Goal: Task Accomplishment & Management: Complete application form

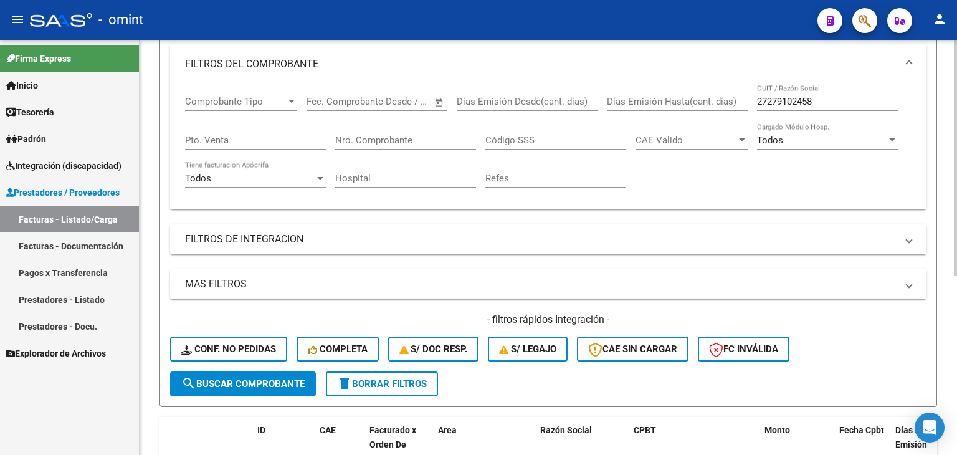
scroll to position [190, 0]
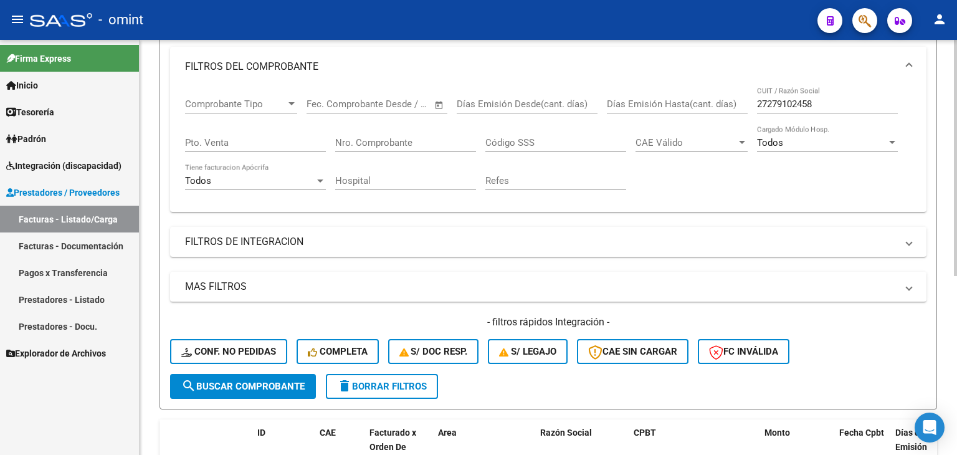
click at [784, 100] on input "27279102458" at bounding box center [827, 103] width 141 height 11
paste input "30649500335"
type input "30649500335"
click at [282, 375] on button "search Buscar Comprobante" at bounding box center [243, 386] width 146 height 25
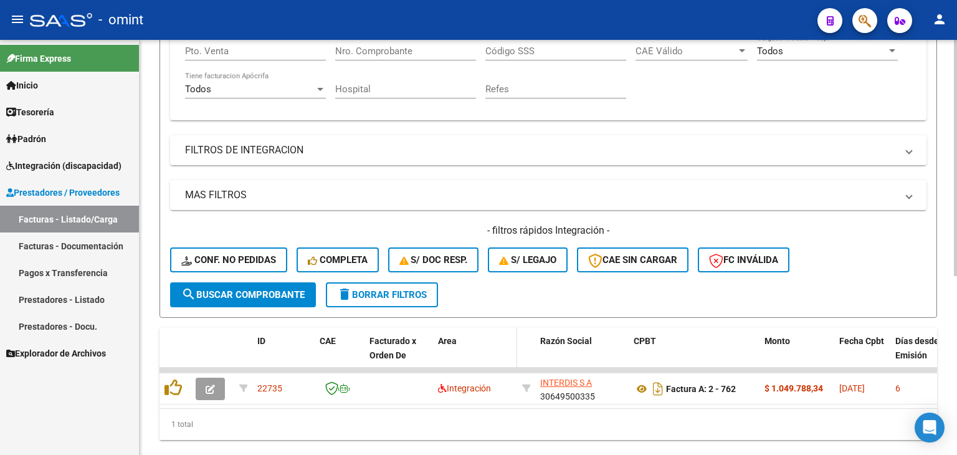
scroll to position [315, 0]
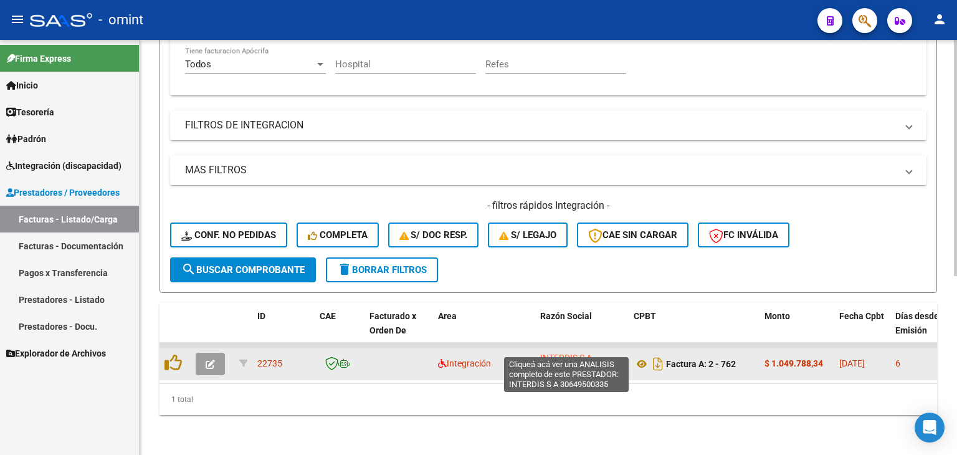
click at [567, 353] on span "INTERDIS S A" at bounding box center [566, 358] width 52 height 10
type textarea "30649500335"
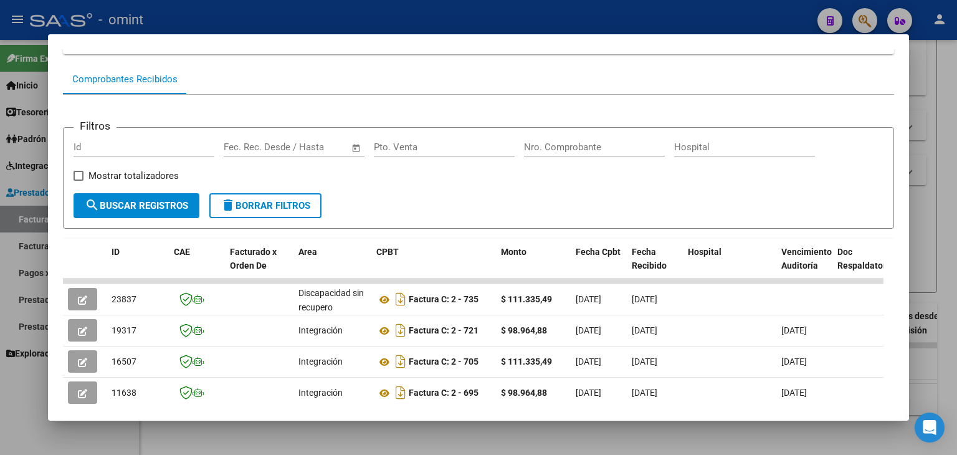
scroll to position [125, 0]
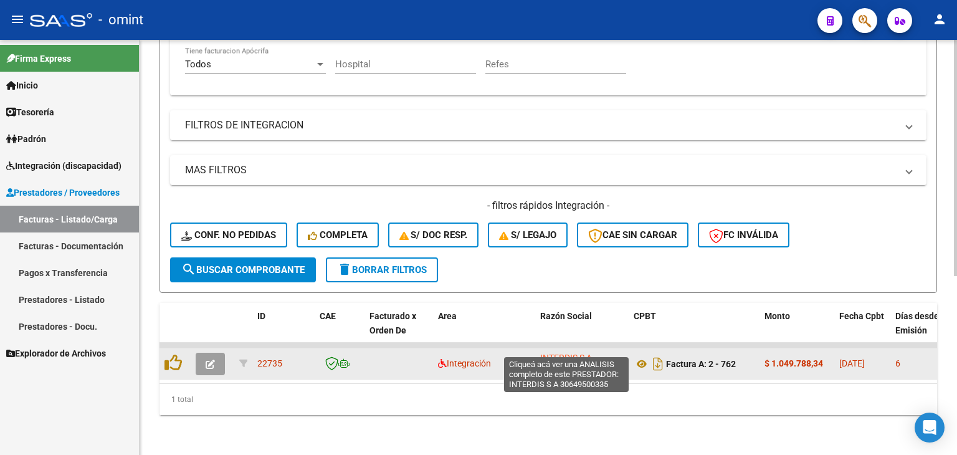
click at [550, 353] on span "INTERDIS S A" at bounding box center [566, 358] width 52 height 10
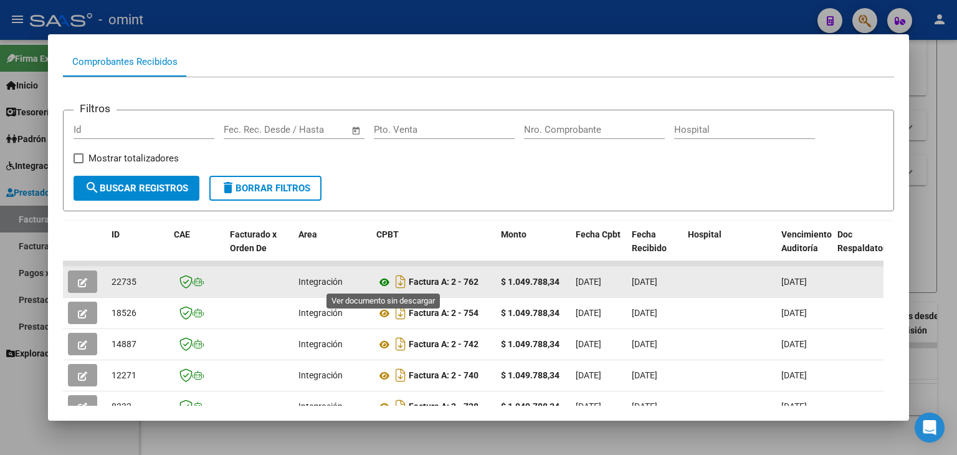
click at [379, 277] on icon at bounding box center [384, 282] width 16 height 15
click at [118, 278] on span "22735" at bounding box center [123, 282] width 25 height 10
copy span "22735"
click at [79, 282] on icon "button" at bounding box center [82, 282] width 9 height 9
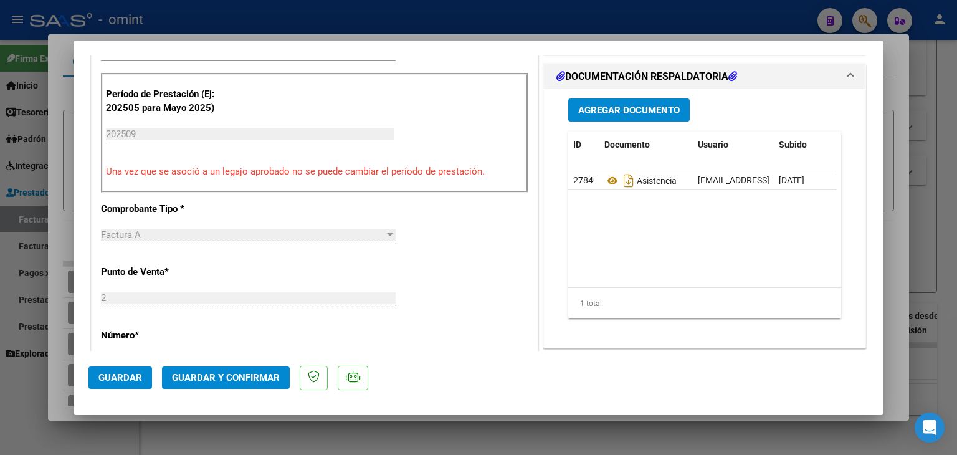
scroll to position [374, 0]
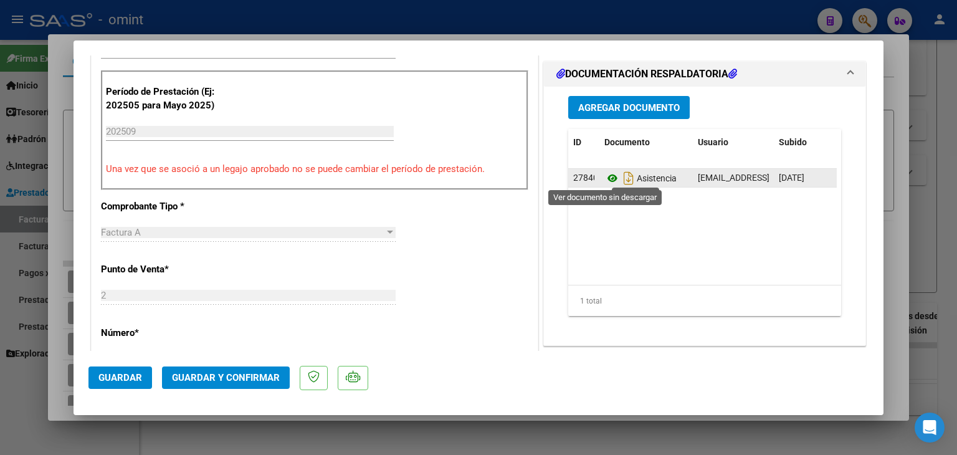
click at [604, 179] on icon at bounding box center [612, 178] width 16 height 15
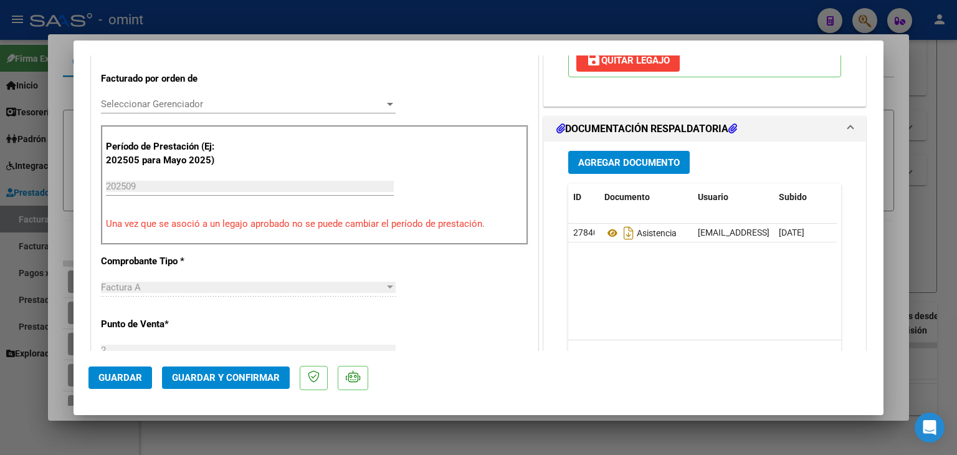
scroll to position [187, 0]
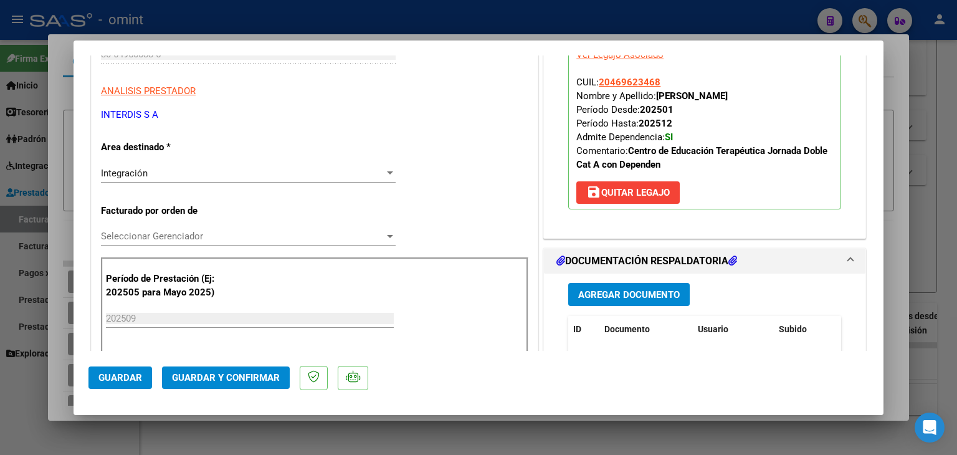
click at [169, 232] on span "Seleccionar Gerenciador" at bounding box center [242, 235] width 283 height 11
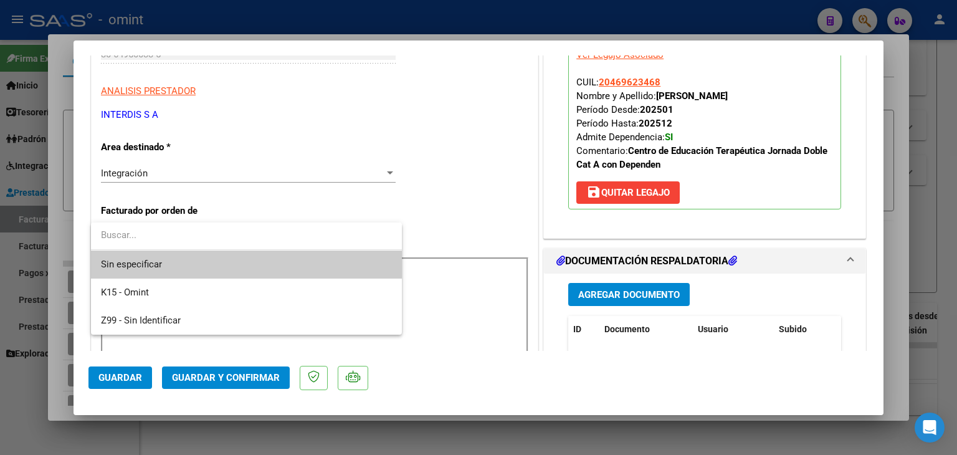
click at [164, 266] on span "Sin especificar" at bounding box center [246, 264] width 291 height 28
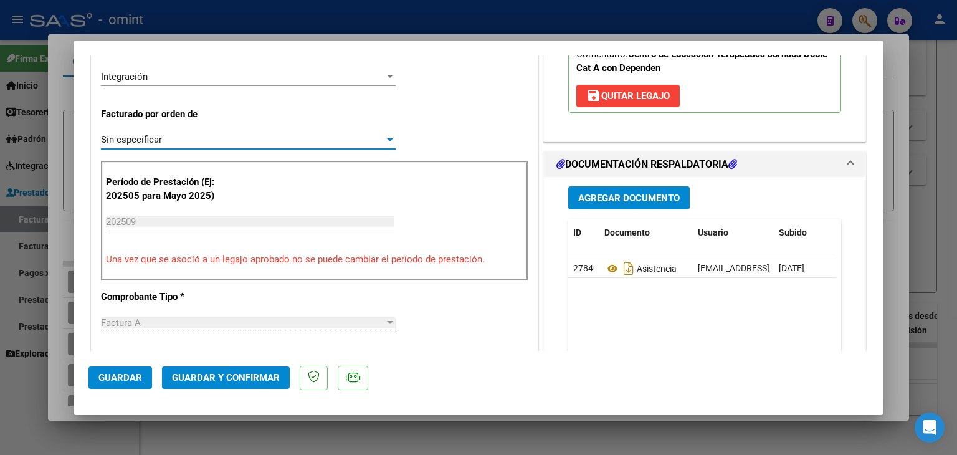
scroll to position [311, 0]
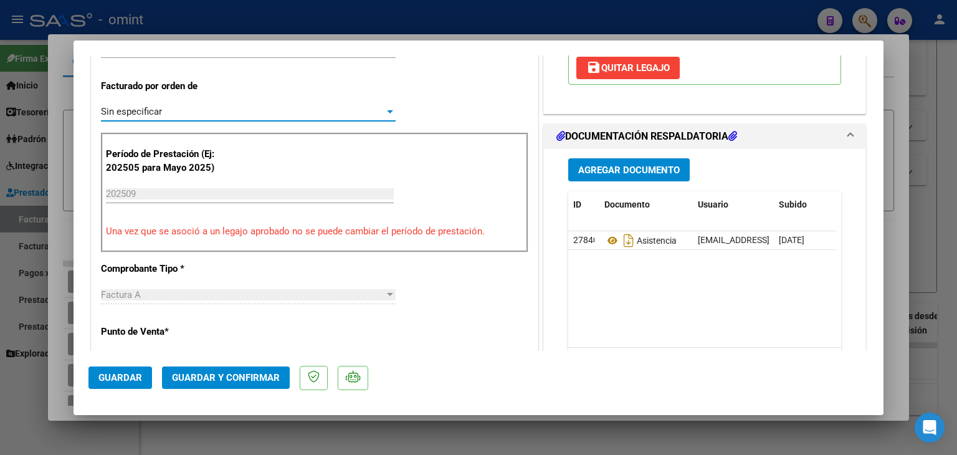
click at [254, 381] on span "Guardar y Confirmar" at bounding box center [226, 377] width 108 height 11
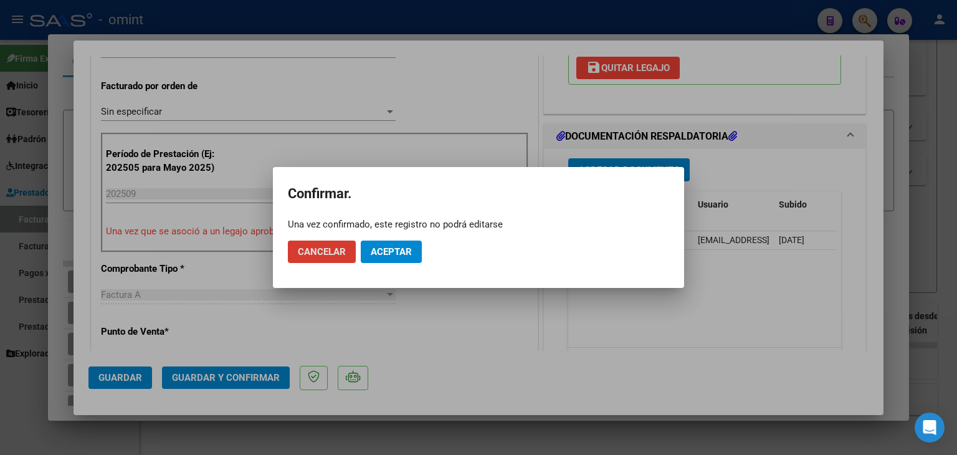
click at [396, 254] on span "Aceptar" at bounding box center [391, 251] width 41 height 11
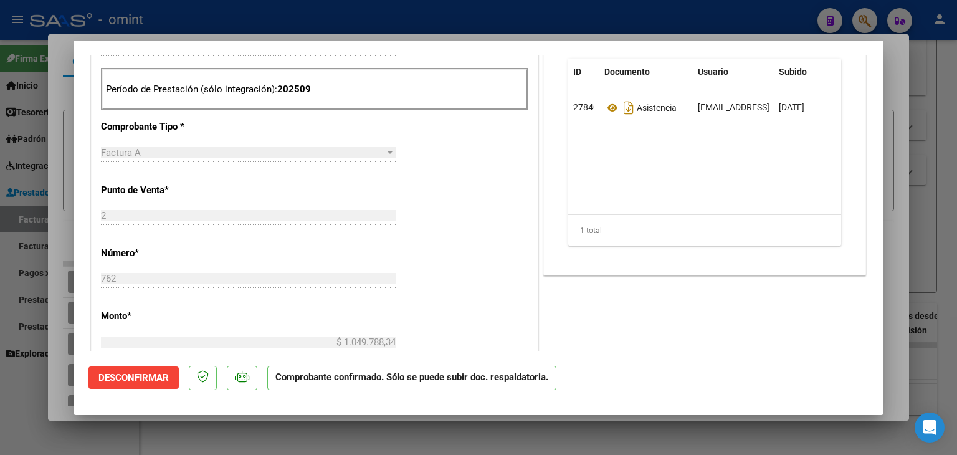
scroll to position [498, 0]
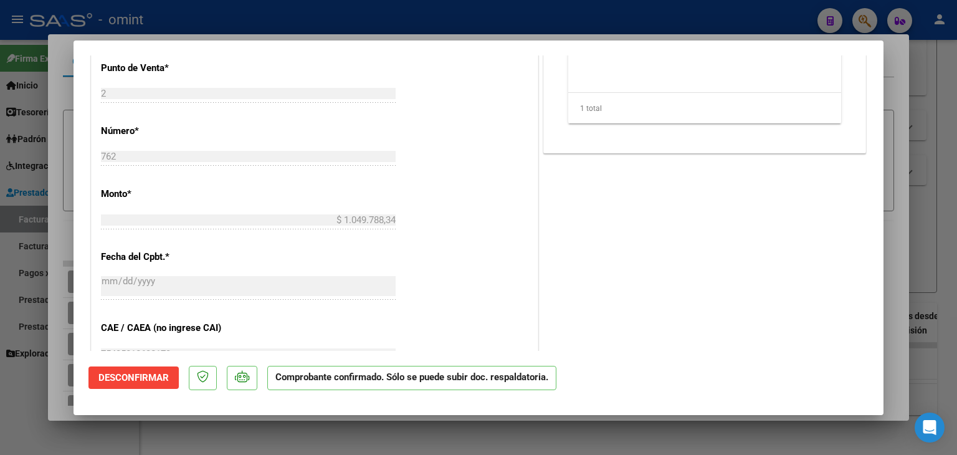
type input "$ 0,00"
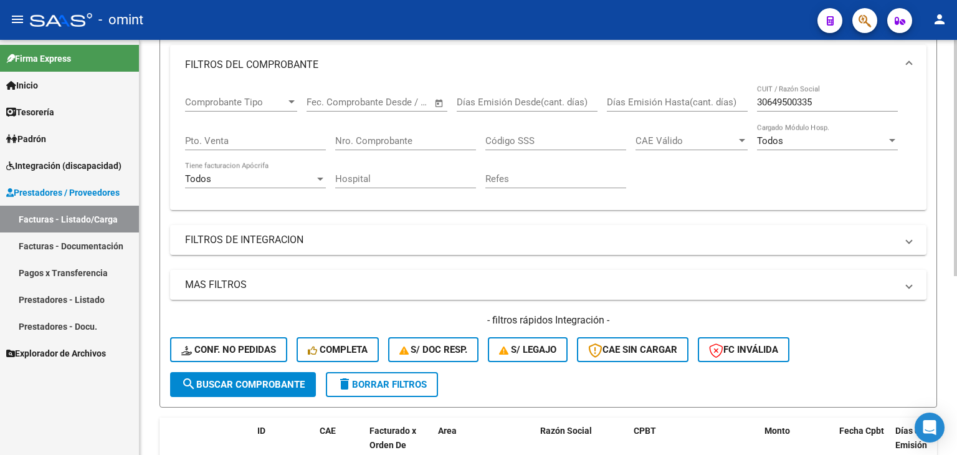
scroll to position [190, 0]
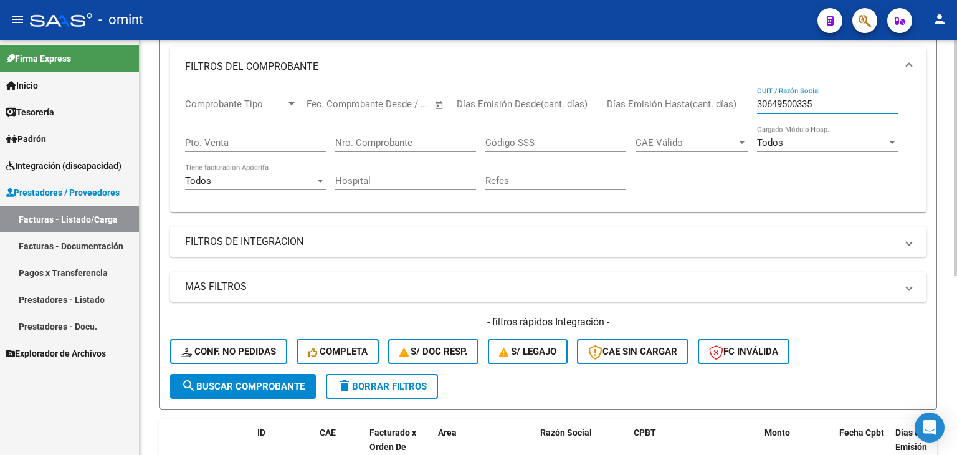
click at [778, 98] on input "30649500335" at bounding box center [827, 103] width 141 height 11
paste input "20284407483"
type input "20284407483"
click at [219, 387] on span "search Buscar Comprobante" at bounding box center [242, 386] width 123 height 11
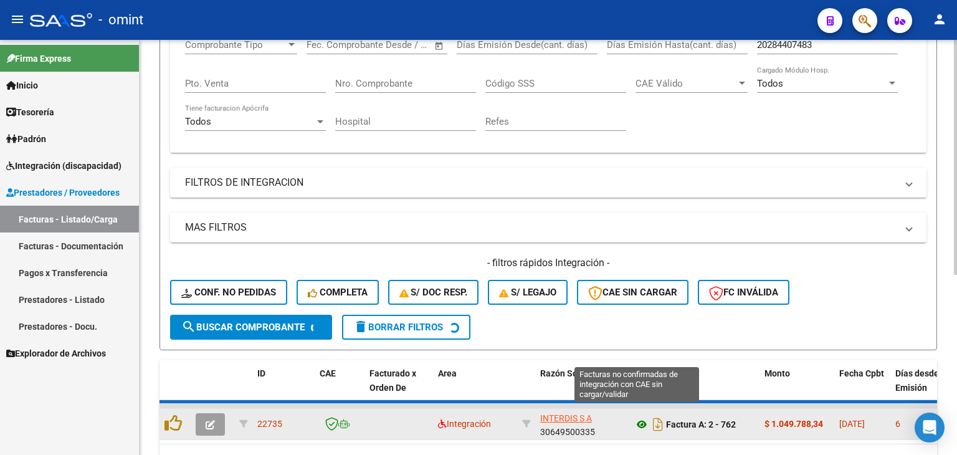
scroll to position [315, 0]
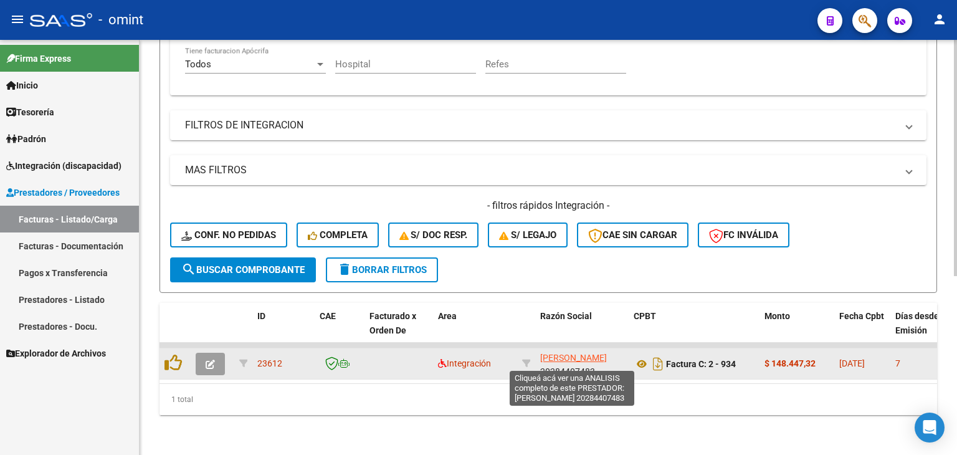
click at [553, 353] on span "KESSLER DIEGO MATIAS" at bounding box center [573, 358] width 67 height 10
type textarea "20284407483"
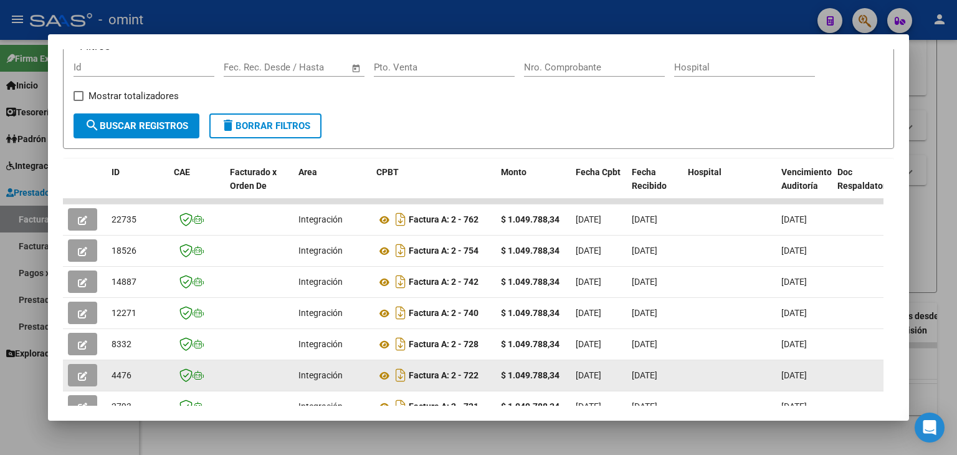
scroll to position [0, 0]
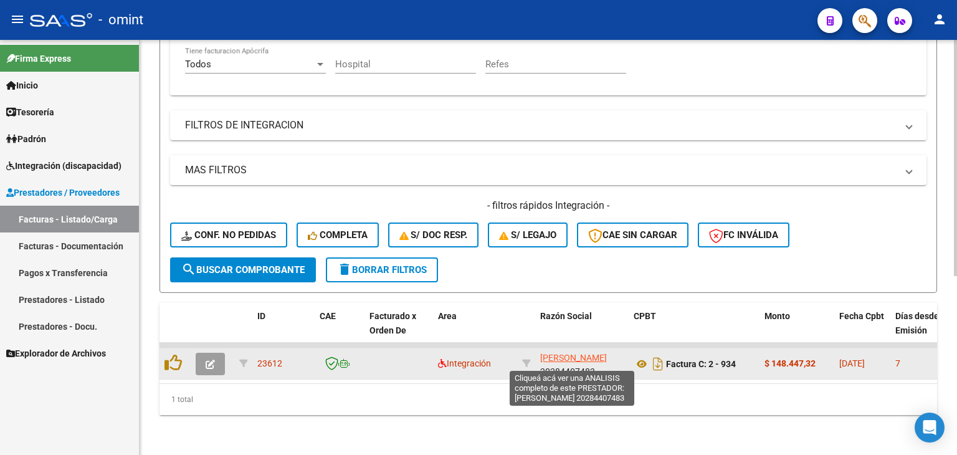
click at [564, 353] on span "KESSLER DIEGO MATIAS" at bounding box center [573, 358] width 67 height 10
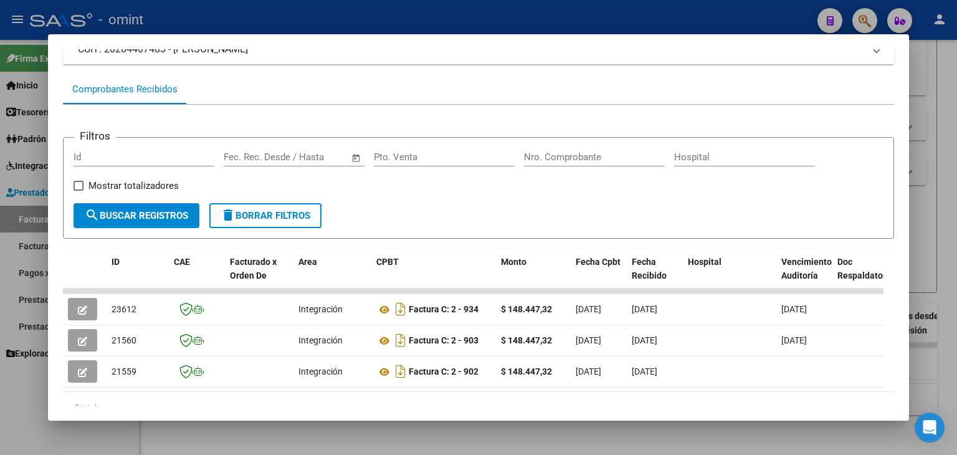
scroll to position [125, 0]
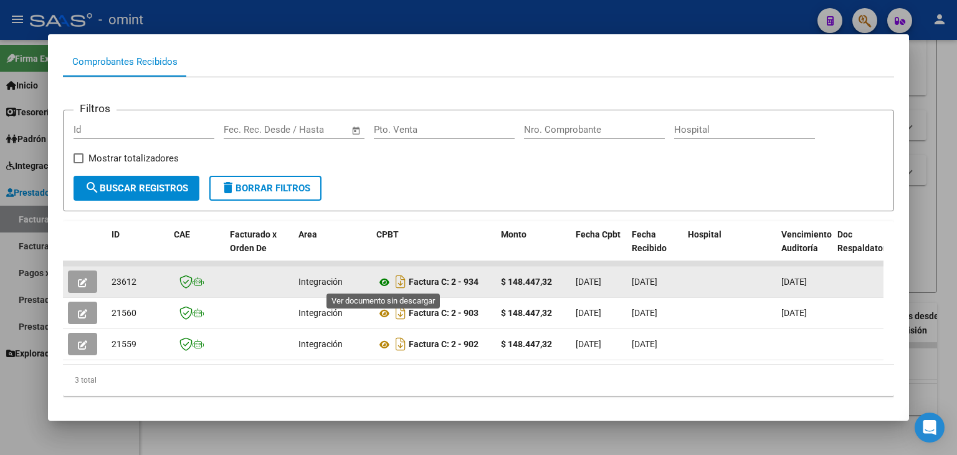
click at [379, 279] on icon at bounding box center [384, 282] width 16 height 15
click at [89, 277] on button "button" at bounding box center [82, 281] width 29 height 22
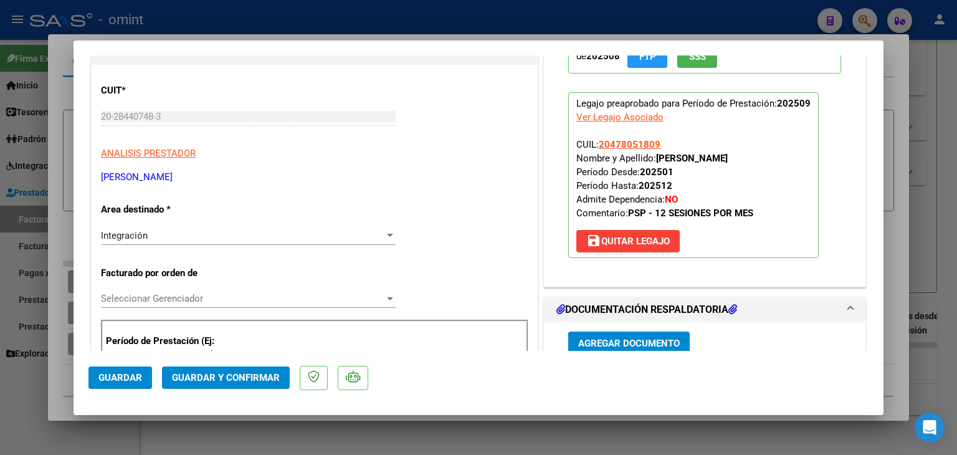
click at [675, 157] on strong "ROSENFELDT OLIVERA NICOLAS FRANCO" at bounding box center [692, 158] width 72 height 11
click at [671, 155] on strong "ROSENFELDT OLIVERA NICOLAS FRANCO" at bounding box center [692, 158] width 72 height 11
copy strong "ROSENFELDT"
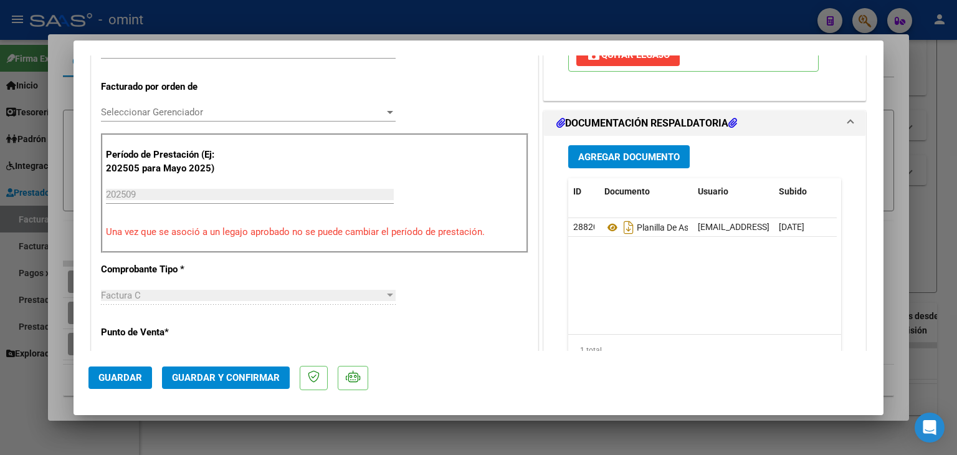
scroll to position [311, 0]
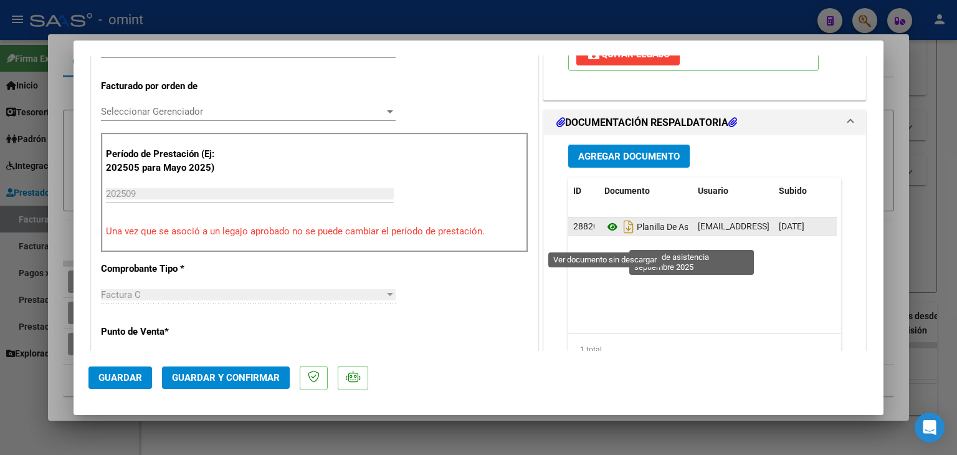
click at [604, 234] on icon at bounding box center [612, 226] width 16 height 15
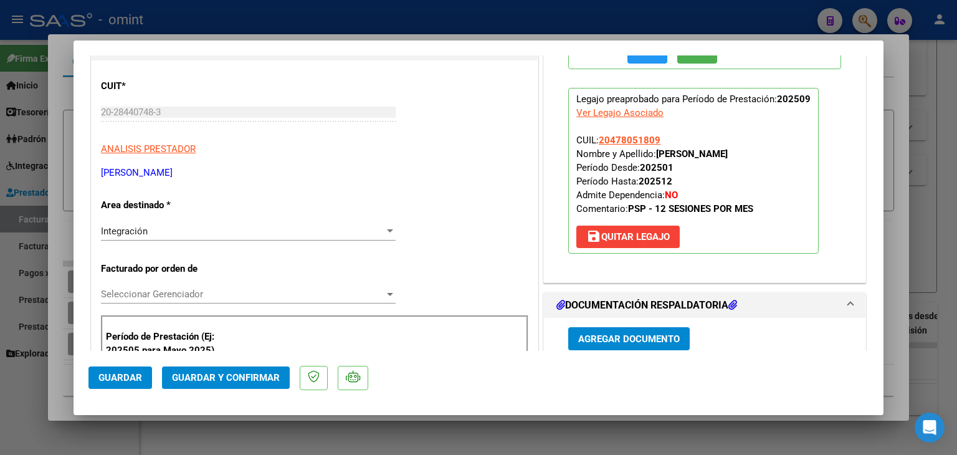
scroll to position [125, 0]
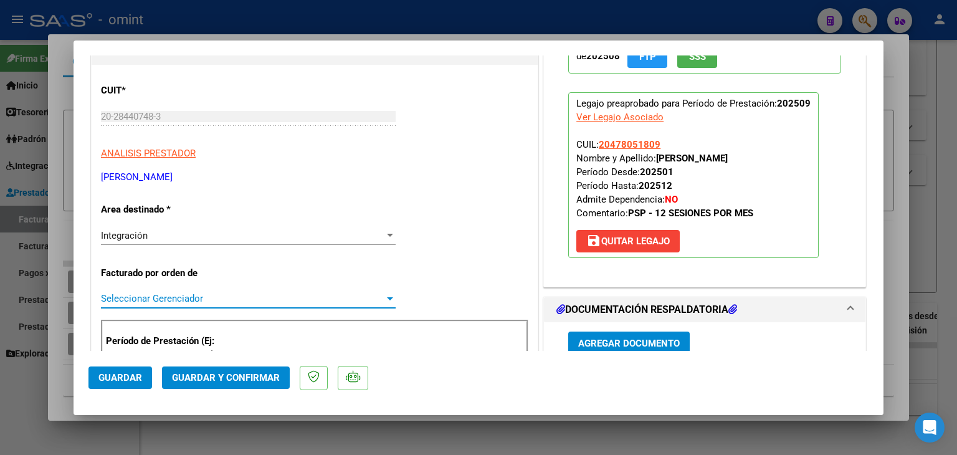
click at [138, 296] on span "Seleccionar Gerenciador" at bounding box center [242, 298] width 283 height 11
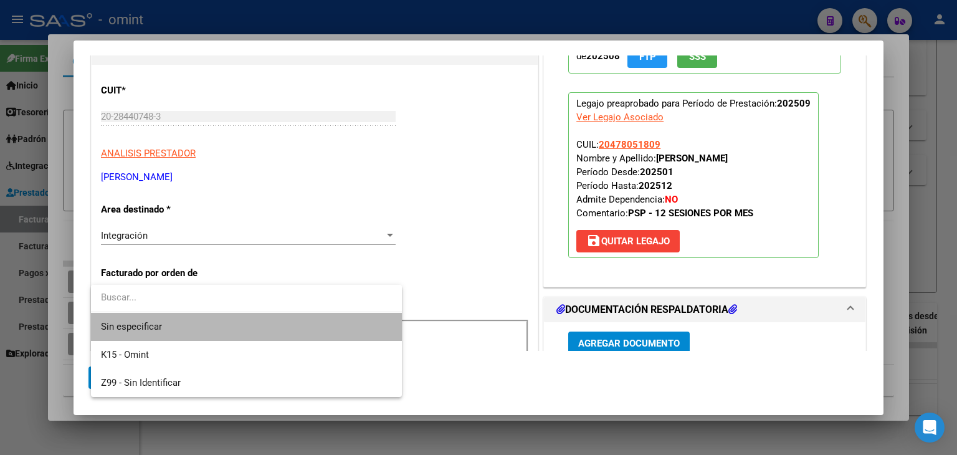
click at [161, 325] on span "Sin especificar" at bounding box center [246, 327] width 291 height 28
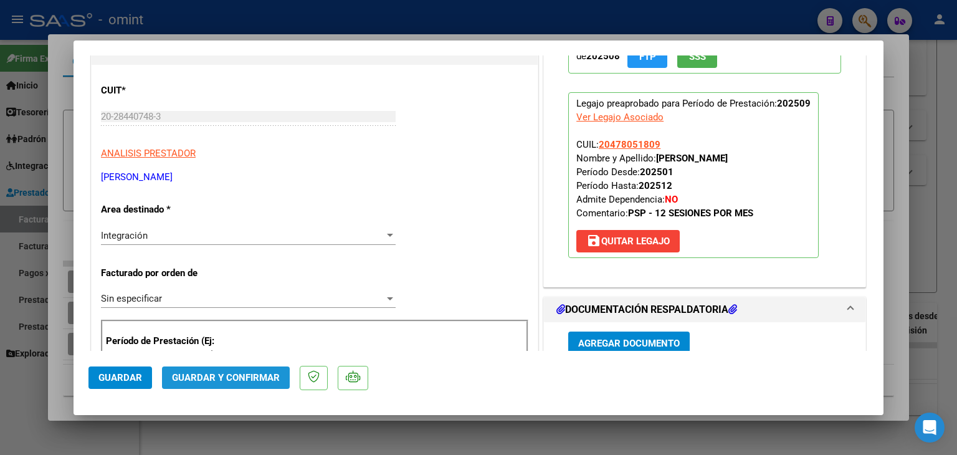
click at [240, 377] on span "Guardar y Confirmar" at bounding box center [226, 377] width 108 height 11
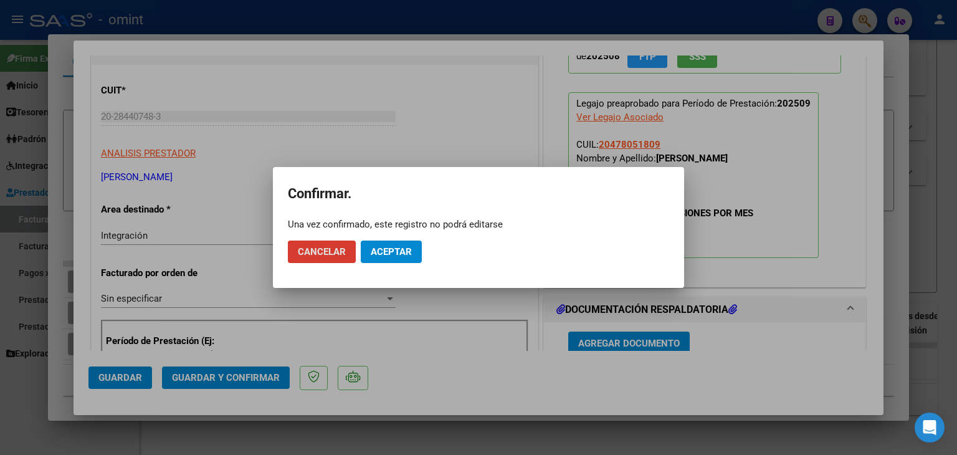
click at [411, 248] on span "Aceptar" at bounding box center [391, 251] width 41 height 11
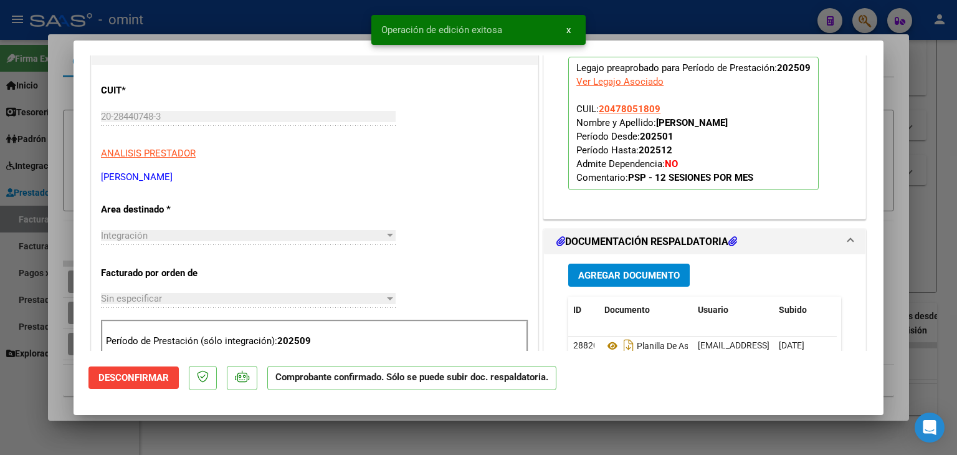
type input "$ 0,00"
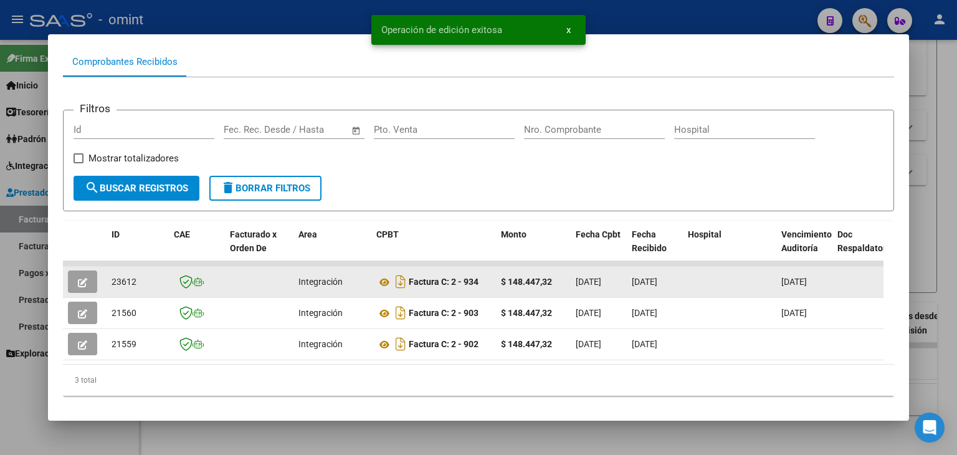
click at [124, 278] on span "23612" at bounding box center [123, 282] width 25 height 10
copy span "23612"
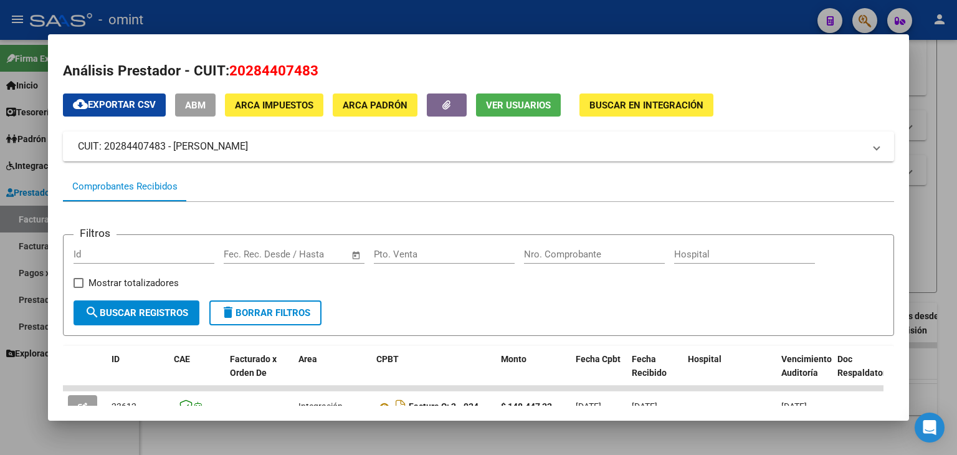
scroll to position [0, 0]
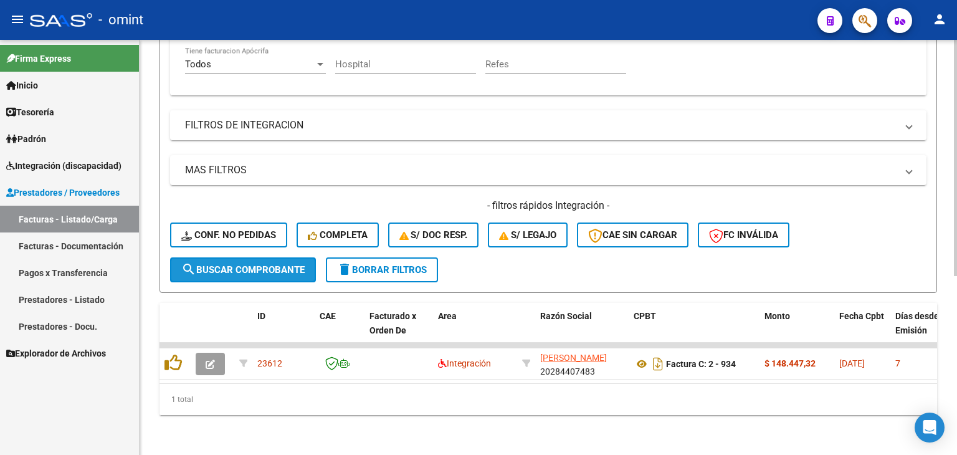
click at [250, 264] on span "search Buscar Comprobante" at bounding box center [242, 269] width 123 height 11
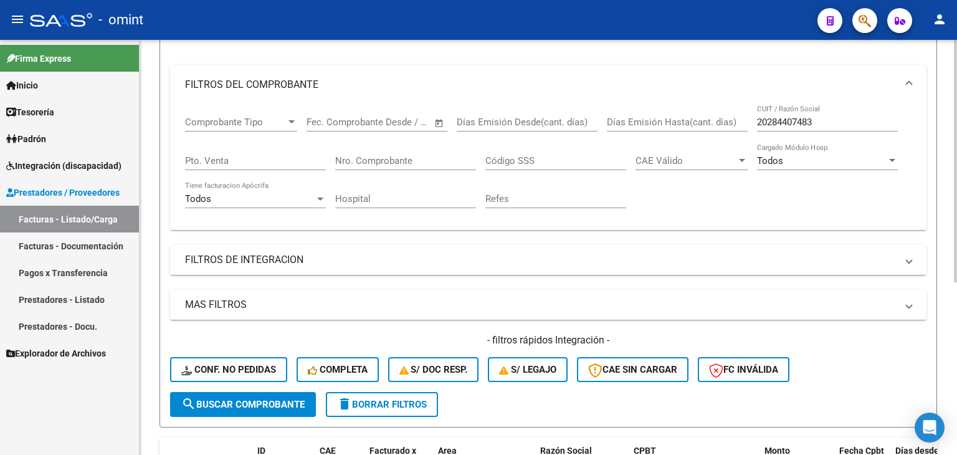
scroll to position [45, 0]
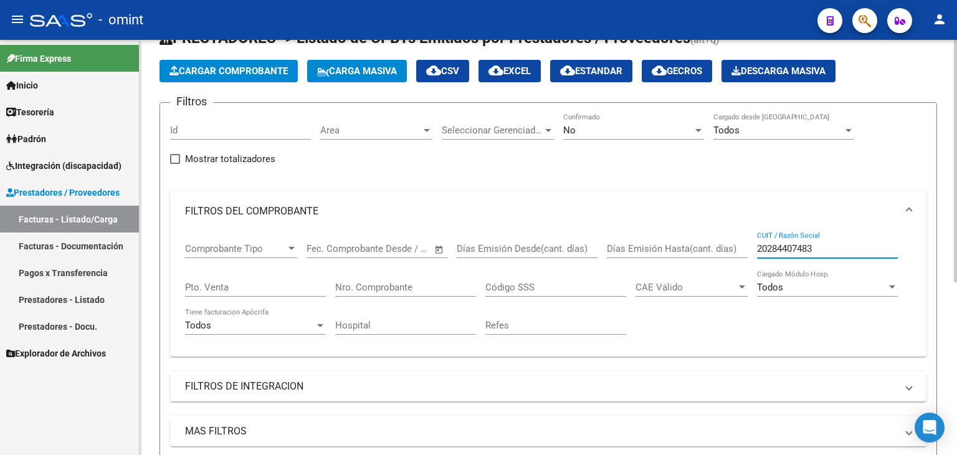
click at [789, 245] on input "20284407483" at bounding box center [827, 248] width 141 height 11
paste input "343721804"
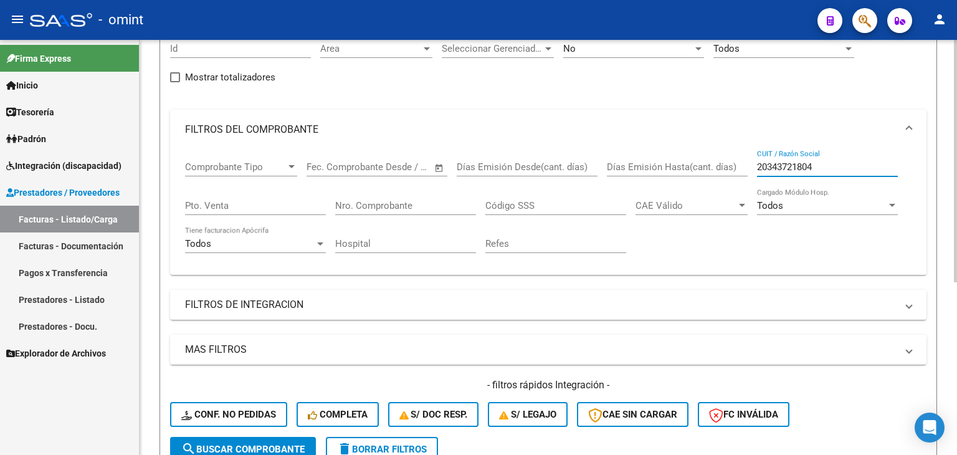
scroll to position [232, 0]
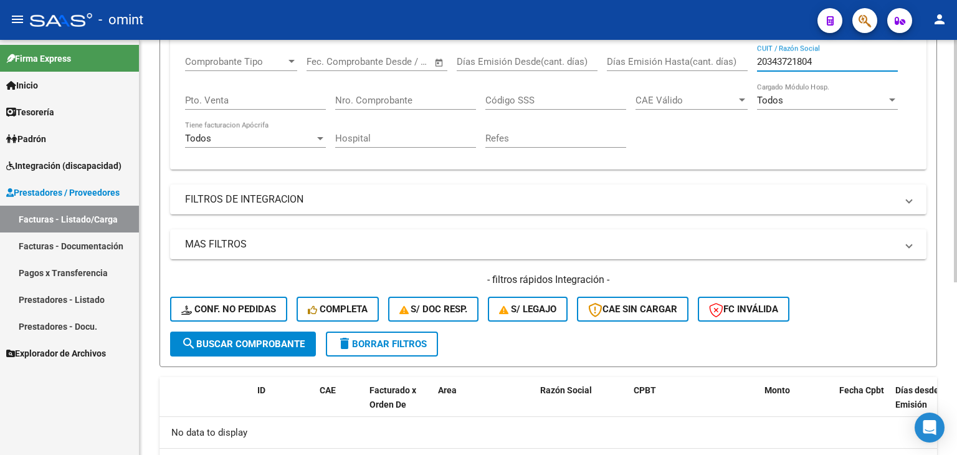
type input "20343721804"
click at [226, 342] on span "search Buscar Comprobante" at bounding box center [242, 343] width 123 height 11
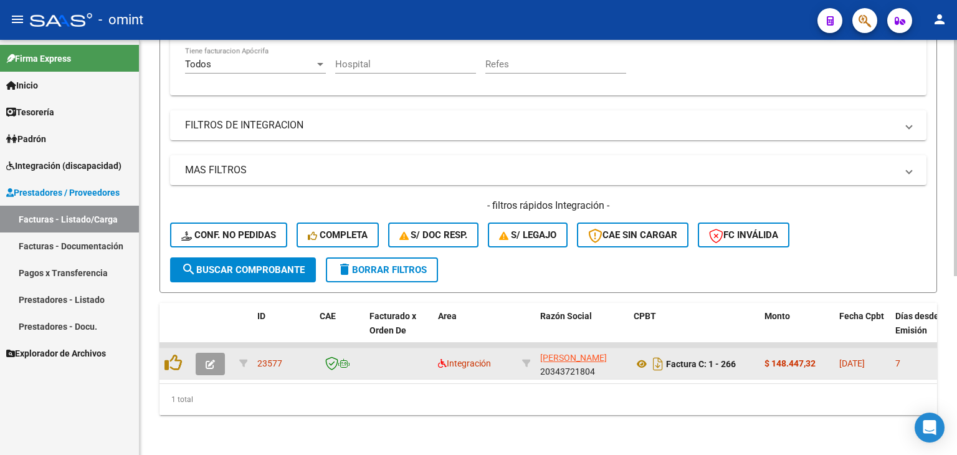
scroll to position [315, 0]
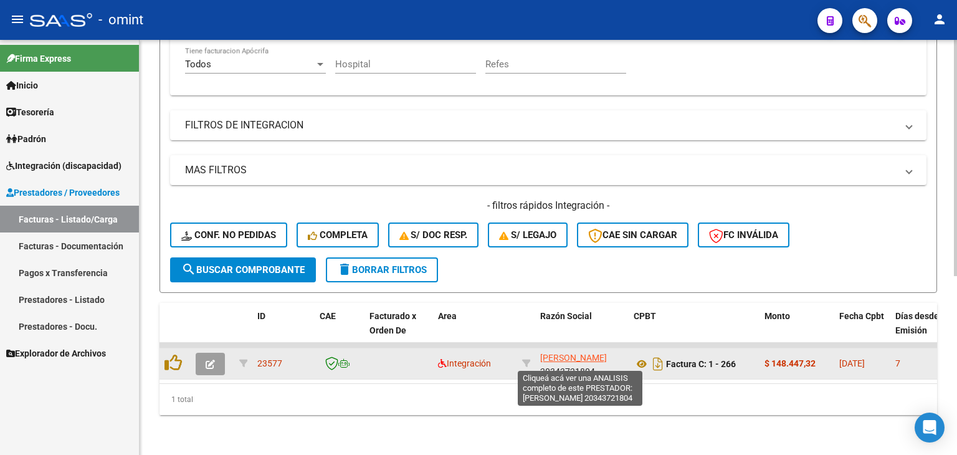
click at [566, 353] on span "FERNANDEZ MANUEL SANTIAGO" at bounding box center [573, 358] width 67 height 10
type textarea "20343721804"
click at [570, 356] on span "FERNANDEZ MANUEL SANTIAGO" at bounding box center [573, 358] width 67 height 10
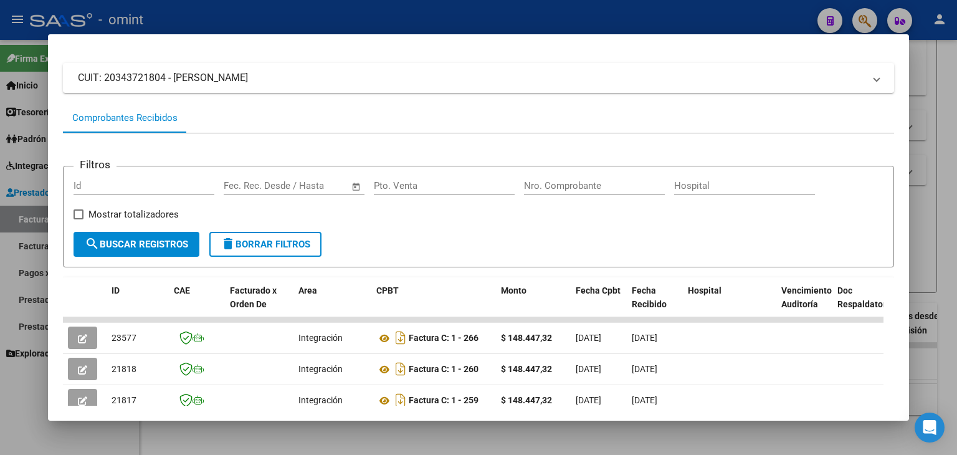
scroll to position [148, 0]
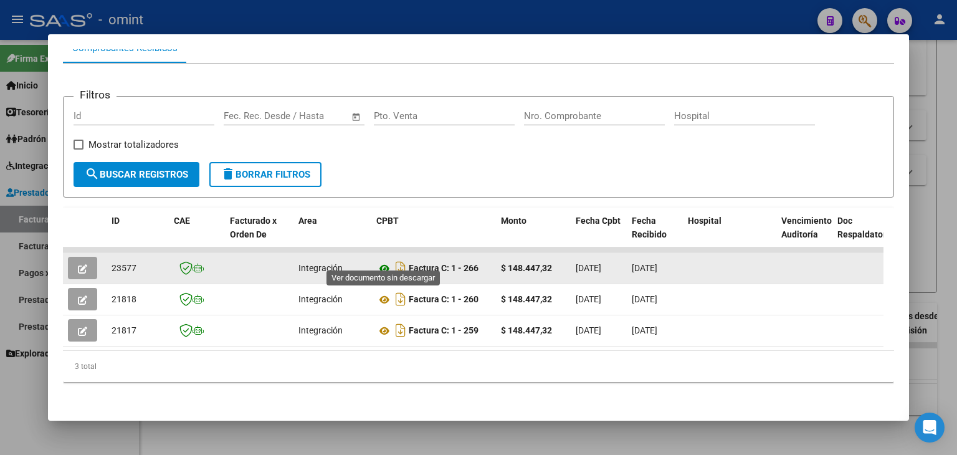
click at [386, 261] on icon at bounding box center [384, 268] width 16 height 15
click at [119, 263] on span "23577" at bounding box center [123, 268] width 25 height 10
copy span "23577"
click at [78, 262] on span "button" at bounding box center [82, 267] width 9 height 11
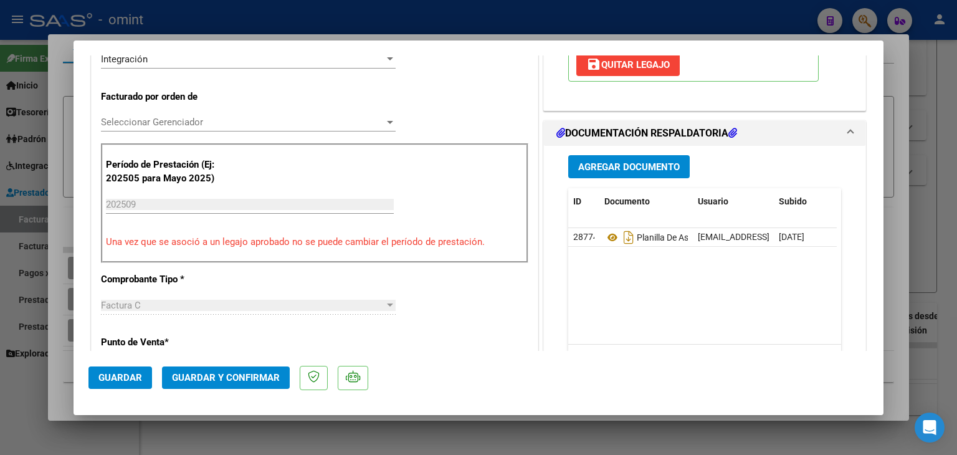
scroll to position [311, 0]
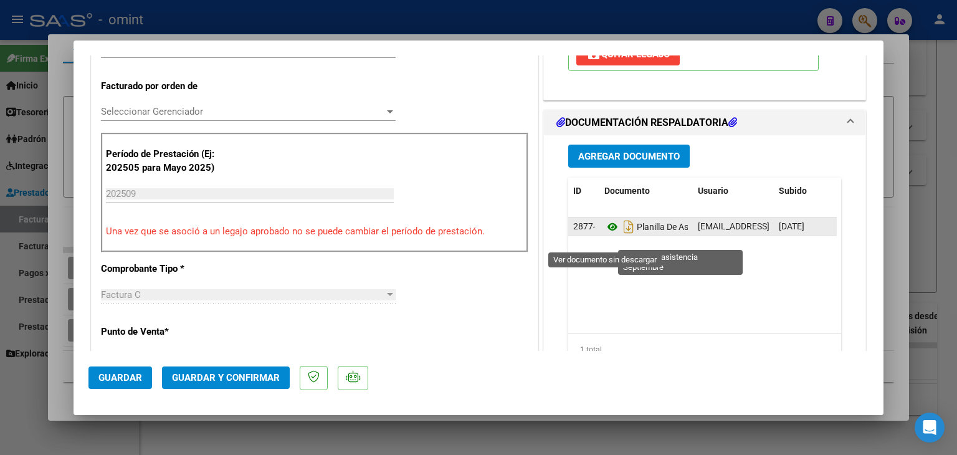
click at [604, 234] on icon at bounding box center [612, 226] width 16 height 15
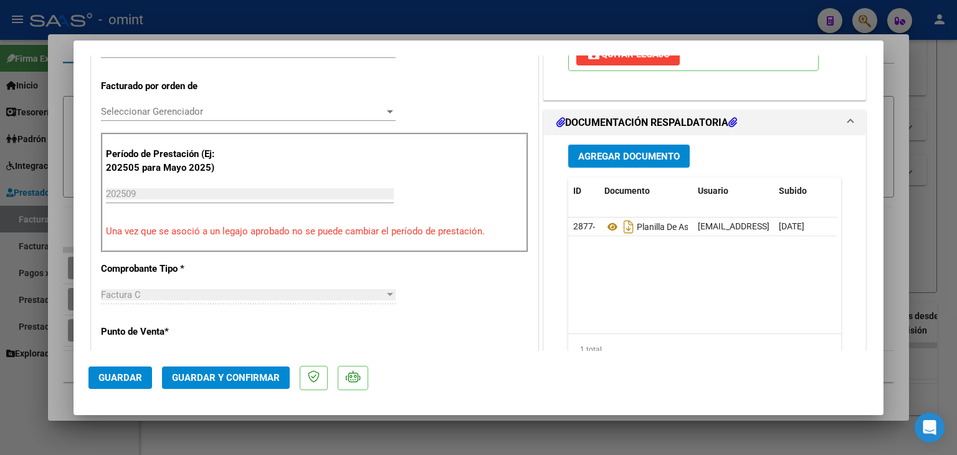
click at [139, 113] on span "Seleccionar Gerenciador" at bounding box center [242, 111] width 283 height 11
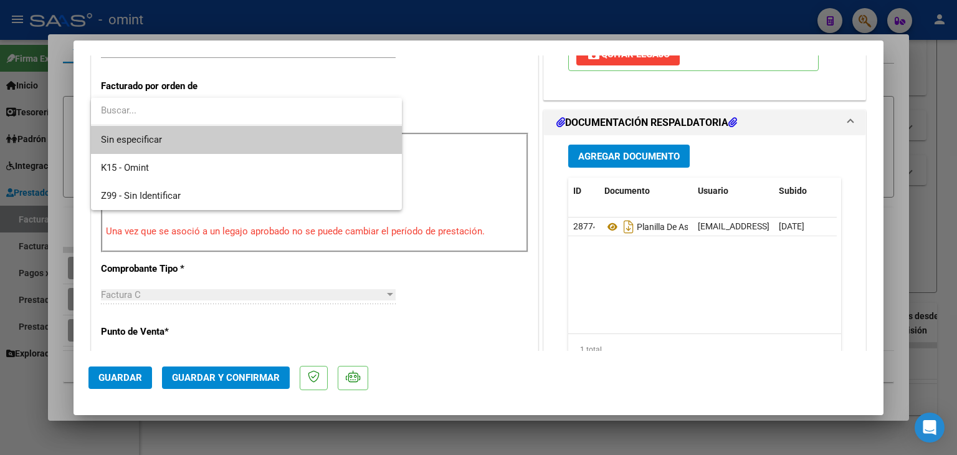
click at [138, 130] on span "Sin especificar" at bounding box center [246, 140] width 291 height 28
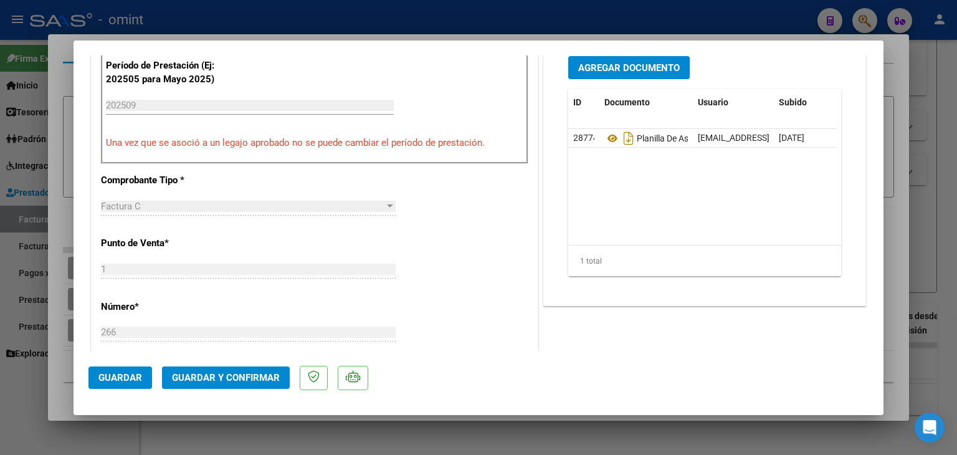
scroll to position [436, 0]
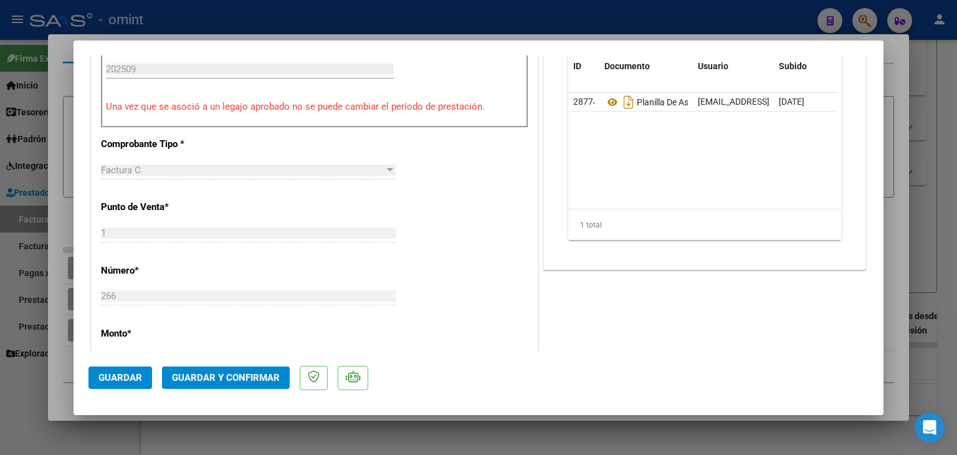
click at [240, 369] on button "Guardar y Confirmar" at bounding box center [226, 377] width 128 height 22
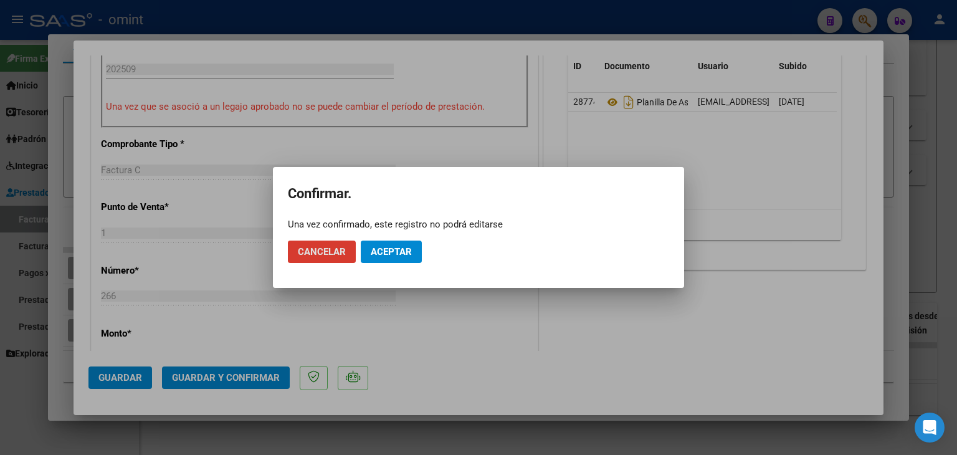
click at [389, 254] on span "Aceptar" at bounding box center [391, 251] width 41 height 11
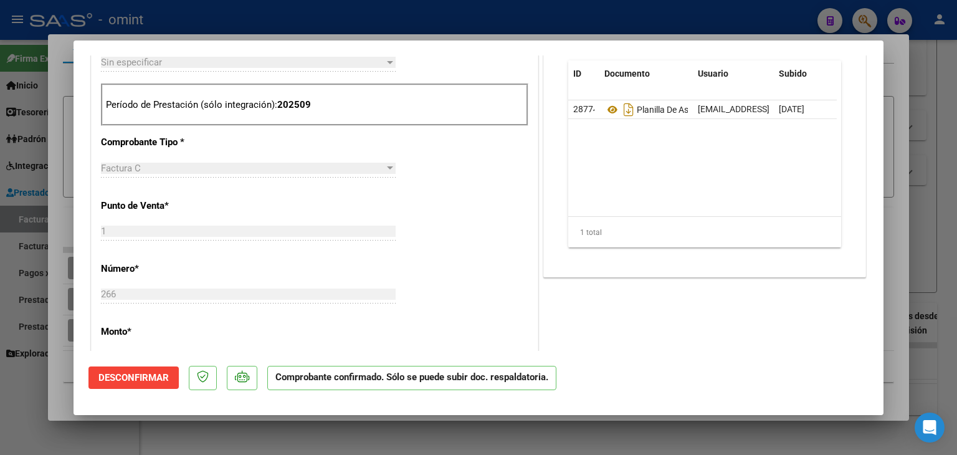
scroll to position [249, 0]
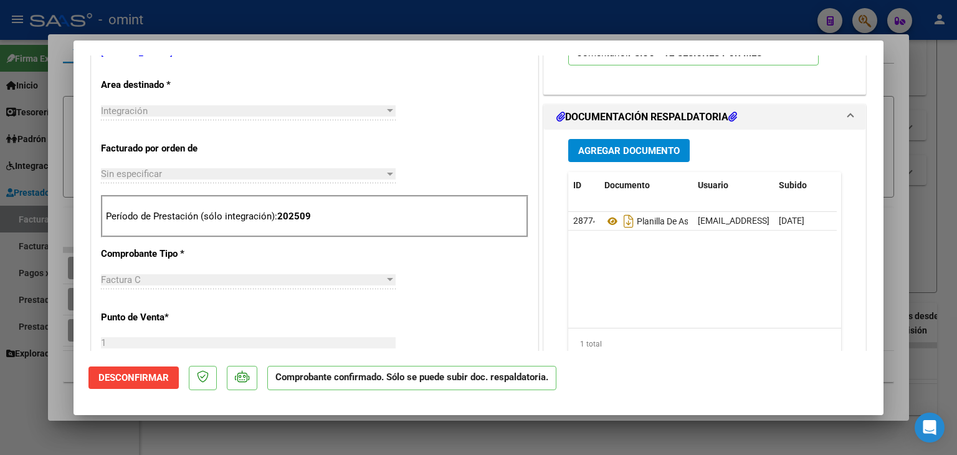
type input "$ 0,00"
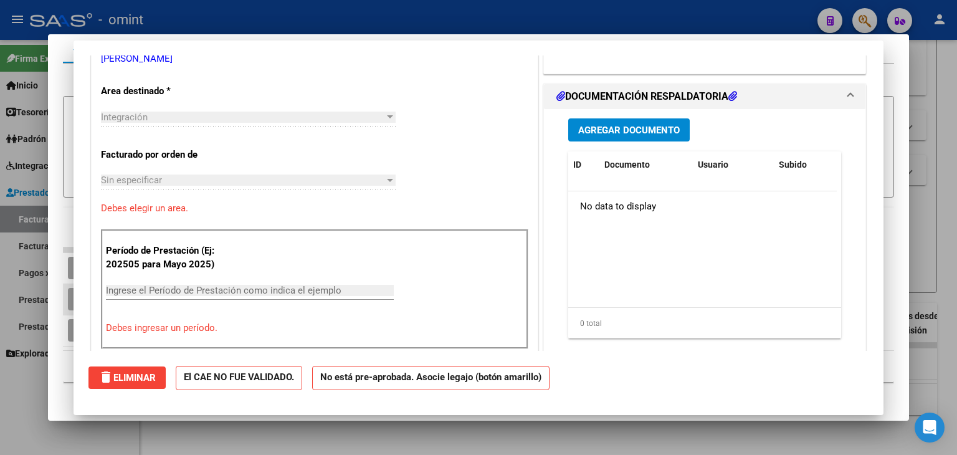
scroll to position [0, 0]
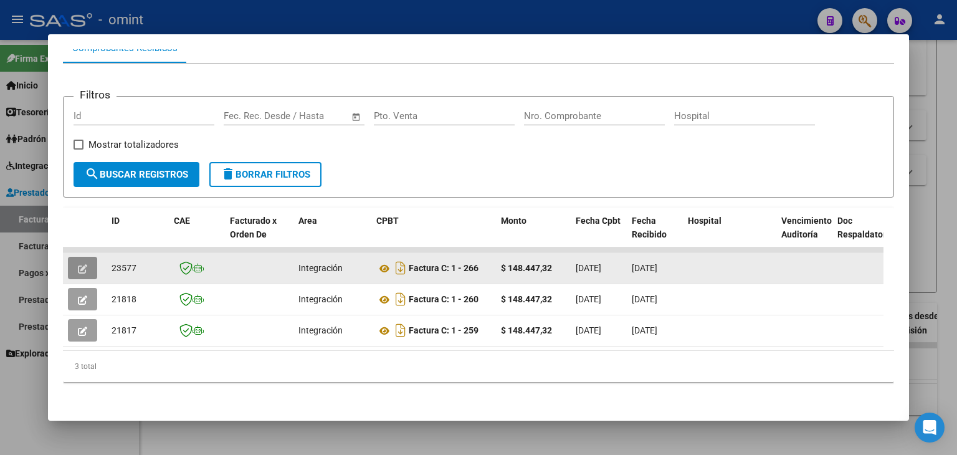
click at [124, 261] on div "23577" at bounding box center [137, 268] width 52 height 14
copy span "23577"
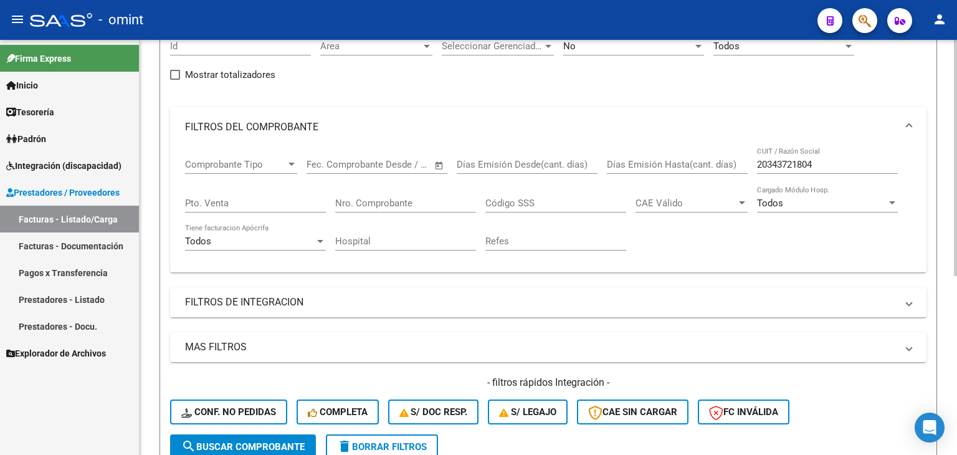
scroll to position [128, 0]
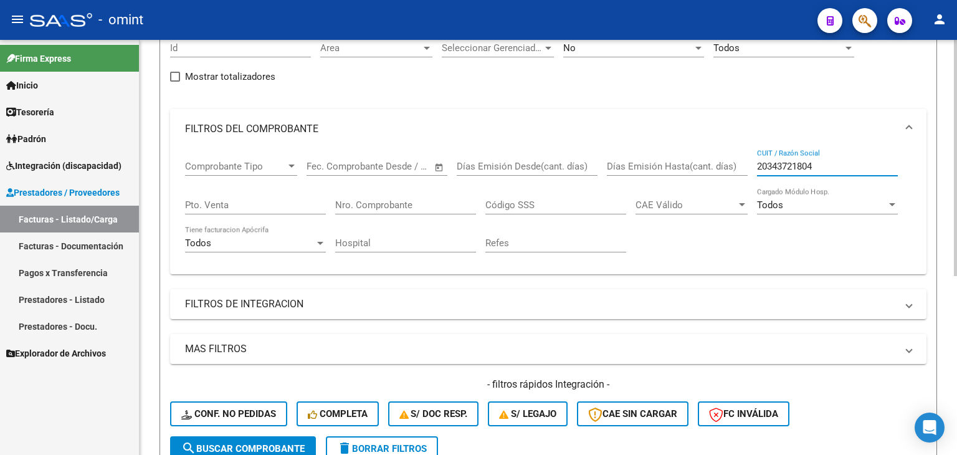
drag, startPoint x: 822, startPoint y: 165, endPoint x: 678, endPoint y: 143, distance: 146.2
click at [679, 143] on mat-expansion-panel "FILTROS DEL COMPROBANTE Comprobante Tipo Comprobante Tipo Fecha inicio – Fecha …" at bounding box center [548, 191] width 756 height 165
paste input "331624649"
type input "23316246494"
click at [288, 445] on span "search Buscar Comprobante" at bounding box center [242, 448] width 123 height 11
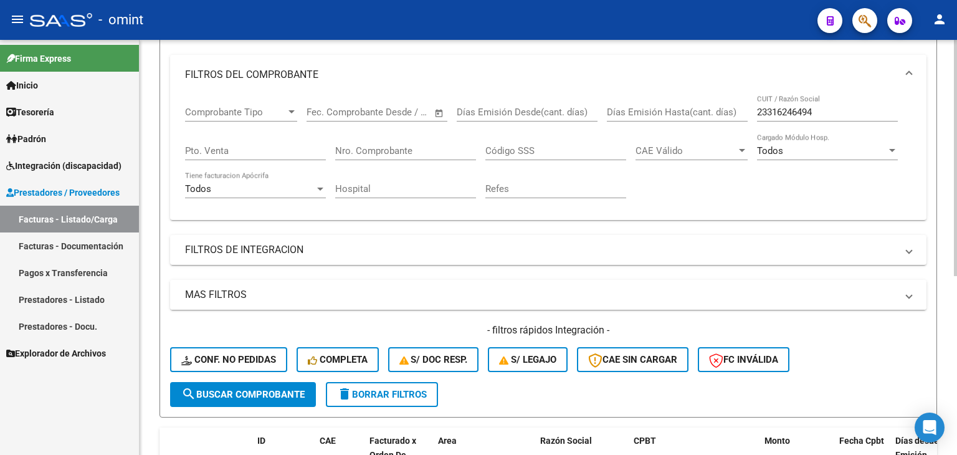
scroll to position [315, 0]
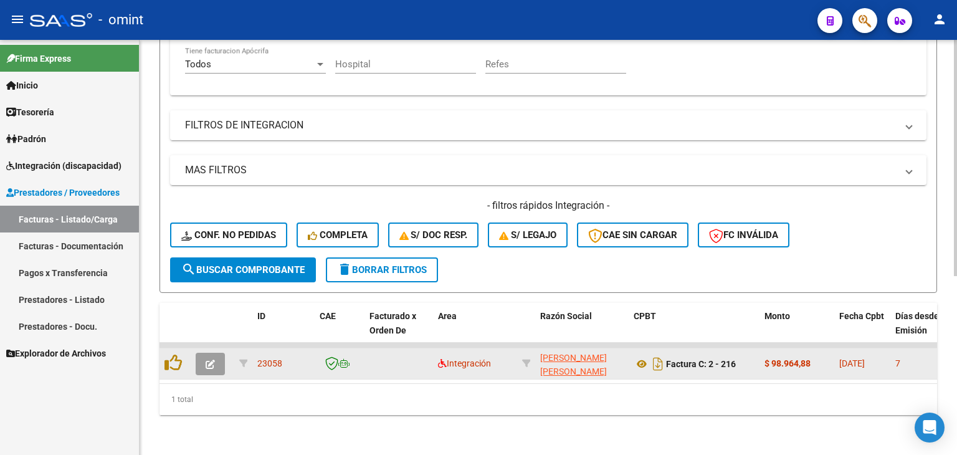
click at [551, 352] on app-link-go-to "VISCIGLIA AMALIA SUSANA" at bounding box center [581, 365] width 83 height 29
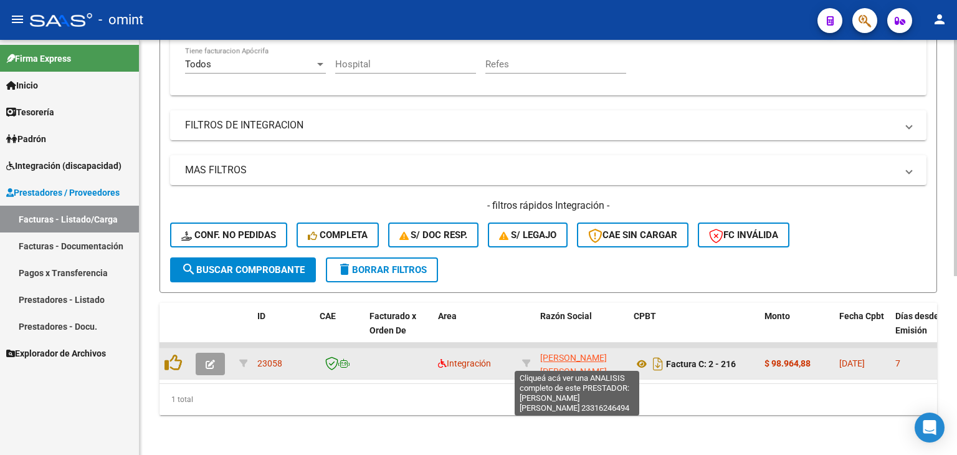
click at [559, 353] on span "VISCIGLIA AMALIA SUSANA" at bounding box center [573, 365] width 67 height 24
type textarea "23316246494"
click at [568, 353] on span "VISCIGLIA AMALIA SUSANA" at bounding box center [573, 365] width 67 height 24
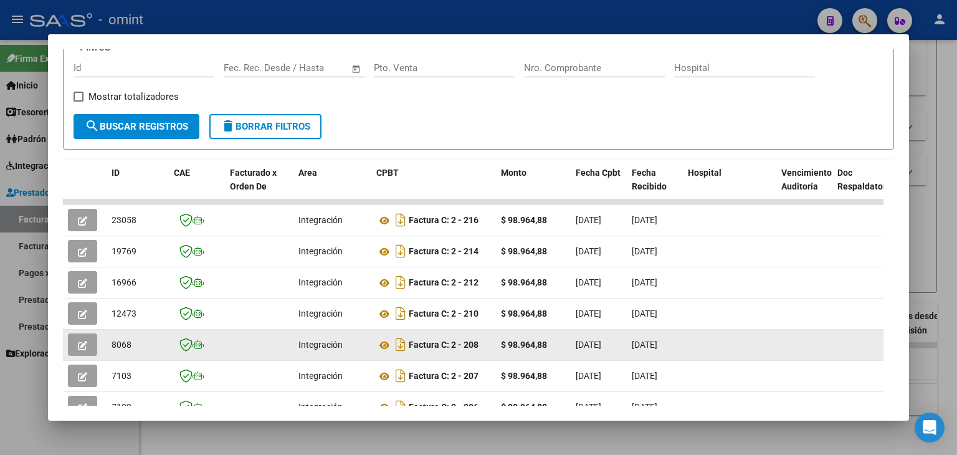
scroll to position [187, 0]
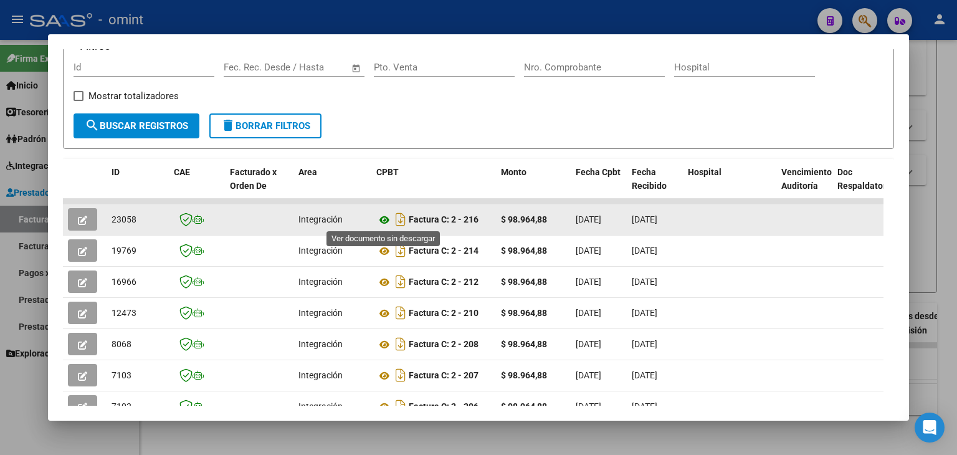
click at [381, 218] on icon at bounding box center [384, 219] width 16 height 15
click at [116, 219] on span "23058" at bounding box center [123, 219] width 25 height 10
copy span "23058"
click at [84, 220] on icon "button" at bounding box center [82, 220] width 9 height 9
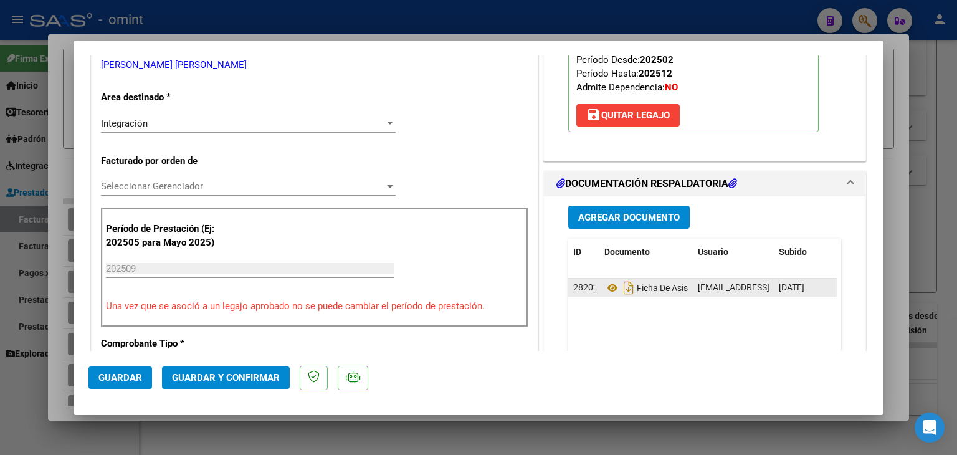
scroll to position [249, 0]
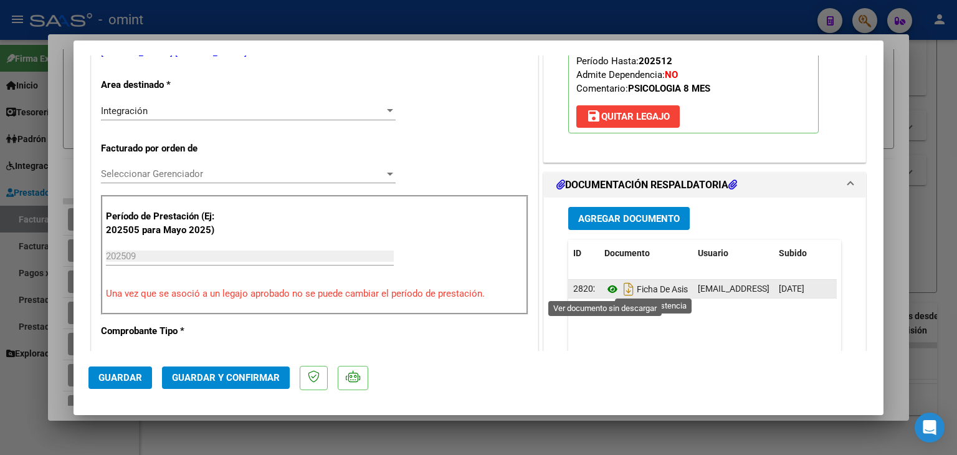
click at [607, 287] on icon at bounding box center [612, 289] width 16 height 15
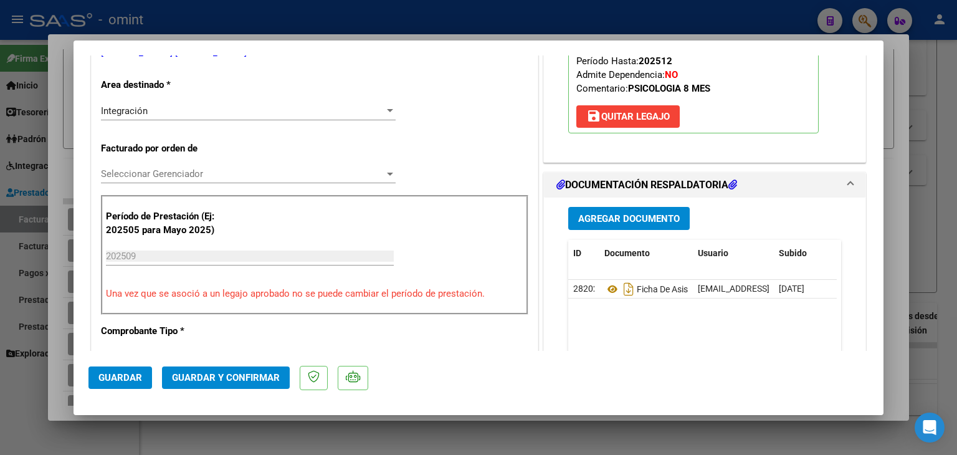
click at [131, 174] on span "Seleccionar Gerenciador" at bounding box center [242, 173] width 283 height 11
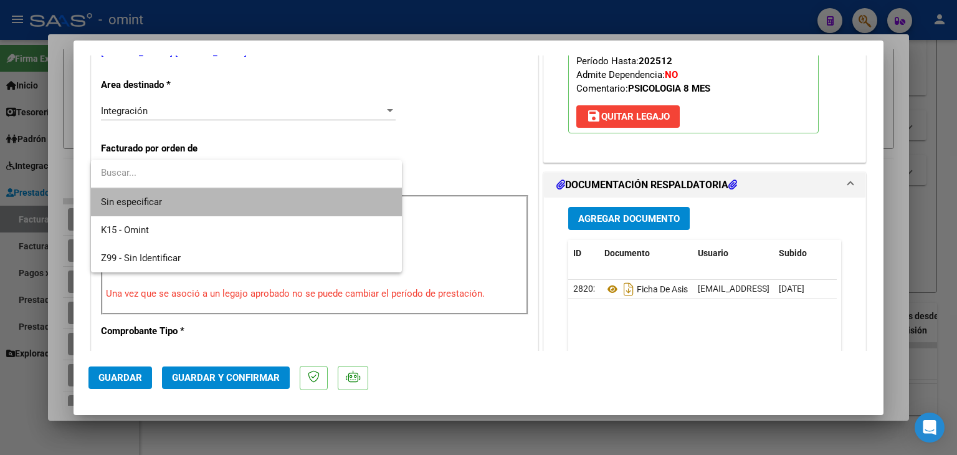
click at [144, 205] on span "Sin especificar" at bounding box center [246, 202] width 291 height 28
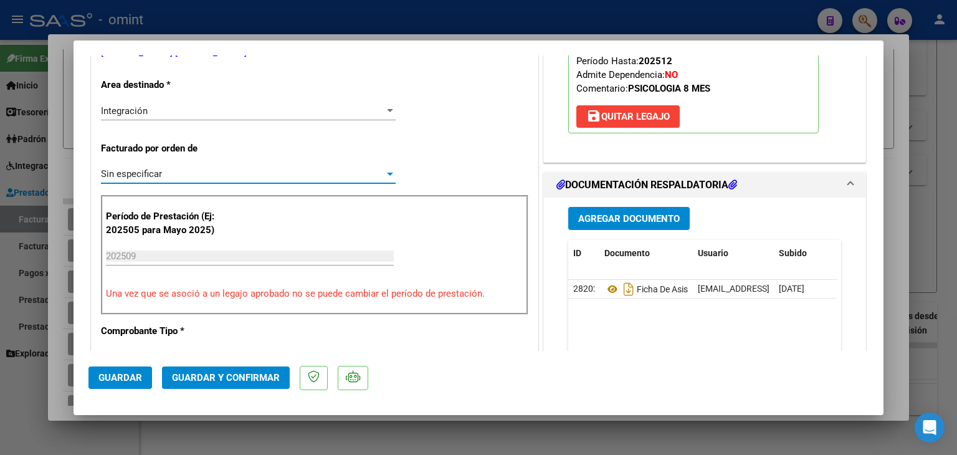
click at [238, 376] on span "Guardar y Confirmar" at bounding box center [226, 377] width 108 height 11
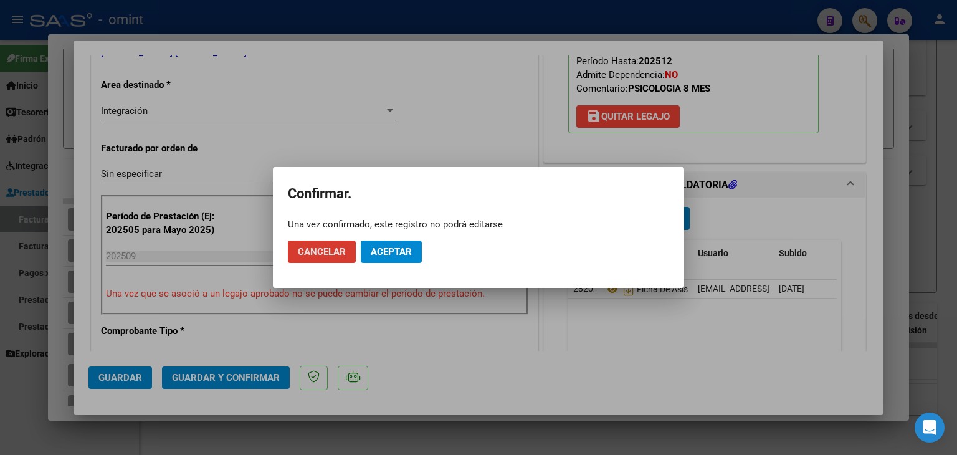
drag, startPoint x: 407, startPoint y: 245, endPoint x: 409, endPoint y: 235, distance: 9.7
click at [406, 245] on button "Aceptar" at bounding box center [391, 251] width 61 height 22
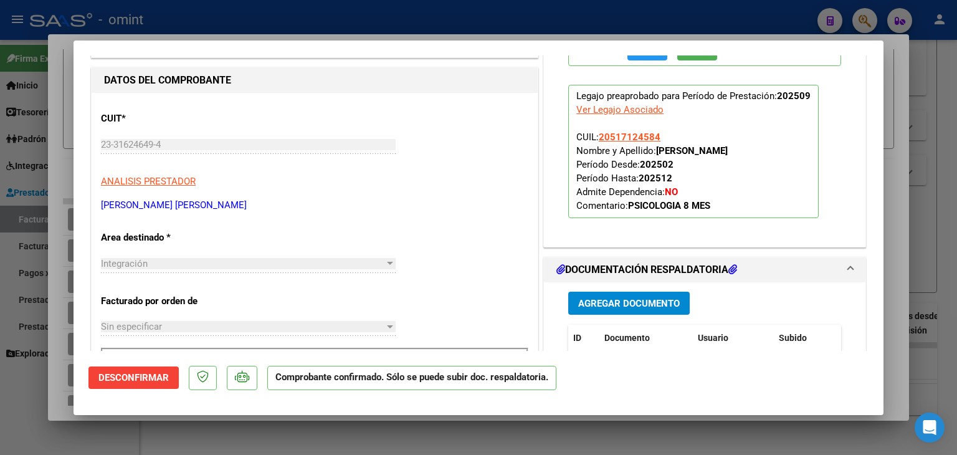
scroll to position [0, 0]
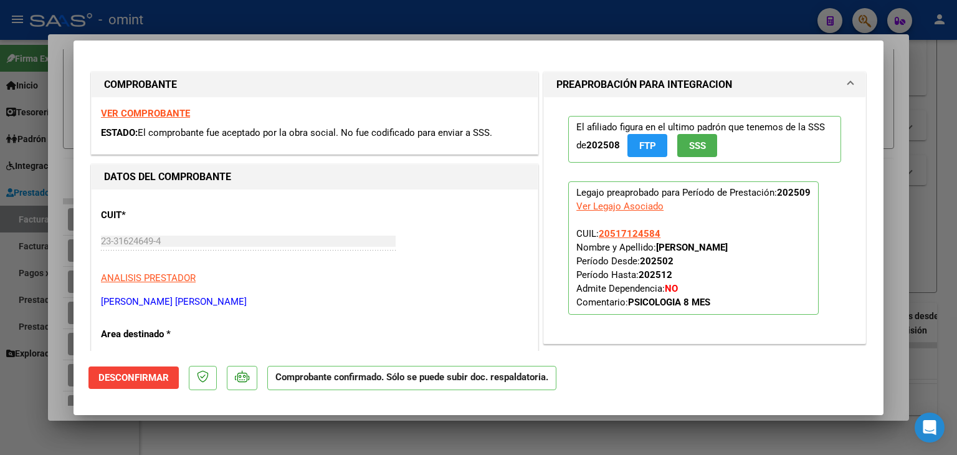
type input "$ 0,00"
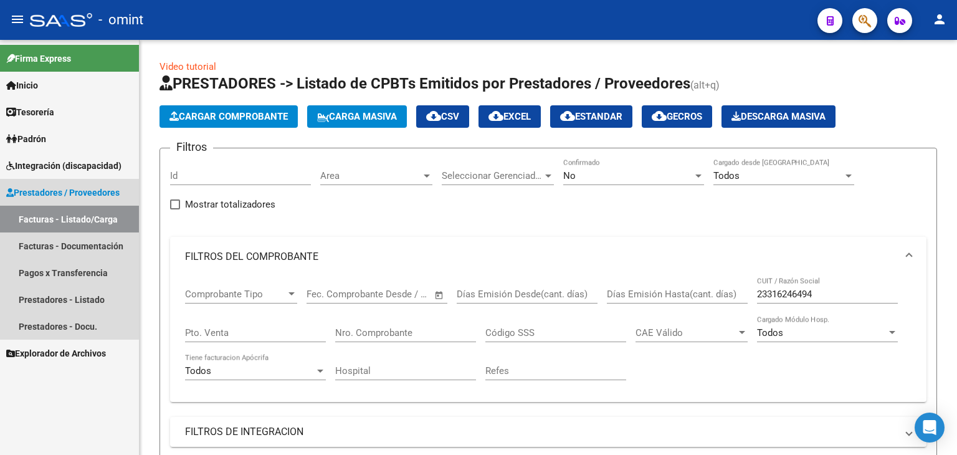
click at [31, 187] on span "Prestadores / Proveedores" at bounding box center [62, 193] width 113 height 14
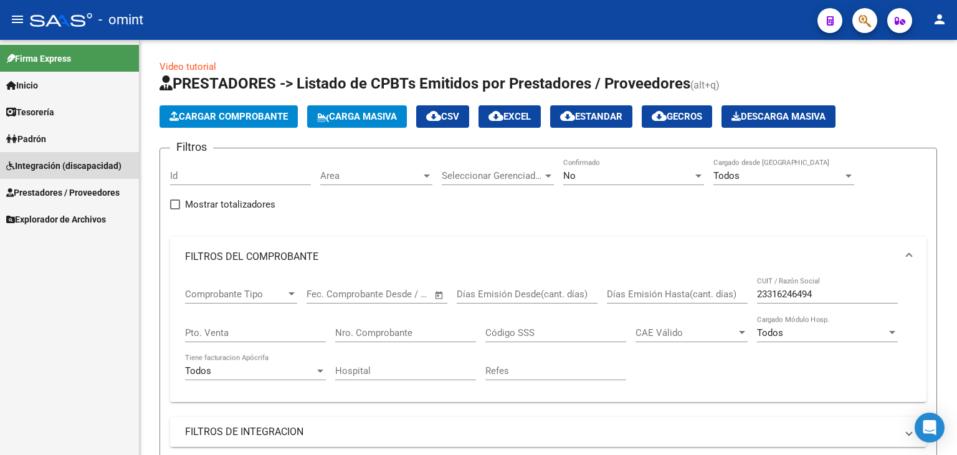
click at [32, 171] on span "Integración (discapacidad)" at bounding box center [63, 166] width 115 height 14
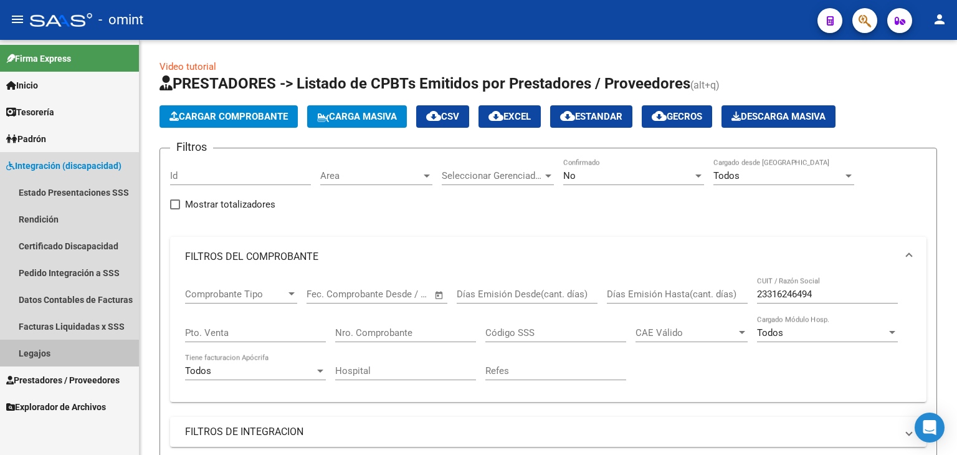
click at [43, 357] on link "Legajos" at bounding box center [69, 352] width 139 height 27
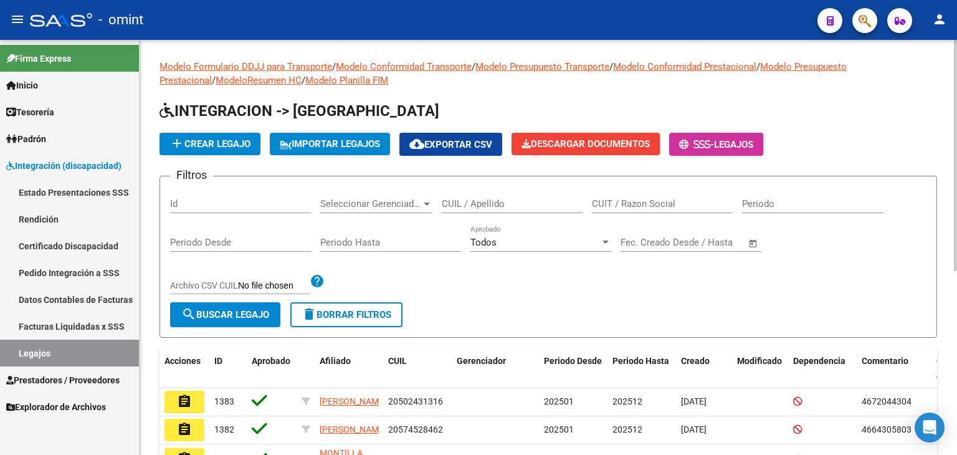
click at [520, 190] on div "CUIL / Apellido" at bounding box center [512, 199] width 141 height 27
type input "ROMERO"
click at [211, 317] on span "search Buscar Legajo" at bounding box center [225, 314] width 88 height 11
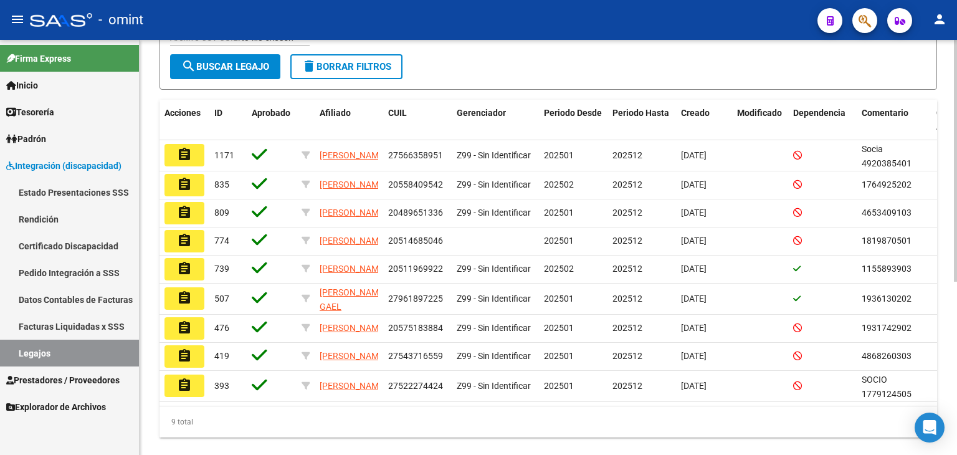
scroll to position [249, 0]
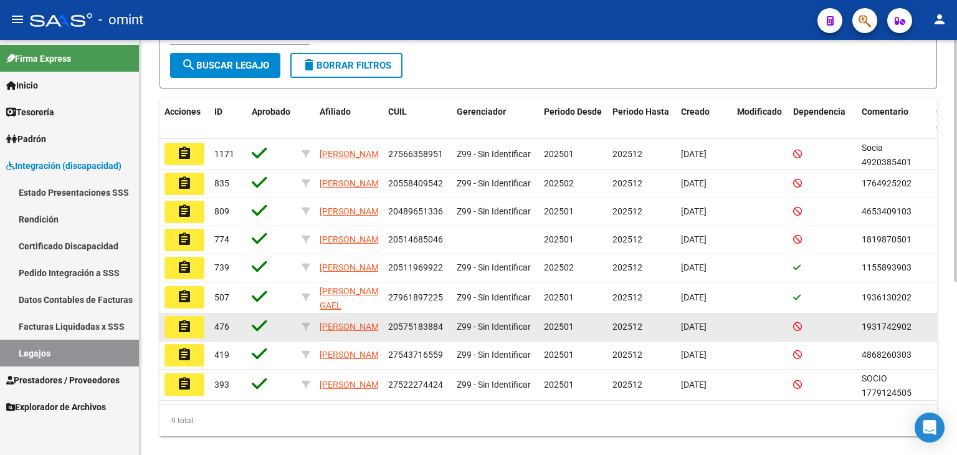
click at [191, 334] on mat-icon "assignment" at bounding box center [184, 326] width 15 height 15
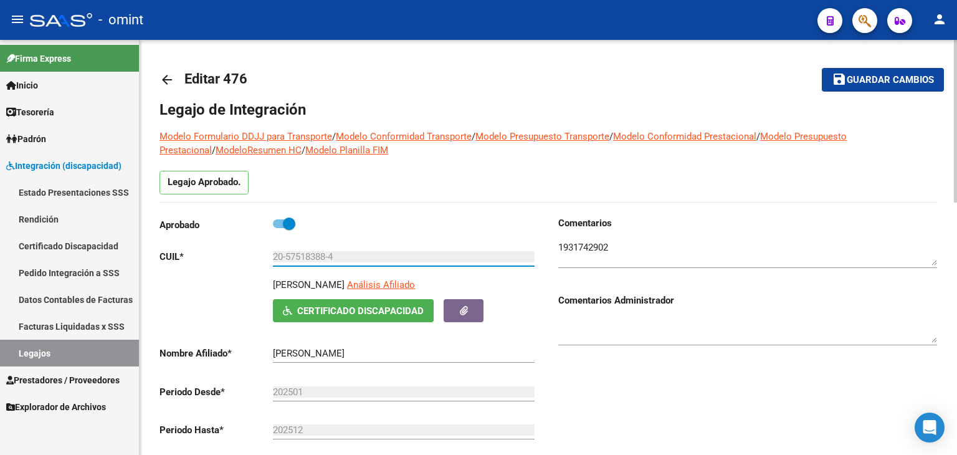
drag, startPoint x: 331, startPoint y: 255, endPoint x: 269, endPoint y: 252, distance: 62.4
click at [270, 253] on app-form-text-field "CUIL * 20-57518388-4 Ingresar CUIL" at bounding box center [346, 256] width 375 height 11
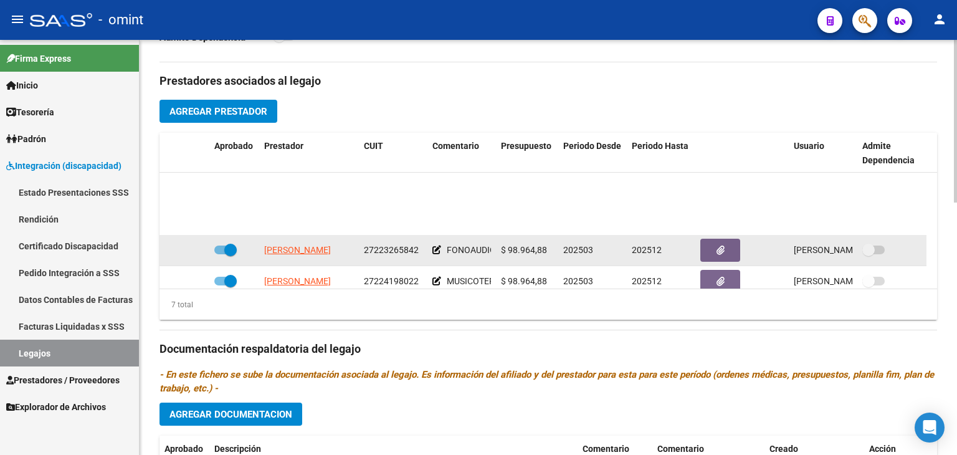
scroll to position [105, 0]
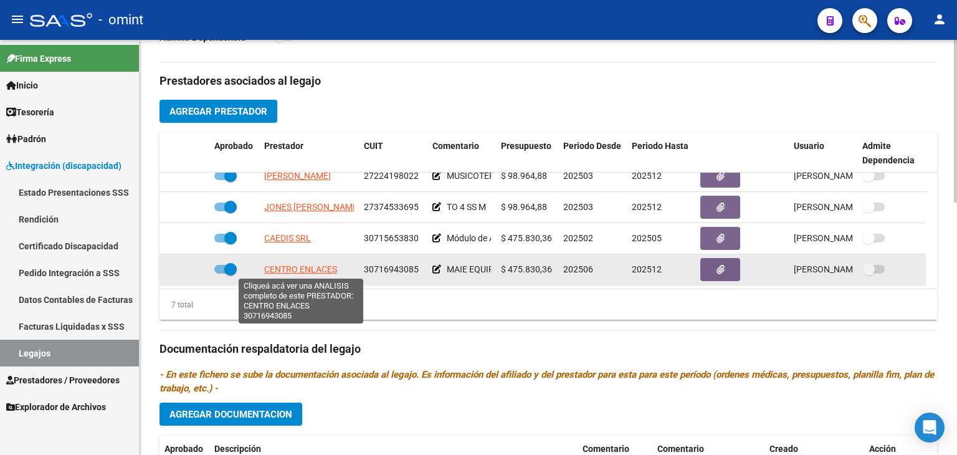
click at [290, 265] on span "CENTRO ENLACES" at bounding box center [300, 269] width 73 height 10
type textarea "30716943085"
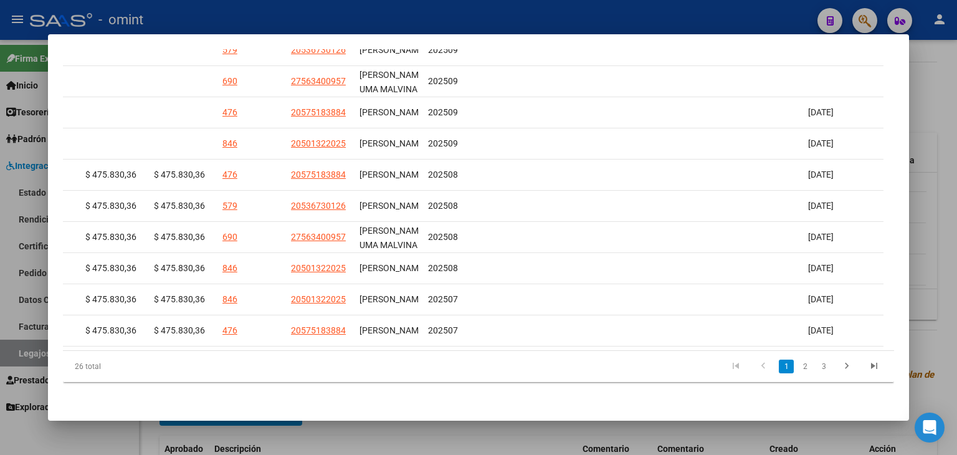
scroll to position [0, 1859]
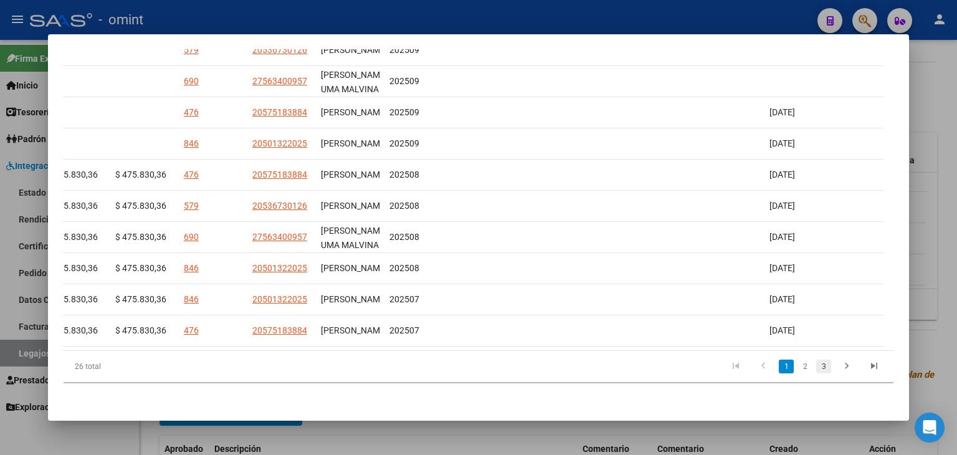
click at [816, 366] on link "3" at bounding box center [823, 366] width 15 height 14
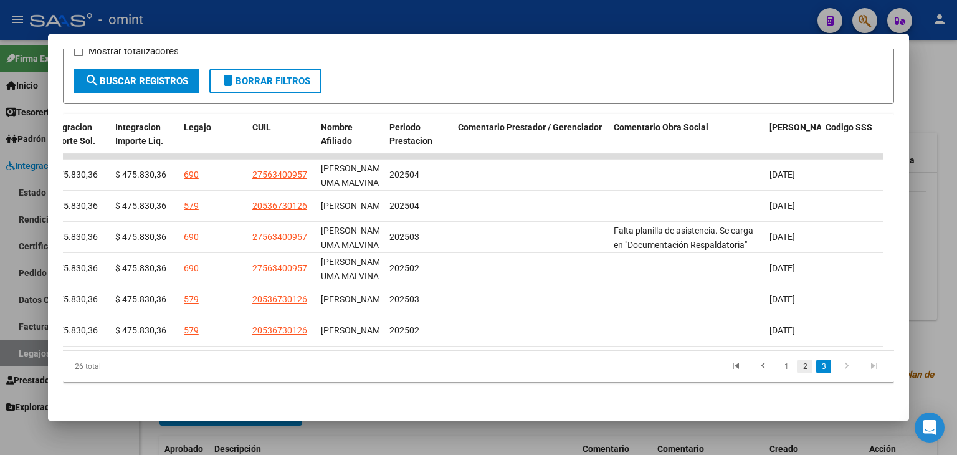
click at [797, 367] on link "2" at bounding box center [804, 366] width 15 height 14
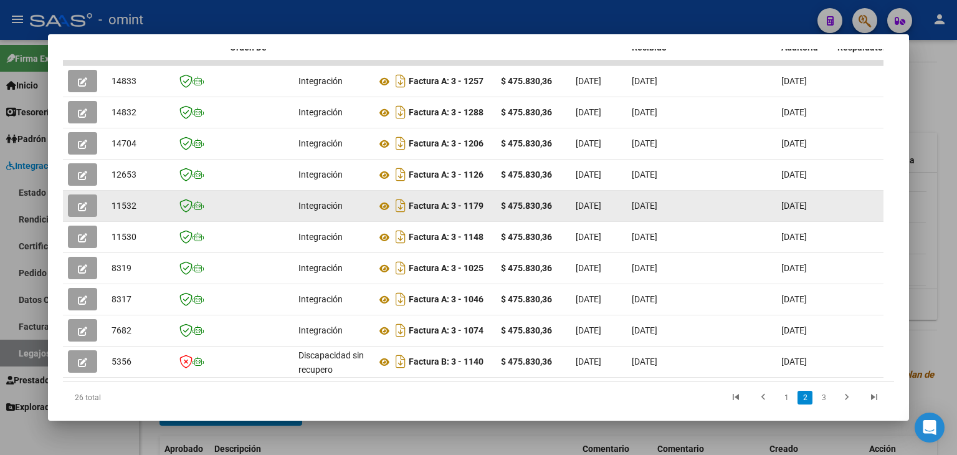
scroll to position [304, 0]
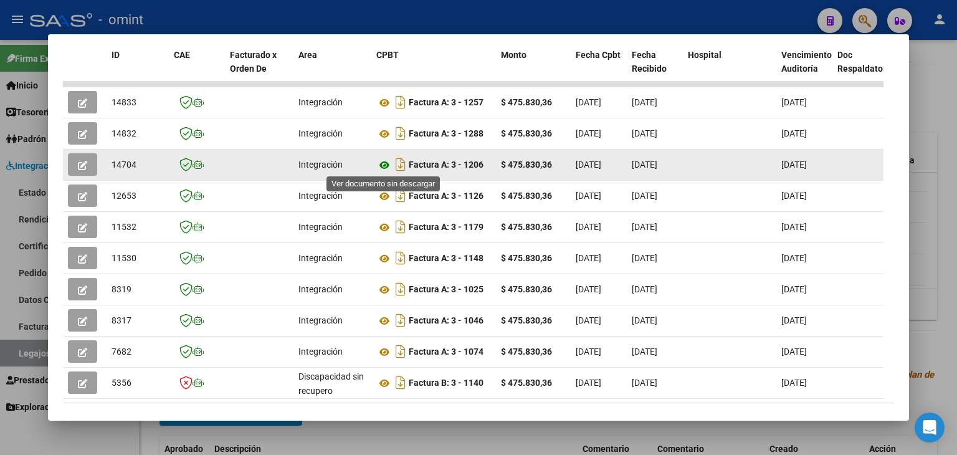
click at [382, 160] on icon at bounding box center [384, 165] width 16 height 15
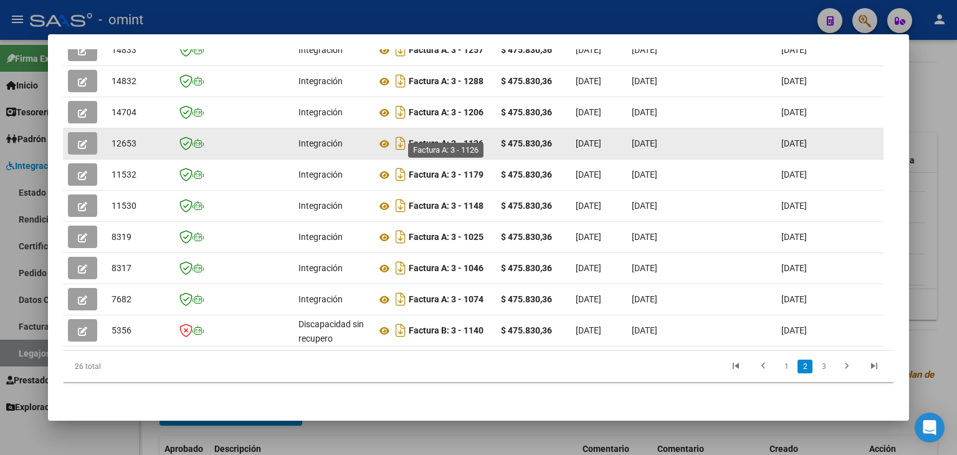
scroll to position [242, 0]
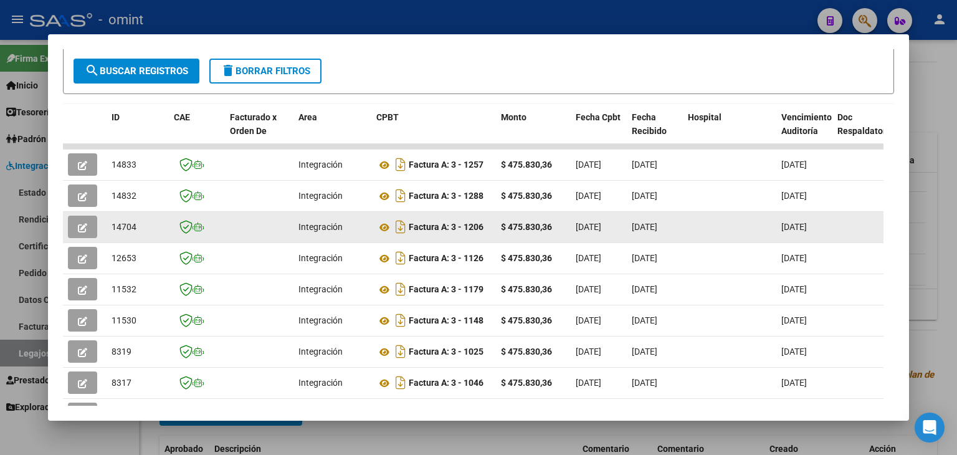
click at [76, 222] on button "button" at bounding box center [82, 227] width 29 height 22
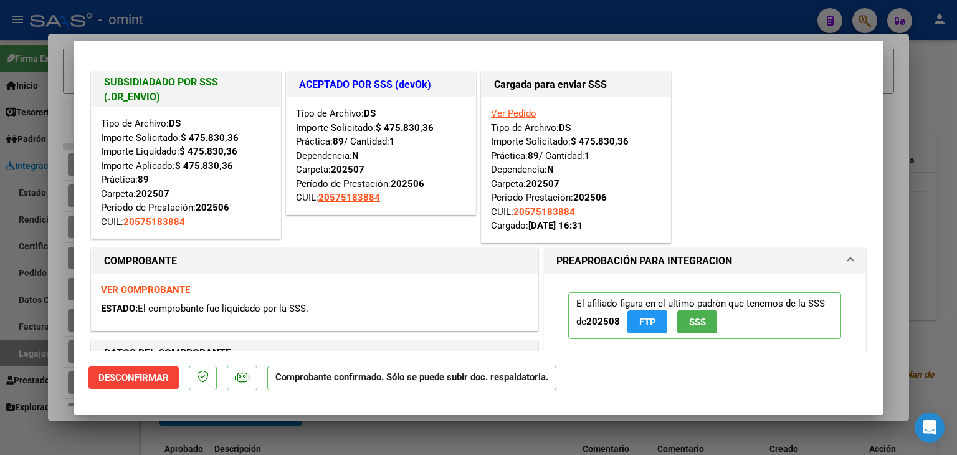
scroll to position [62, 0]
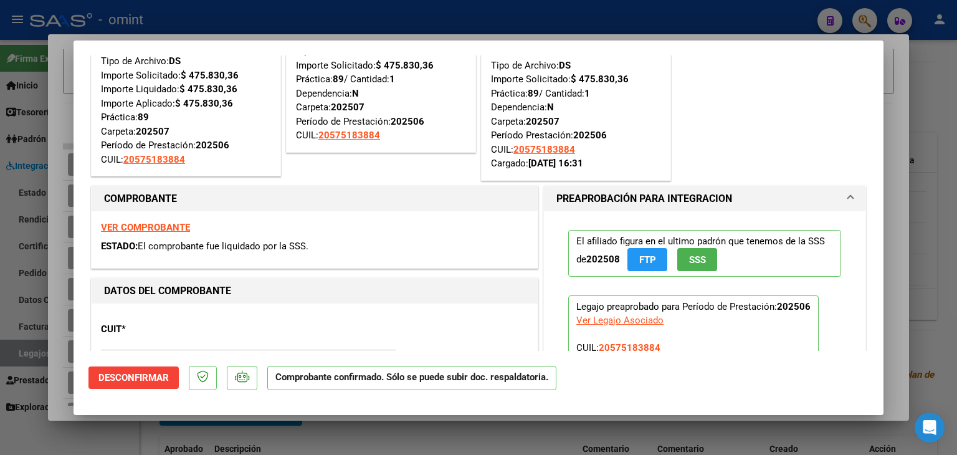
type input "$ 0,00"
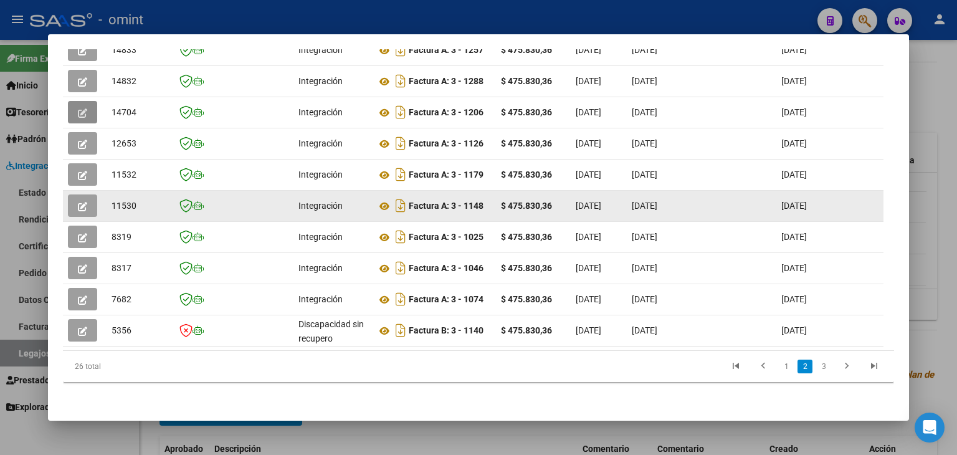
scroll to position [366, 0]
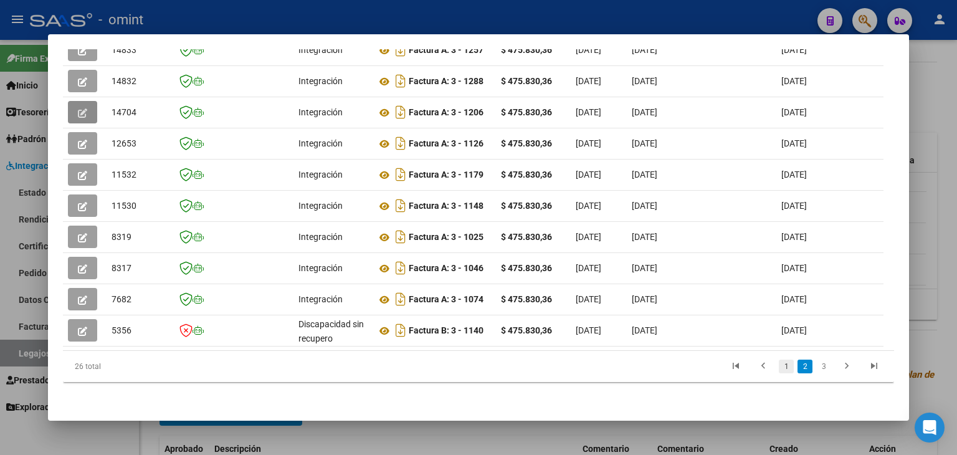
click at [779, 368] on link "1" at bounding box center [786, 366] width 15 height 14
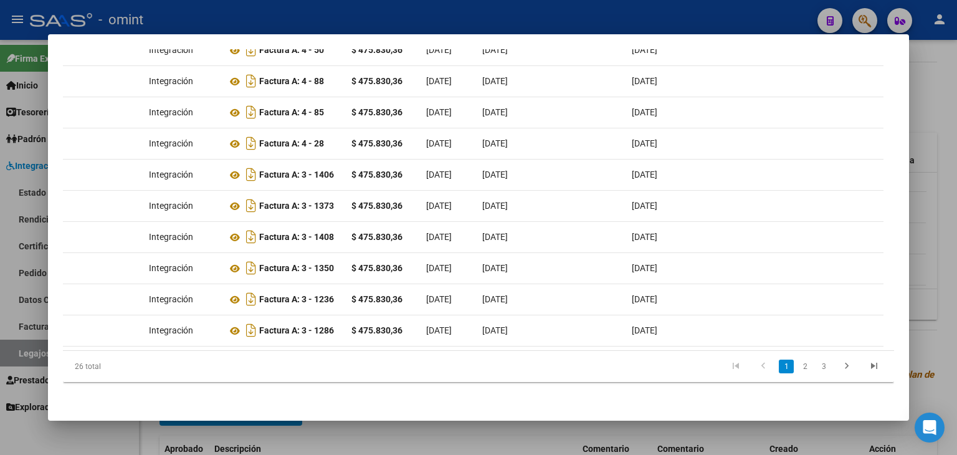
scroll to position [0, 0]
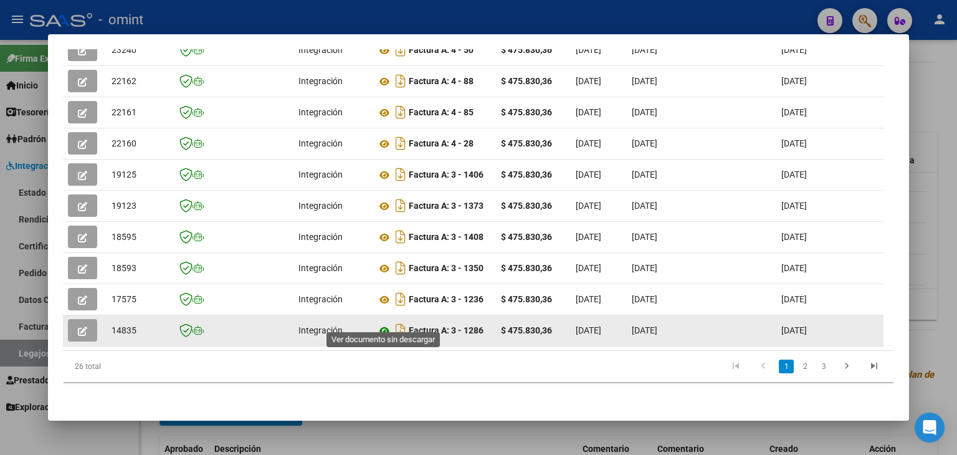
click at [388, 323] on icon at bounding box center [384, 330] width 16 height 15
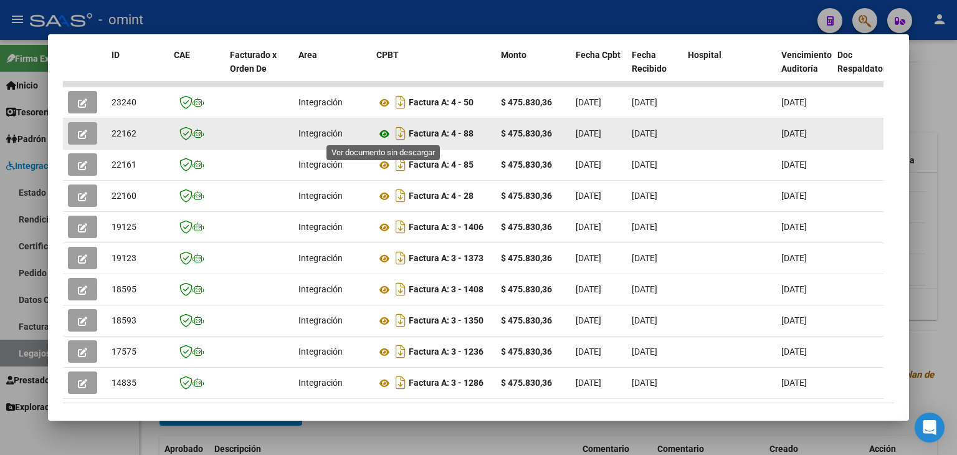
click at [384, 134] on icon at bounding box center [384, 133] width 16 height 15
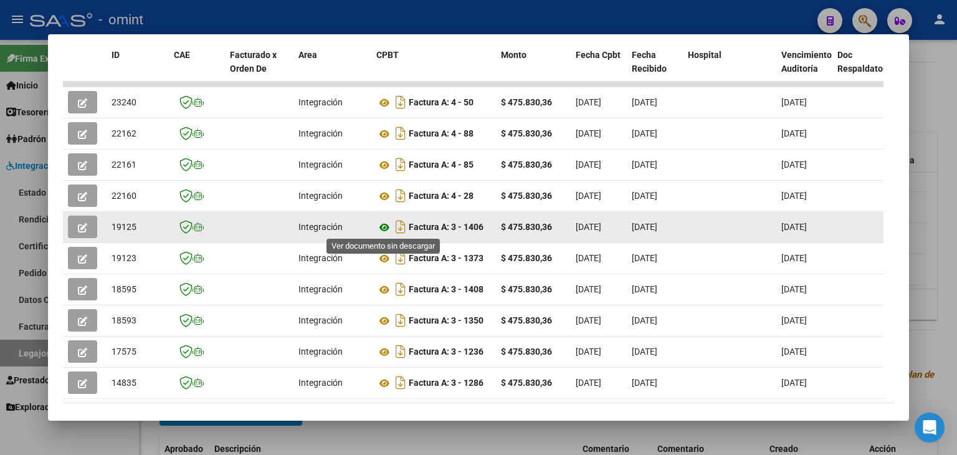
click at [382, 225] on icon at bounding box center [384, 227] width 16 height 15
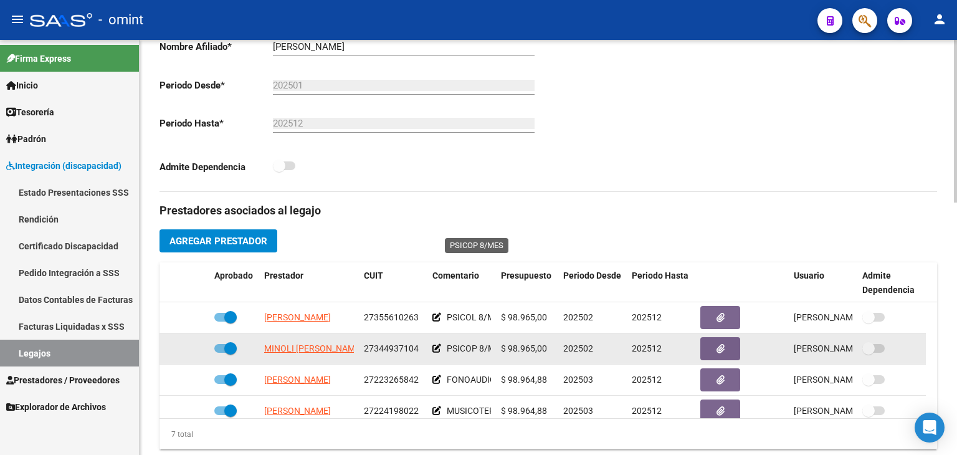
scroll to position [125, 0]
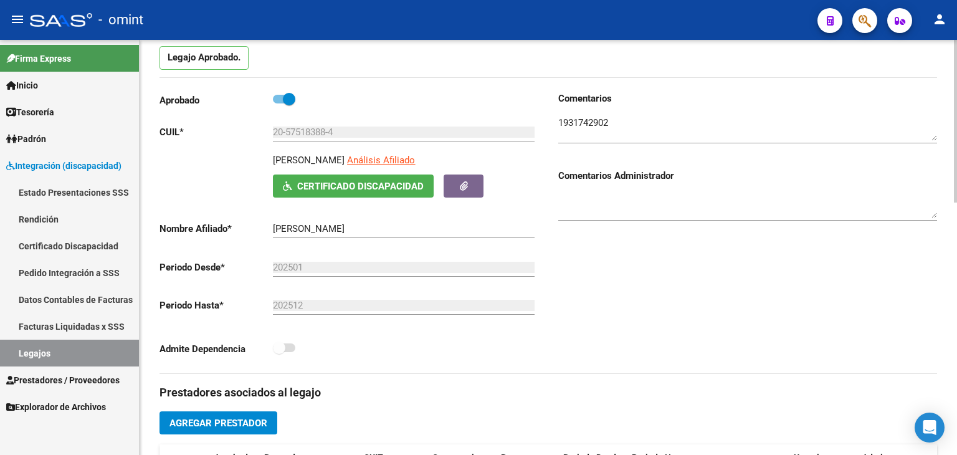
click at [588, 121] on textarea at bounding box center [747, 128] width 379 height 25
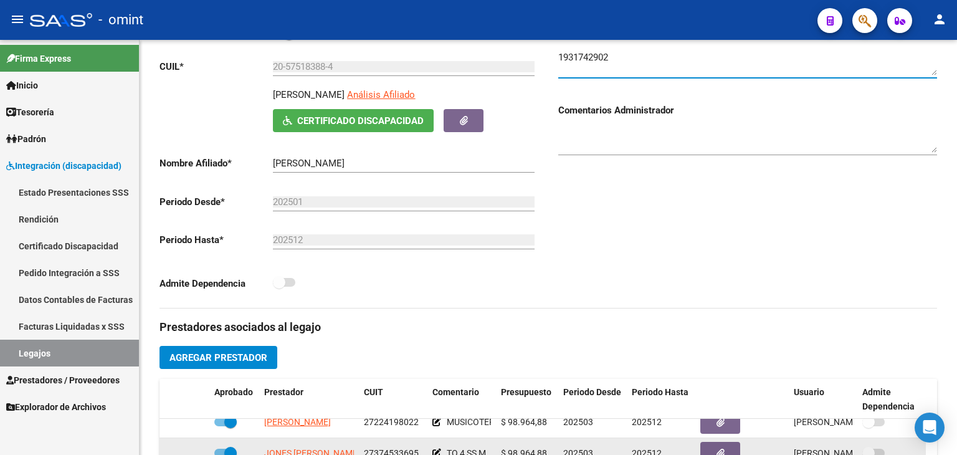
scroll to position [311, 0]
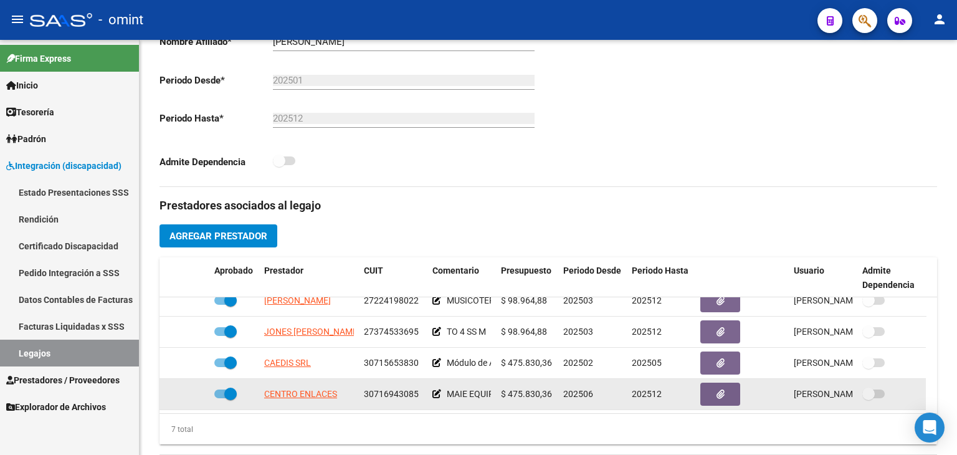
click at [394, 393] on span "30716943085" at bounding box center [391, 394] width 55 height 10
copy span "30716943085"
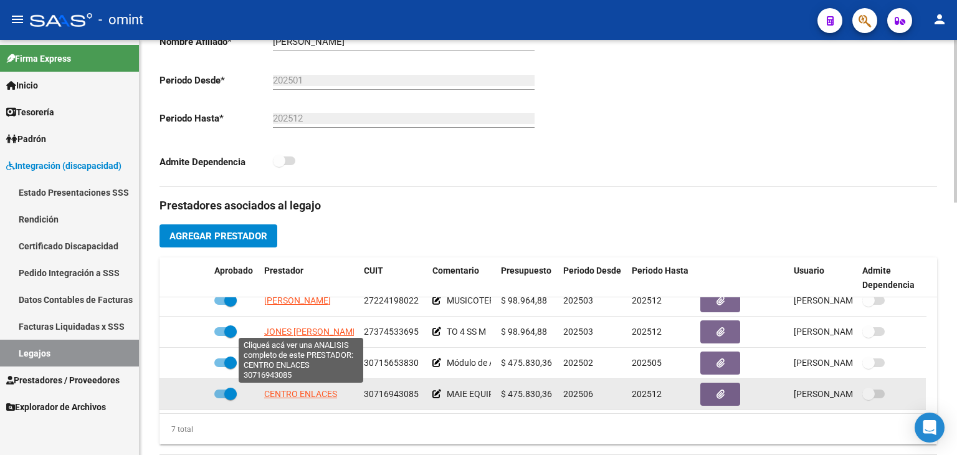
click at [295, 396] on span "CENTRO ENLACES" at bounding box center [300, 394] width 73 height 10
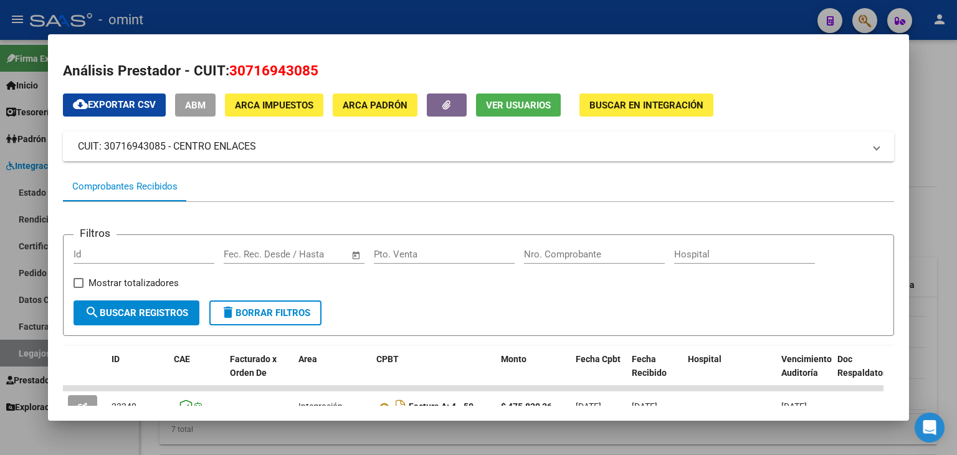
scroll to position [249, 0]
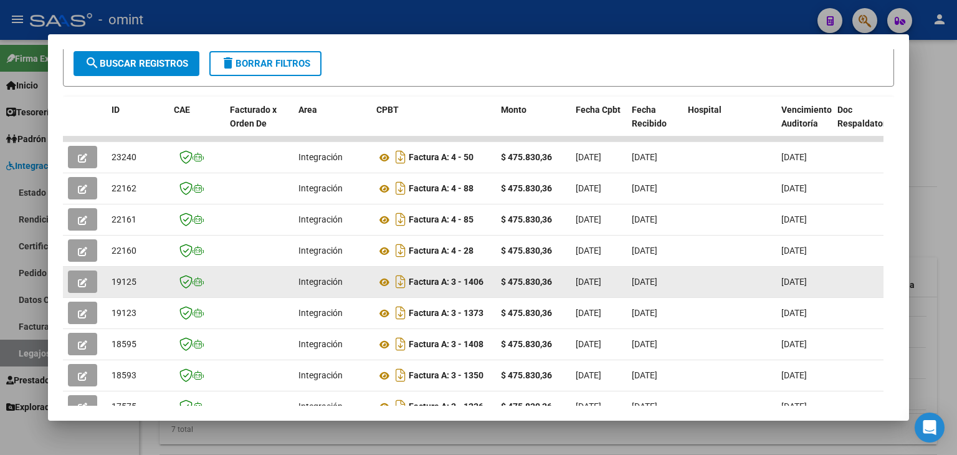
click at [85, 281] on icon "button" at bounding box center [82, 282] width 9 height 9
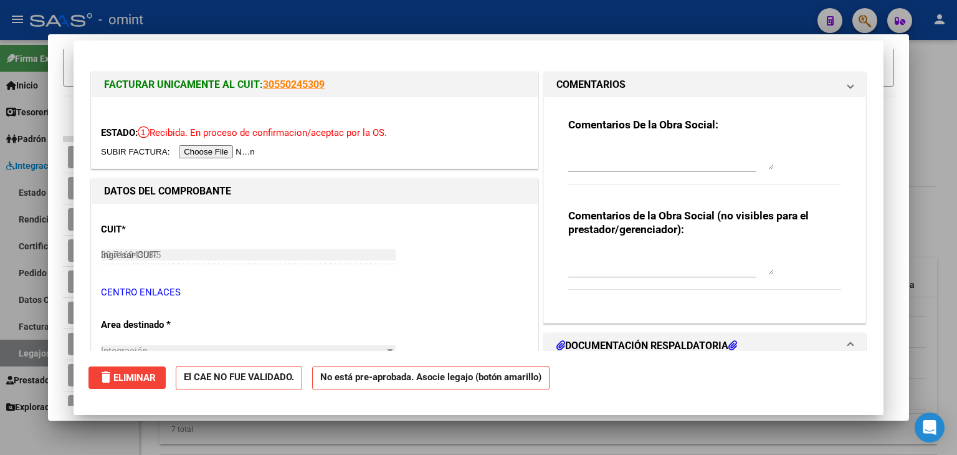
type input "$ 0,00"
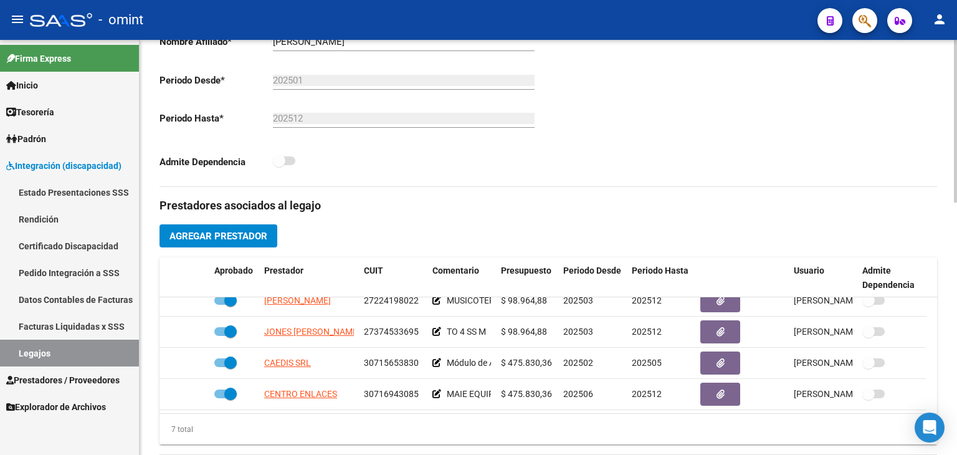
scroll to position [62, 0]
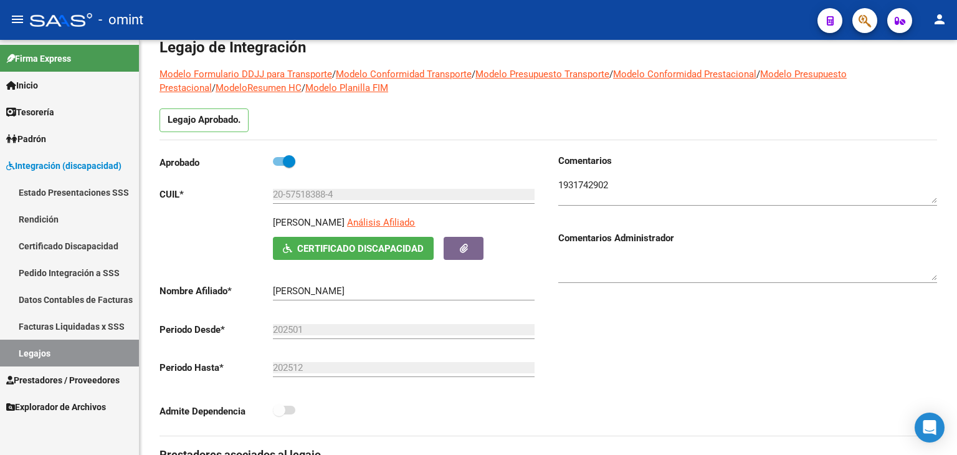
click at [38, 353] on link "Legajos" at bounding box center [69, 352] width 139 height 27
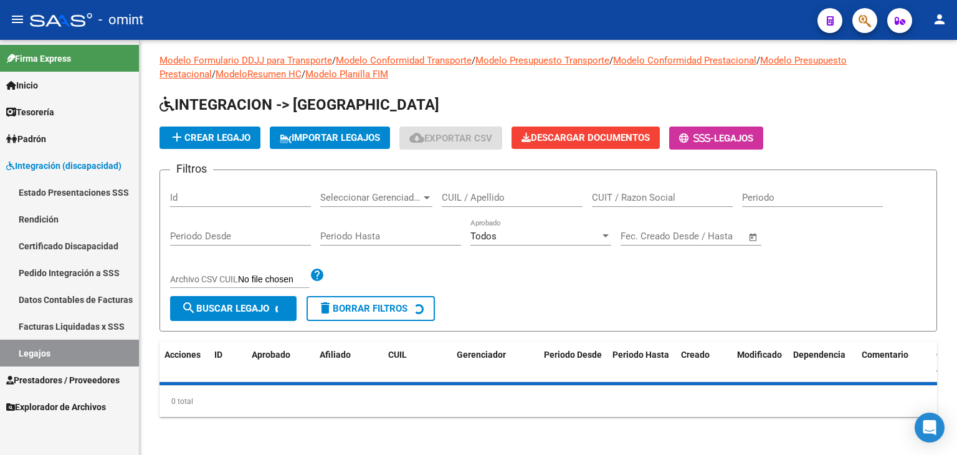
scroll to position [62, 0]
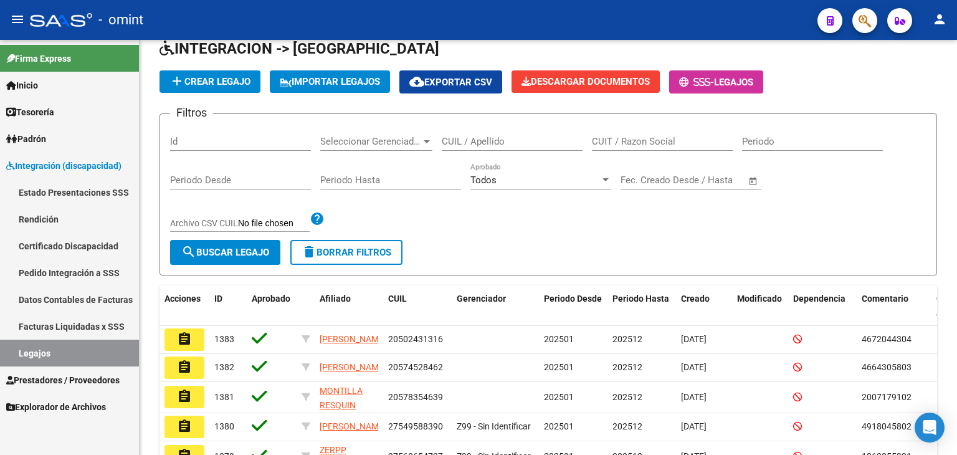
click at [42, 379] on span "Prestadores / Proveedores" at bounding box center [62, 380] width 113 height 14
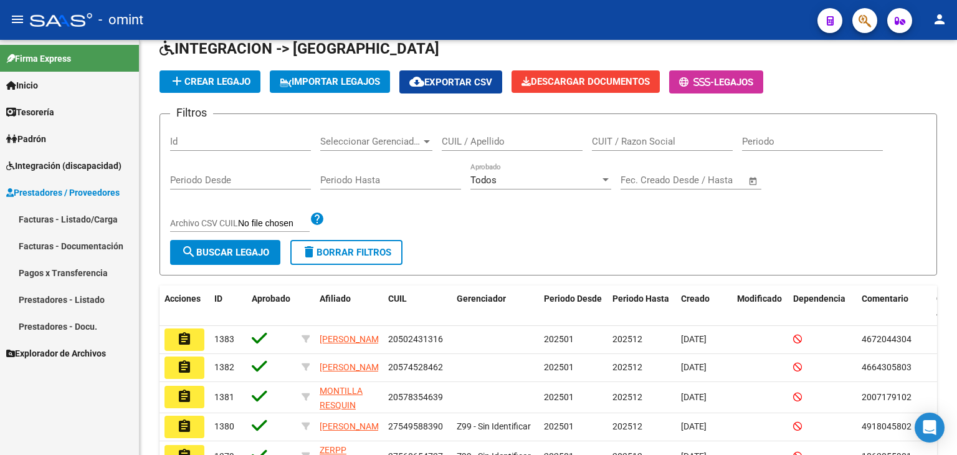
click at [40, 217] on link "Facturas - Listado/Carga" at bounding box center [69, 219] width 139 height 27
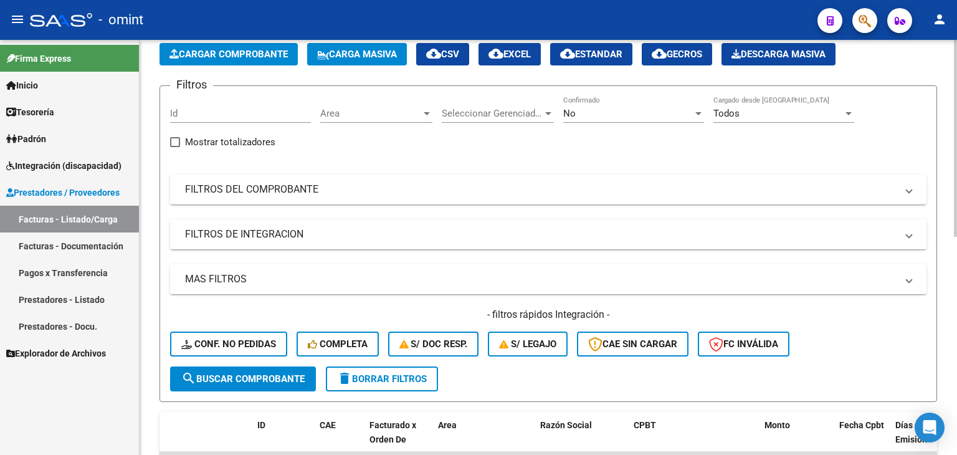
click at [236, 232] on mat-panel-title "FILTROS DE INTEGRACION" at bounding box center [540, 234] width 711 height 14
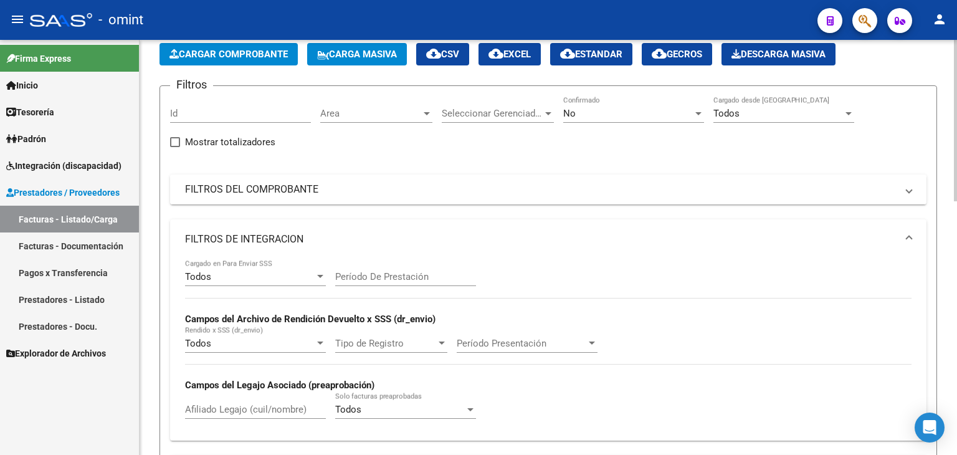
click at [255, 177] on mat-expansion-panel-header "FILTROS DEL COMPROBANTE" at bounding box center [548, 189] width 756 height 30
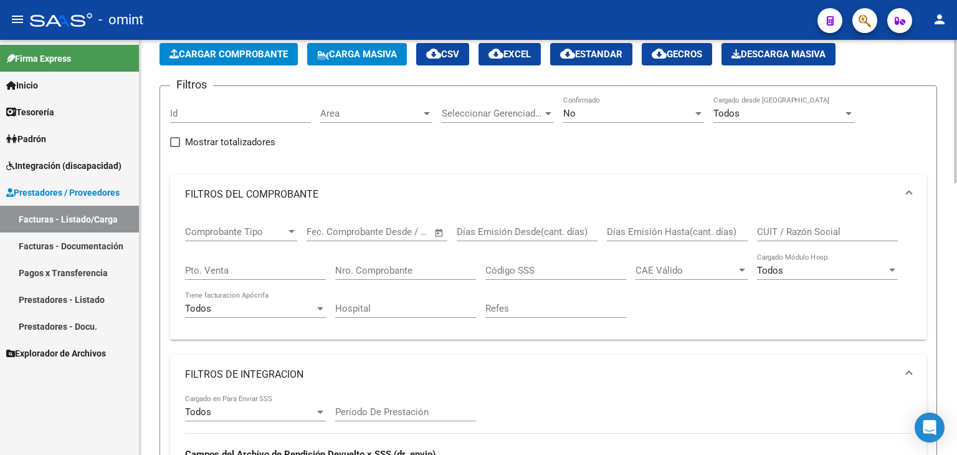
click at [194, 196] on mat-panel-title "FILTROS DEL COMPROBANTE" at bounding box center [540, 194] width 711 height 14
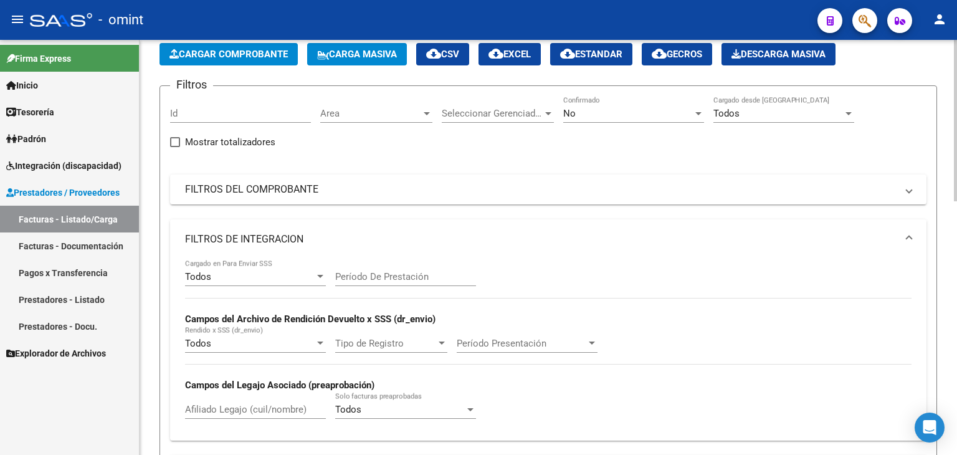
click at [909, 234] on span at bounding box center [908, 239] width 5 height 14
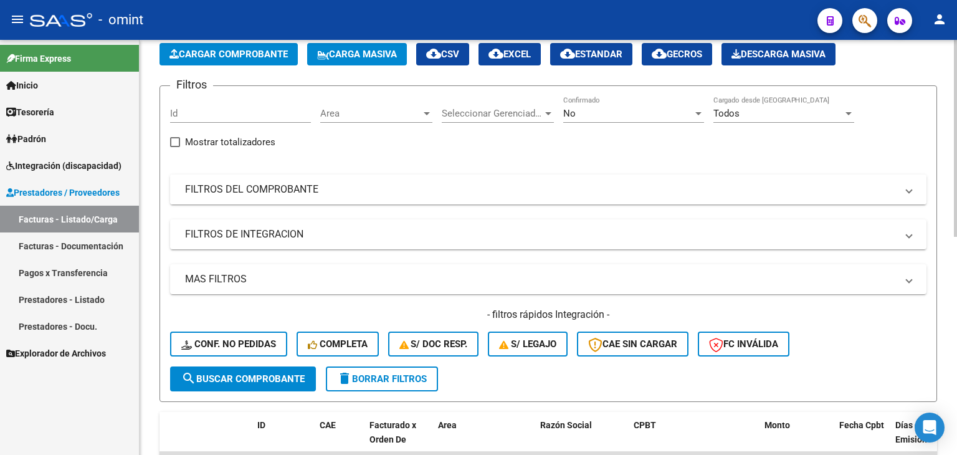
click at [315, 186] on mat-panel-title "FILTROS DEL COMPROBANTE" at bounding box center [540, 189] width 711 height 14
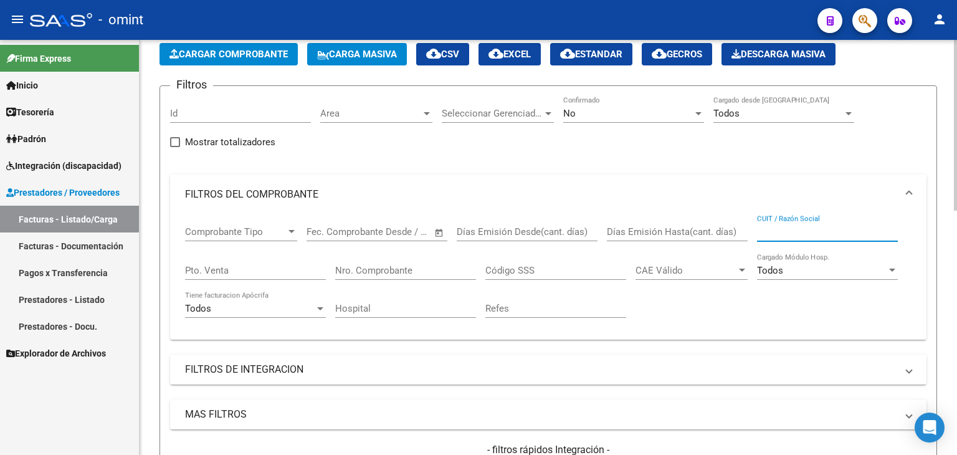
click at [825, 232] on input "CUIT / Razón Social" at bounding box center [827, 231] width 141 height 11
paste input "27428289329"
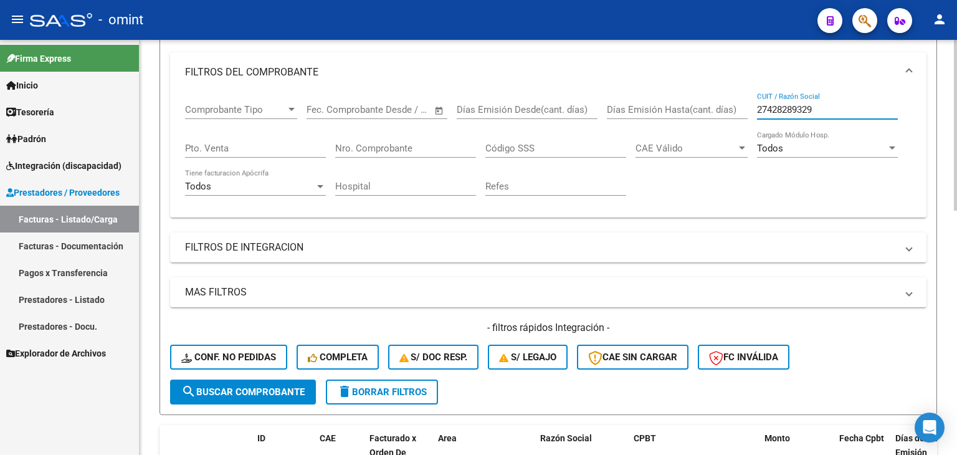
scroll to position [187, 0]
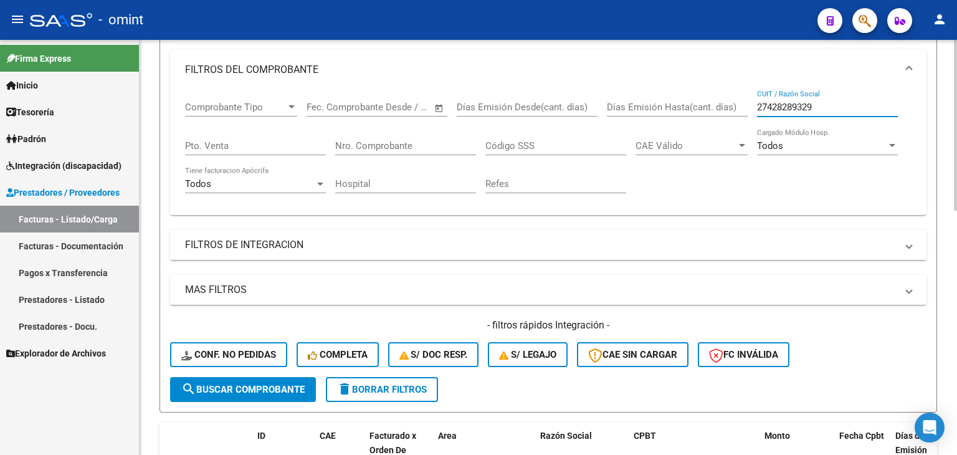
type input "27428289329"
click at [236, 388] on span "search Buscar Comprobante" at bounding box center [242, 389] width 123 height 11
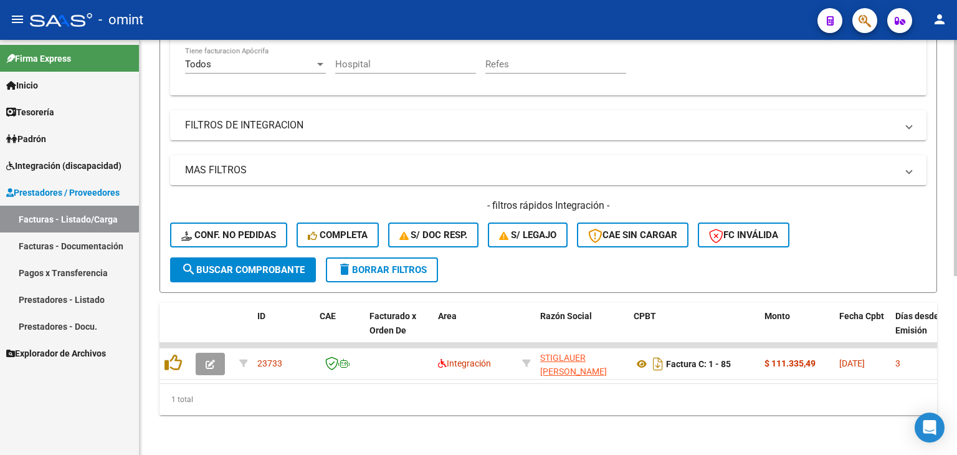
scroll to position [315, 0]
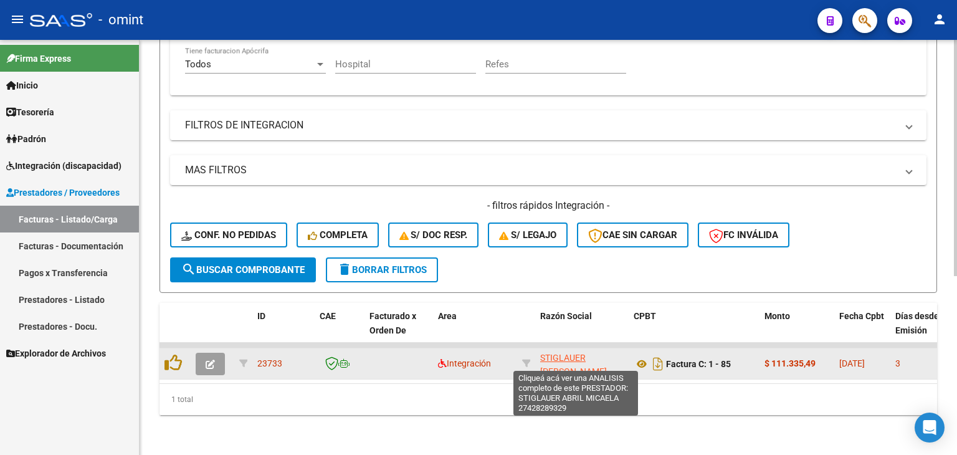
click at [563, 353] on span "STIGLAUER ABRIL MICAELA" at bounding box center [573, 365] width 67 height 24
type textarea "27428289329"
click at [552, 353] on span "STIGLAUER ABRIL MICAELA" at bounding box center [573, 365] width 67 height 24
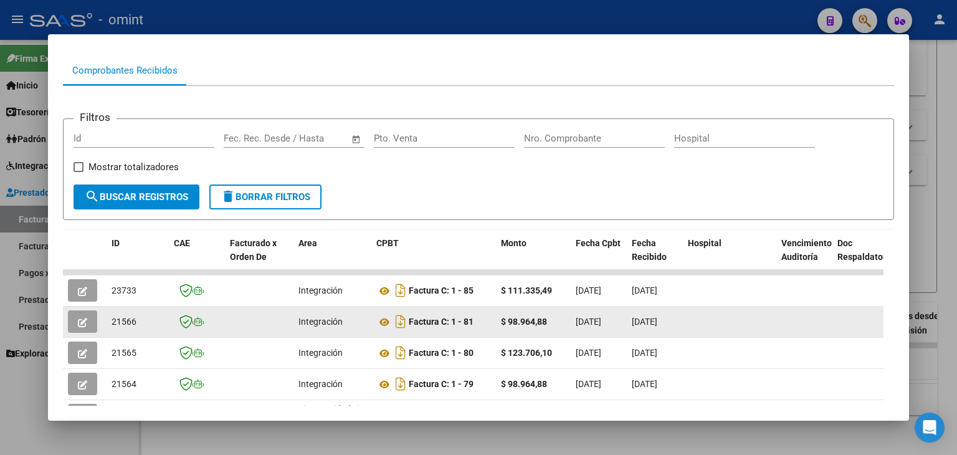
scroll to position [125, 0]
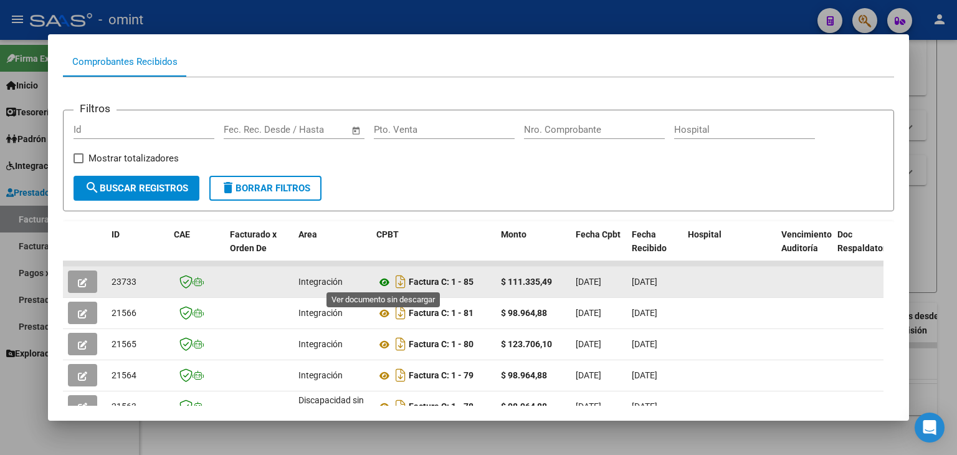
click at [384, 275] on icon at bounding box center [384, 282] width 16 height 15
click at [84, 280] on icon "button" at bounding box center [82, 282] width 9 height 9
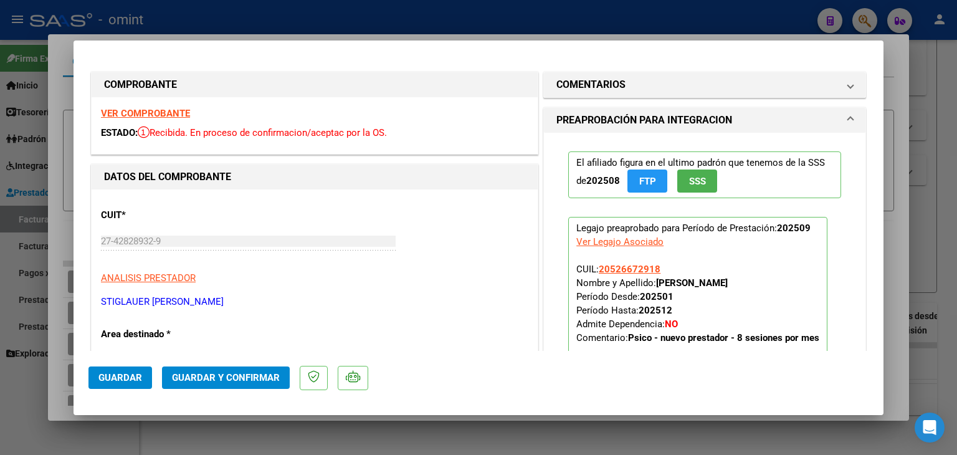
type input "$ 0,00"
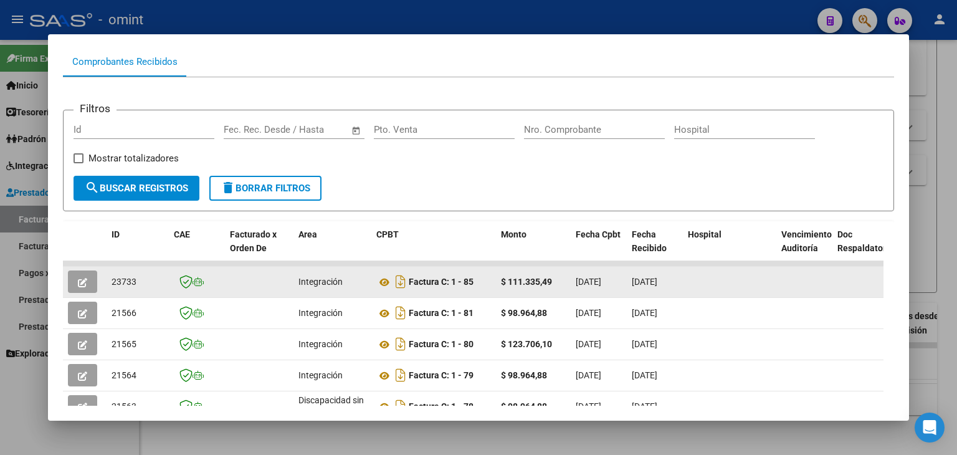
click at [123, 275] on div "23733" at bounding box center [137, 282] width 52 height 14
copy span "23733"
click at [84, 280] on icon "button" at bounding box center [82, 282] width 9 height 9
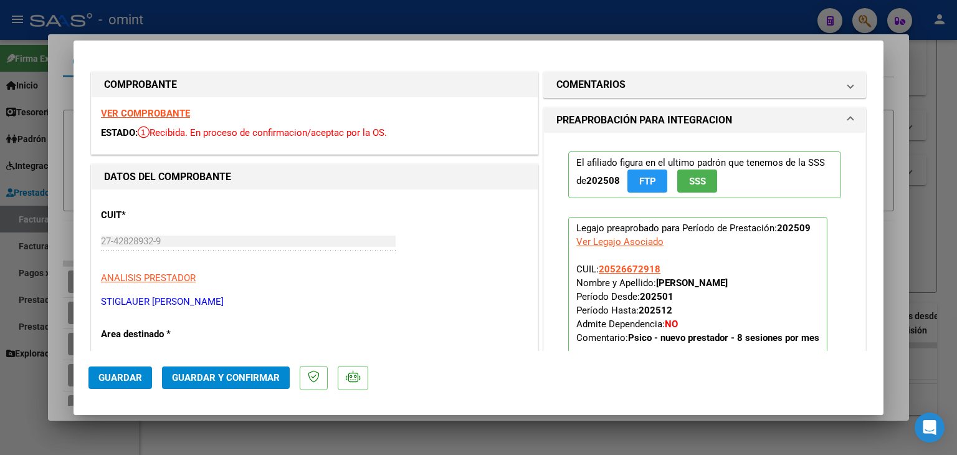
type input "$ 0,00"
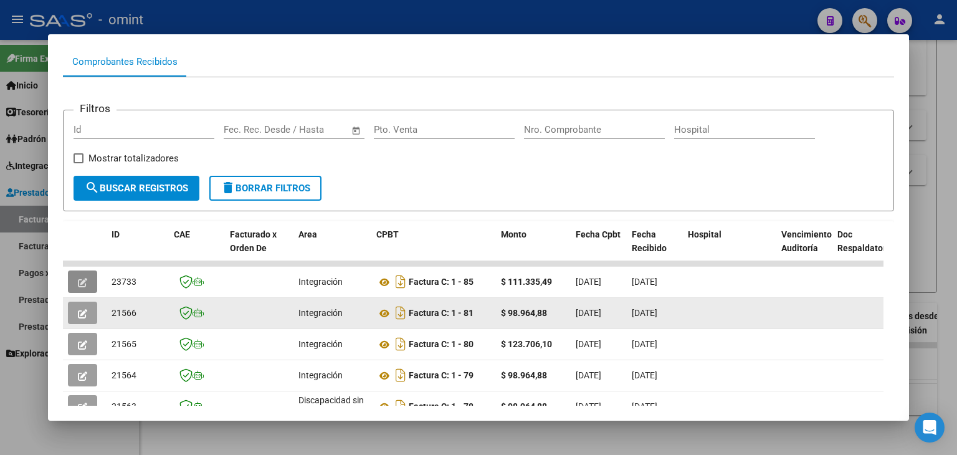
click at [83, 310] on icon "button" at bounding box center [82, 313] width 9 height 9
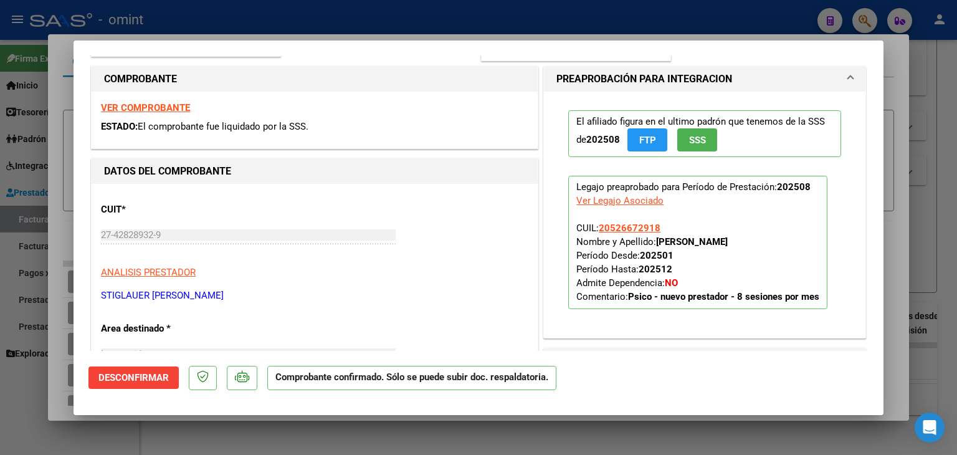
scroll to position [249, 0]
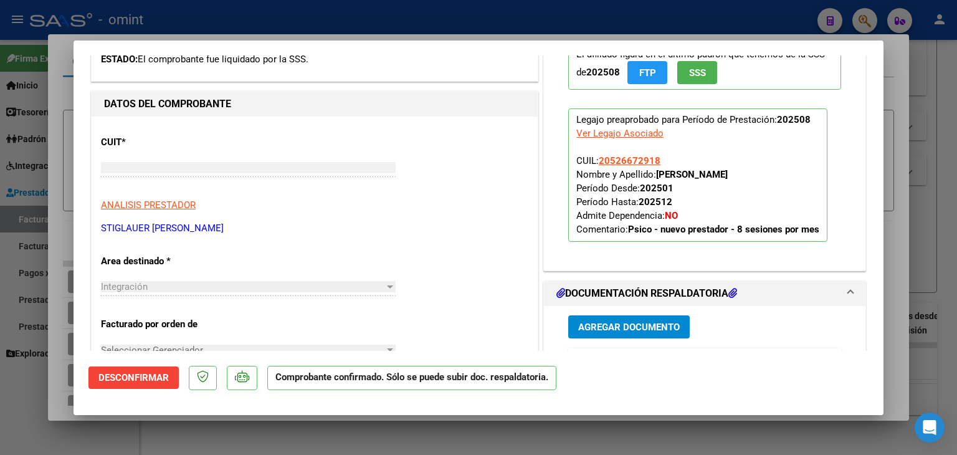
type input "$ 0,00"
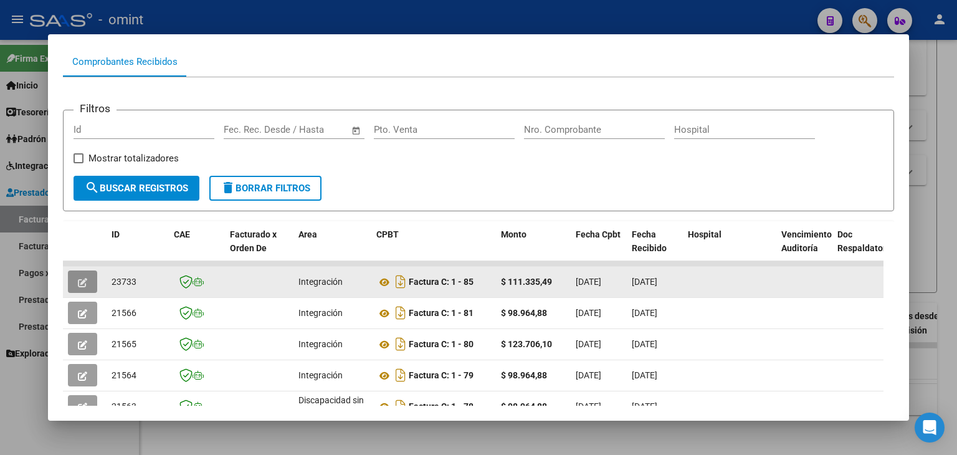
click at [77, 278] on button "button" at bounding box center [82, 281] width 29 height 22
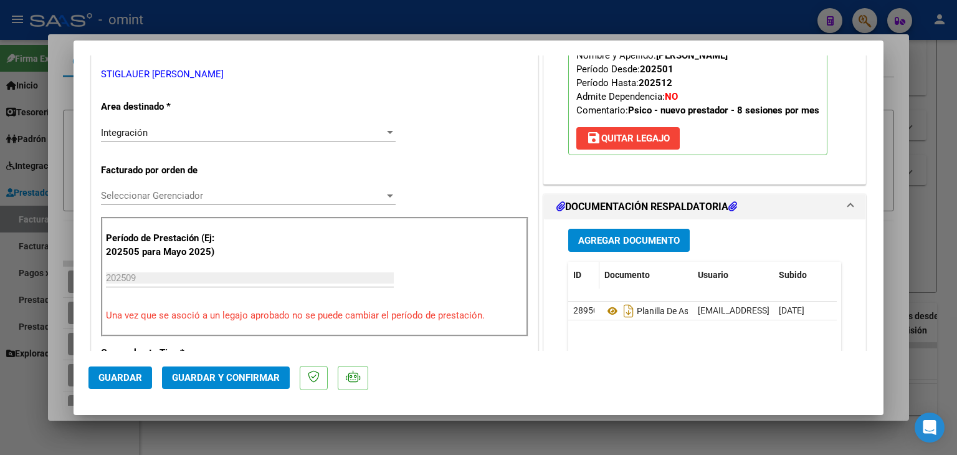
scroll to position [249, 0]
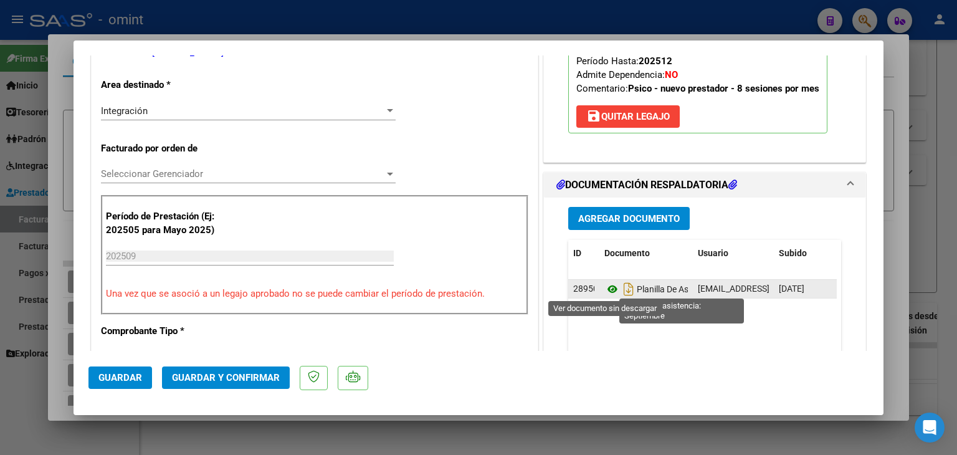
click at [604, 290] on icon at bounding box center [612, 289] width 16 height 15
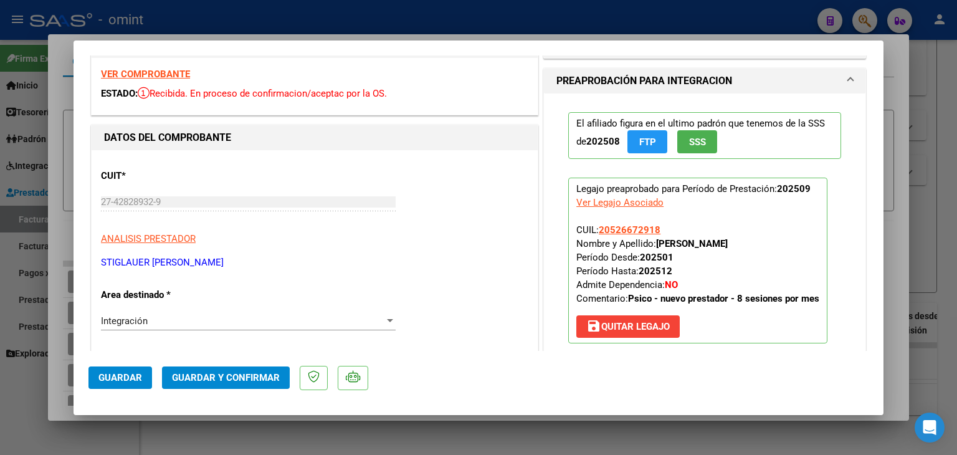
scroll to position [0, 0]
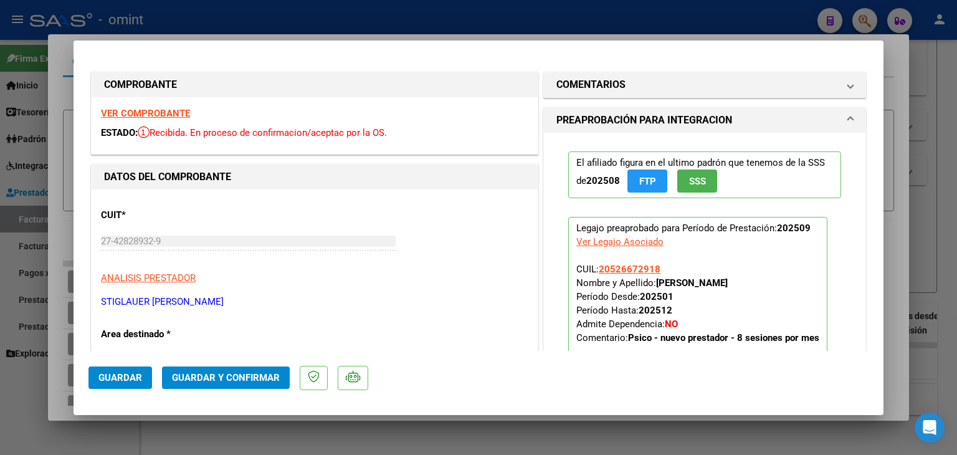
type input "$ 0,00"
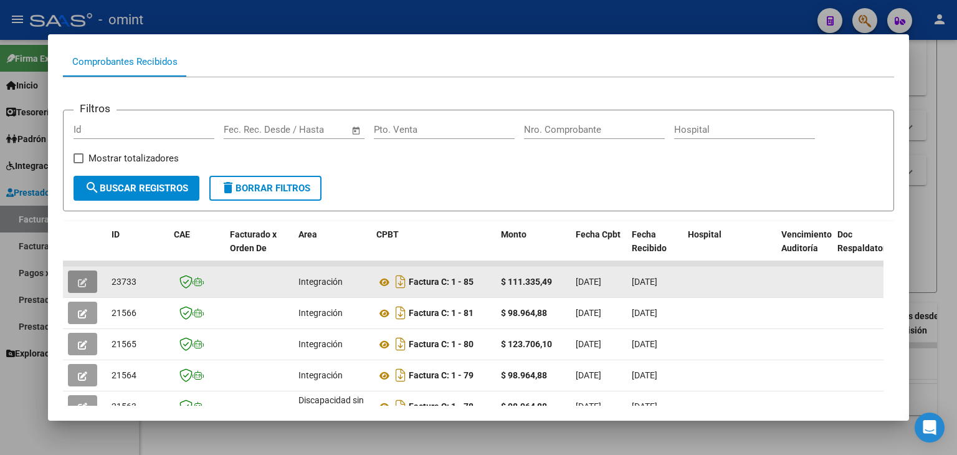
click at [83, 282] on icon "button" at bounding box center [82, 282] width 9 height 9
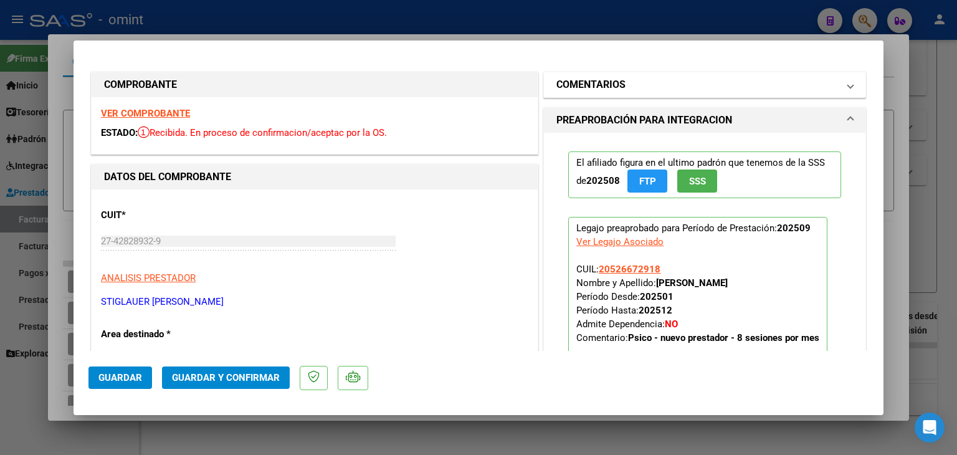
click at [604, 89] on h1 "COMENTARIOS" at bounding box center [590, 84] width 69 height 15
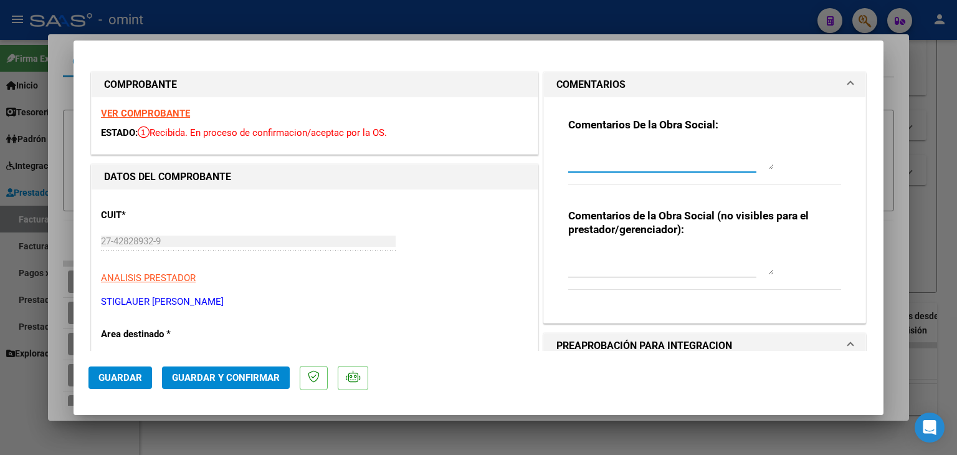
click at [595, 169] on div at bounding box center [671, 157] width 206 height 30
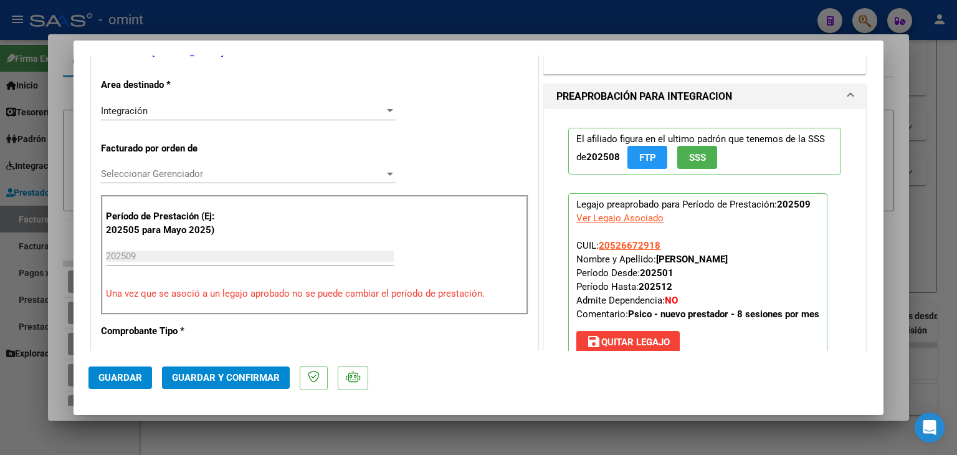
type textarea "SEGOVIA IVAN: FC 85 sobre facturada. Facturar acorde a lo habilitado por mes (8…"
click at [124, 107] on div "Integración Seleccionar Area" at bounding box center [248, 111] width 295 height 19
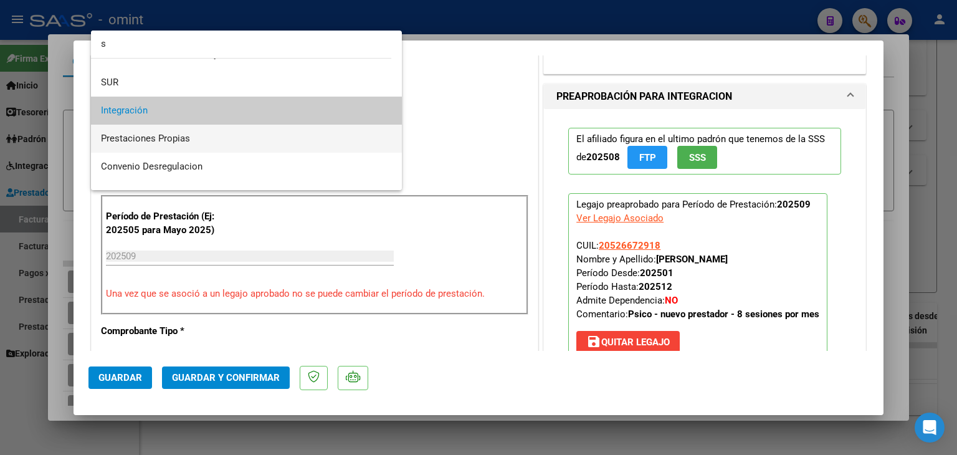
scroll to position [0, 0]
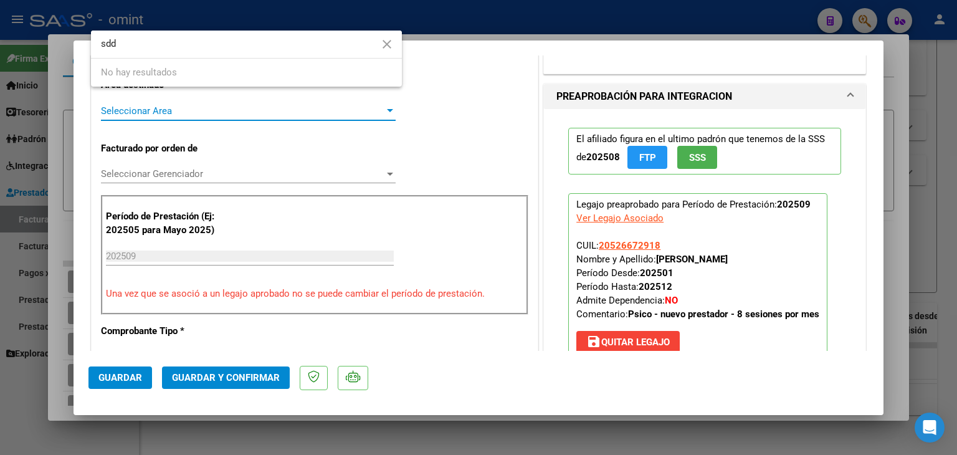
drag, startPoint x: 127, startPoint y: 40, endPoint x: 87, endPoint y: 36, distance: 40.1
click at [87, 36] on div "Análisis Prestador - CUIT: 27428289329 cloud_download Exportar CSV ABM ARCA Imp…" at bounding box center [478, 227] width 957 height 455
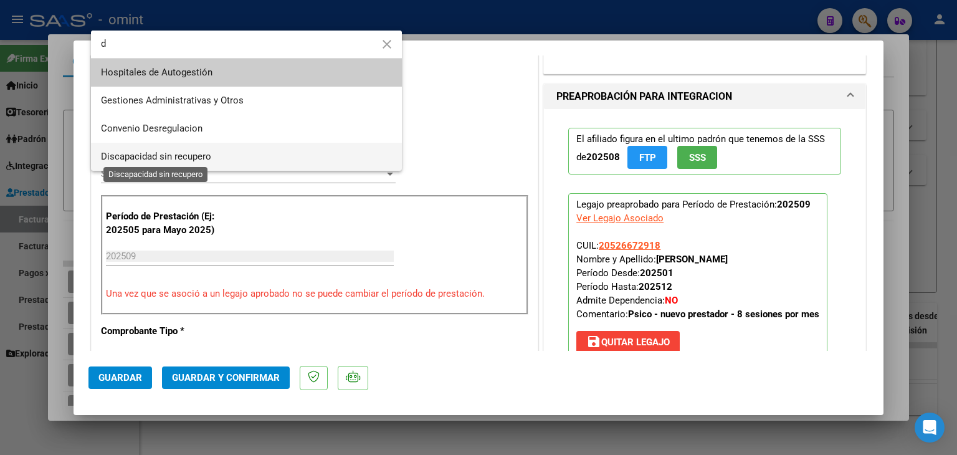
type input "d"
click at [138, 151] on span "Discapacidad sin recupero" at bounding box center [156, 156] width 110 height 11
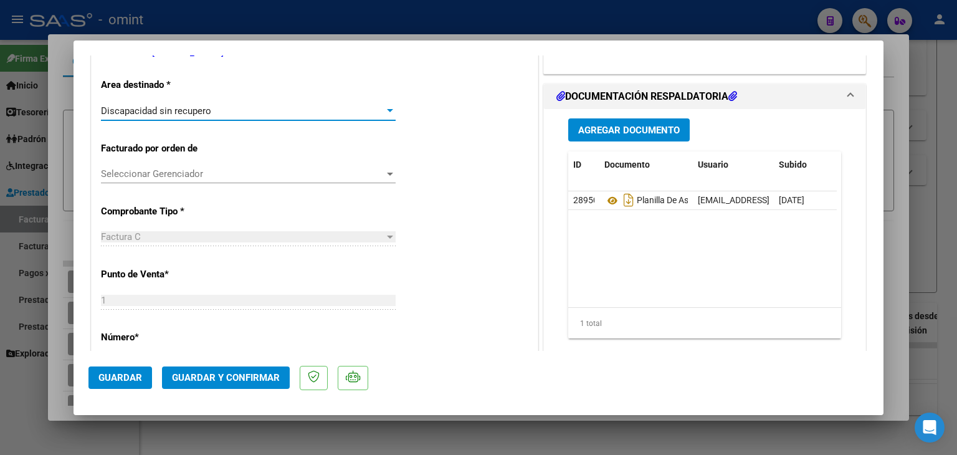
click at [147, 173] on span "Seleccionar Gerenciador" at bounding box center [242, 173] width 283 height 11
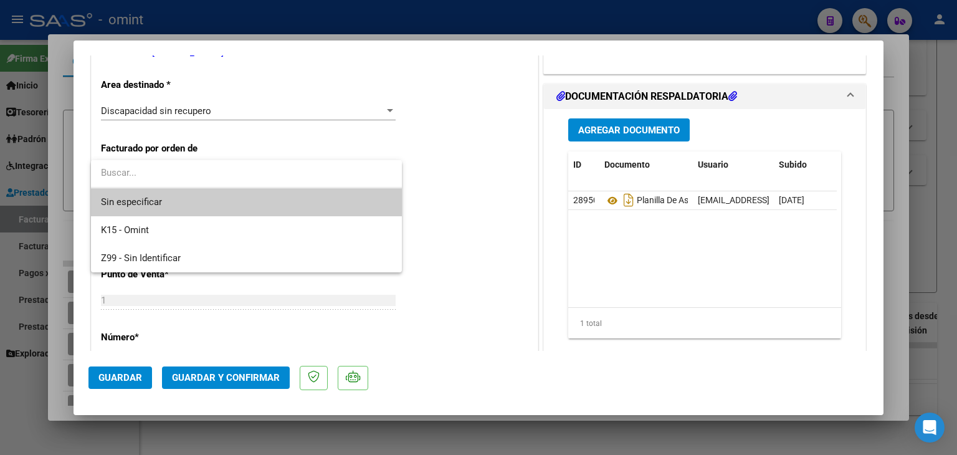
click at [142, 196] on span "Sin especificar" at bounding box center [246, 202] width 291 height 28
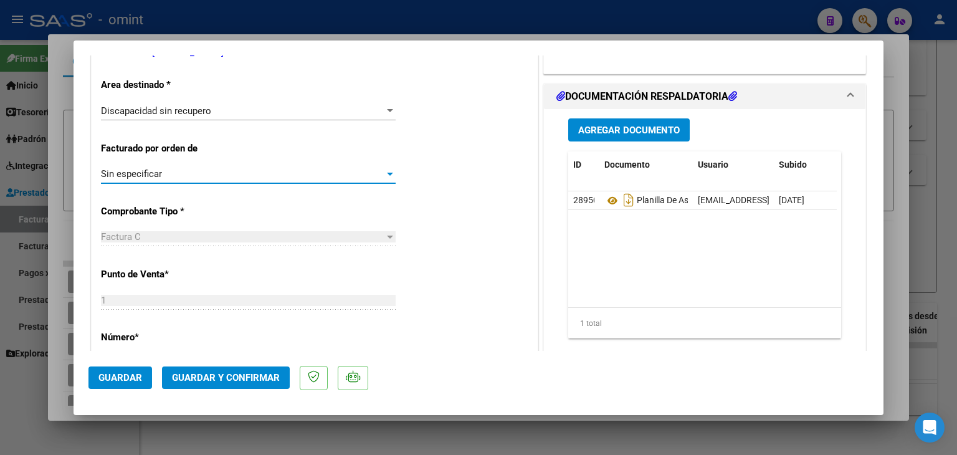
click at [222, 379] on span "Guardar y Confirmar" at bounding box center [226, 377] width 108 height 11
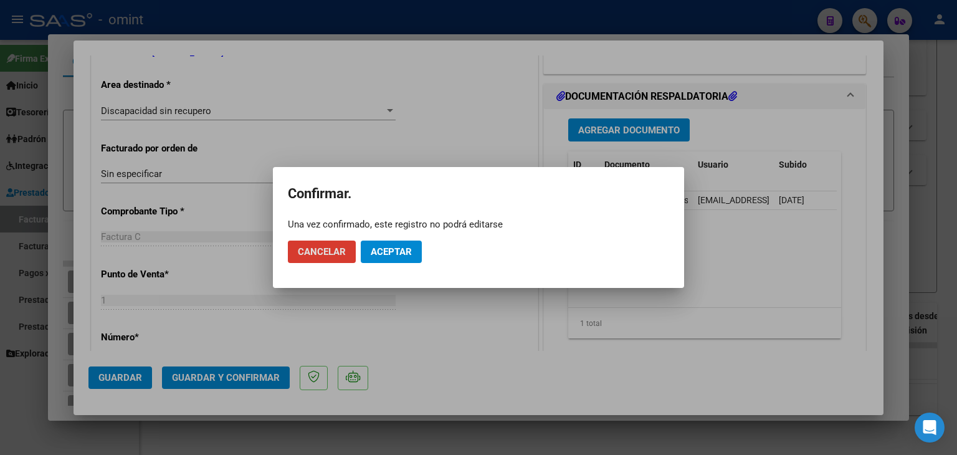
click at [399, 245] on button "Aceptar" at bounding box center [391, 251] width 61 height 22
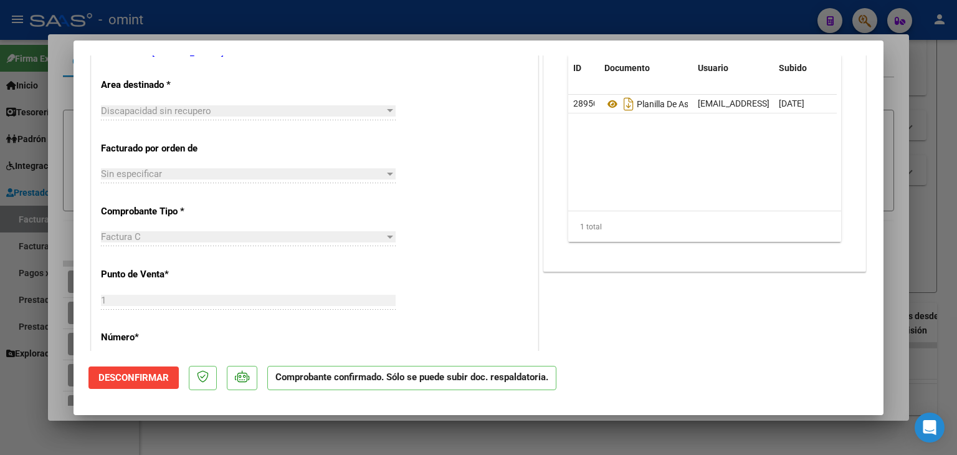
scroll to position [62, 0]
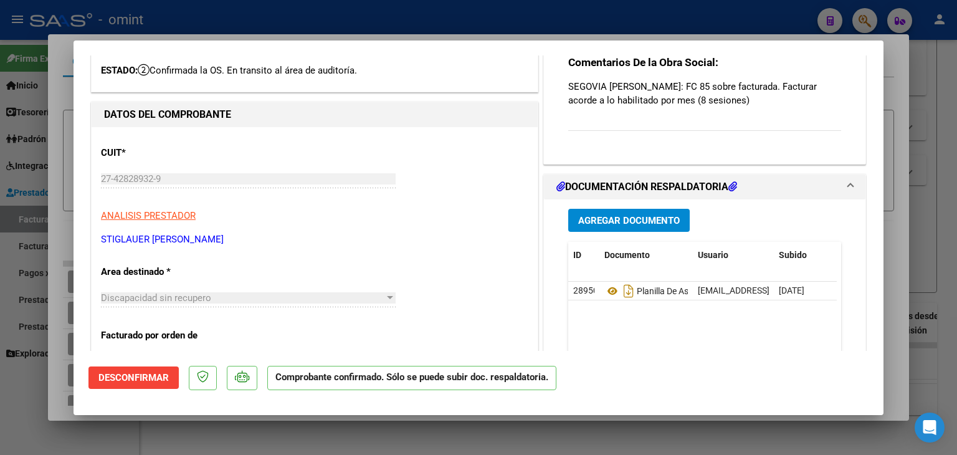
drag, startPoint x: 697, startPoint y: 107, endPoint x: 562, endPoint y: 85, distance: 137.0
click at [568, 85] on div "Comentarios De la Obra Social: SEGOVIA IVAN: FC 85 sobre facturada. Facturar ac…" at bounding box center [704, 100] width 273 height 90
copy p "SEGOVIA IVAN: FC 85 sobre facturada. Facturar acorde a lo habilitado por mes (8…"
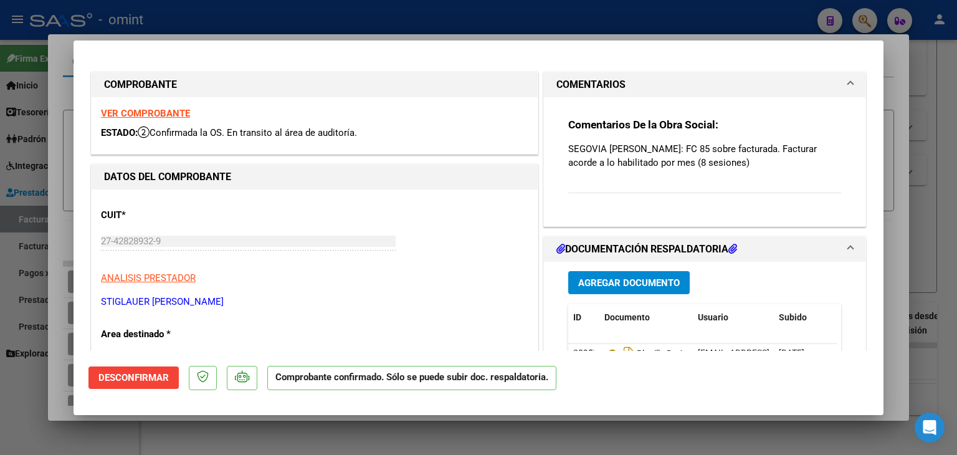
scroll to position [4, 0]
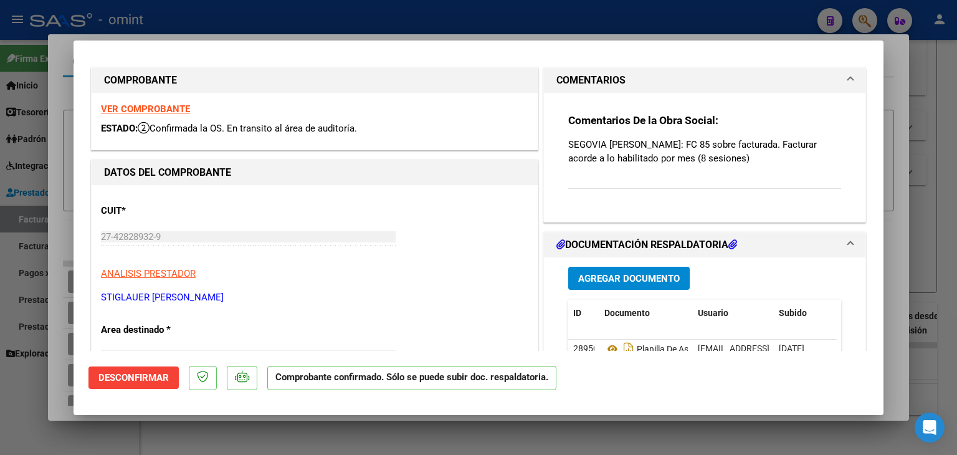
type input "$ 0,00"
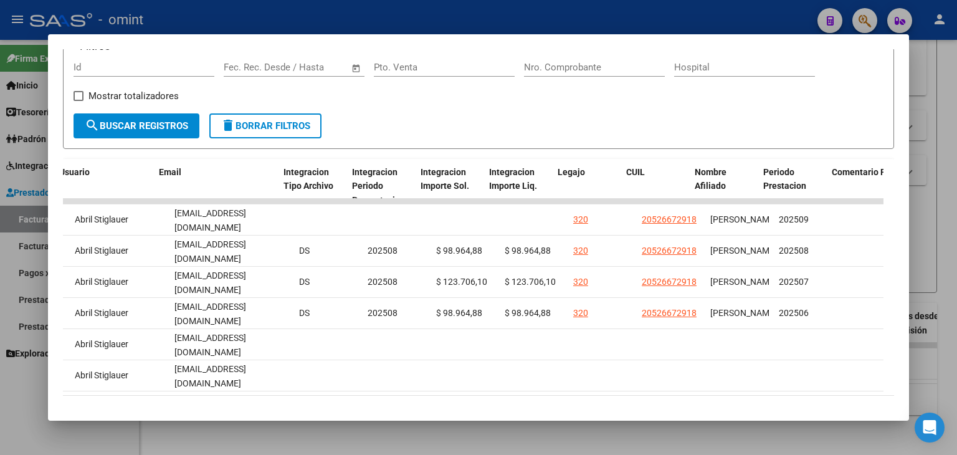
scroll to position [0, 1466]
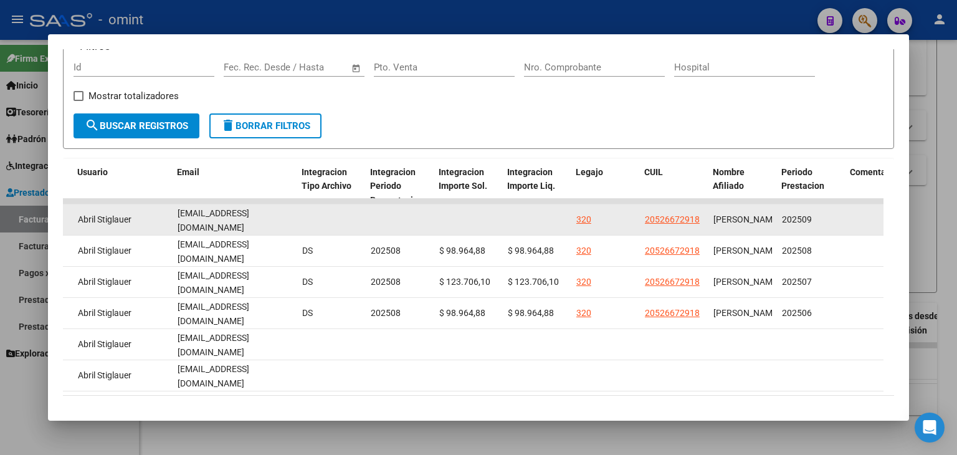
drag, startPoint x: 177, startPoint y: 217, endPoint x: 296, endPoint y: 217, distance: 119.0
copy div "abrilstiglauer@gmail.com"
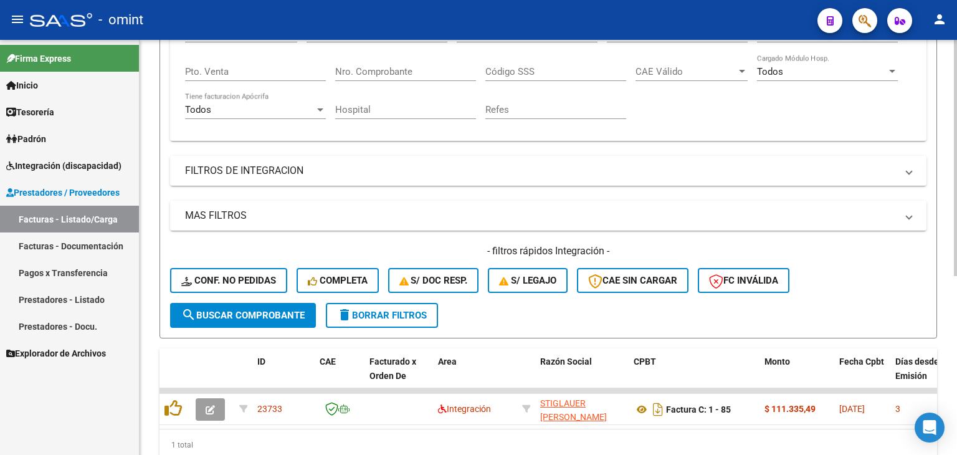
scroll to position [190, 0]
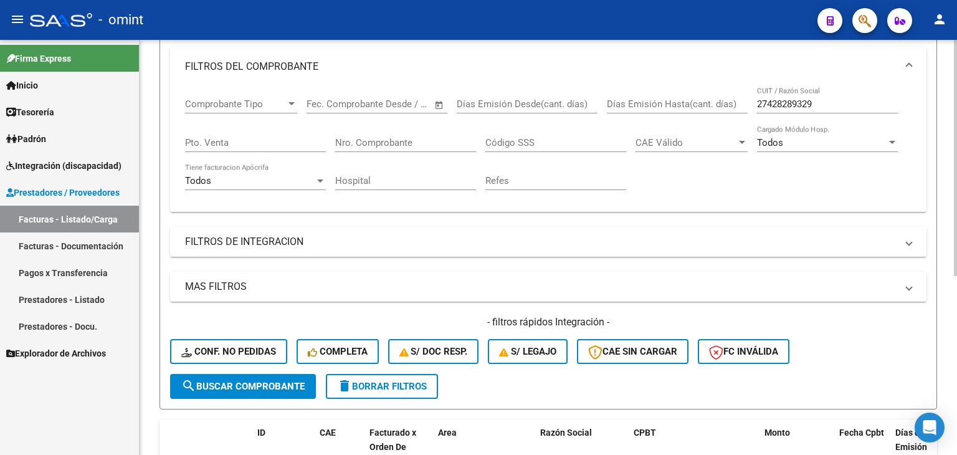
click at [789, 101] on input "27428289329" at bounding box center [827, 103] width 141 height 11
paste input "30717517551"
type input "30717517551"
click at [257, 392] on button "search Buscar Comprobante" at bounding box center [243, 386] width 146 height 25
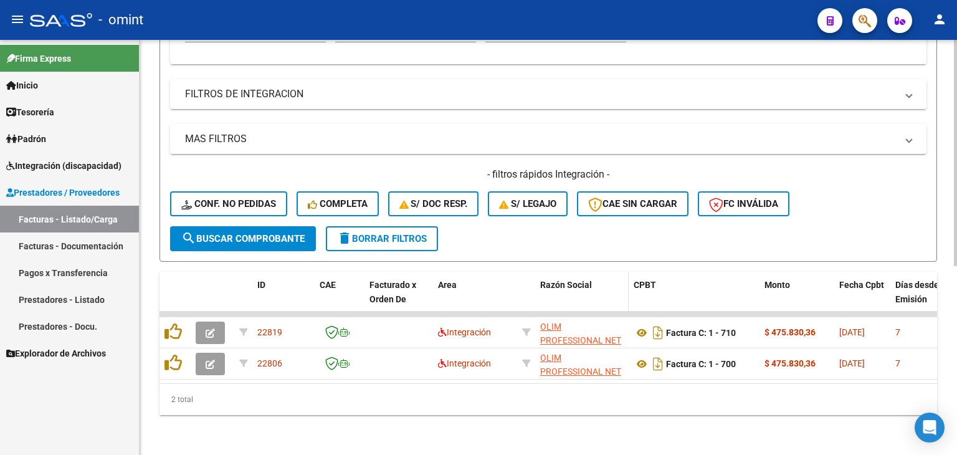
scroll to position [346, 0]
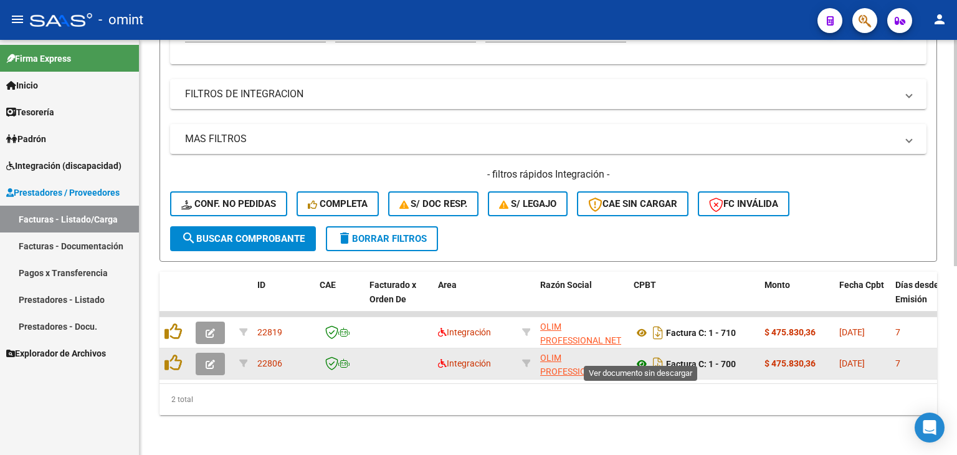
click at [643, 356] on icon at bounding box center [641, 363] width 16 height 15
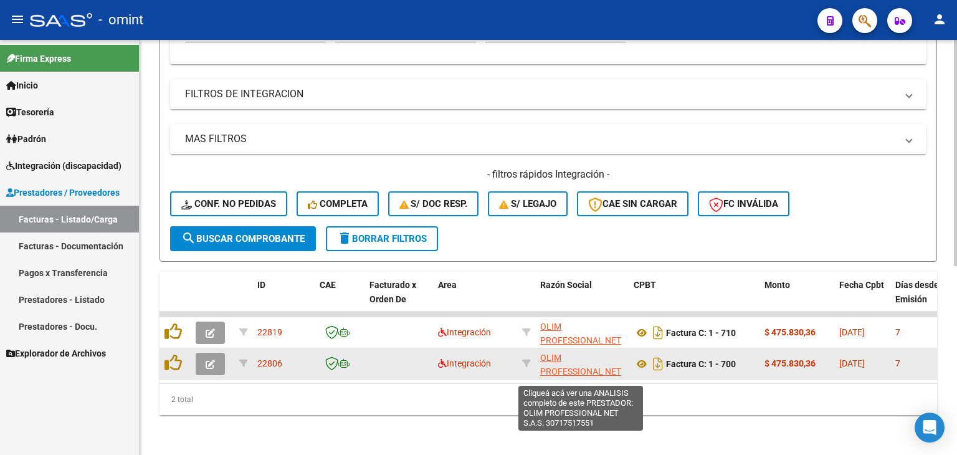
click at [549, 353] on span "OLIM PROFESSIONAL NET S.A.S." at bounding box center [580, 372] width 81 height 39
type textarea "30717517551"
click at [548, 353] on span "OLIM PROFESSIONAL NET S.A.S." at bounding box center [580, 372] width 81 height 39
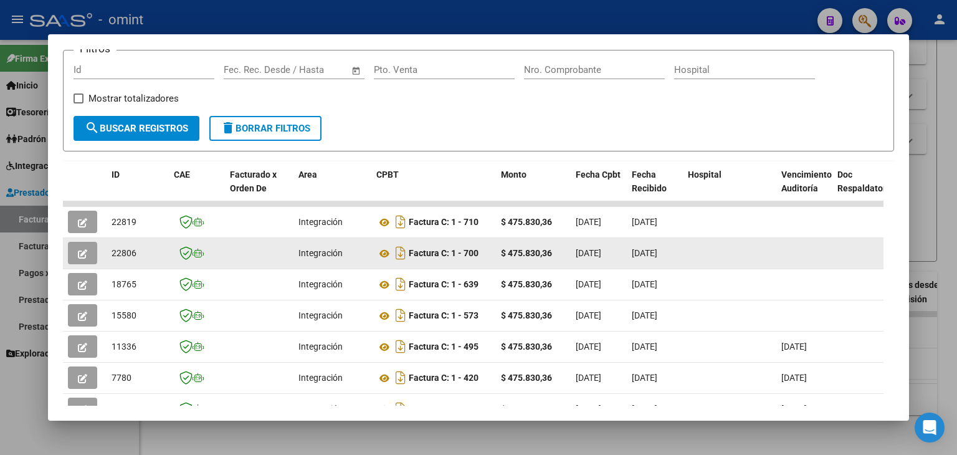
scroll to position [187, 0]
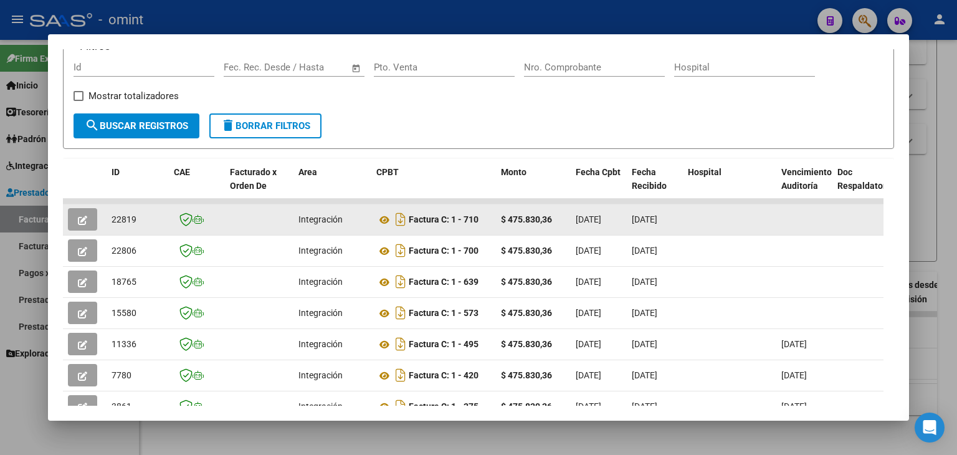
click at [85, 216] on icon "button" at bounding box center [82, 220] width 9 height 9
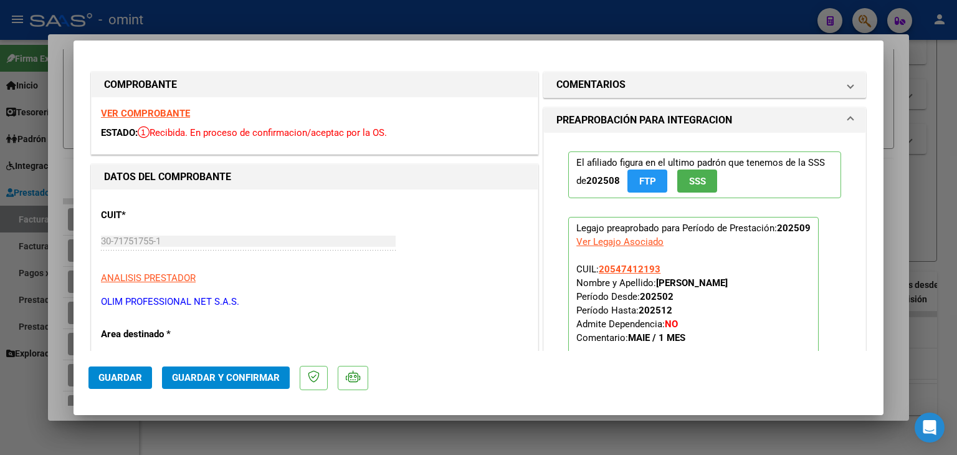
type input "$ 0,00"
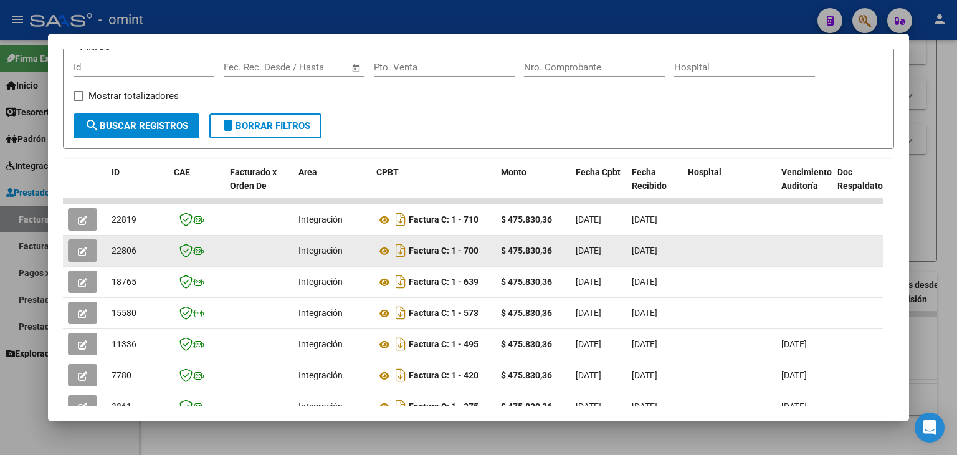
click at [115, 240] on datatable-body-cell "22806" at bounding box center [138, 250] width 62 height 31
click at [77, 250] on button "button" at bounding box center [82, 250] width 29 height 22
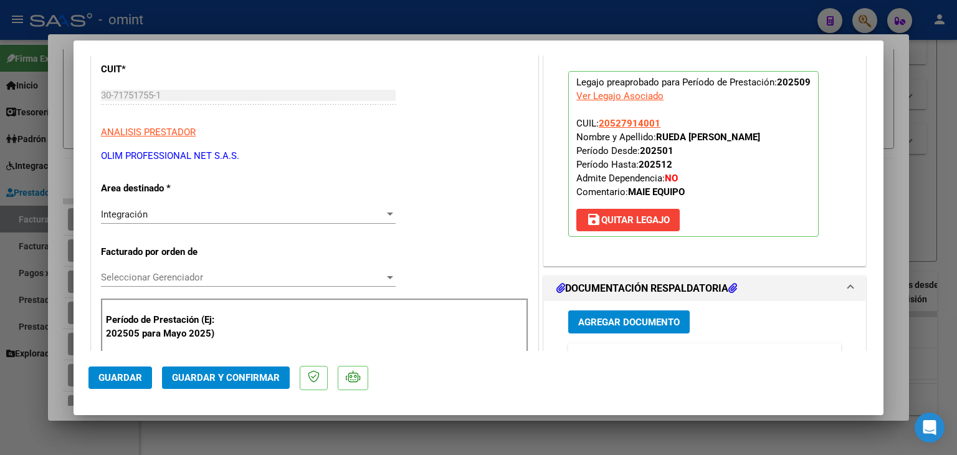
scroll to position [249, 0]
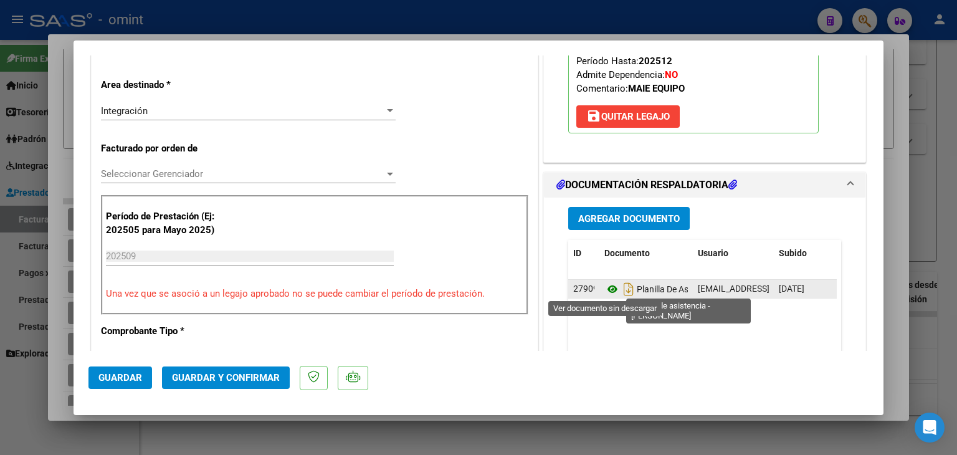
click at [605, 285] on icon at bounding box center [612, 289] width 16 height 15
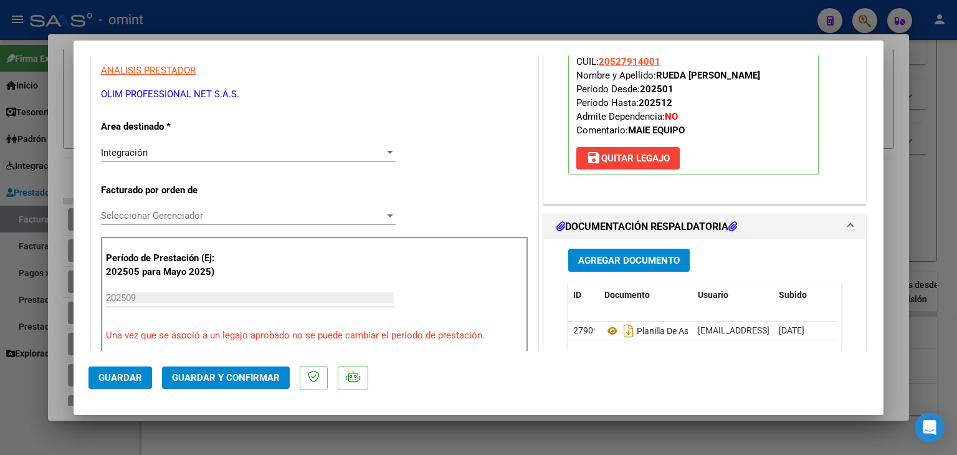
scroll to position [187, 0]
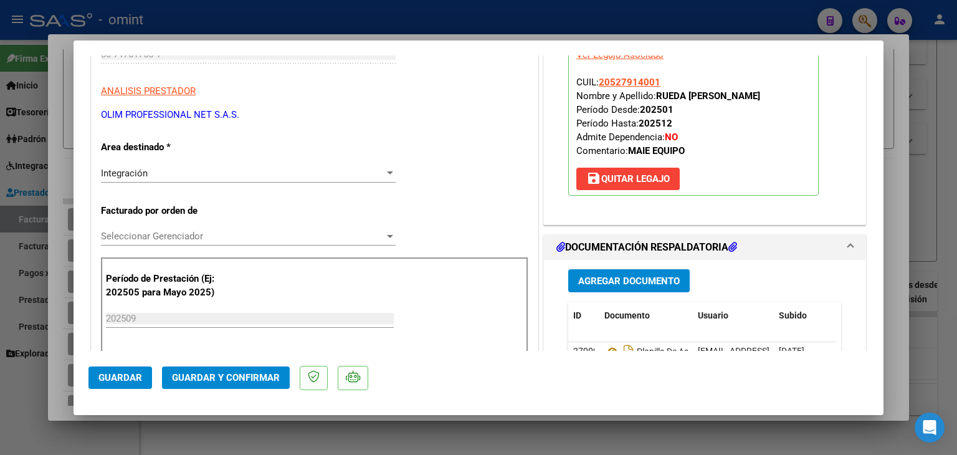
click at [169, 237] on span "Seleccionar Gerenciador" at bounding box center [242, 235] width 283 height 11
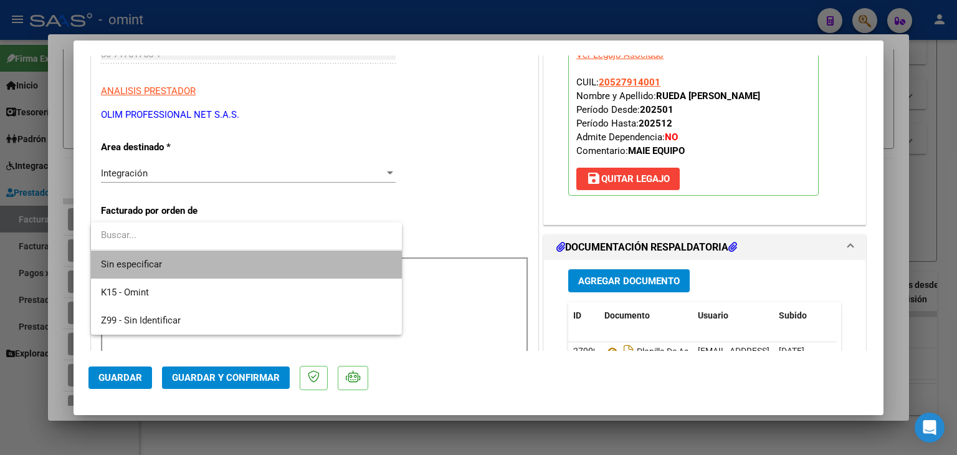
click at [167, 260] on span "Sin especificar" at bounding box center [246, 264] width 291 height 28
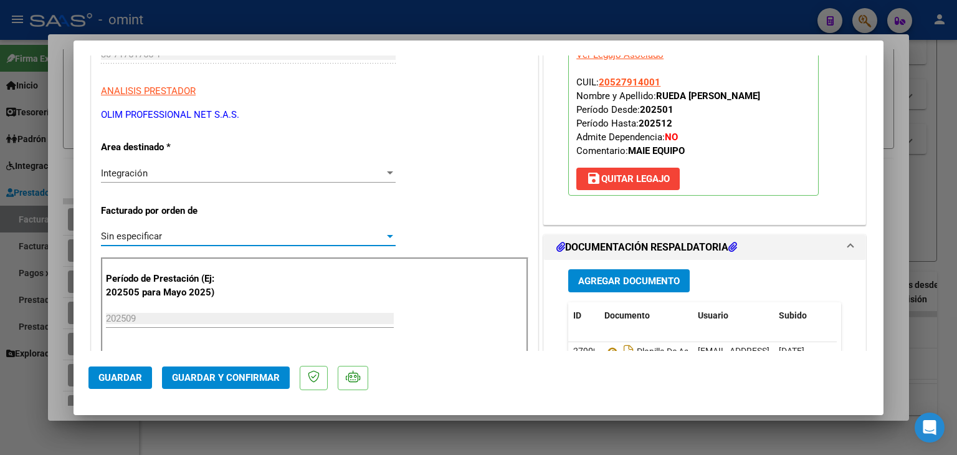
click at [239, 379] on span "Guardar y Confirmar" at bounding box center [226, 377] width 108 height 11
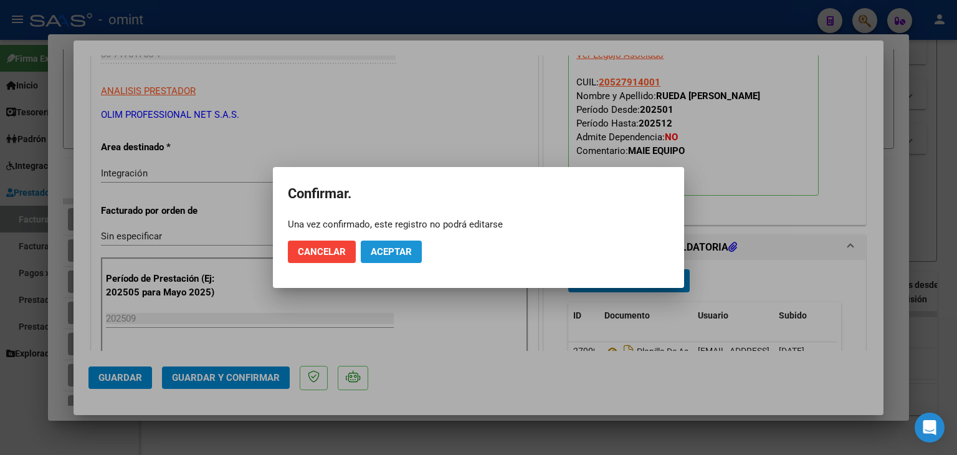
click at [396, 257] on span "Aceptar" at bounding box center [391, 251] width 41 height 11
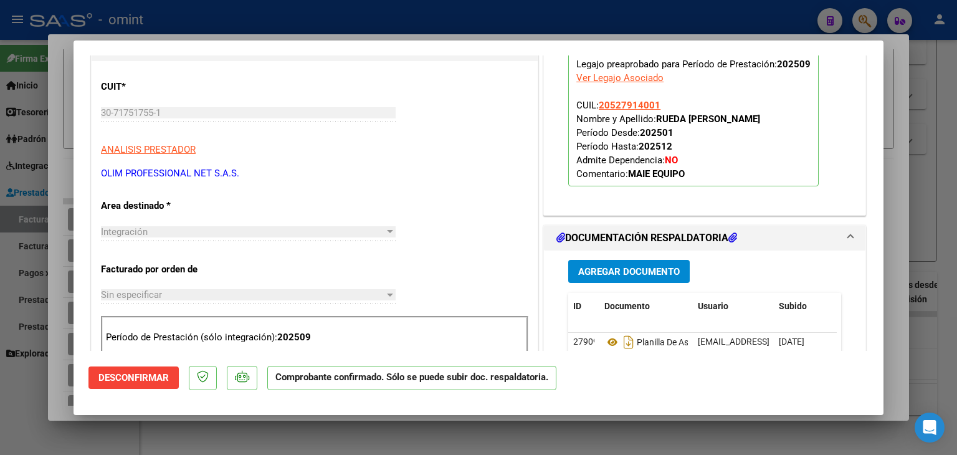
type input "$ 0,00"
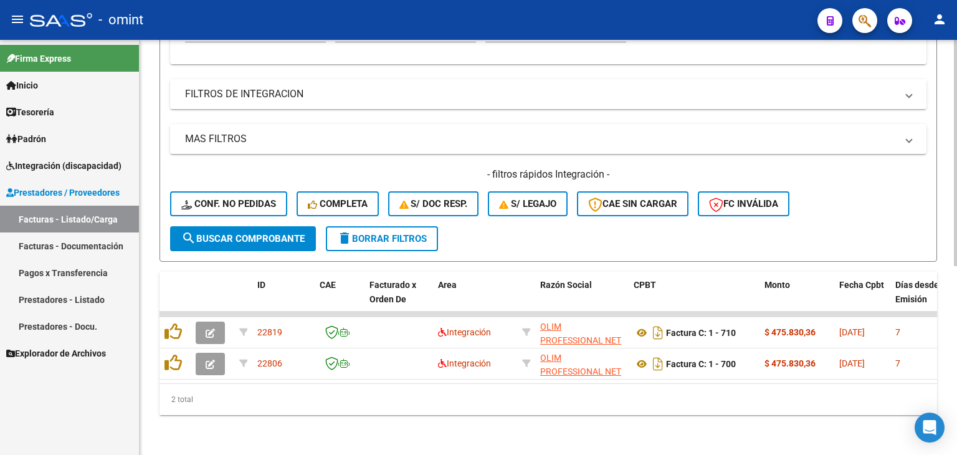
scroll to position [221, 0]
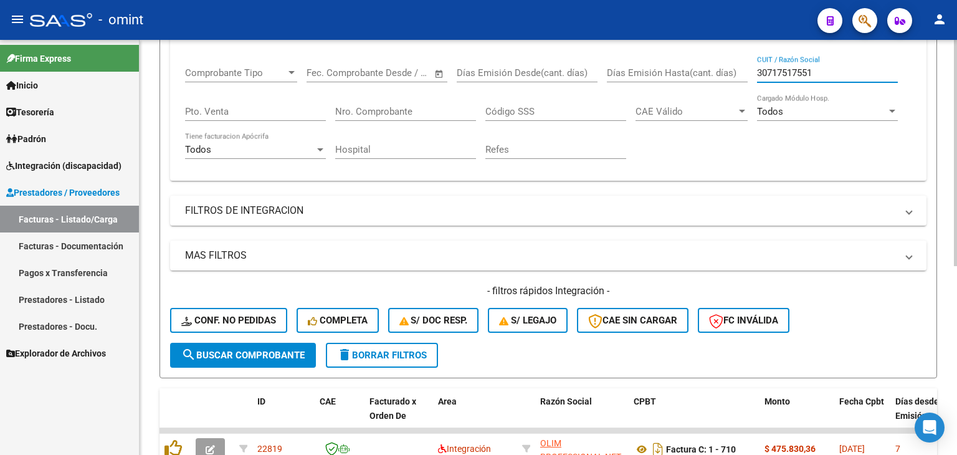
drag, startPoint x: 815, startPoint y: 73, endPoint x: 689, endPoint y: 52, distance: 127.5
click at [689, 52] on mat-expansion-panel "FILTROS DEL COMPROBANTE Comprobante Tipo Comprobante Tipo Fecha inicio – Fecha …" at bounding box center [548, 98] width 756 height 165
paste input "27407969486"
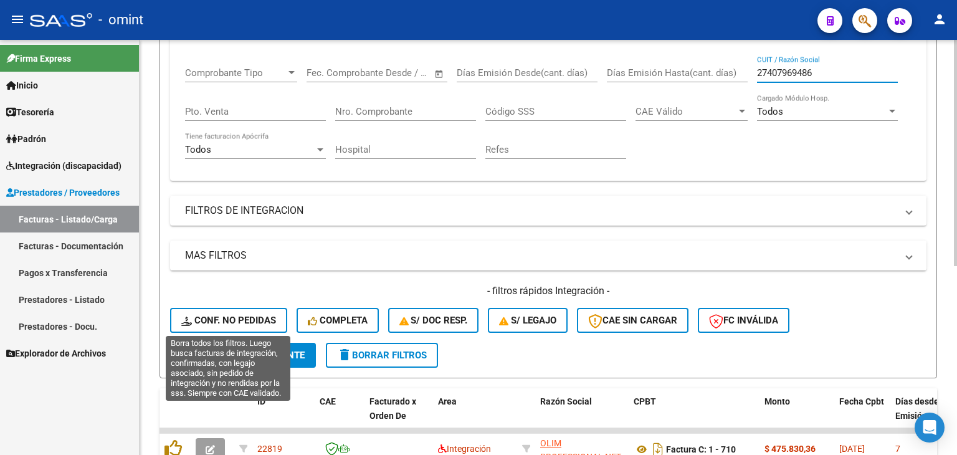
type input "27407969486"
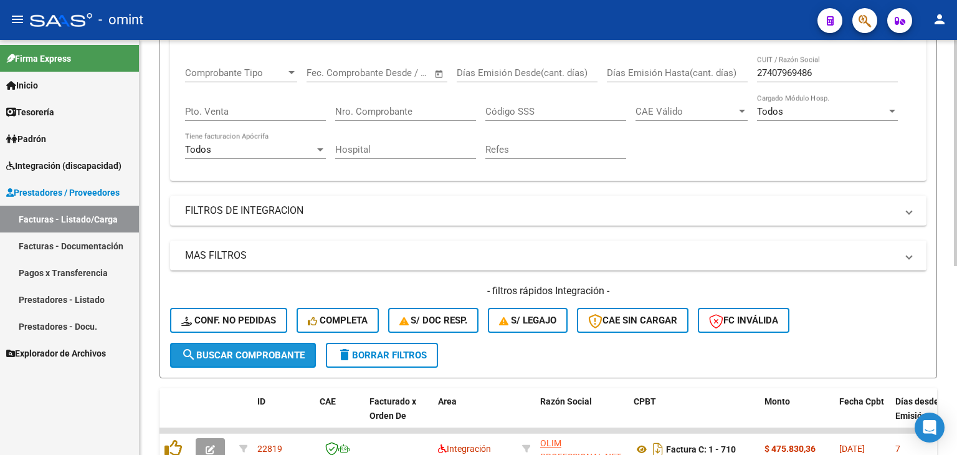
drag, startPoint x: 264, startPoint y: 341, endPoint x: 326, endPoint y: 362, distance: 65.8
click at [264, 343] on button "search Buscar Comprobante" at bounding box center [243, 355] width 146 height 25
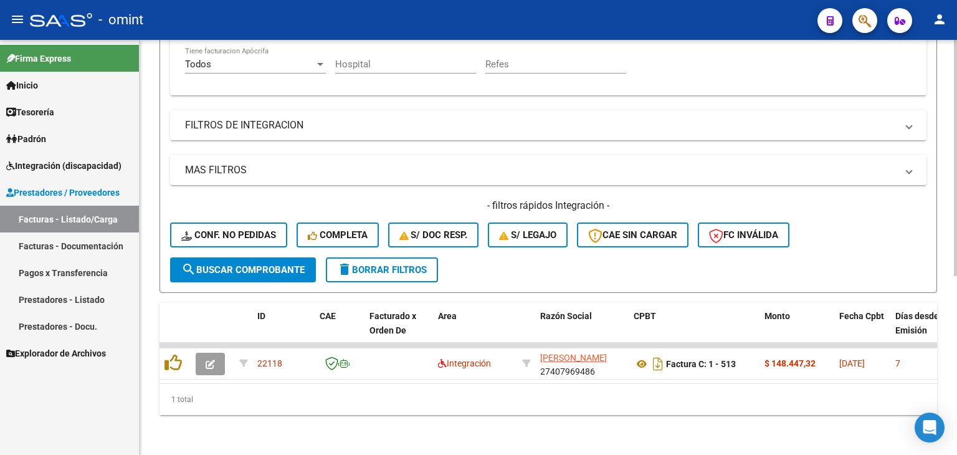
scroll to position [315, 0]
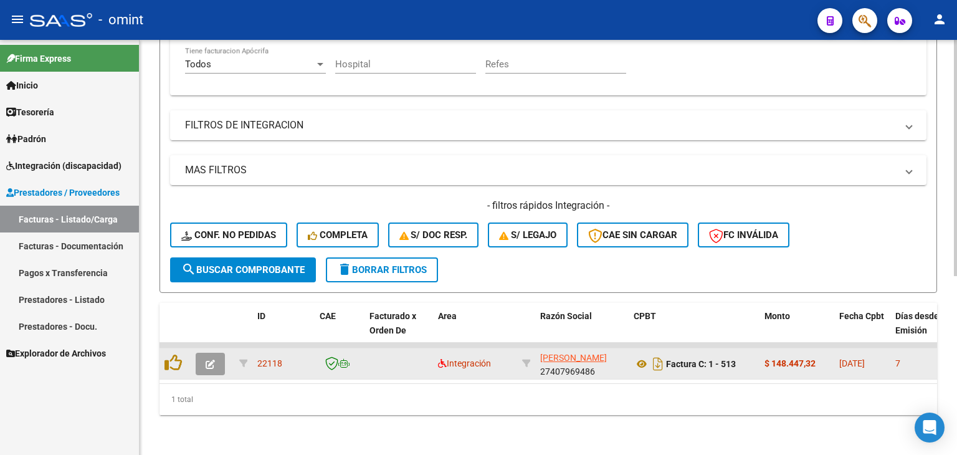
click at [538, 353] on datatable-body-cell "TOLEDO ORNELLA SABRINA 27407969486" at bounding box center [581, 363] width 93 height 31
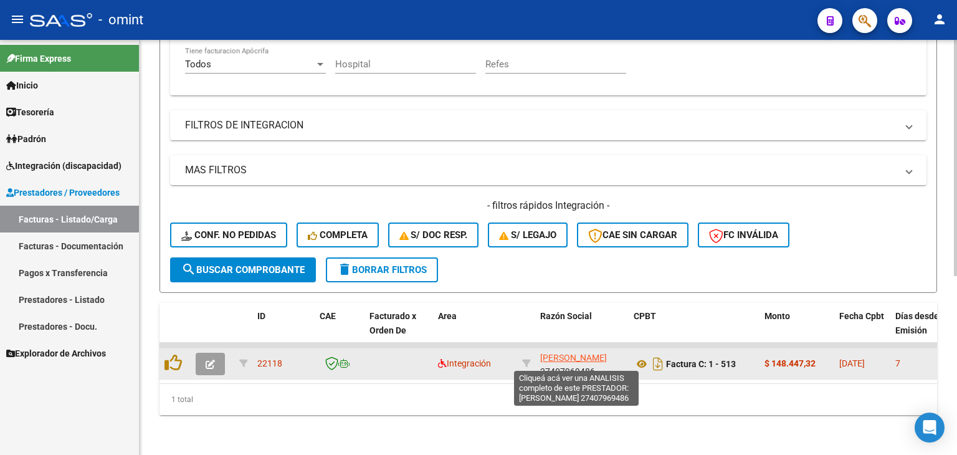
click at [549, 353] on span "TOLEDO ORNELLA SABRINA" at bounding box center [573, 358] width 67 height 10
type textarea "27407969486"
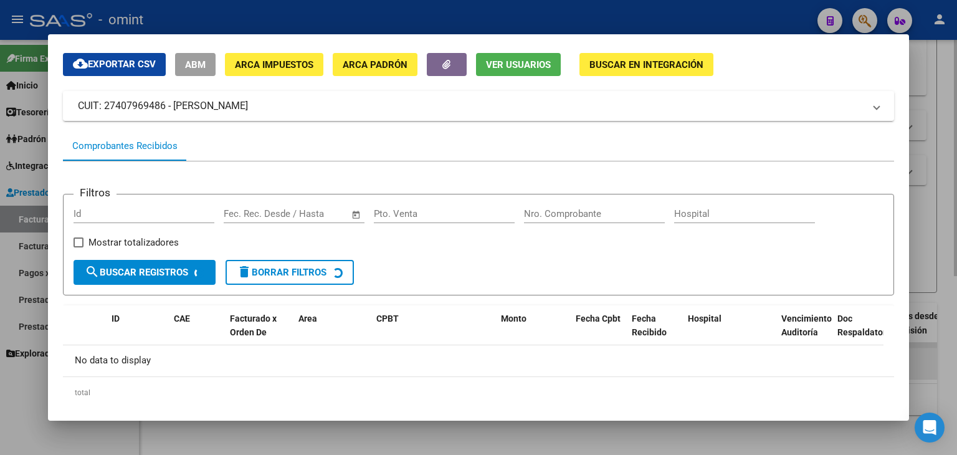
scroll to position [65, 0]
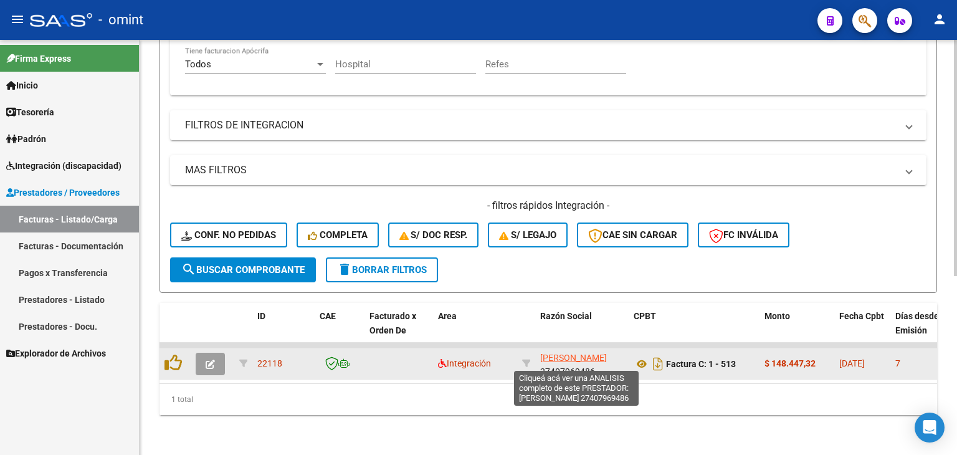
click at [580, 353] on span "TOLEDO ORNELLA SABRINA" at bounding box center [573, 358] width 67 height 10
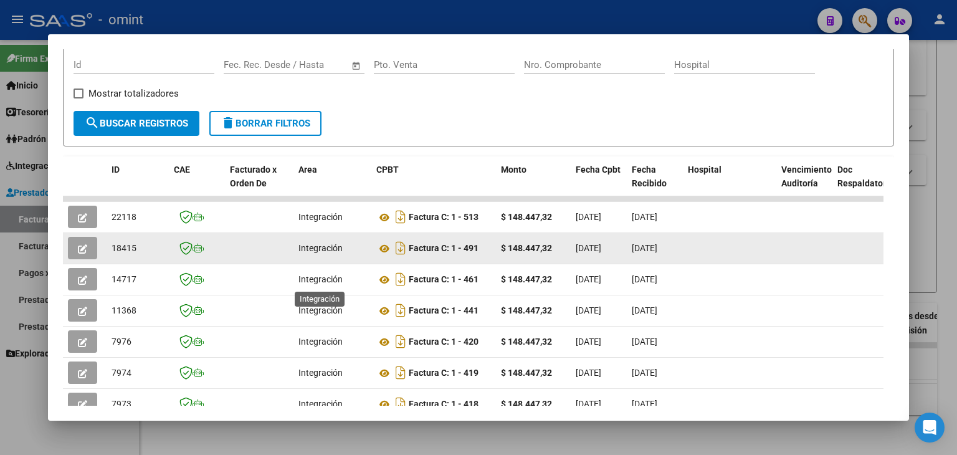
scroll to position [190, 0]
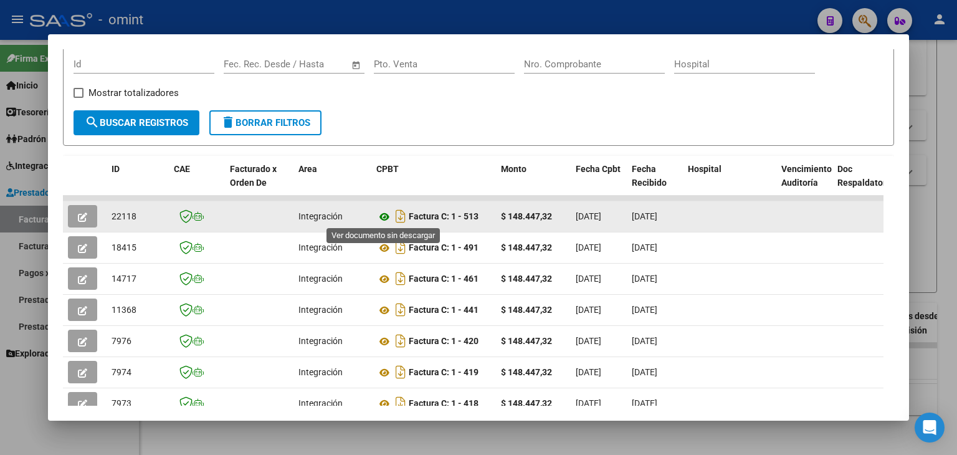
click at [381, 211] on icon at bounding box center [384, 216] width 16 height 15
click at [126, 217] on span "22118" at bounding box center [123, 216] width 25 height 10
click at [77, 217] on button "button" at bounding box center [82, 216] width 29 height 22
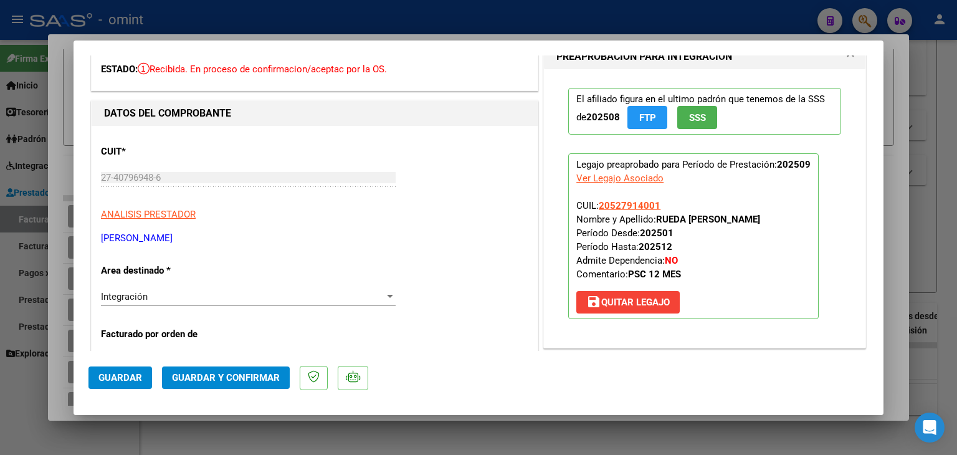
scroll to position [249, 0]
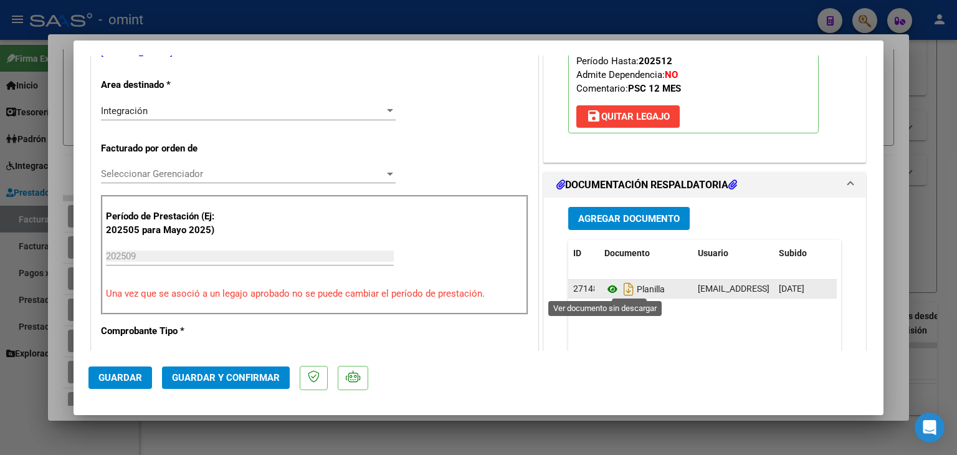
click at [604, 293] on icon at bounding box center [612, 289] width 16 height 15
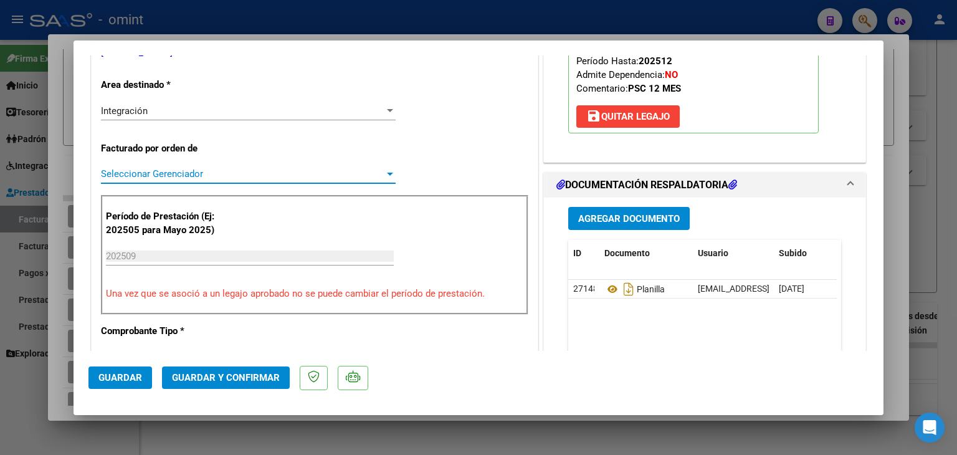
click at [170, 170] on span "Seleccionar Gerenciador" at bounding box center [242, 173] width 283 height 11
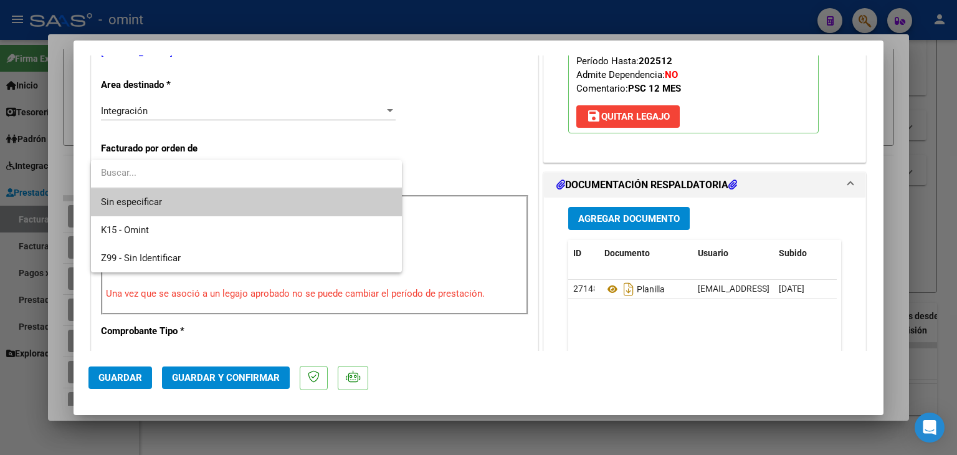
click at [176, 196] on span "Sin especificar" at bounding box center [246, 202] width 291 height 28
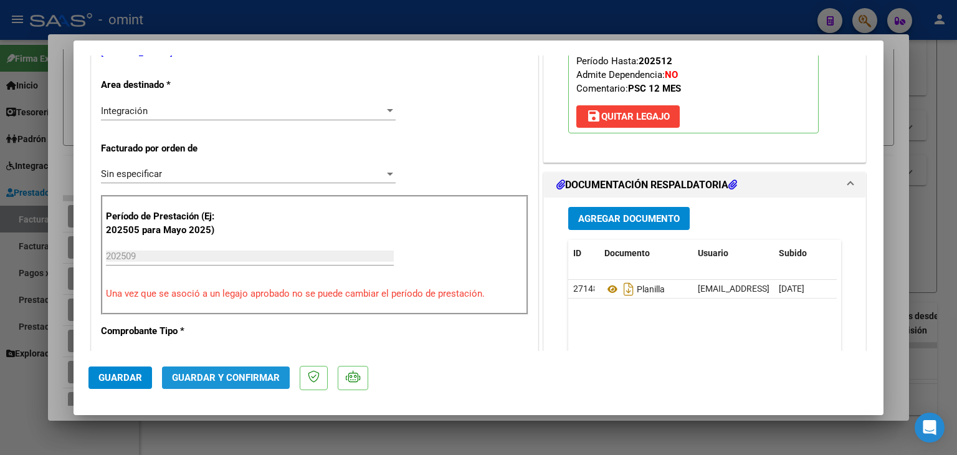
click at [247, 378] on span "Guardar y Confirmar" at bounding box center [226, 377] width 108 height 11
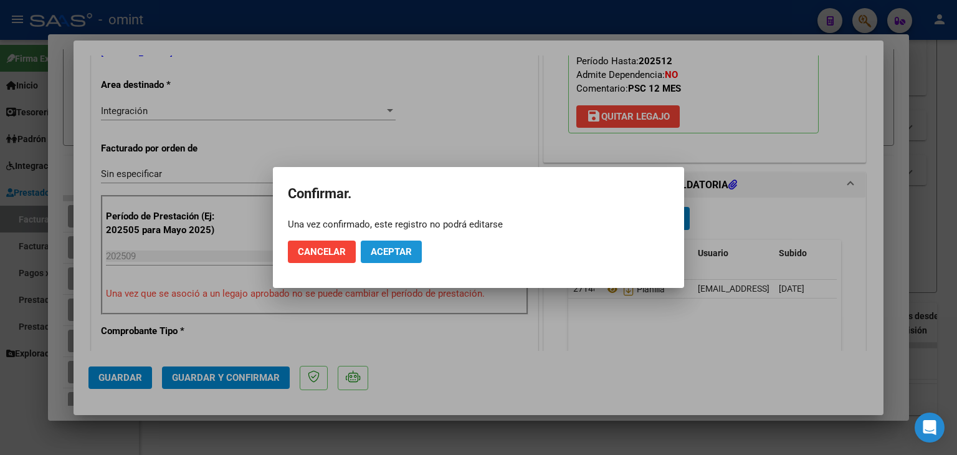
drag, startPoint x: 412, startPoint y: 247, endPoint x: 424, endPoint y: 210, distance: 39.0
click at [411, 247] on button "Aceptar" at bounding box center [391, 251] width 61 height 22
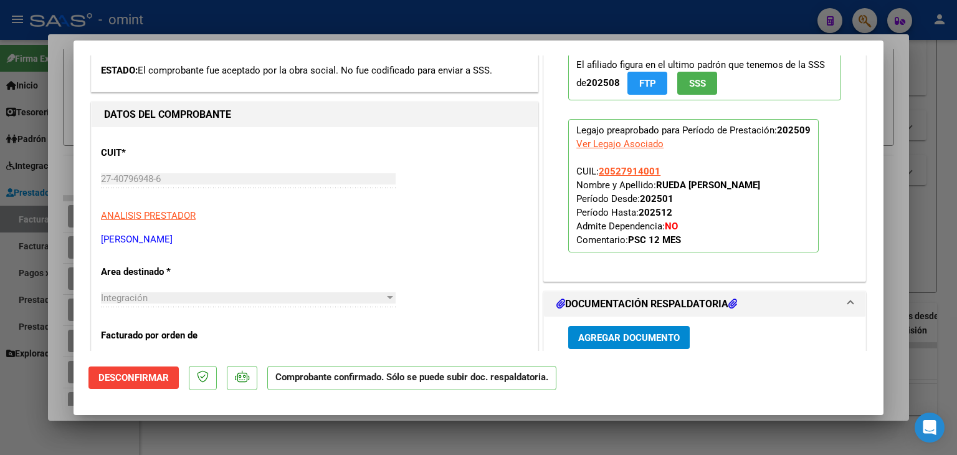
scroll to position [0, 0]
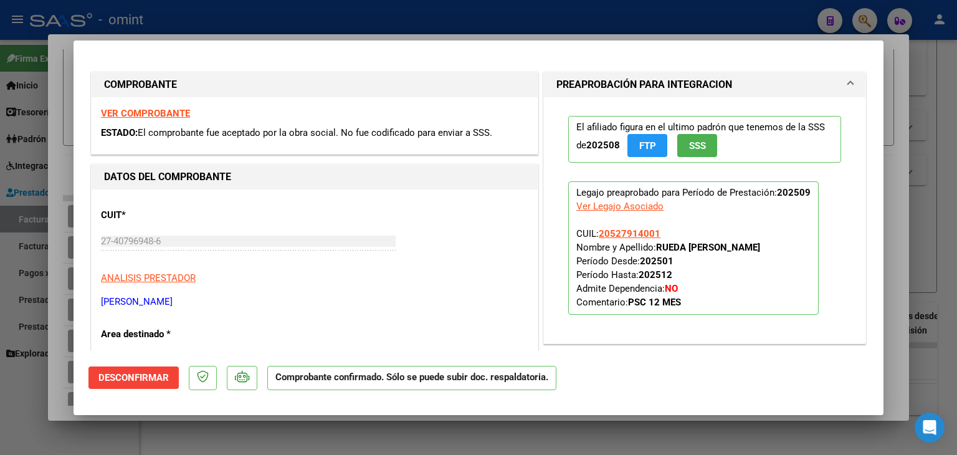
type input "$ 0,00"
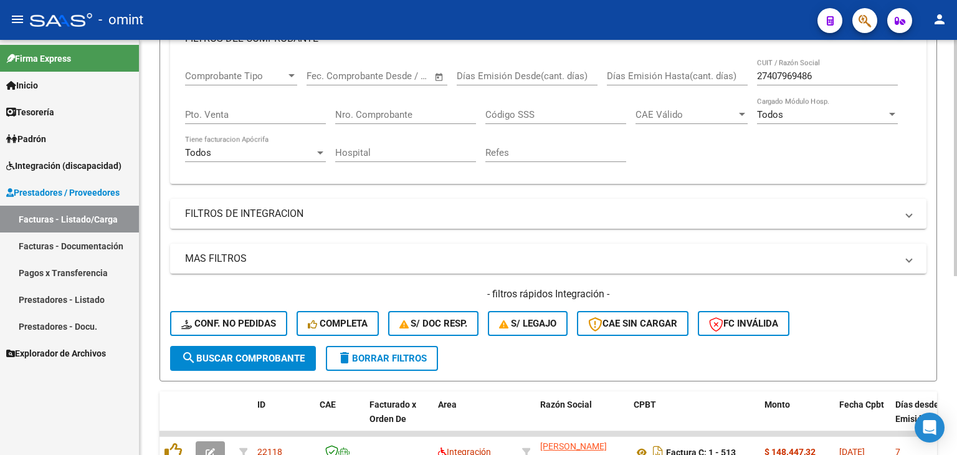
scroll to position [65, 0]
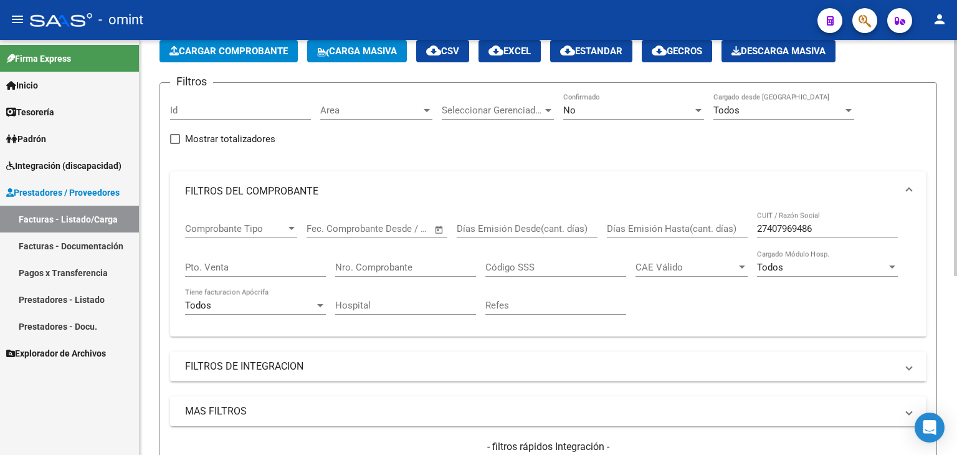
click at [787, 230] on input "27407969486" at bounding box center [827, 228] width 141 height 11
paste input "223184044"
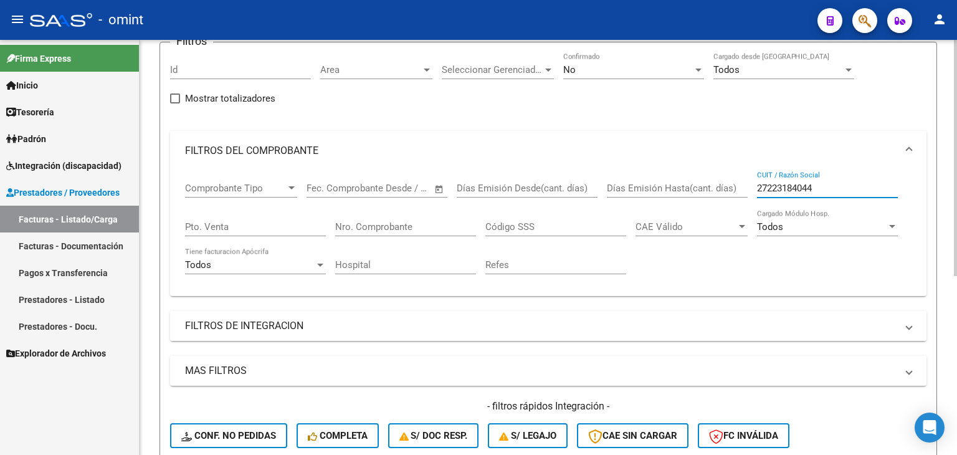
scroll to position [252, 0]
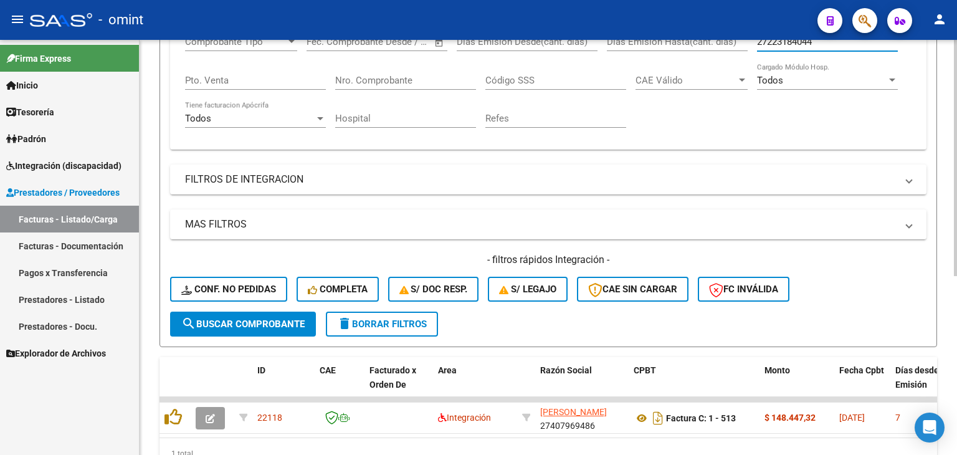
type input "27223184044"
click at [296, 319] on span "search Buscar Comprobante" at bounding box center [242, 323] width 123 height 11
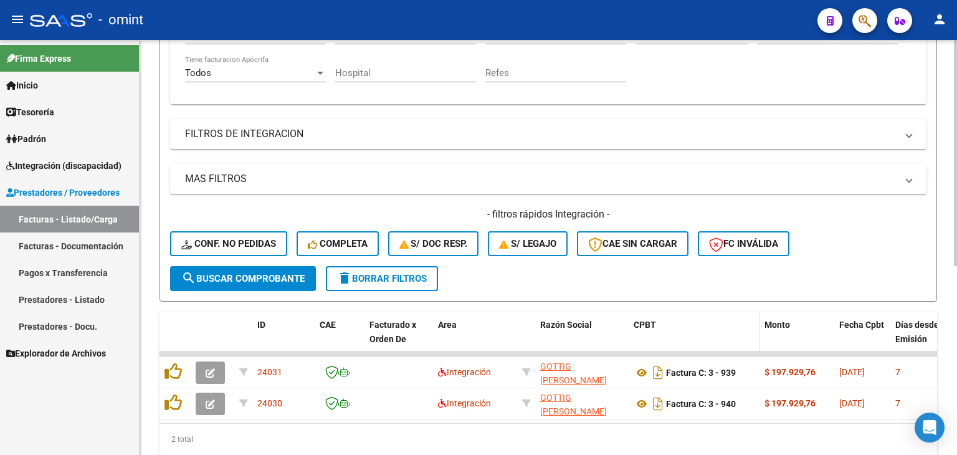
scroll to position [346, 0]
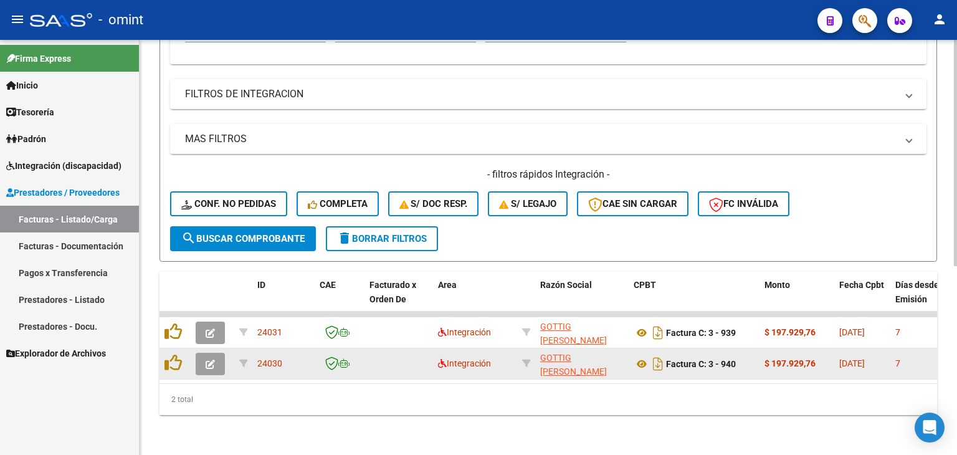
click at [551, 353] on span "[PERSON_NAME] [PERSON_NAME]" at bounding box center [573, 365] width 67 height 24
type textarea "27223184044"
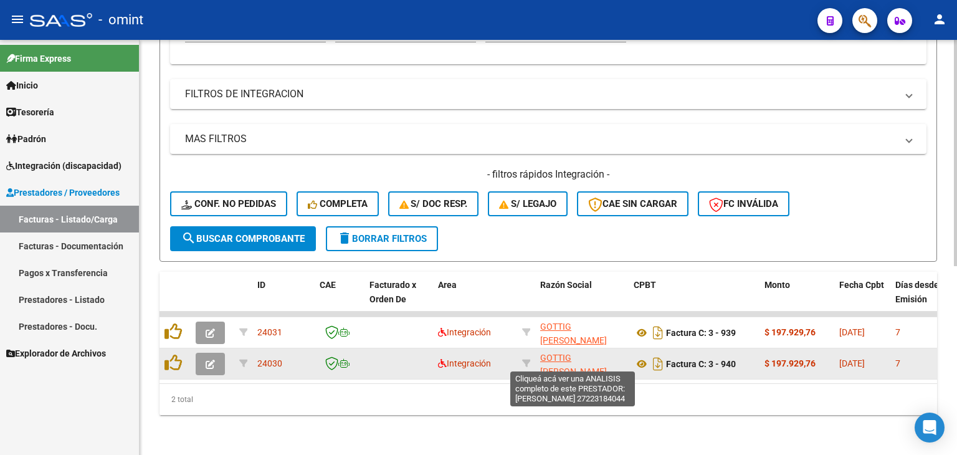
click at [550, 353] on span "[PERSON_NAME] [PERSON_NAME]" at bounding box center [573, 365] width 67 height 24
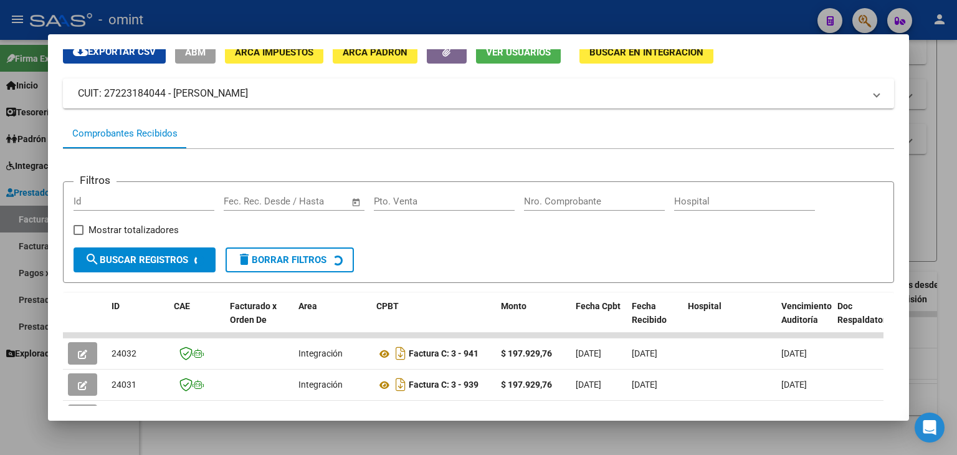
scroll to position [187, 0]
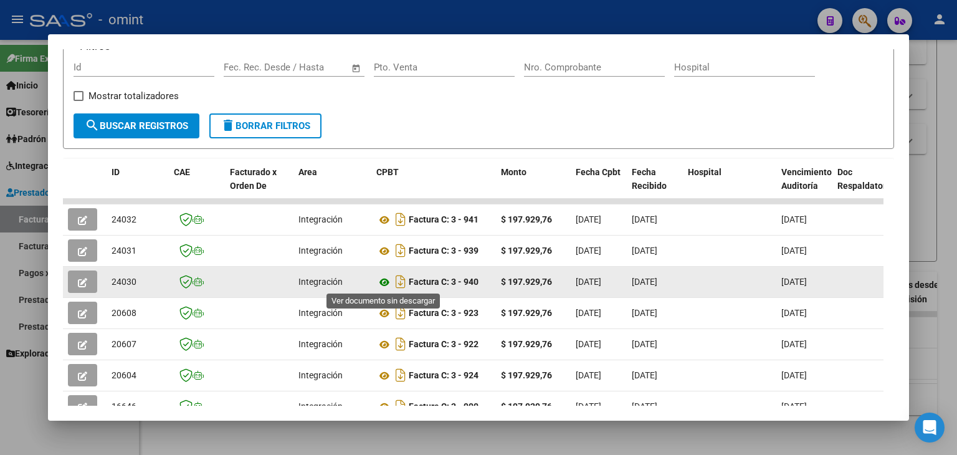
click at [381, 280] on icon at bounding box center [384, 282] width 16 height 15
click at [85, 282] on icon "button" at bounding box center [82, 282] width 9 height 9
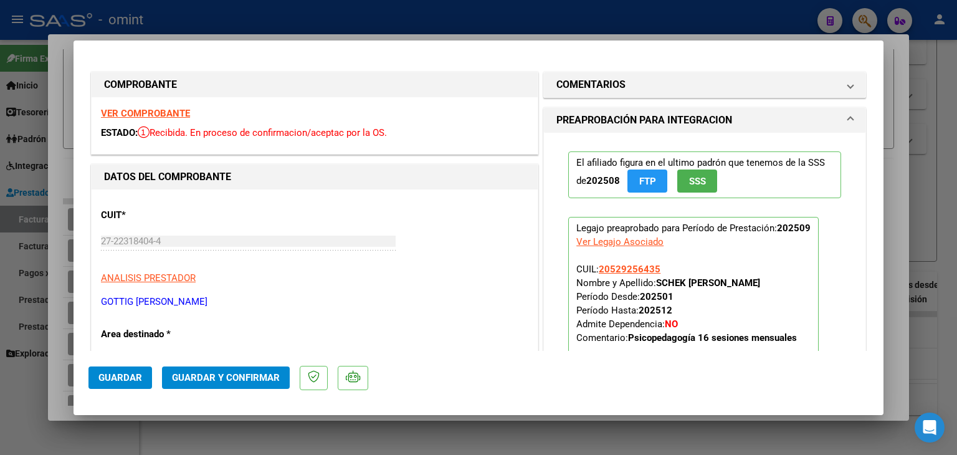
click at [663, 280] on strong "[PERSON_NAME] [PERSON_NAME]" at bounding box center [708, 282] width 104 height 11
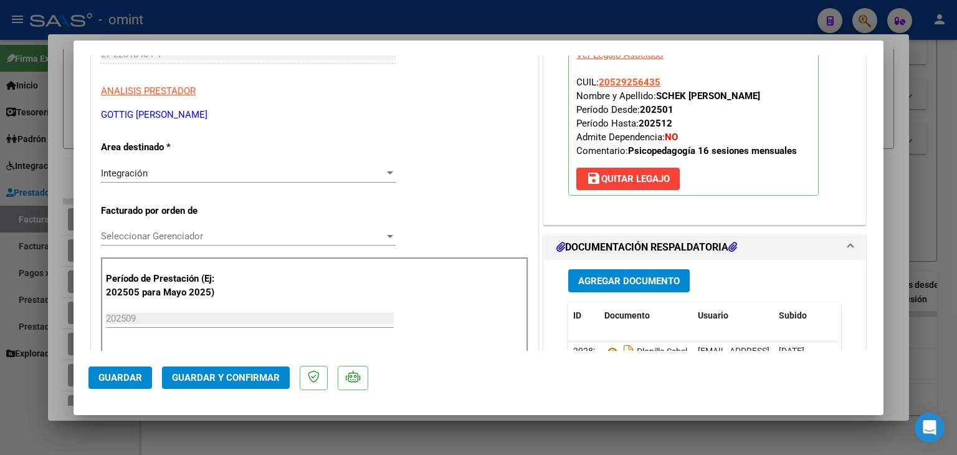
scroll to position [311, 0]
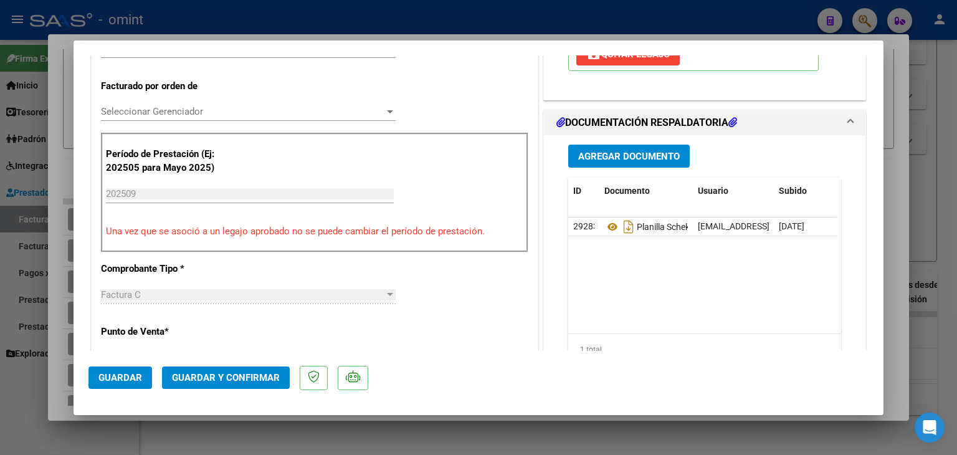
click at [157, 115] on span "Seleccionar Gerenciador" at bounding box center [242, 111] width 283 height 11
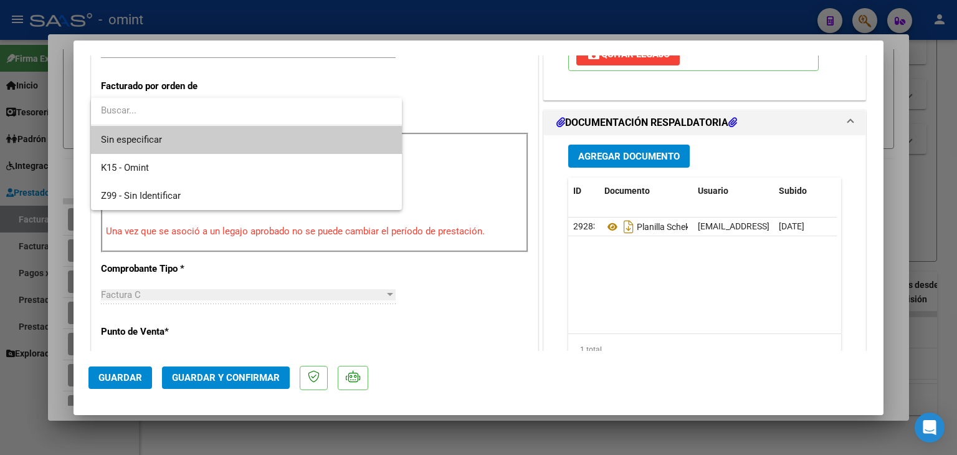
click at [151, 140] on span "Sin especificar" at bounding box center [246, 140] width 291 height 28
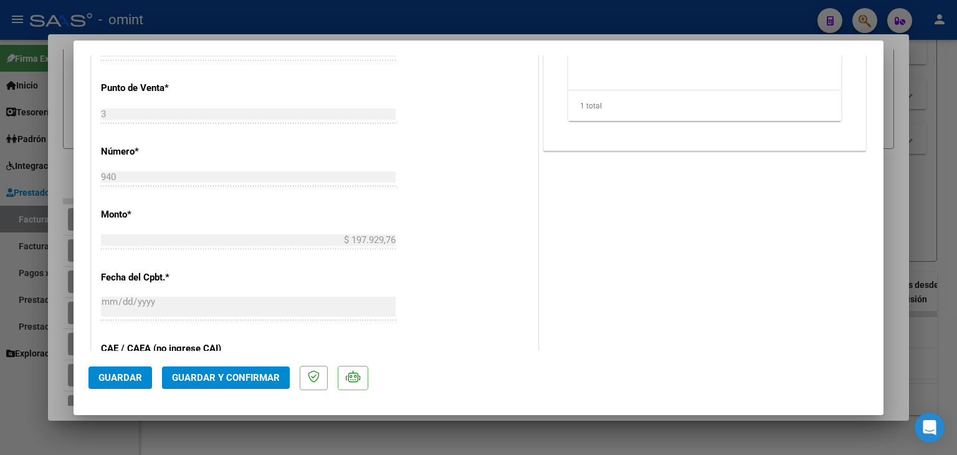
scroll to position [561, 0]
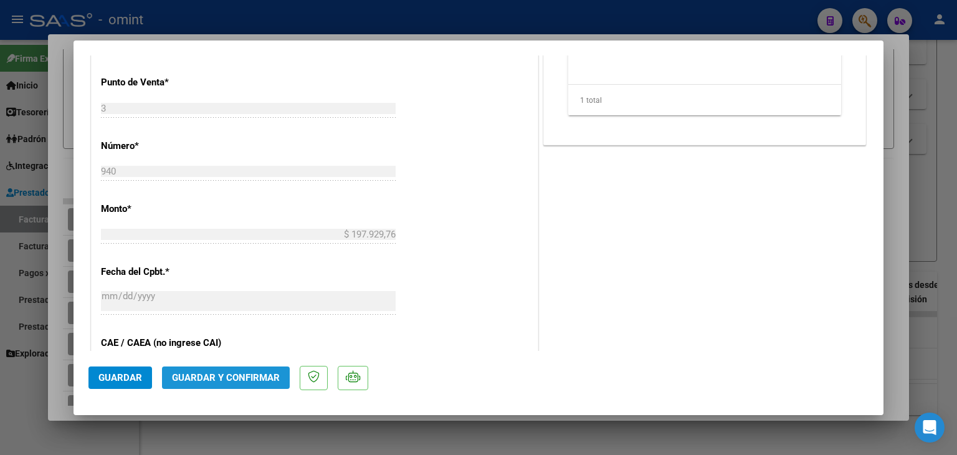
click at [264, 382] on span "Guardar y Confirmar" at bounding box center [226, 377] width 108 height 11
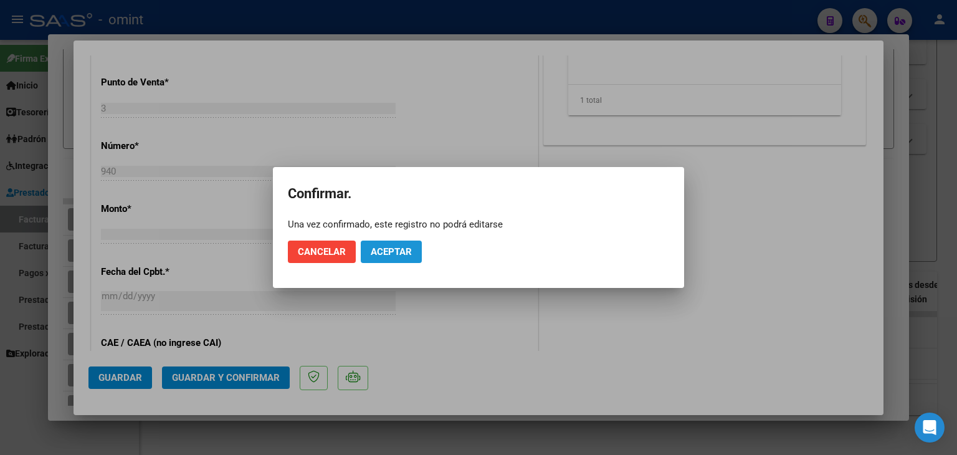
click at [374, 255] on span "Aceptar" at bounding box center [391, 251] width 41 height 11
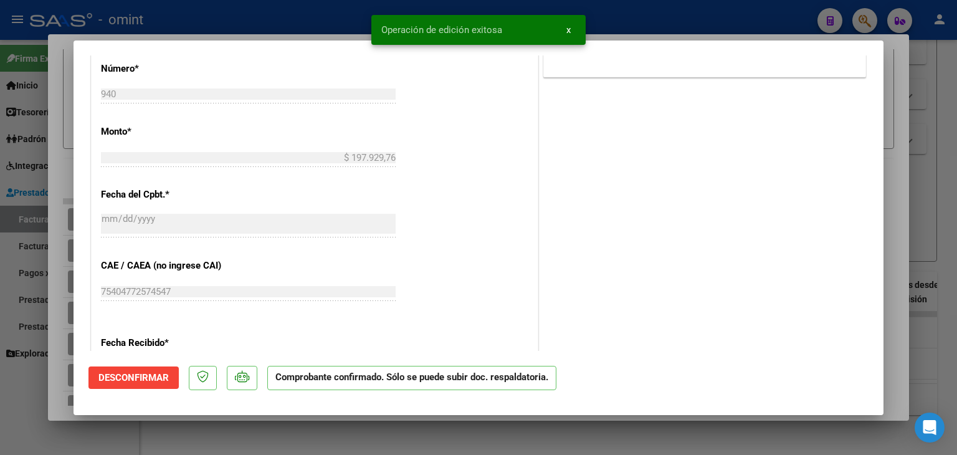
type input "$ 0,00"
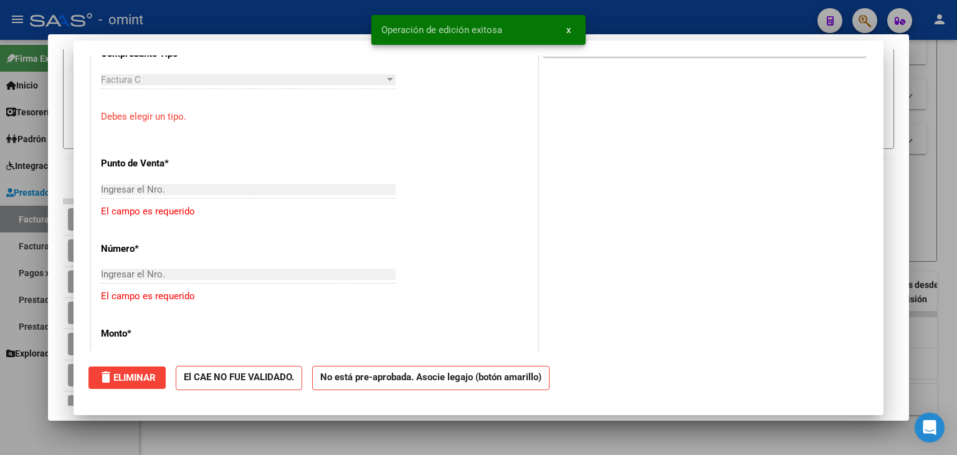
scroll to position [582, 0]
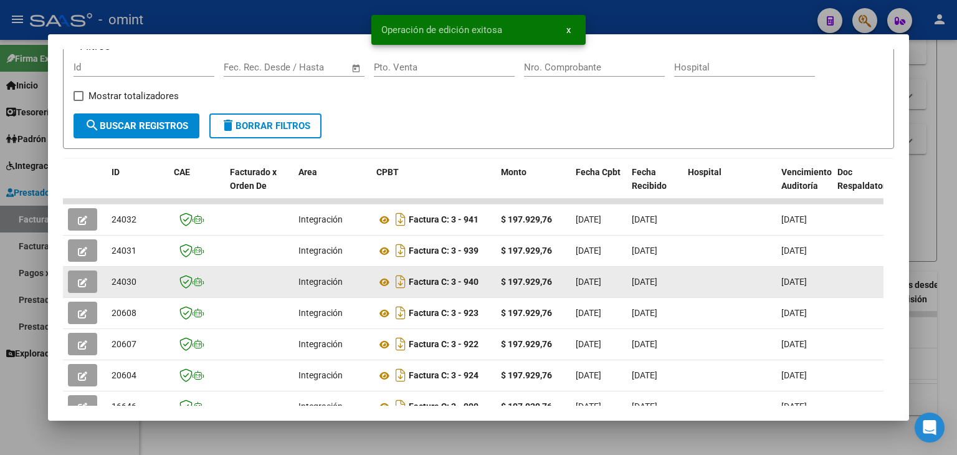
click at [126, 278] on span "24030" at bounding box center [123, 282] width 25 height 10
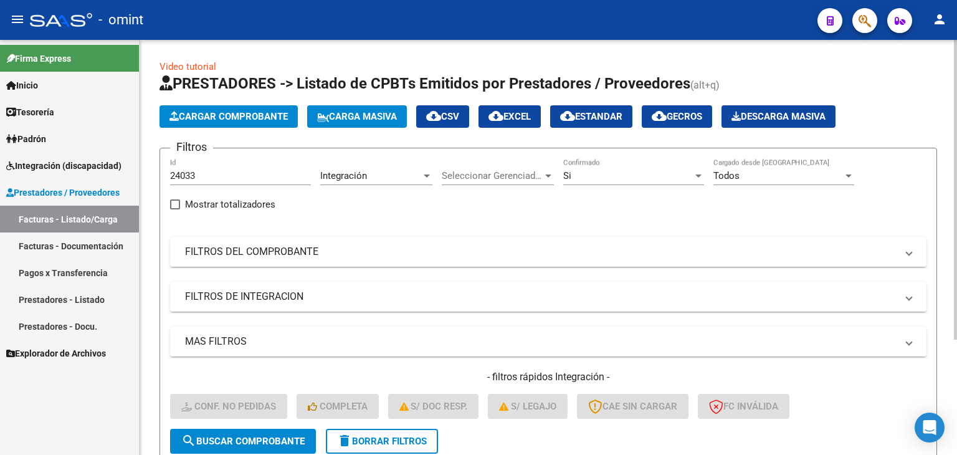
click at [182, 170] on input "24033" at bounding box center [240, 175] width 141 height 11
paste input "2735"
type input "22735"
click at [259, 443] on span "search Buscar Comprobante" at bounding box center [242, 440] width 123 height 11
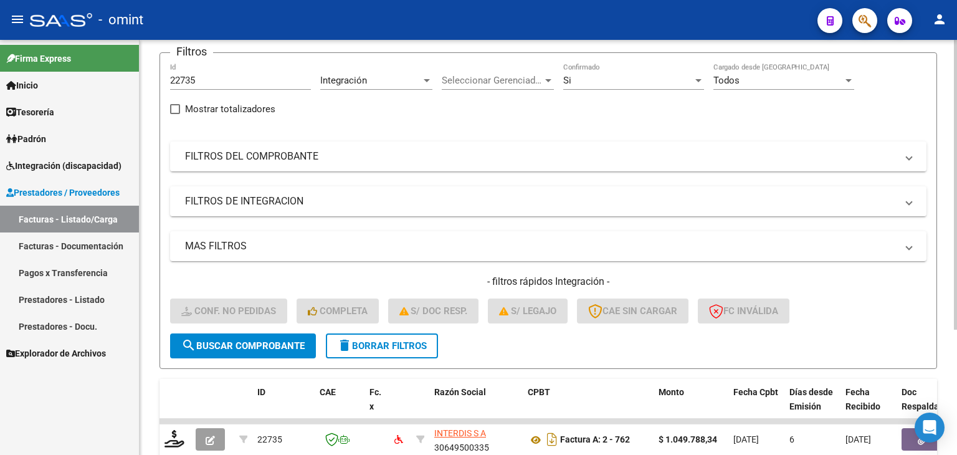
scroll to position [179, 0]
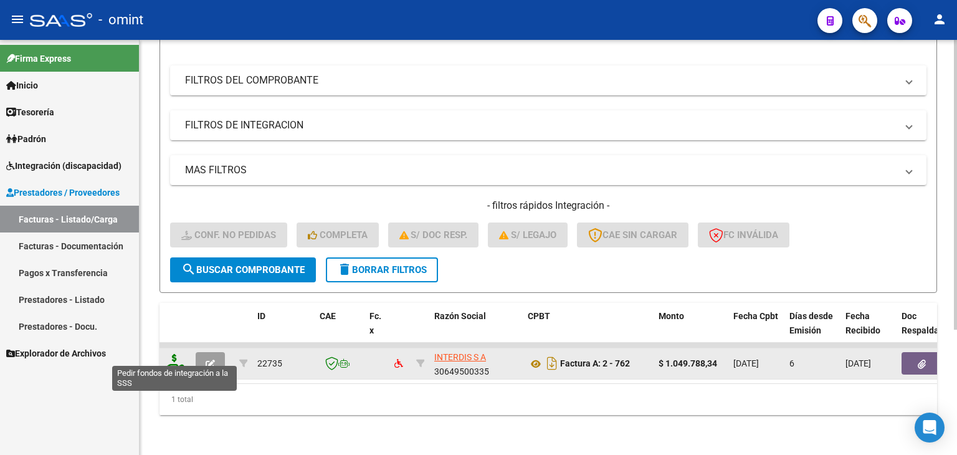
click at [178, 357] on icon at bounding box center [174, 362] width 20 height 17
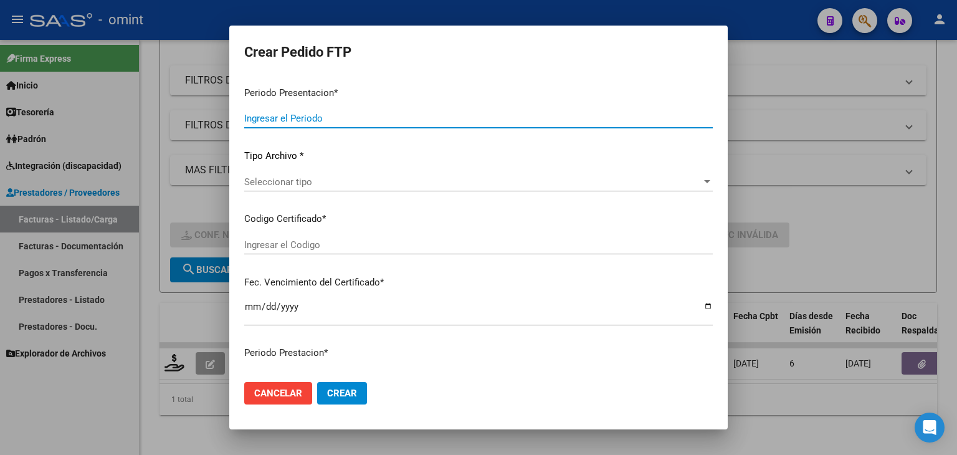
type input "202509"
type input "$ 1.049.788,34"
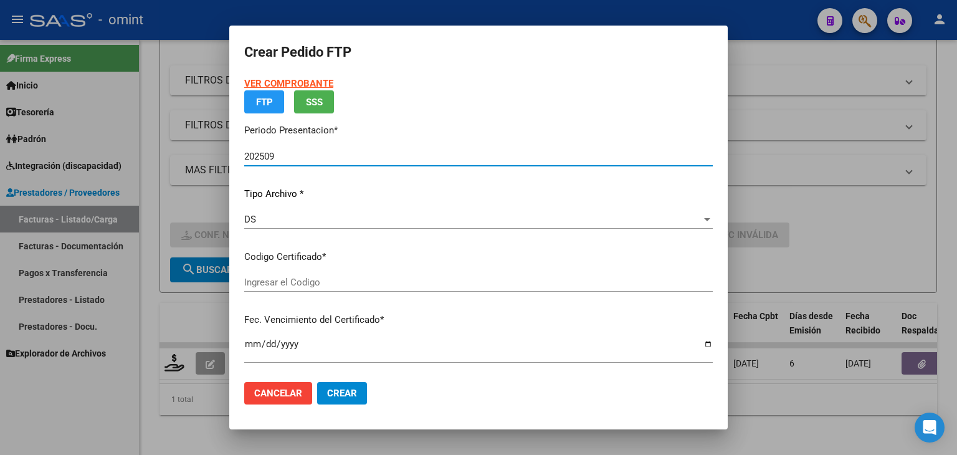
type input "8765929651"
type input "2032-11-09"
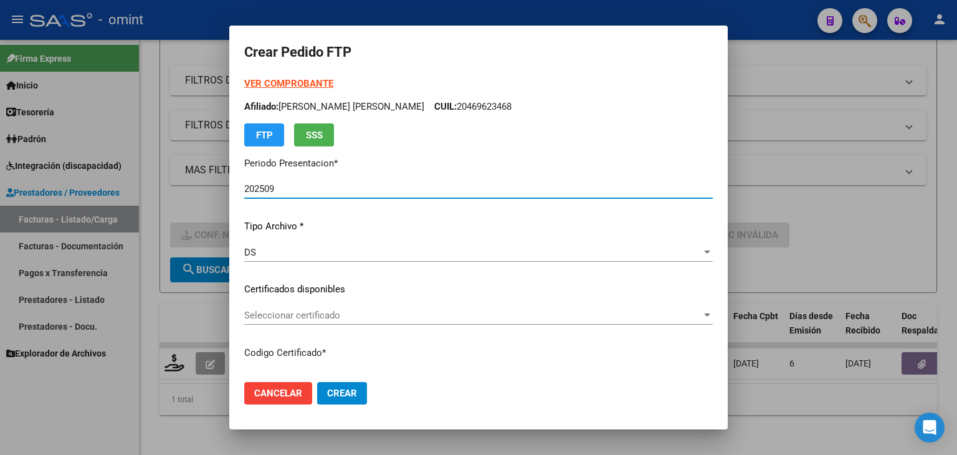
click at [282, 314] on span "Seleccionar certificado" at bounding box center [472, 315] width 457 height 11
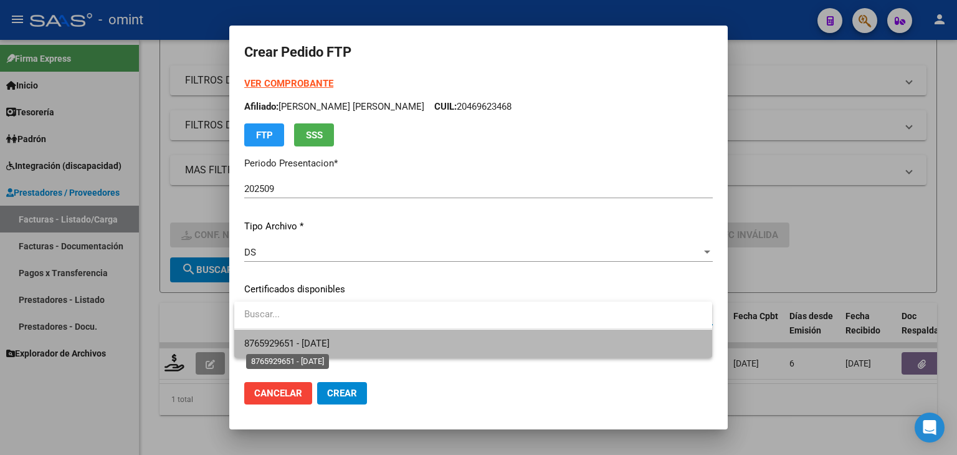
click at [294, 347] on span "8765929651 - 2032-11-09" at bounding box center [286, 343] width 85 height 11
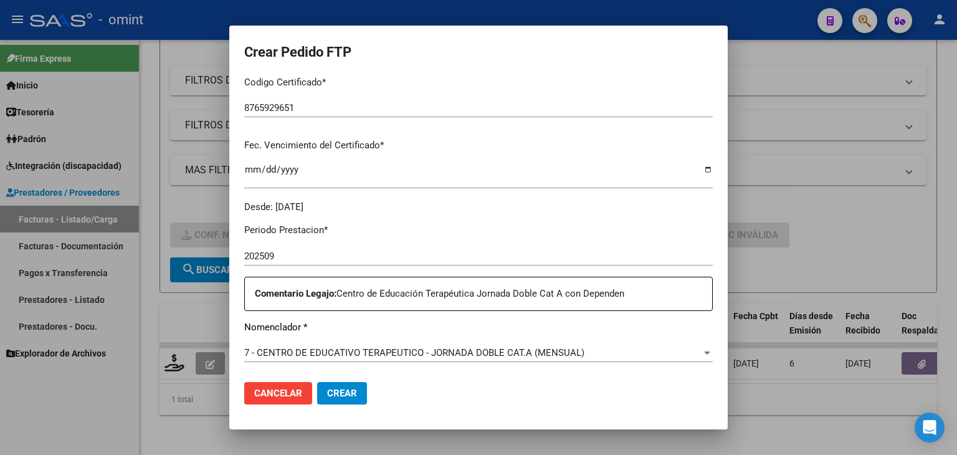
scroll to position [374, 0]
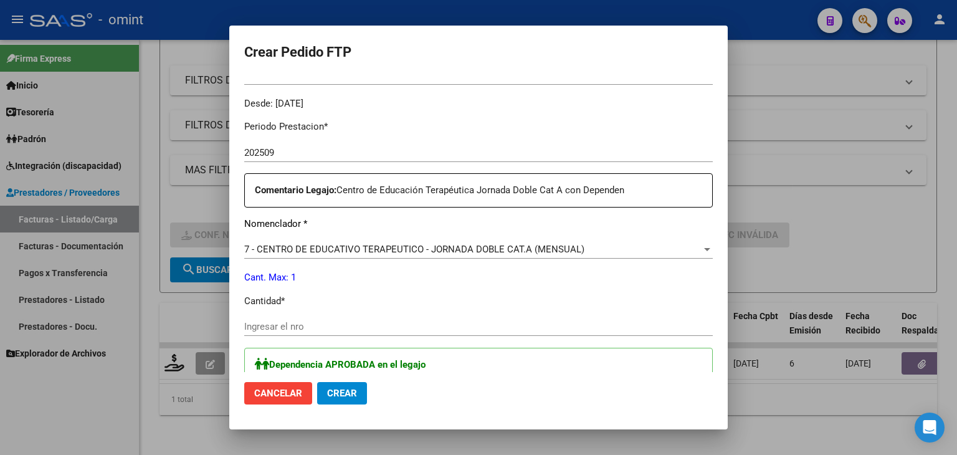
click at [334, 325] on input "Ingresar el nro" at bounding box center [478, 326] width 468 height 11
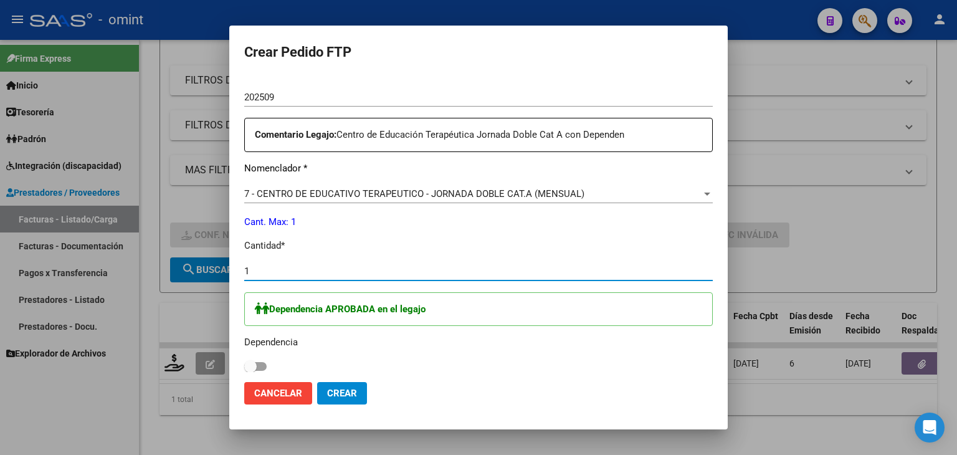
scroll to position [498, 0]
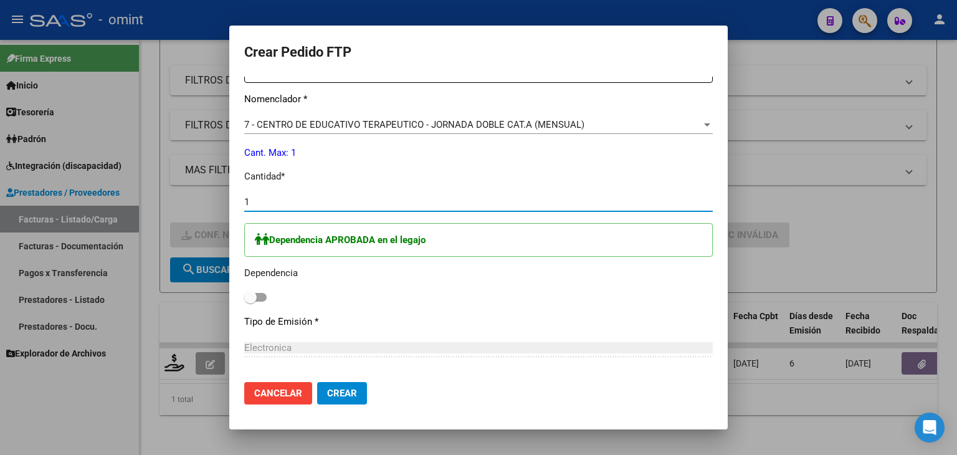
type input "1"
click at [269, 295] on div "Dependencia APROBADA en el legajo Dependencia" at bounding box center [478, 264] width 468 height 83
click at [257, 297] on span at bounding box center [255, 297] width 22 height 9
click at [250, 301] on input "checkbox" at bounding box center [250, 301] width 1 height 1
checkbox input "true"
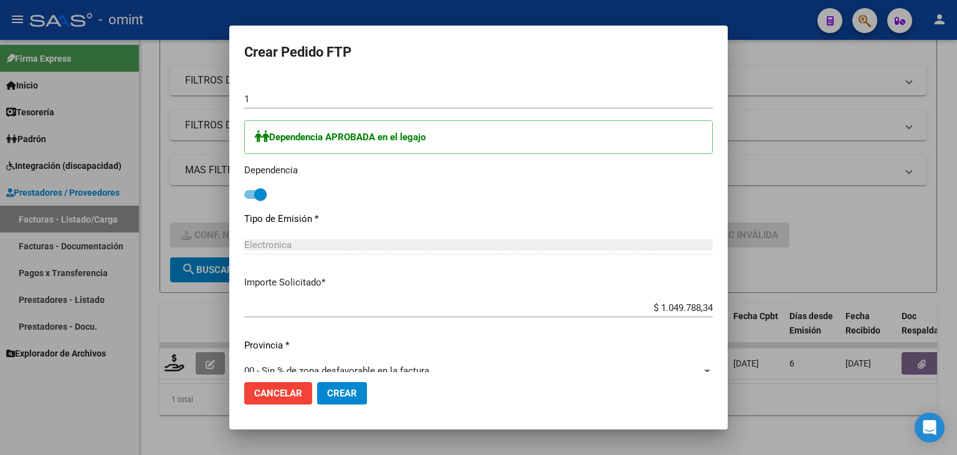
scroll to position [620, 0]
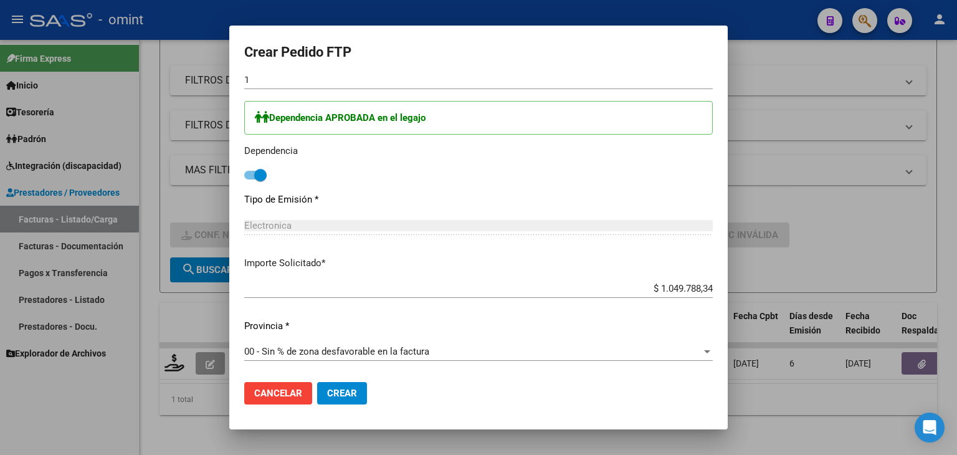
click at [669, 283] on input "$ 1.049.788,34" at bounding box center [478, 288] width 468 height 11
click at [340, 397] on span "Crear" at bounding box center [342, 392] width 30 height 11
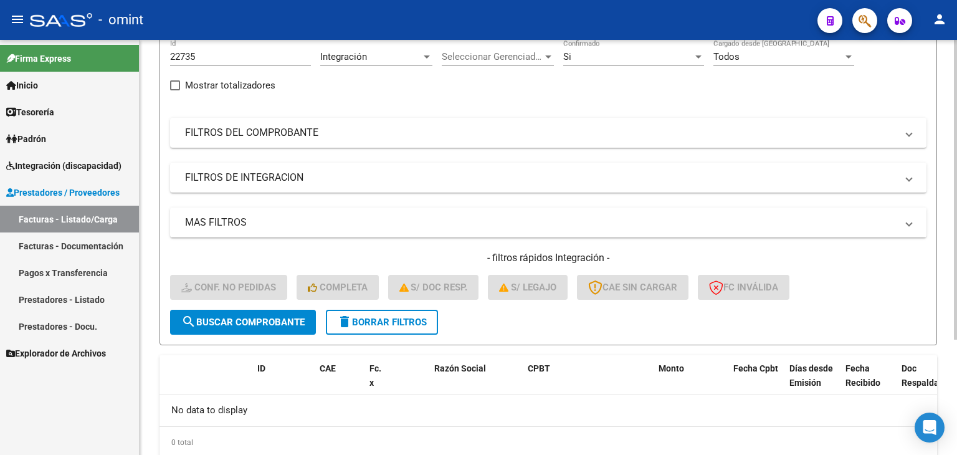
scroll to position [97, 0]
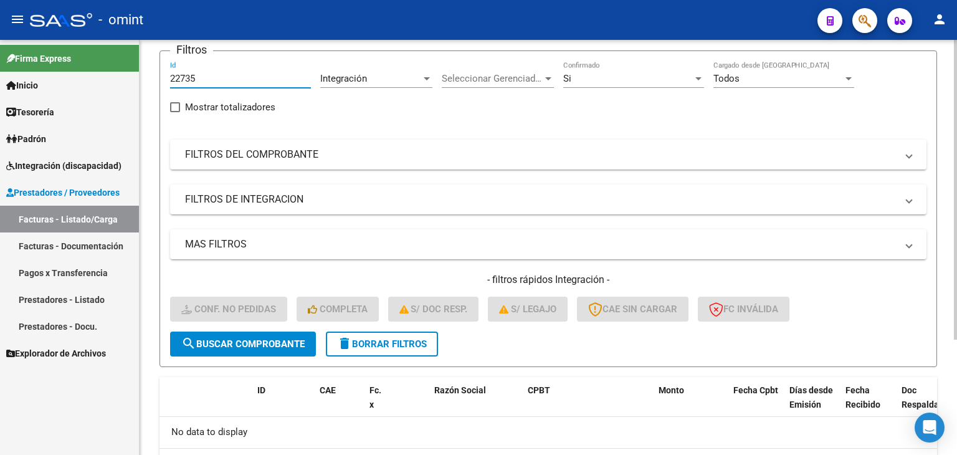
click at [191, 77] on input "22735" at bounding box center [240, 78] width 141 height 11
paste input "3612"
type input "23612"
click at [268, 349] on button "search Buscar Comprobante" at bounding box center [243, 343] width 146 height 25
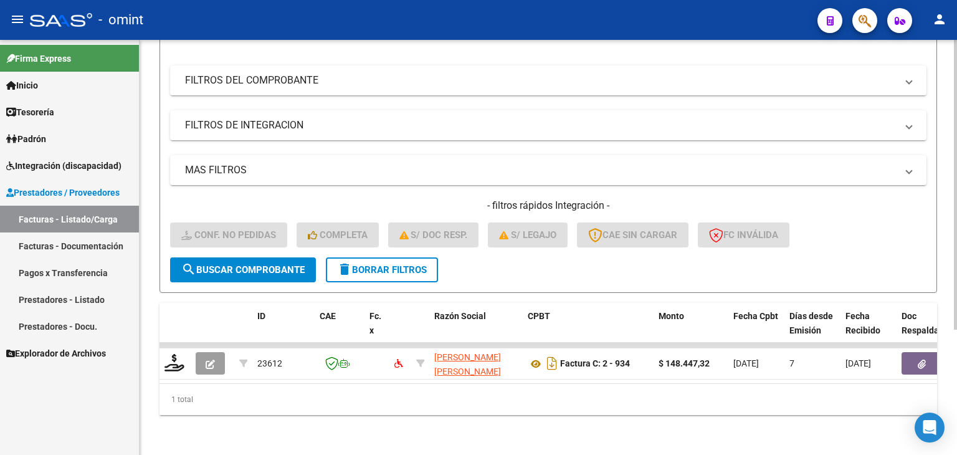
scroll to position [179, 0]
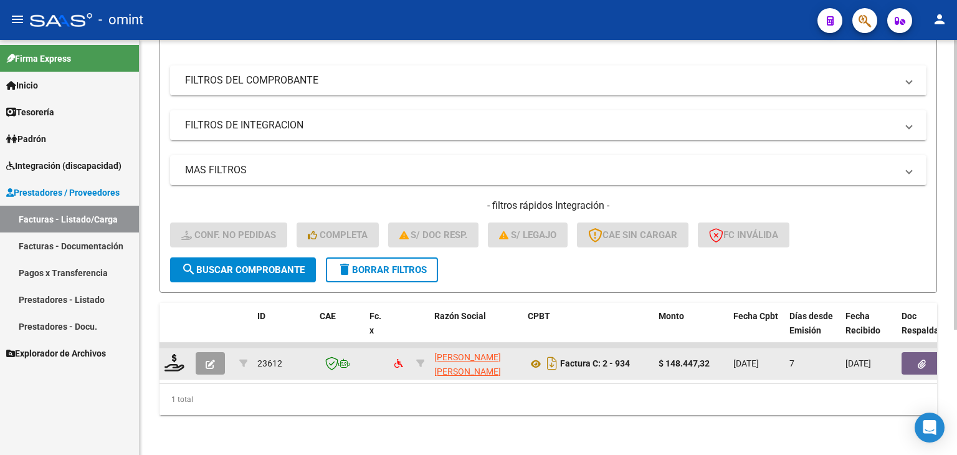
click at [174, 361] on div at bounding box center [174, 363] width 21 height 19
click at [173, 354] on icon at bounding box center [174, 362] width 20 height 17
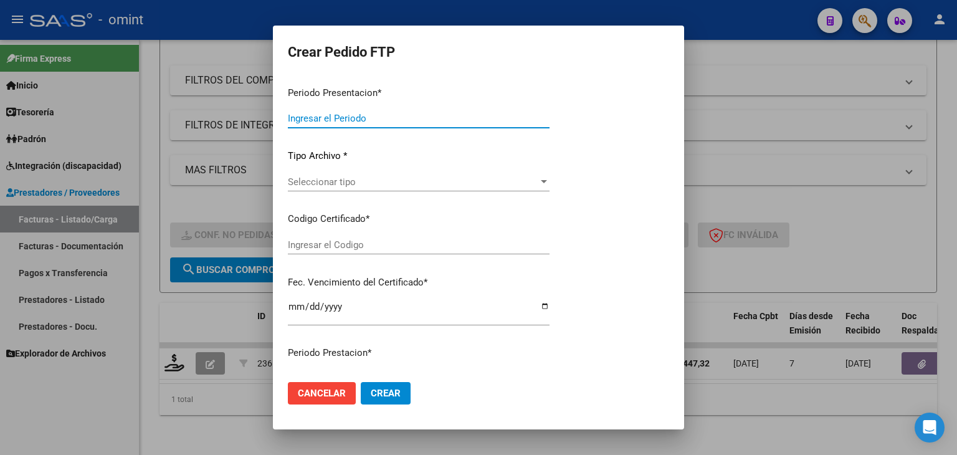
type input "202509"
type input "$ 148.447,32"
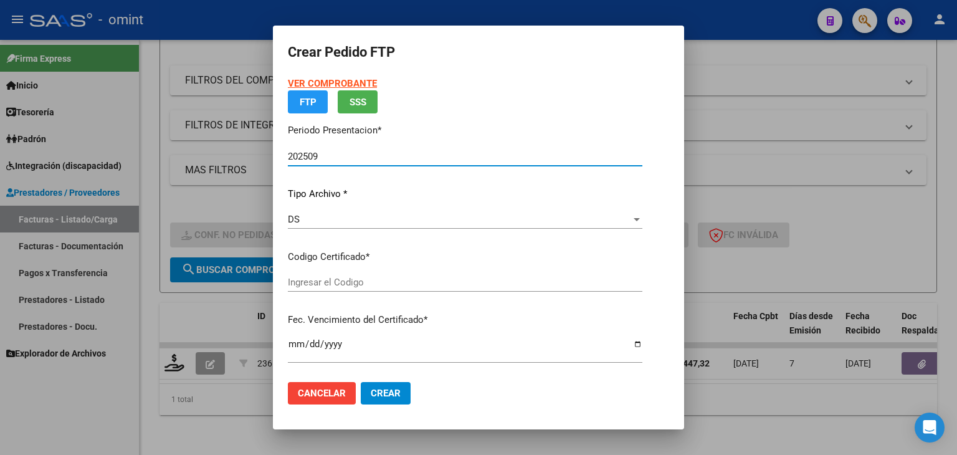
type input "8265867149"
type input "2027-07-28"
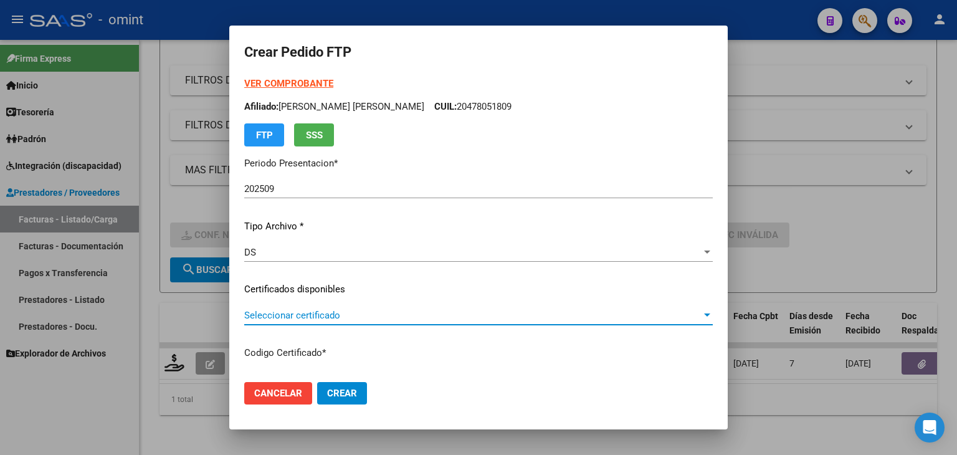
click at [287, 310] on span "Seleccionar certificado" at bounding box center [472, 315] width 457 height 11
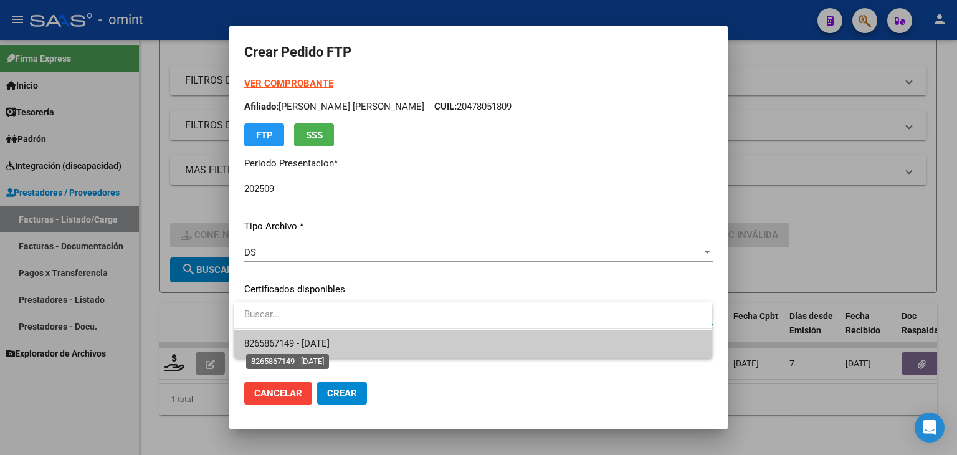
click at [288, 343] on span "8265867149 - 2027-07-28" at bounding box center [286, 343] width 85 height 11
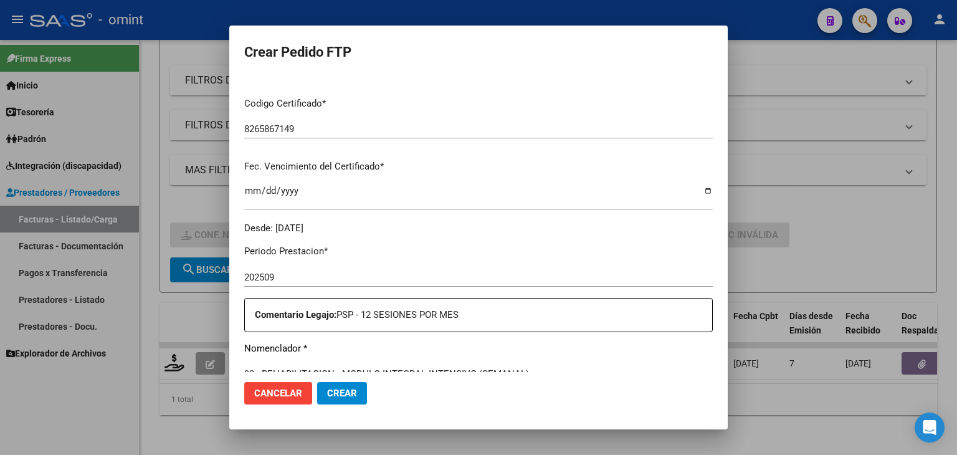
scroll to position [374, 0]
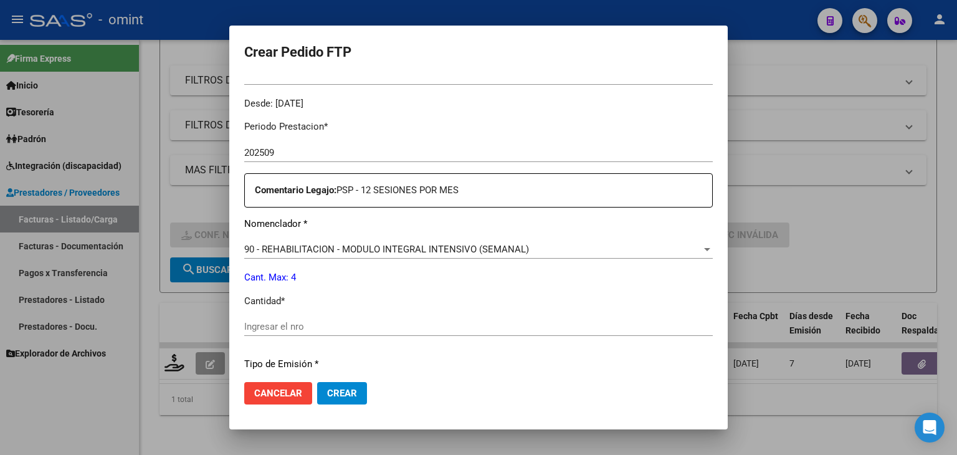
click at [291, 333] on div "Ingresar el nro" at bounding box center [478, 326] width 468 height 19
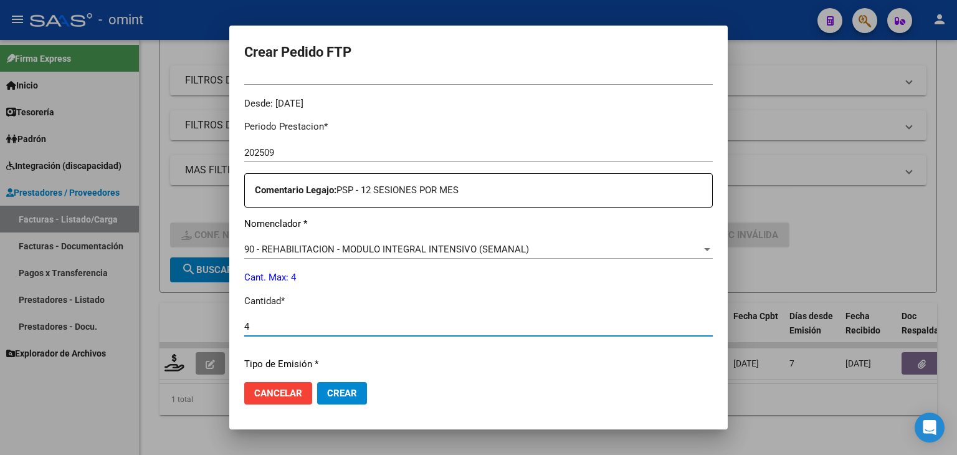
scroll to position [538, 0]
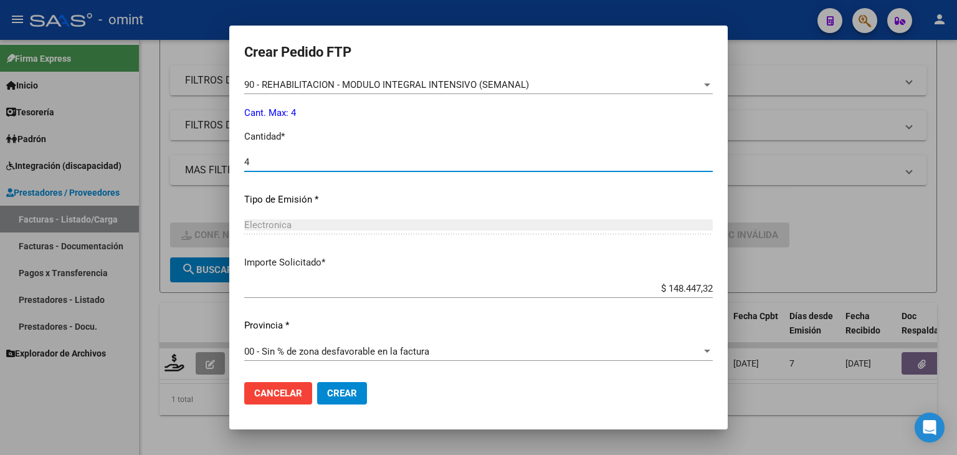
type input "4"
click at [344, 395] on span "Crear" at bounding box center [342, 392] width 30 height 11
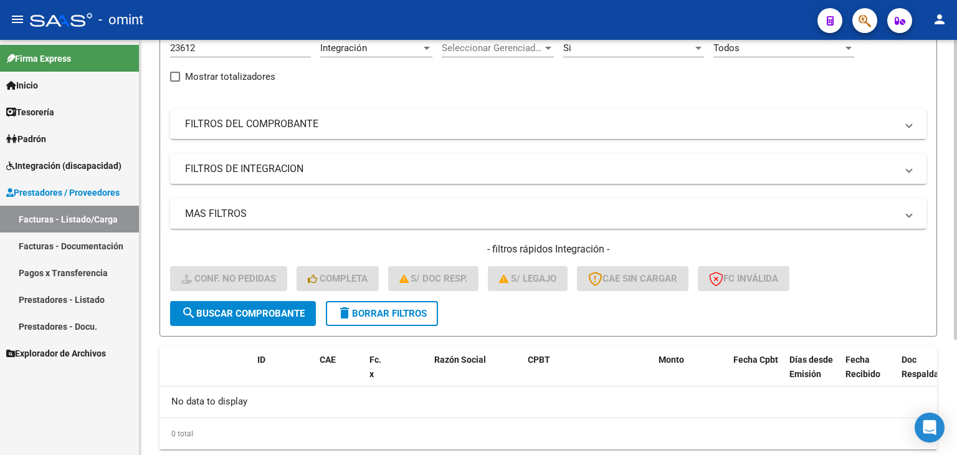
scroll to position [97, 0]
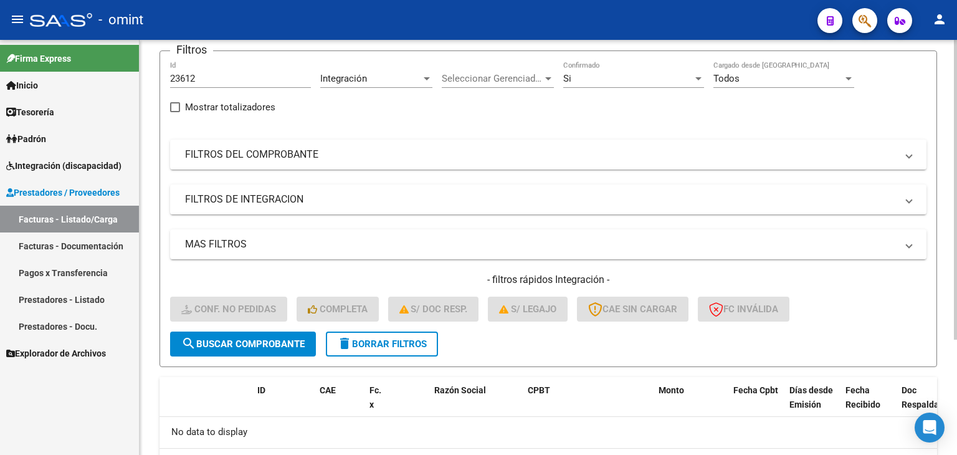
click at [189, 75] on input "23612" at bounding box center [240, 78] width 141 height 11
paste input "577"
type input "23577"
click at [284, 344] on span "search Buscar Comprobante" at bounding box center [242, 343] width 123 height 11
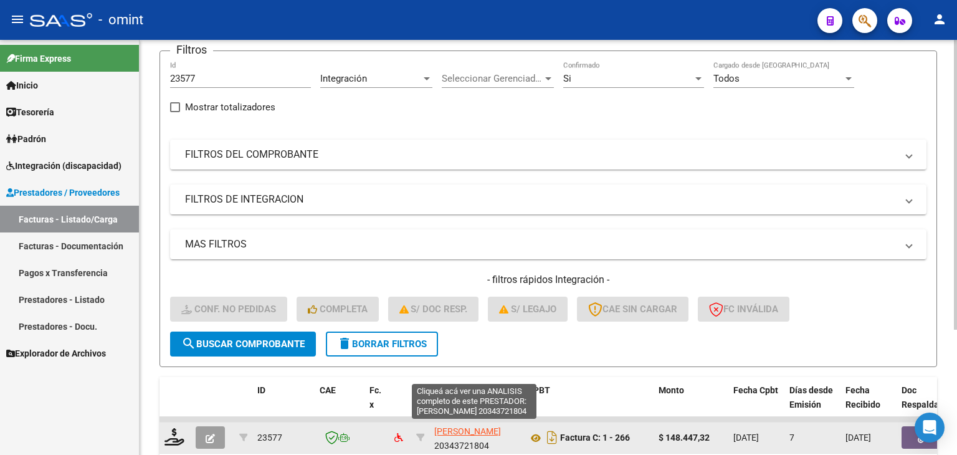
click at [456, 427] on span "FERNANDEZ MANUEL SANTIAGO" at bounding box center [467, 431] width 67 height 10
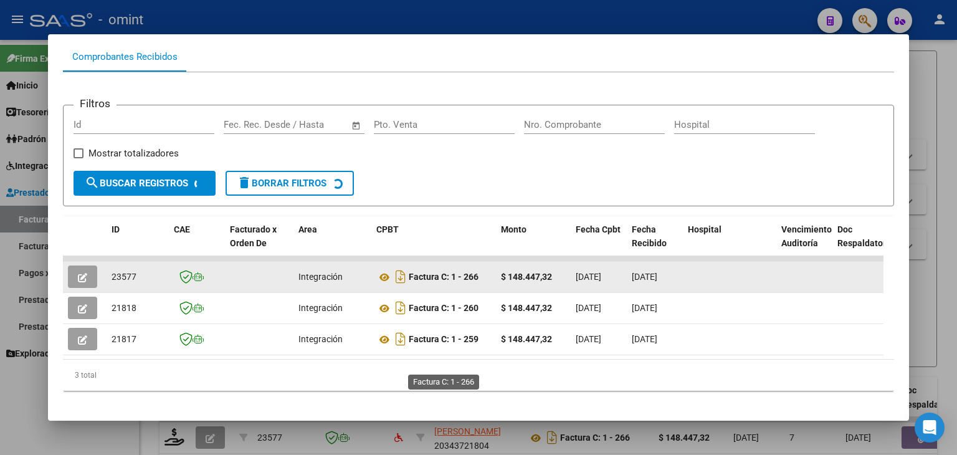
scroll to position [148, 0]
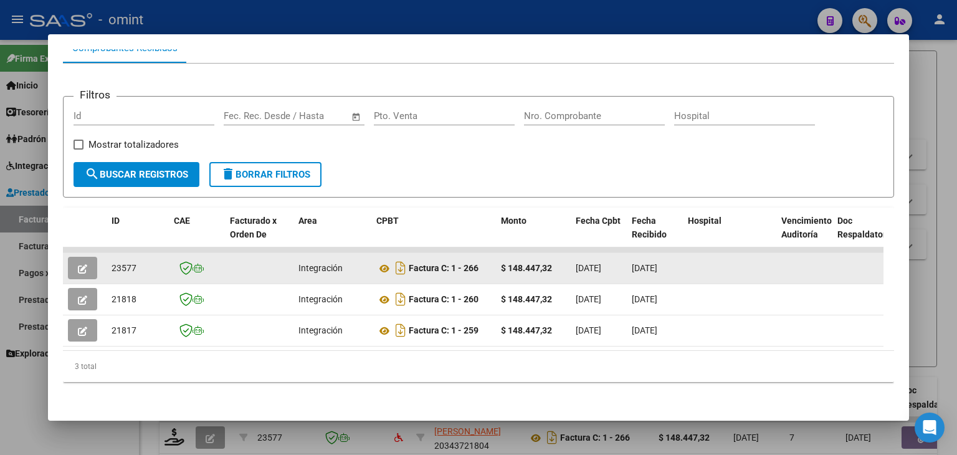
click at [79, 264] on icon "button" at bounding box center [82, 268] width 9 height 9
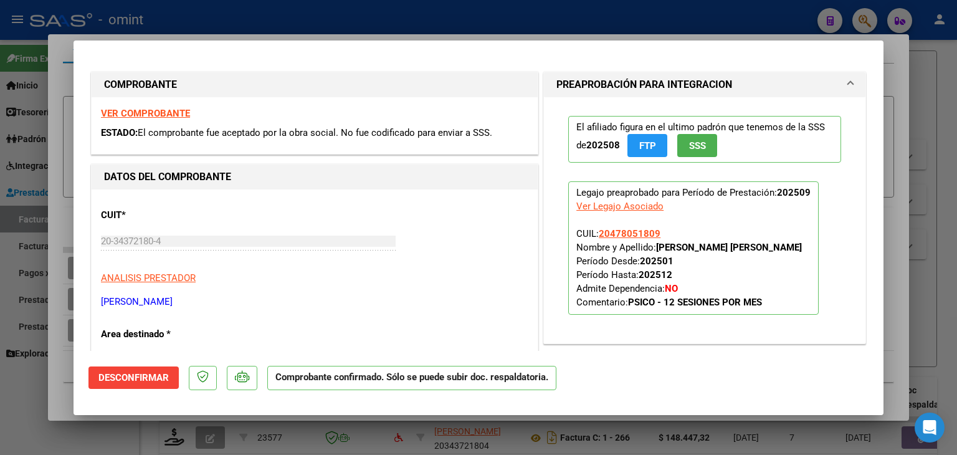
type input "$ 0,00"
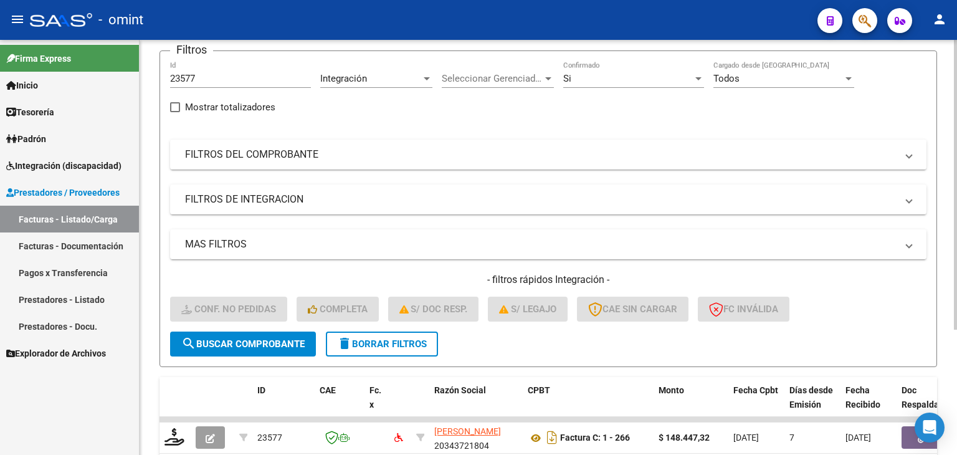
click at [185, 78] on input "23577" at bounding box center [240, 78] width 141 height 11
click at [186, 78] on input "23577" at bounding box center [240, 78] width 141 height 11
paste input "0343721804"
click at [201, 78] on input "20343721804" at bounding box center [240, 78] width 141 height 11
click at [202, 78] on input "20343721804" at bounding box center [240, 78] width 141 height 11
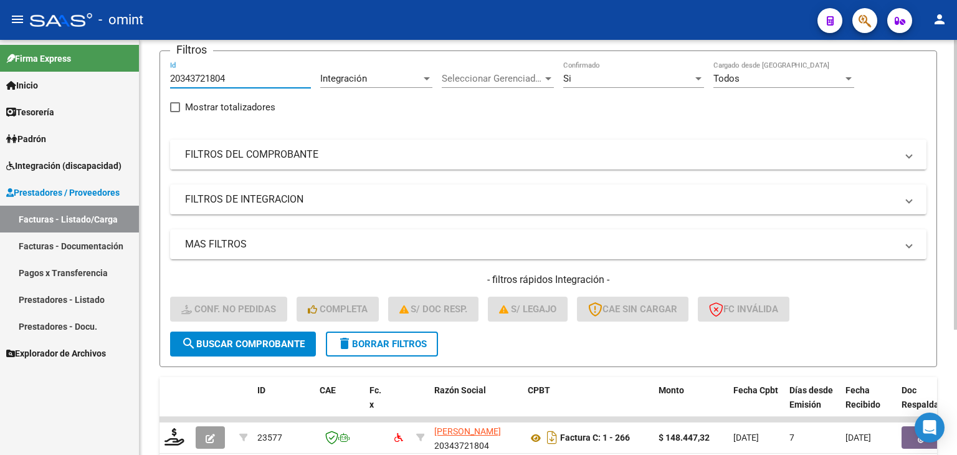
paste input "number"
drag, startPoint x: 242, startPoint y: 73, endPoint x: 77, endPoint y: 48, distance: 166.9
click at [77, 48] on mat-sidenav-container "Firma Express Inicio Calendario SSS Instructivos Contacto OS Tesorería Extracto…" at bounding box center [478, 247] width 957 height 415
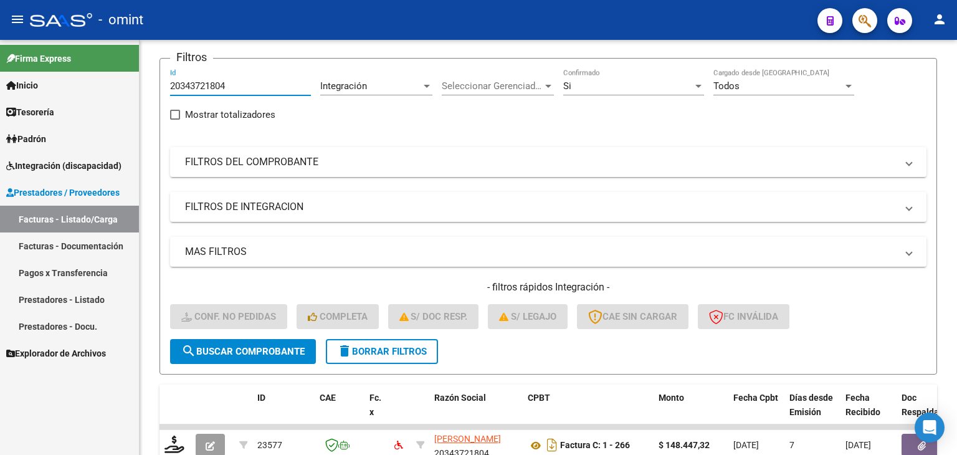
paste input "3577"
type input "23577"
click at [269, 349] on span "search Buscar Comprobante" at bounding box center [242, 351] width 123 height 11
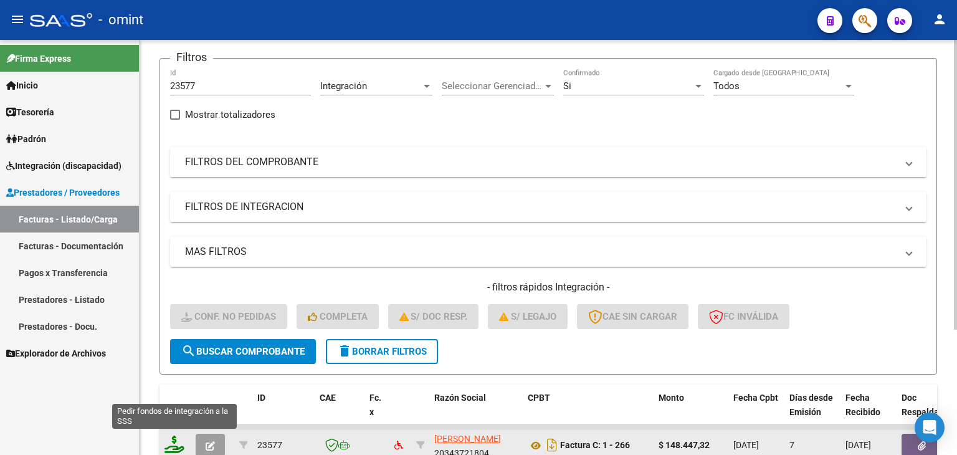
click at [171, 438] on icon at bounding box center [174, 443] width 20 height 17
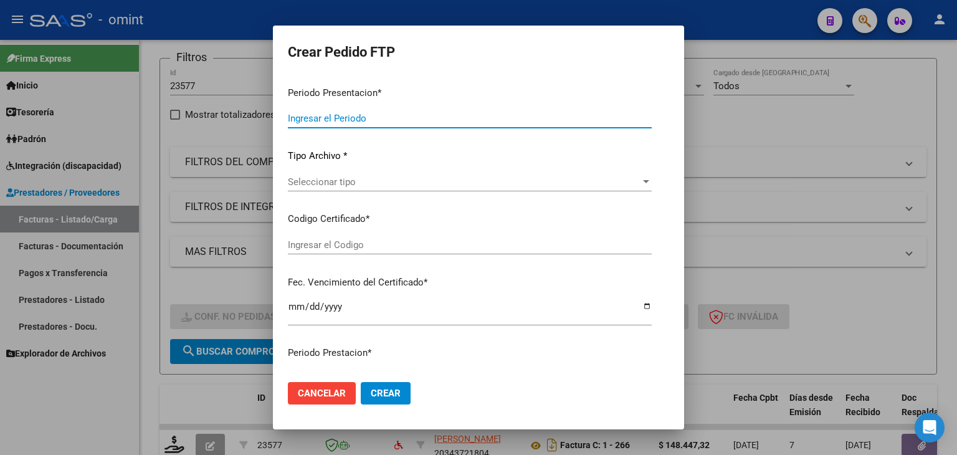
type input "202509"
type input "$ 148.447,32"
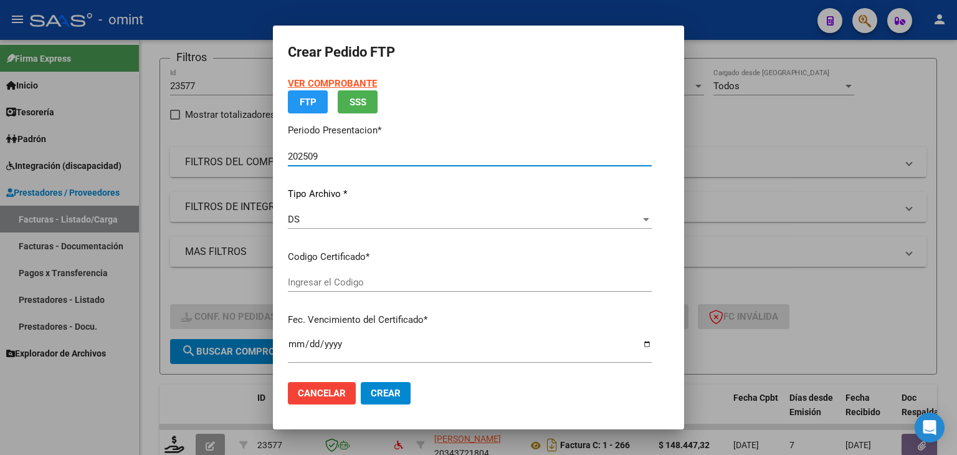
type input "8265867149"
type input "2027-07-28"
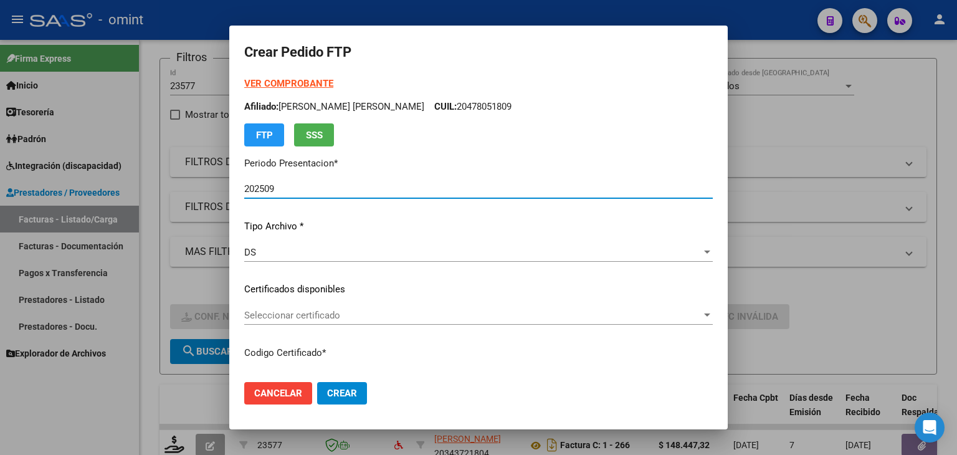
click at [314, 310] on span "Seleccionar certificado" at bounding box center [472, 315] width 457 height 11
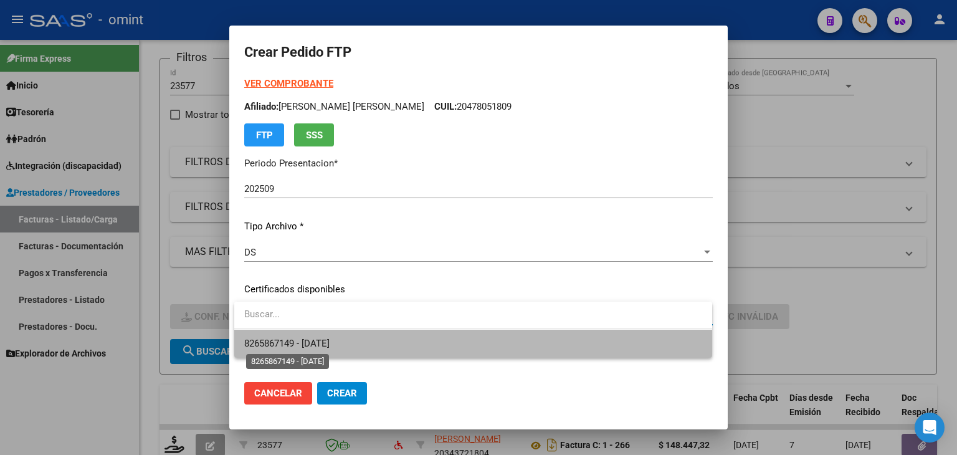
drag, startPoint x: 313, startPoint y: 340, endPoint x: 361, endPoint y: 348, distance: 49.3
click at [313, 341] on span "8265867149 - 2027-07-28" at bounding box center [286, 343] width 85 height 11
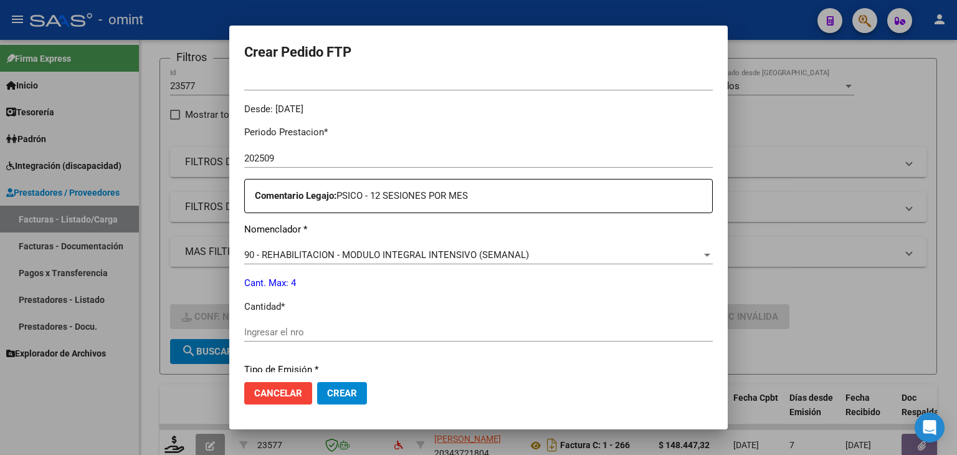
scroll to position [374, 0]
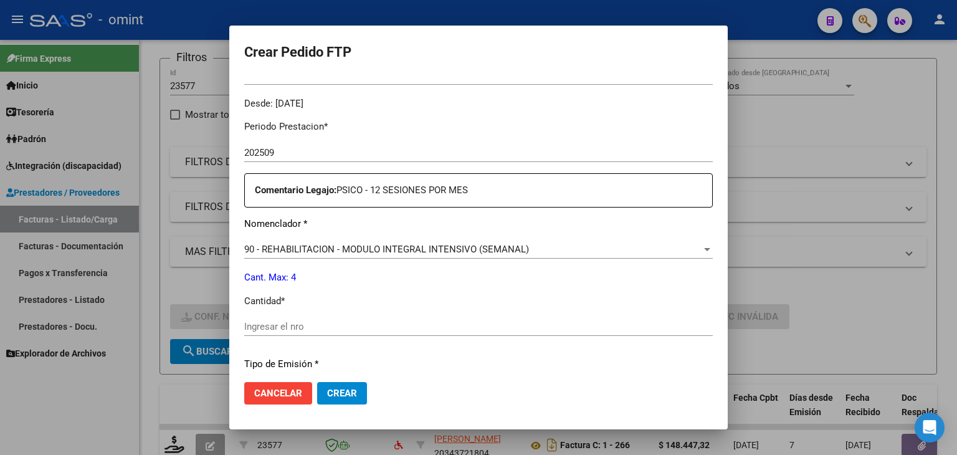
click at [351, 335] on div "Ingresar el nro" at bounding box center [478, 326] width 468 height 19
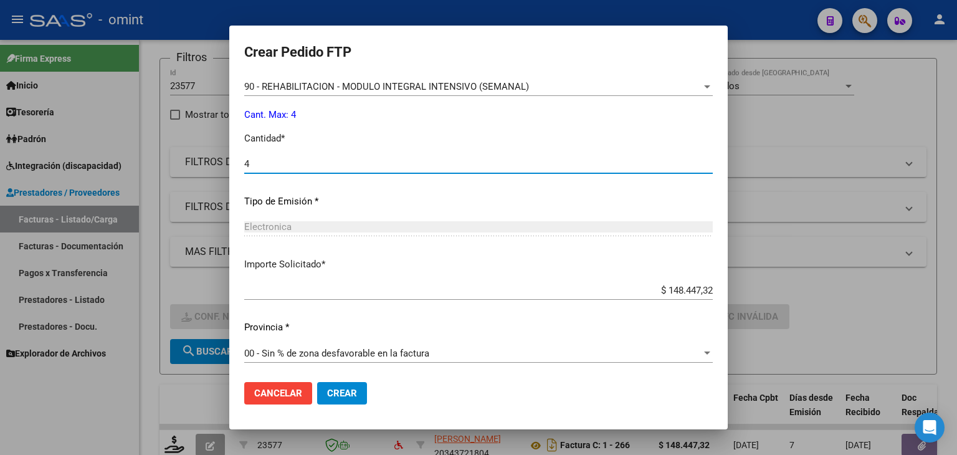
scroll to position [538, 0]
type input "4"
click at [348, 393] on span "Crear" at bounding box center [342, 392] width 30 height 11
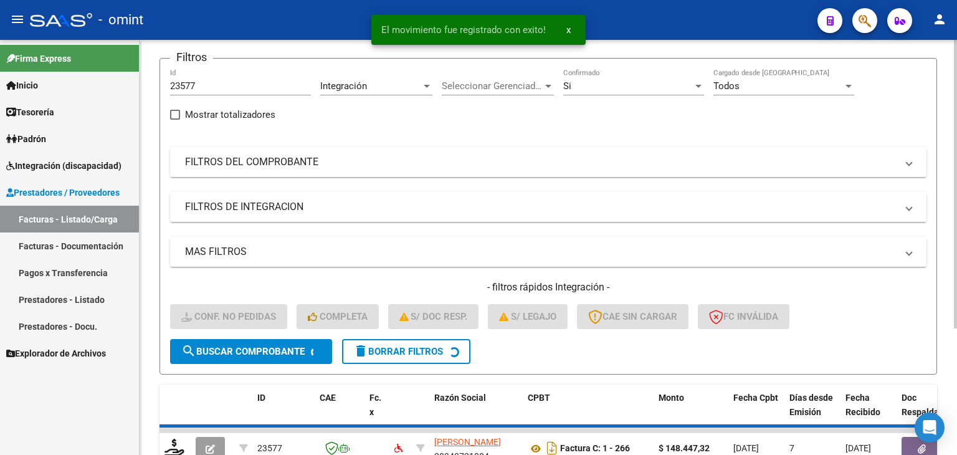
scroll to position [97, 0]
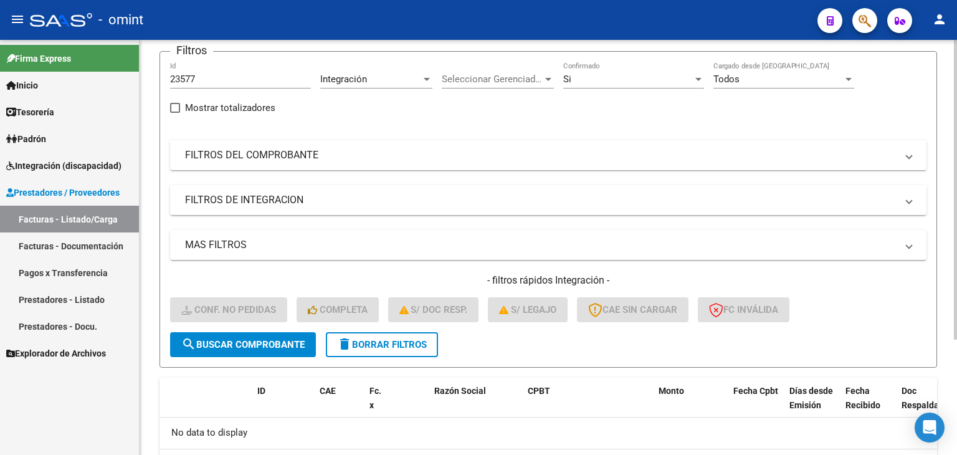
click at [186, 78] on input "23577" at bounding box center [240, 78] width 141 height 11
paste input "058"
type input "23058"
click at [240, 343] on span "search Buscar Comprobante" at bounding box center [242, 344] width 123 height 11
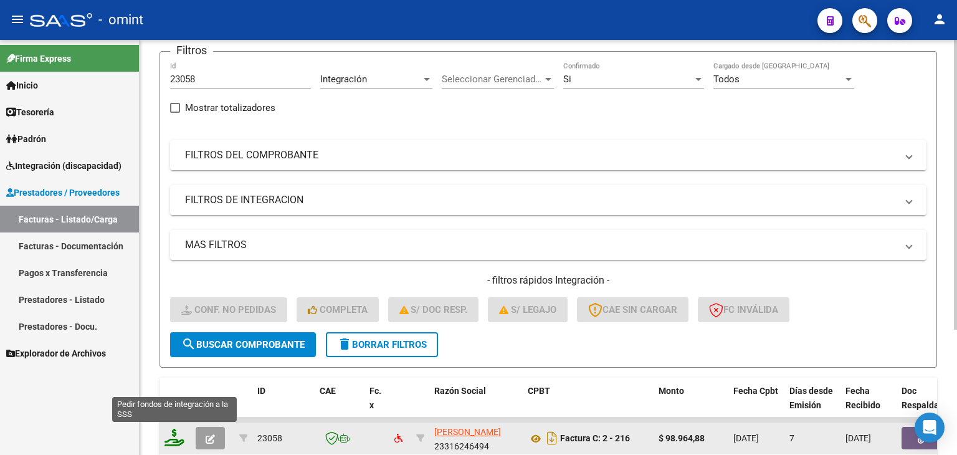
click at [175, 437] on icon at bounding box center [174, 437] width 20 height 17
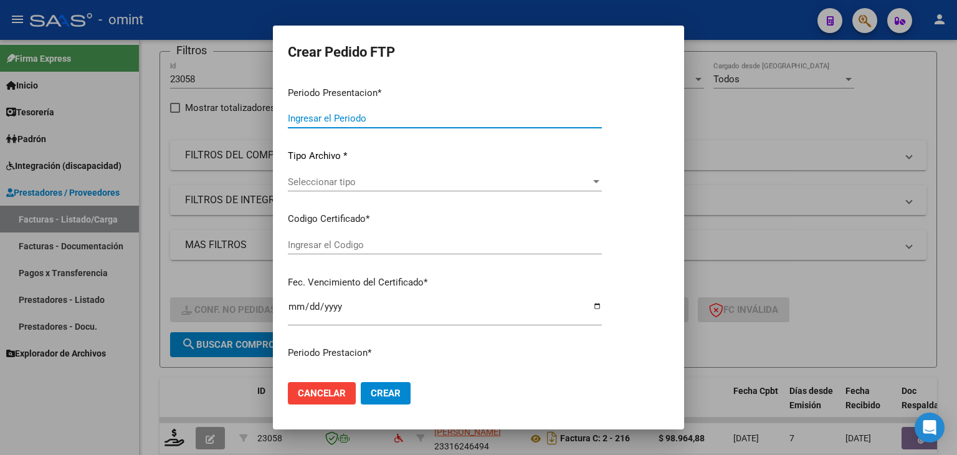
type input "202509"
type input "$ 98.964,88"
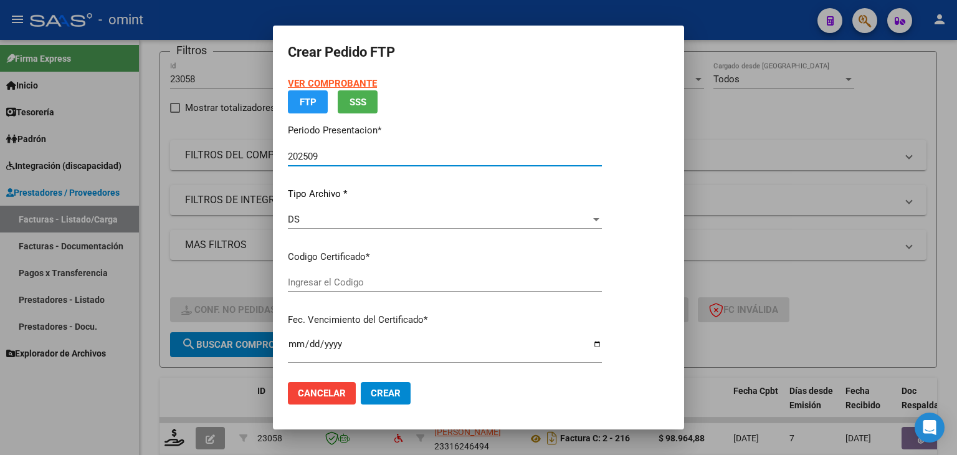
type input "4153264310"
type input "2033-09-20"
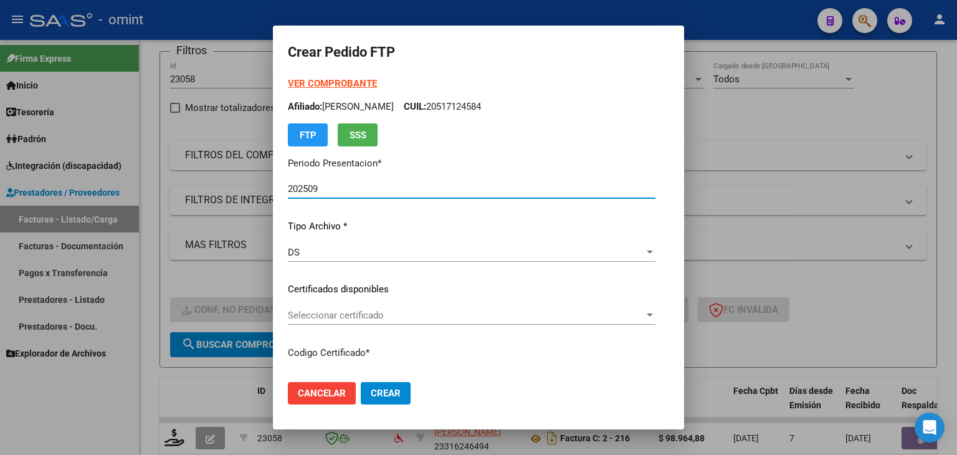
click at [295, 317] on span "Seleccionar certificado" at bounding box center [466, 315] width 356 height 11
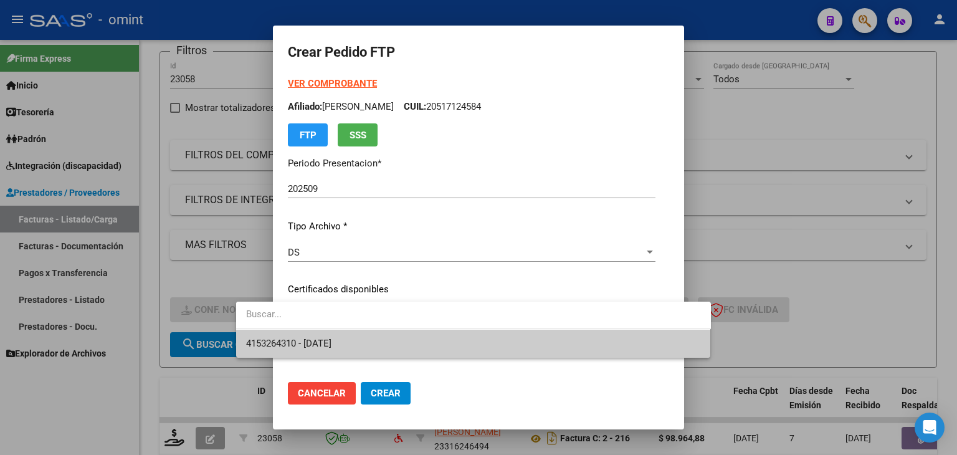
click at [293, 338] on span "4153264310 - 2033-09-20" at bounding box center [288, 343] width 85 height 11
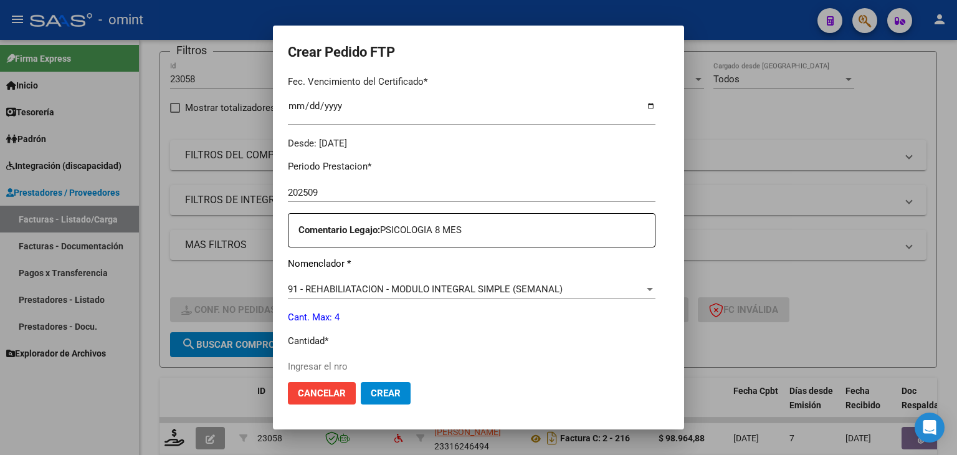
scroll to position [374, 0]
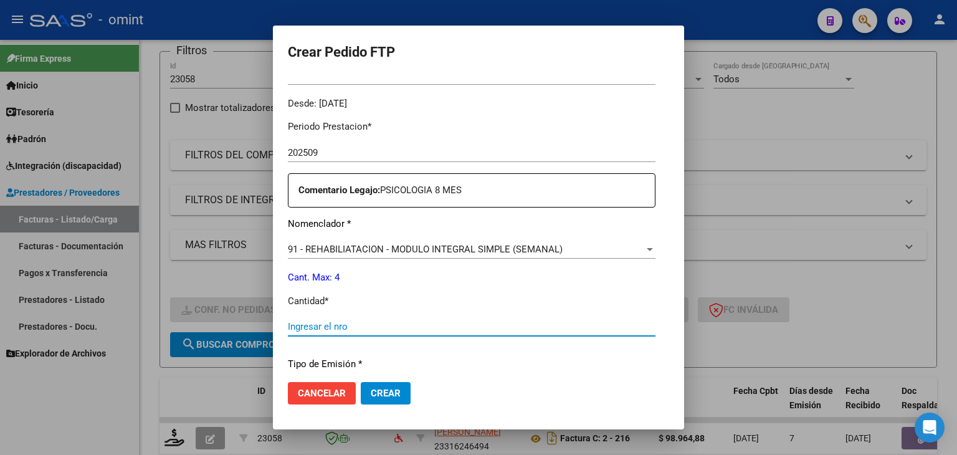
click at [291, 328] on input "Ingresar el nro" at bounding box center [471, 326] width 367 height 11
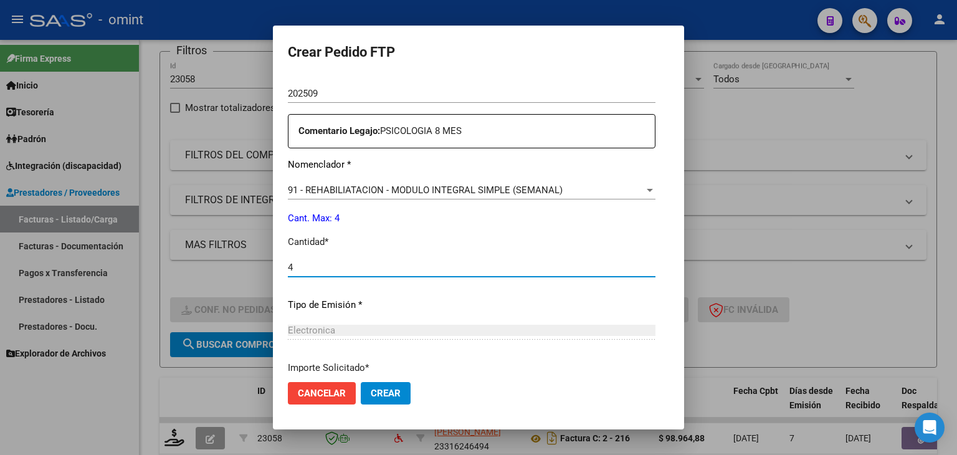
scroll to position [538, 0]
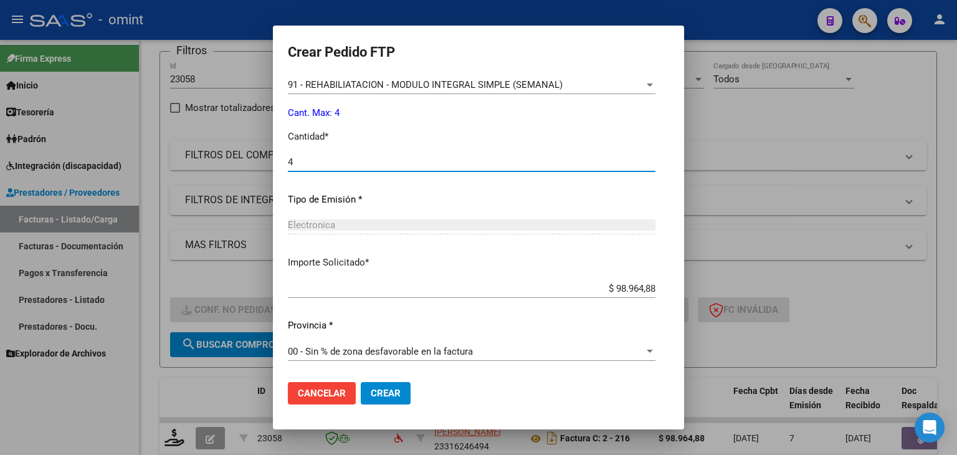
type input "4"
click at [361, 399] on button "Crear" at bounding box center [386, 393] width 50 height 22
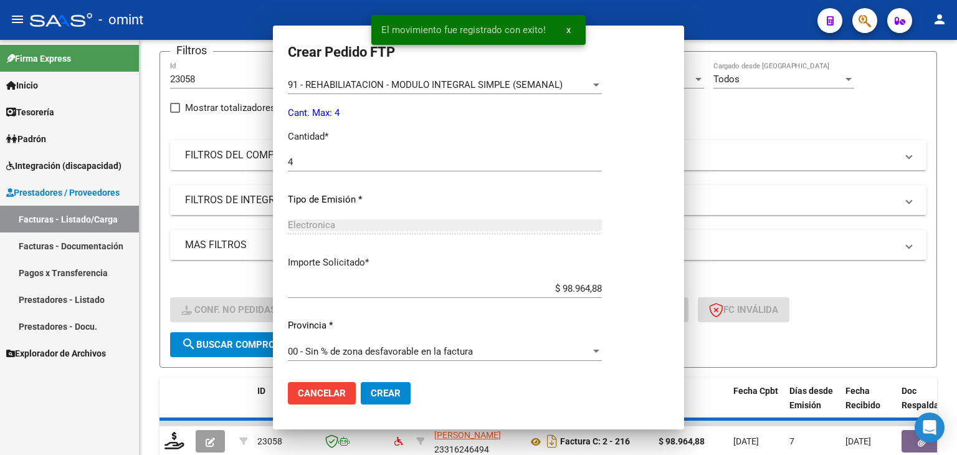
scroll to position [0, 0]
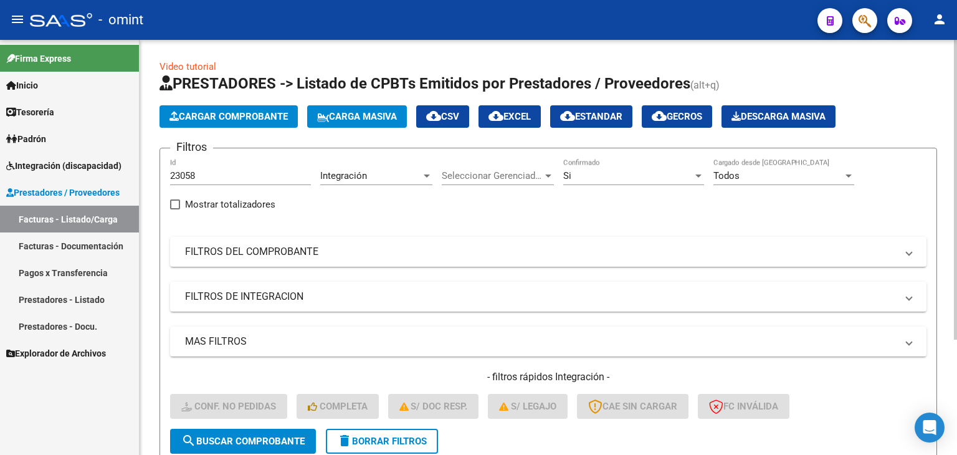
scroll to position [97, 0]
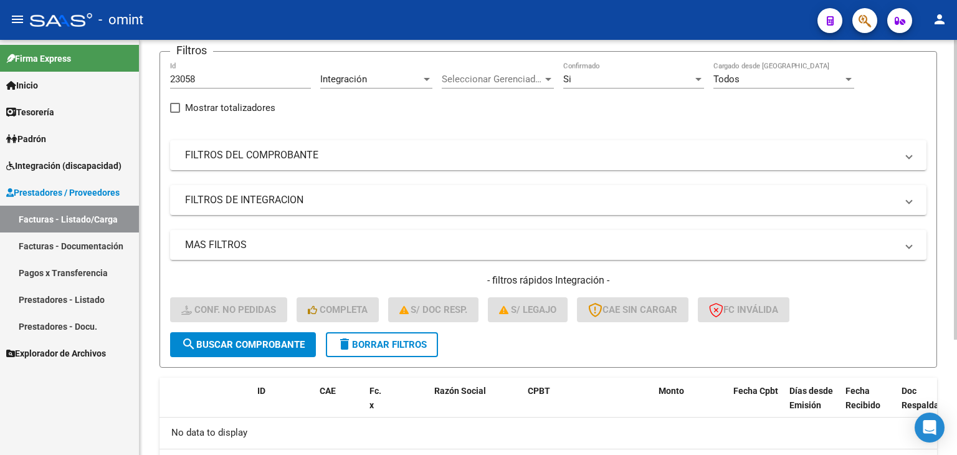
click at [187, 76] on input "23058" at bounding box center [240, 78] width 141 height 11
paste input "2806"
type input "22806"
click at [287, 341] on span "search Buscar Comprobante" at bounding box center [242, 344] width 123 height 11
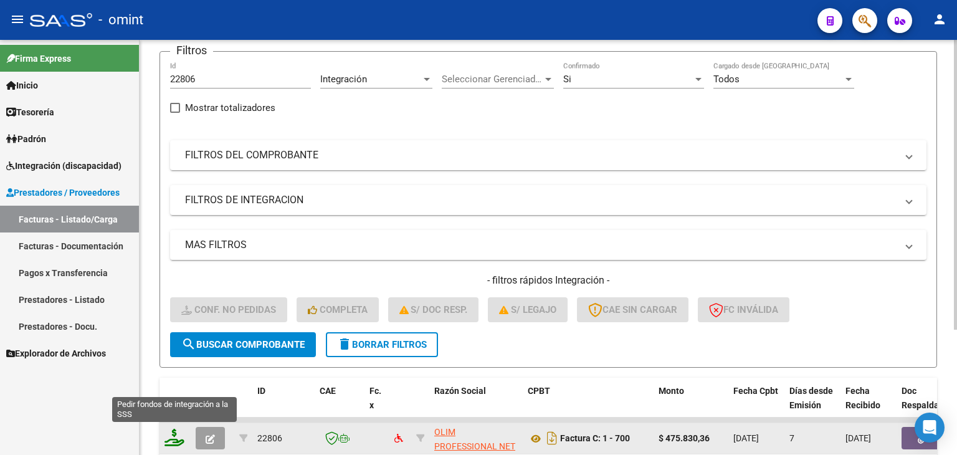
click at [176, 439] on icon at bounding box center [174, 437] width 20 height 17
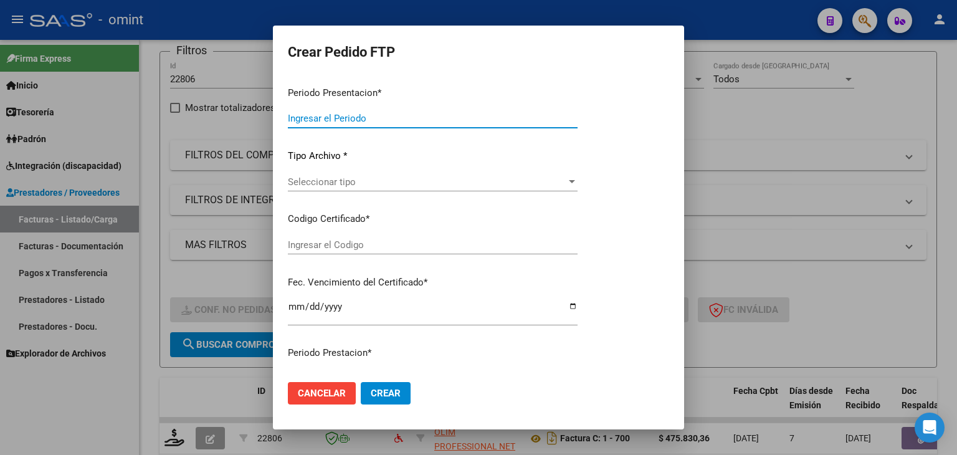
type input "202509"
type input "$ 475.830,36"
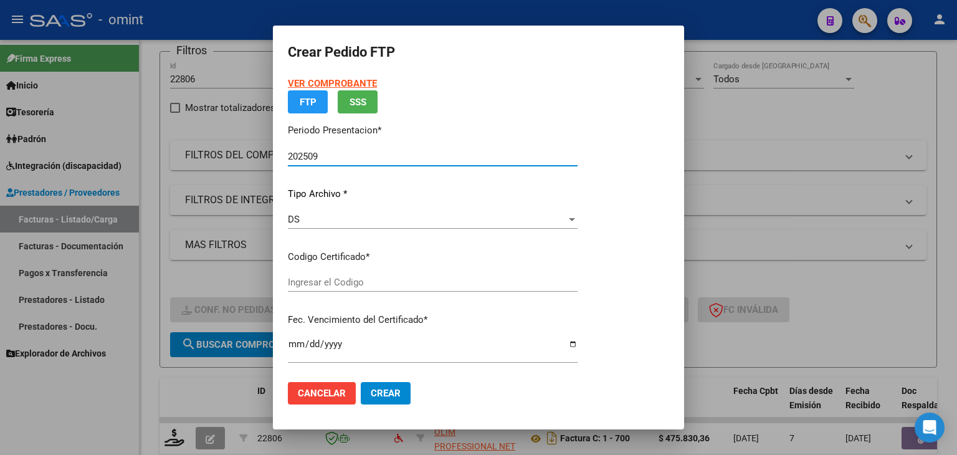
type input "8958175243"
type input "2027-04-20"
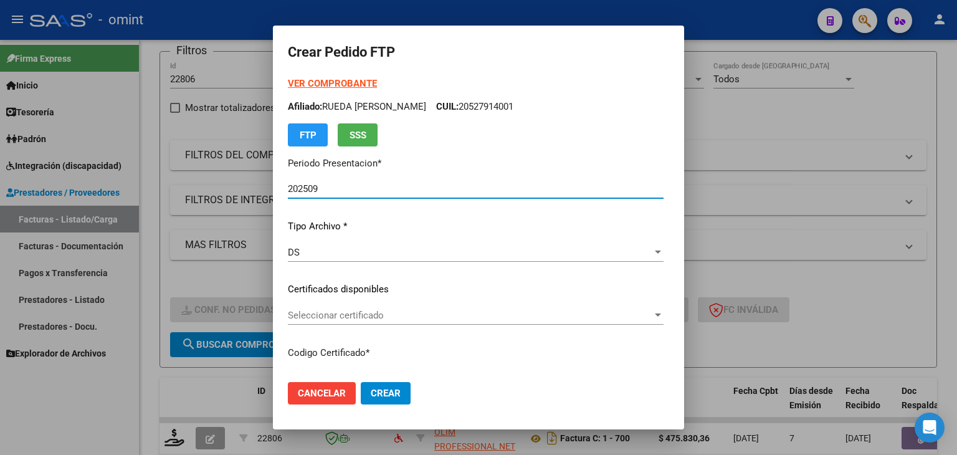
click at [334, 318] on span "Seleccionar certificado" at bounding box center [470, 315] width 364 height 11
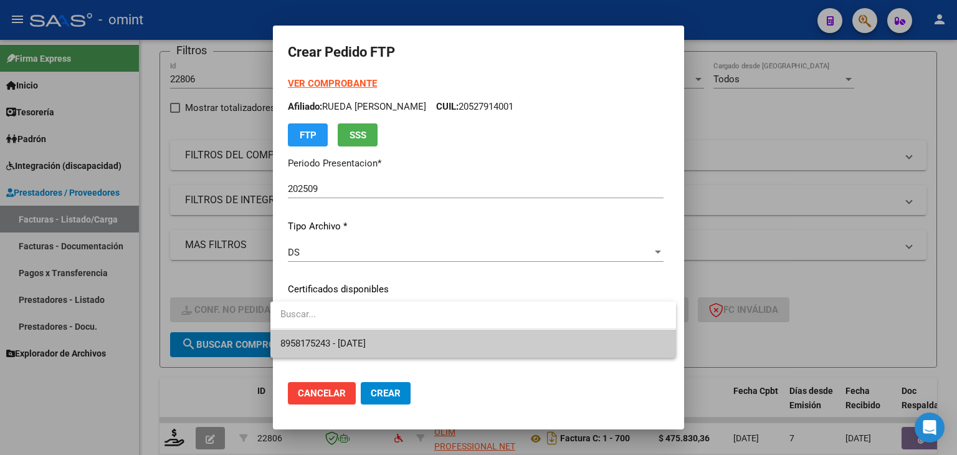
click at [334, 338] on span "8958175243 - 2027-04-20" at bounding box center [322, 343] width 85 height 11
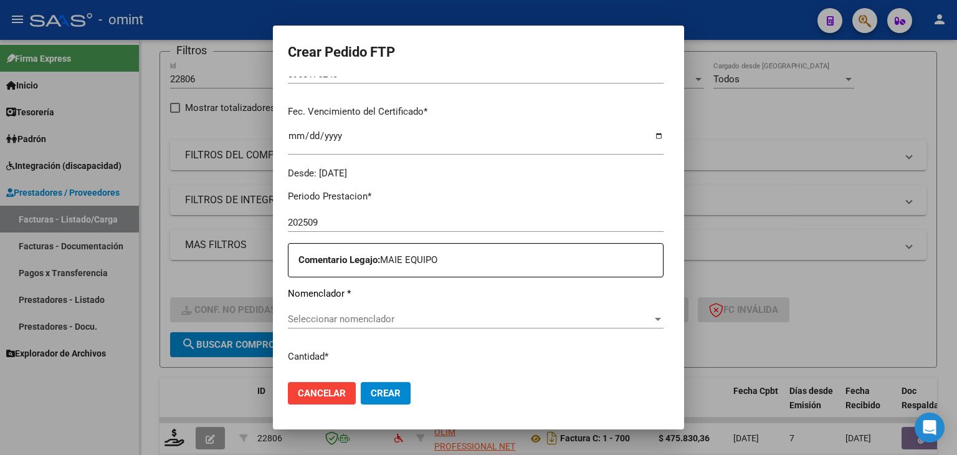
scroll to position [374, 0]
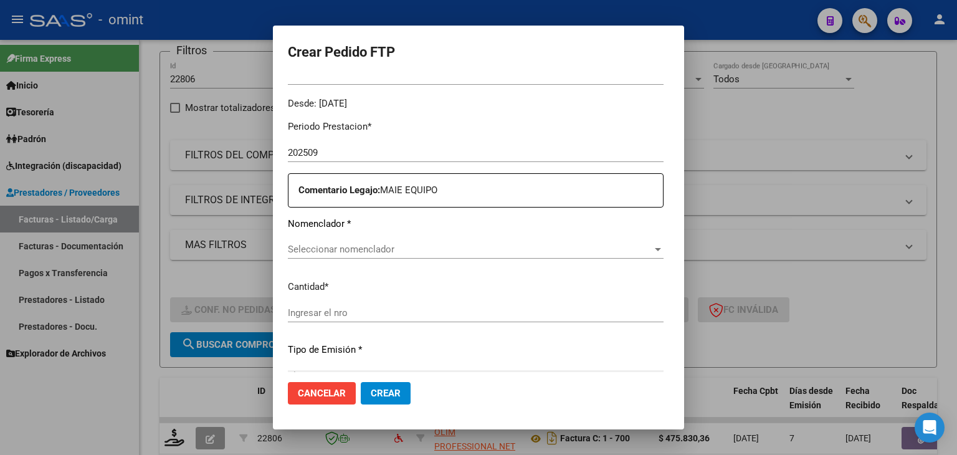
click at [305, 247] on span "Seleccionar nomenclador" at bounding box center [470, 249] width 364 height 11
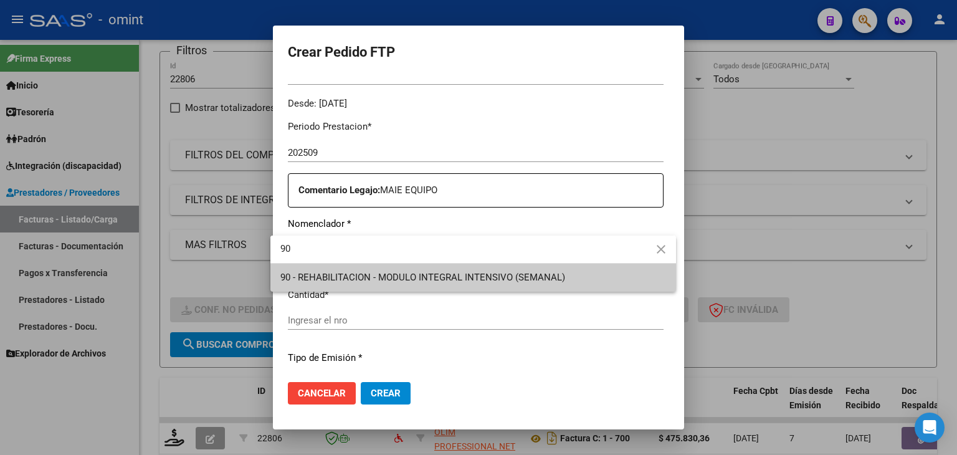
type input "9"
type input "89"
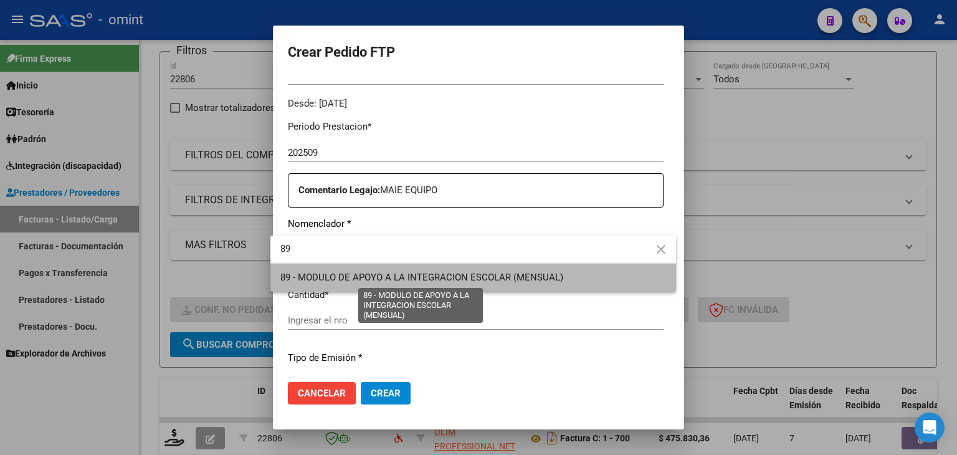
click at [452, 277] on span "89 - MODULO DE APOYO A LA INTEGRACION ESCOLAR (MENSUAL)" at bounding box center [421, 277] width 283 height 11
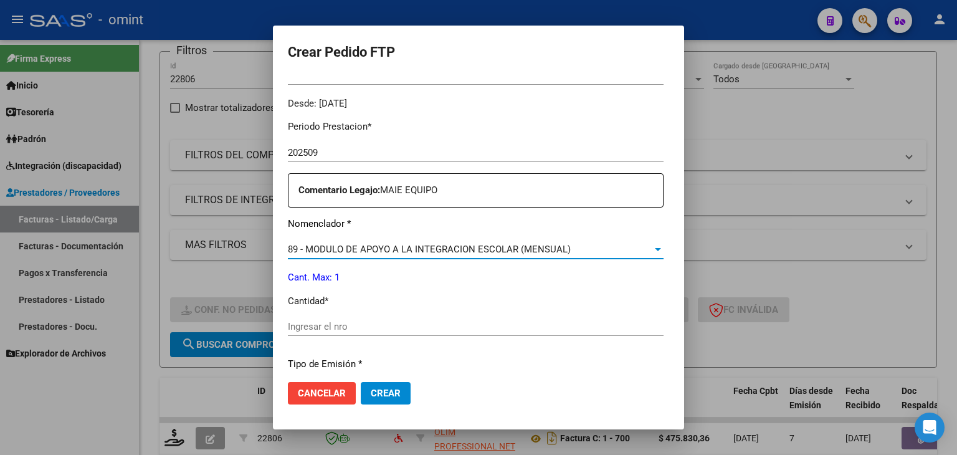
click at [341, 325] on input "Ingresar el nro" at bounding box center [476, 326] width 376 height 11
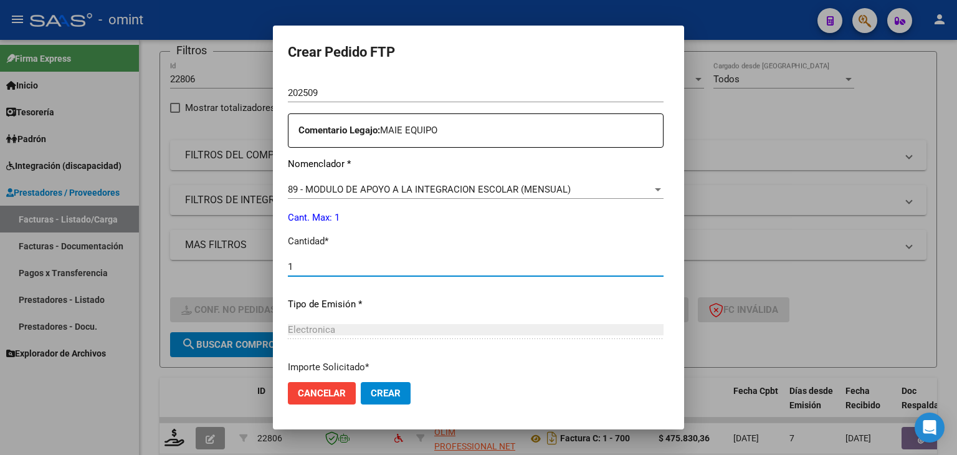
scroll to position [538, 0]
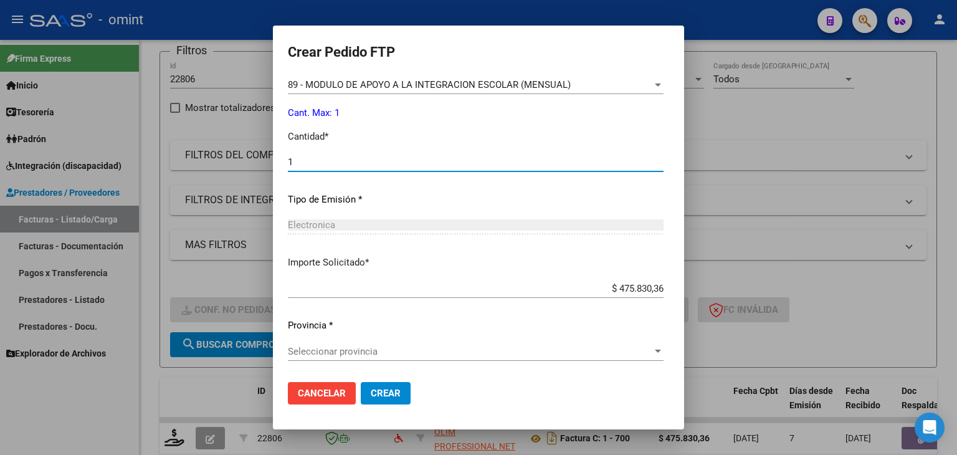
type input "1"
click at [360, 352] on span "Seleccionar provincia" at bounding box center [470, 351] width 364 height 11
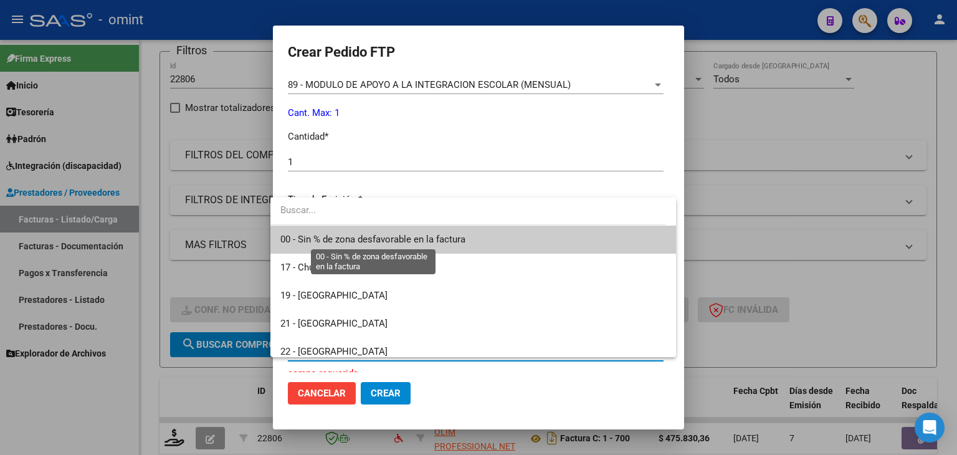
click at [301, 234] on span "00 - Sin % de zona desfavorable en la factura" at bounding box center [372, 239] width 185 height 11
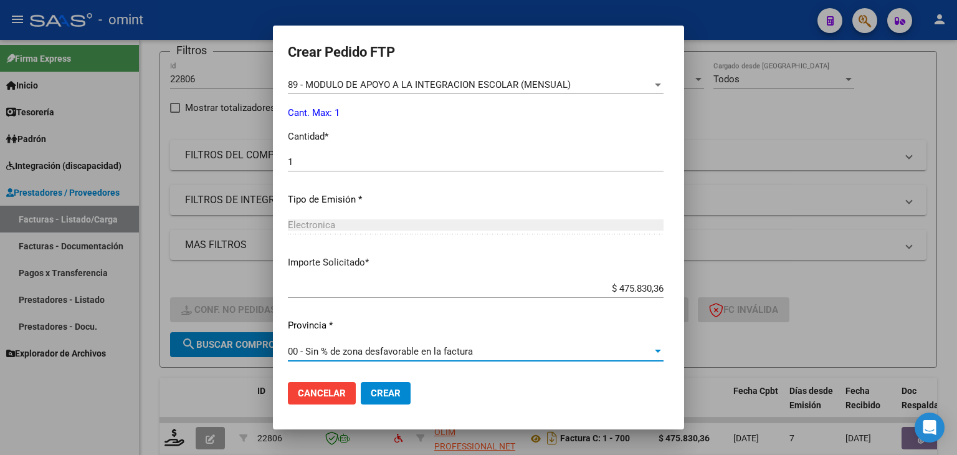
click at [376, 394] on span "Crear" at bounding box center [386, 392] width 30 height 11
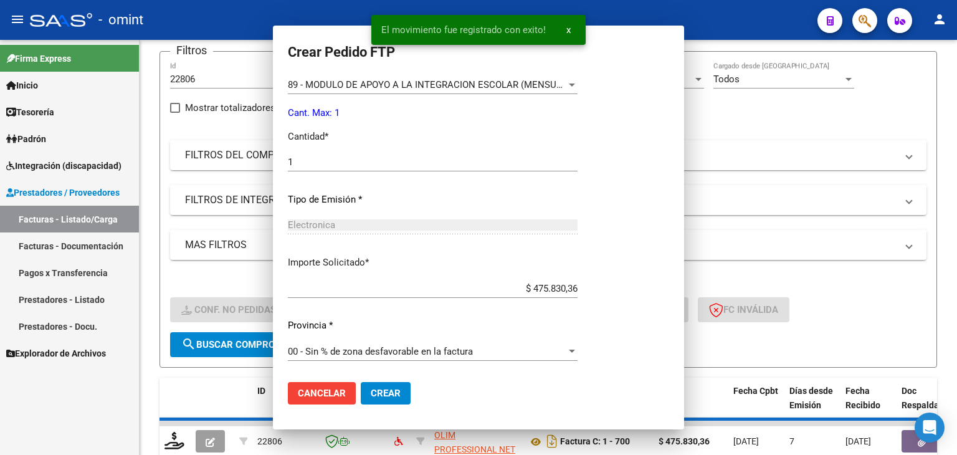
scroll to position [468, 0]
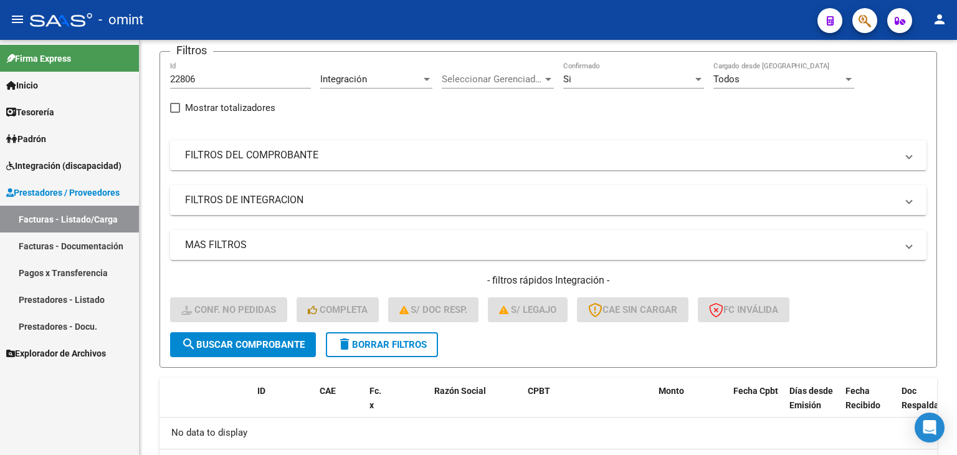
drag, startPoint x: 210, startPoint y: 82, endPoint x: 85, endPoint y: 65, distance: 126.3
click at [85, 65] on mat-sidenav-container "Firma Express Inicio Calendario SSS Instructivos Contacto OS Tesorería Extracto…" at bounding box center [478, 247] width 957 height 415
paste input "118"
type input "22118"
click at [258, 352] on button "search Buscar Comprobante" at bounding box center [243, 344] width 146 height 25
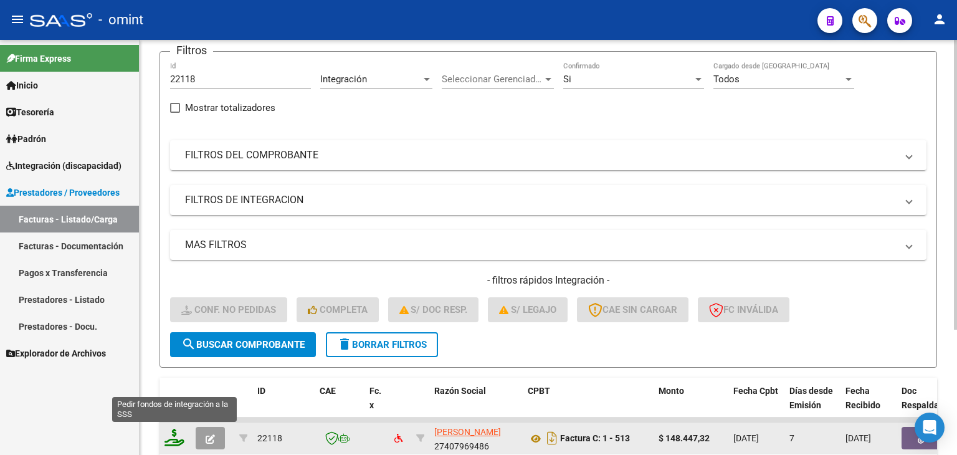
click at [172, 437] on icon at bounding box center [174, 437] width 20 height 17
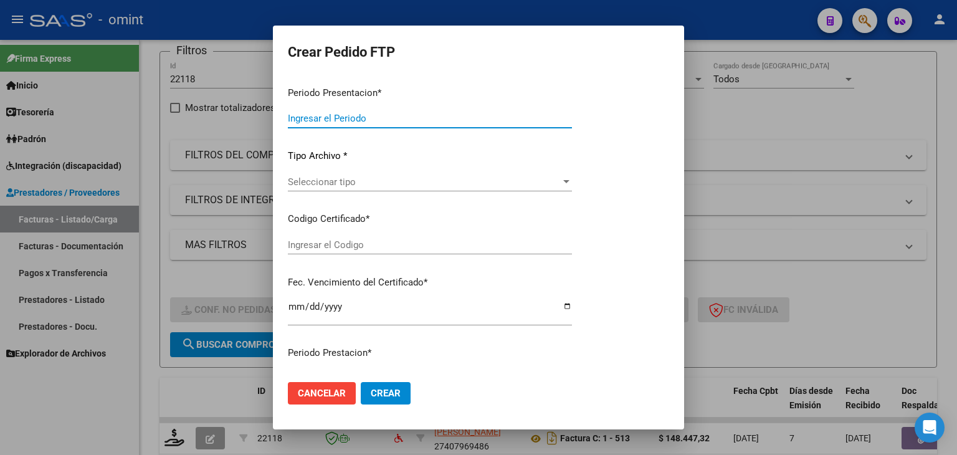
type input "202509"
type input "$ 148.447,32"
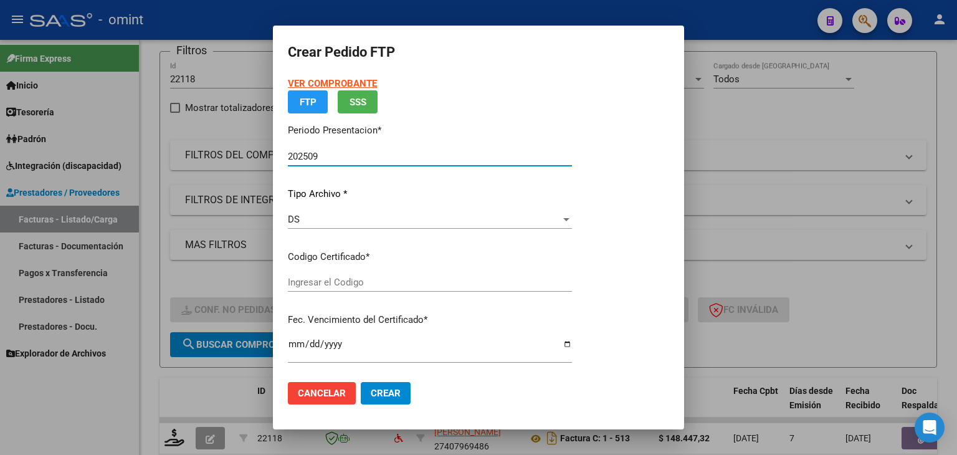
type input "8958175243"
type input "2027-04-20"
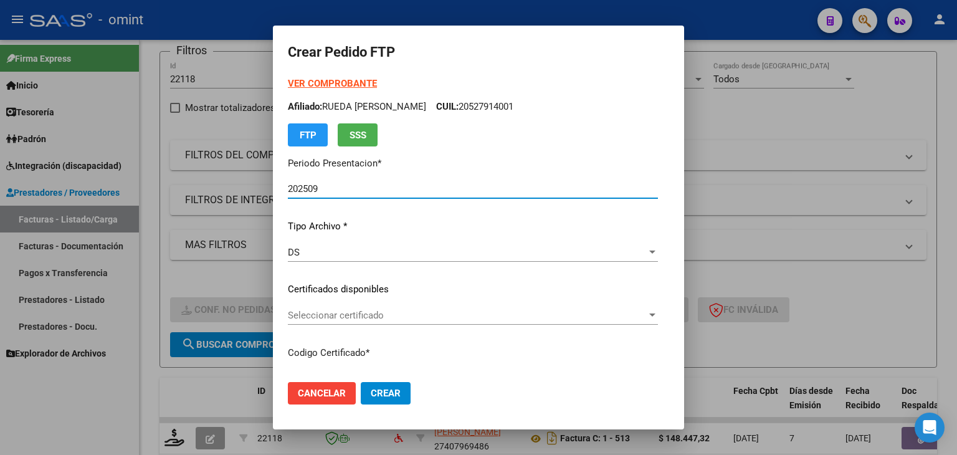
click at [336, 309] on div "Seleccionar certificado Seleccionar certificado" at bounding box center [473, 315] width 370 height 19
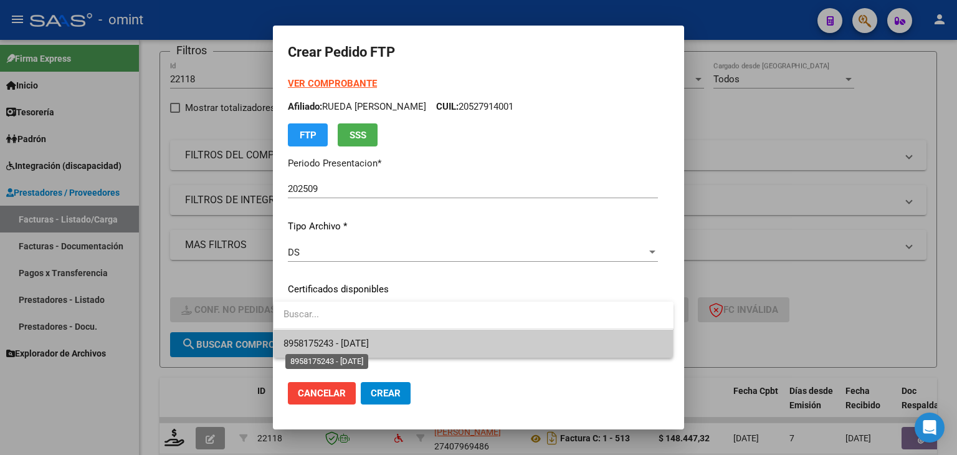
click at [351, 338] on span "8958175243 - 2027-04-20" at bounding box center [325, 343] width 85 height 11
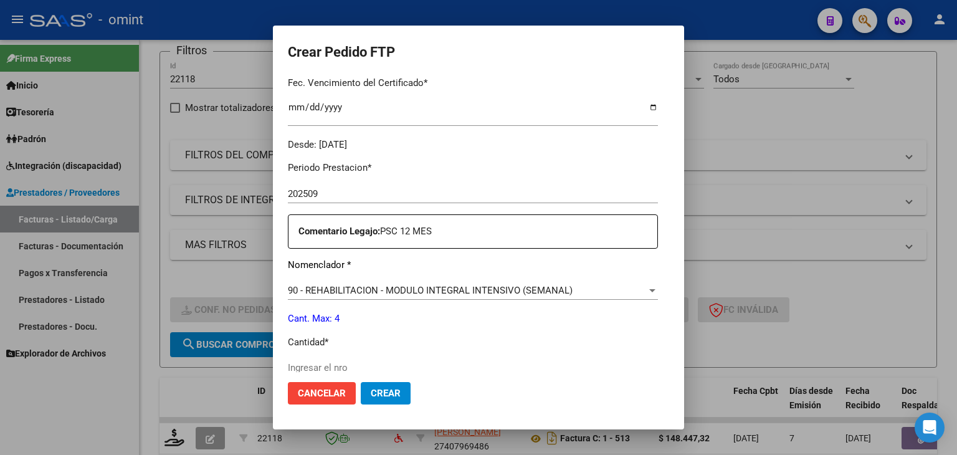
scroll to position [374, 0]
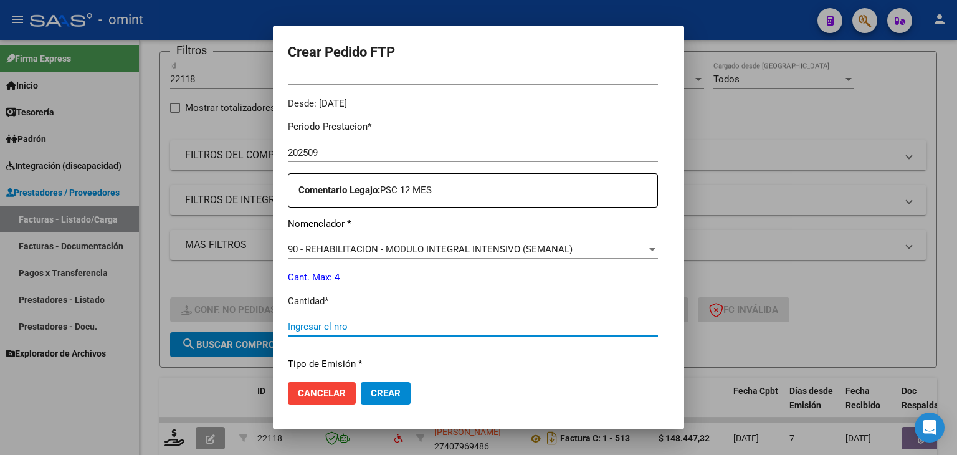
click at [431, 325] on input "Ingresar el nro" at bounding box center [473, 326] width 370 height 11
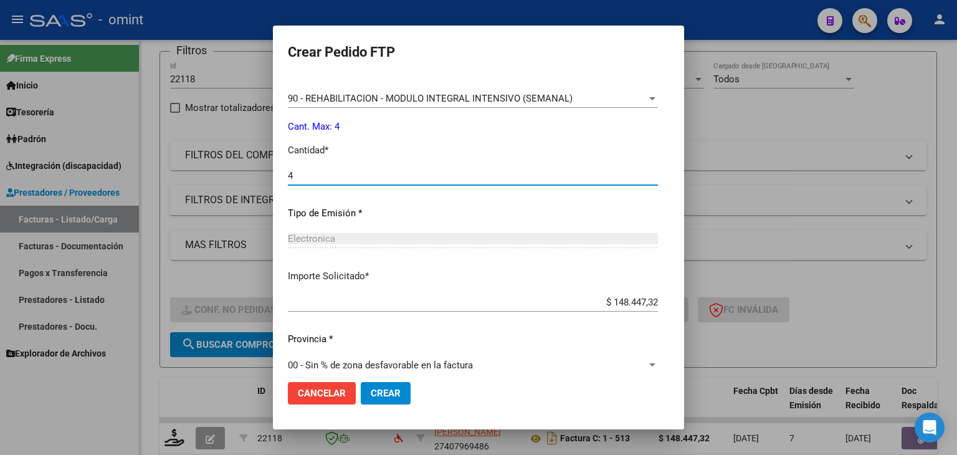
scroll to position [538, 0]
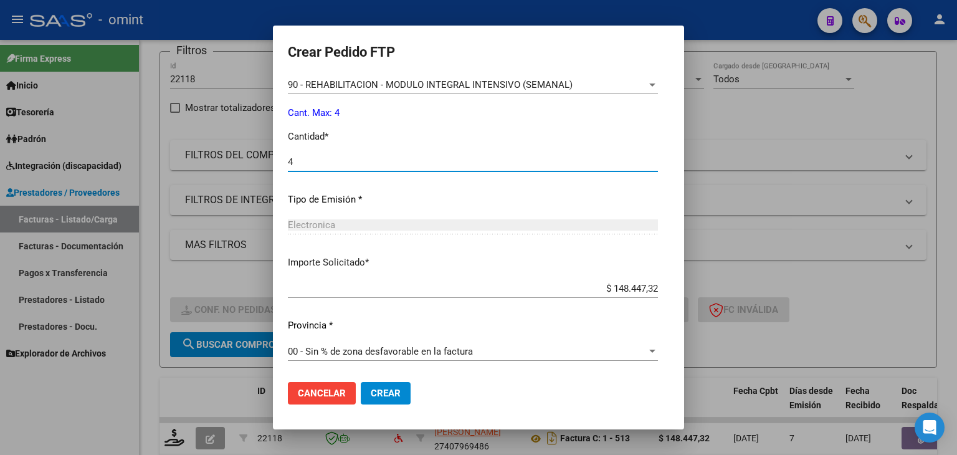
type input "4"
click at [383, 388] on button "Crear" at bounding box center [386, 393] width 50 height 22
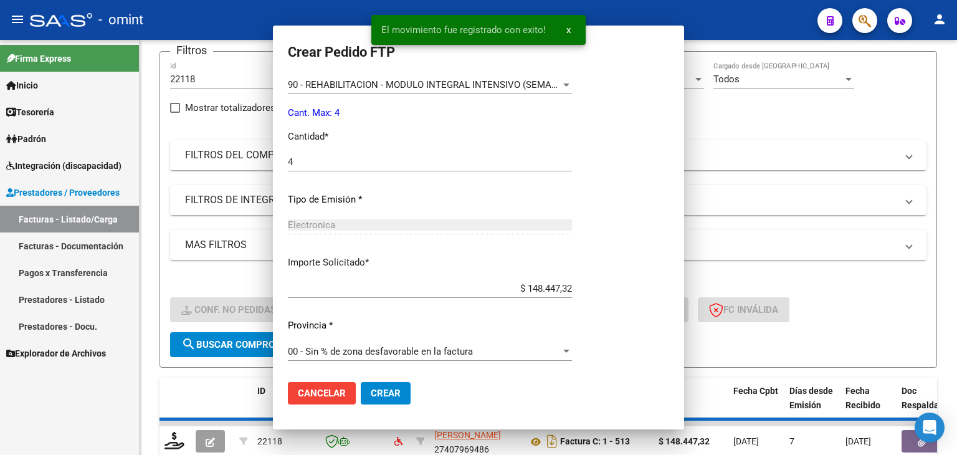
scroll to position [0, 0]
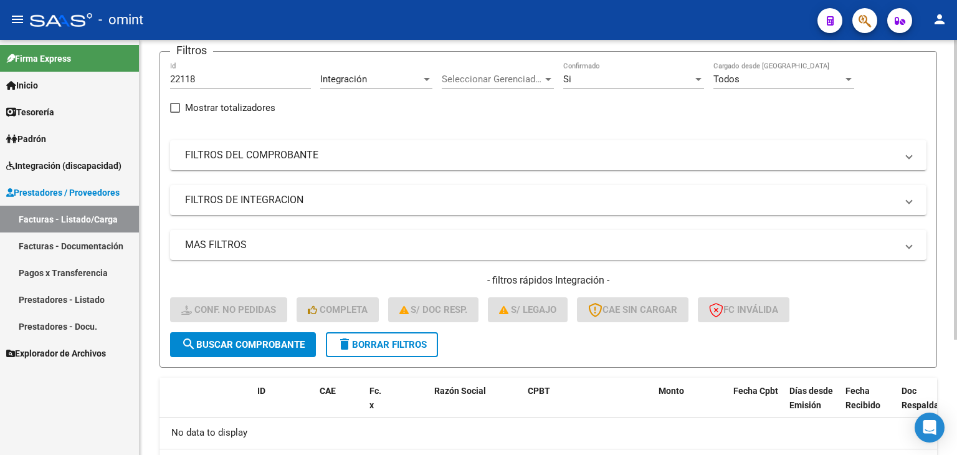
click at [182, 75] on input "22118" at bounding box center [240, 78] width 141 height 11
paste input "4030"
type input "24030"
click at [273, 347] on span "search Buscar Comprobante" at bounding box center [242, 344] width 123 height 11
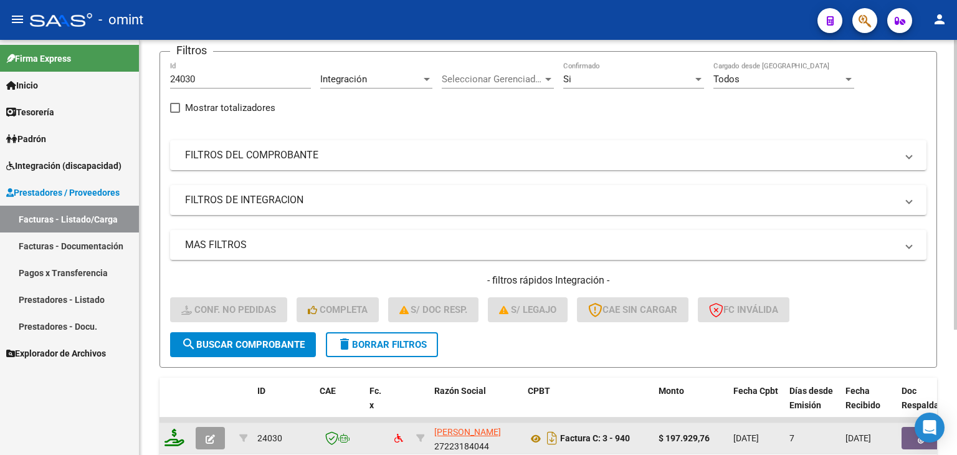
click at [177, 443] on icon at bounding box center [174, 437] width 20 height 17
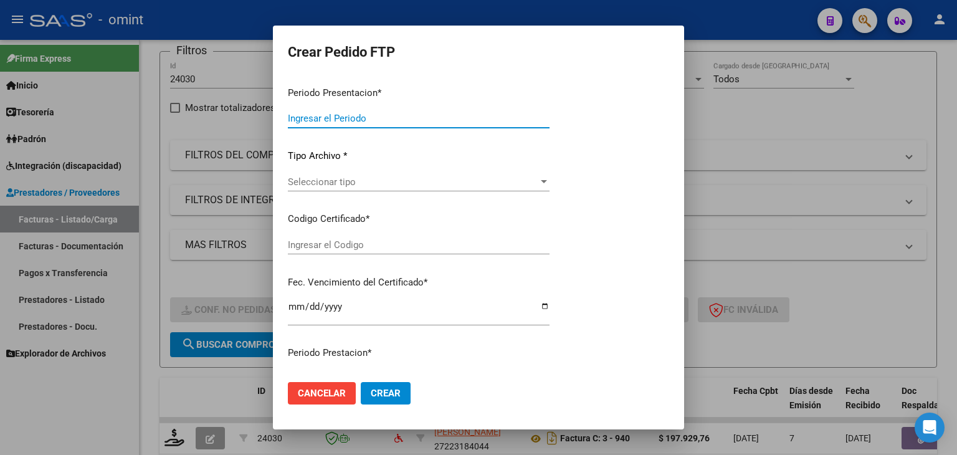
type input "202509"
type input "$ 197.929,76"
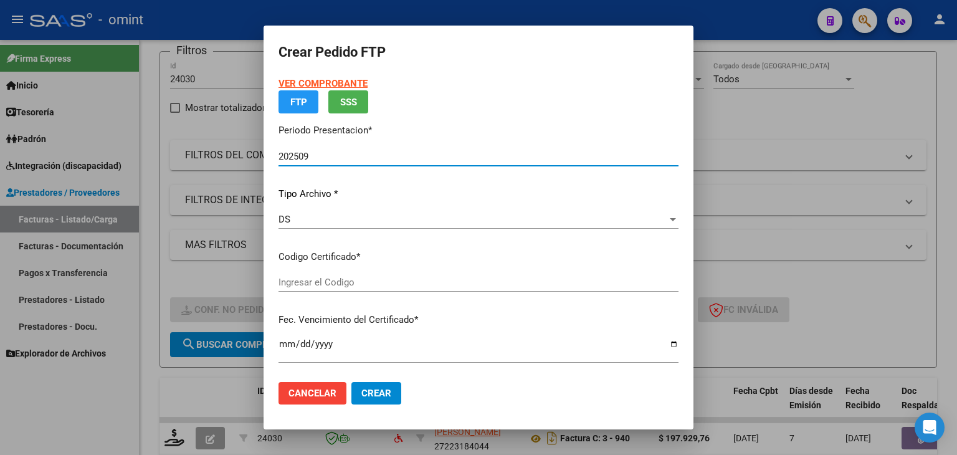
type input "9801804373"
type input "2025-12-03"
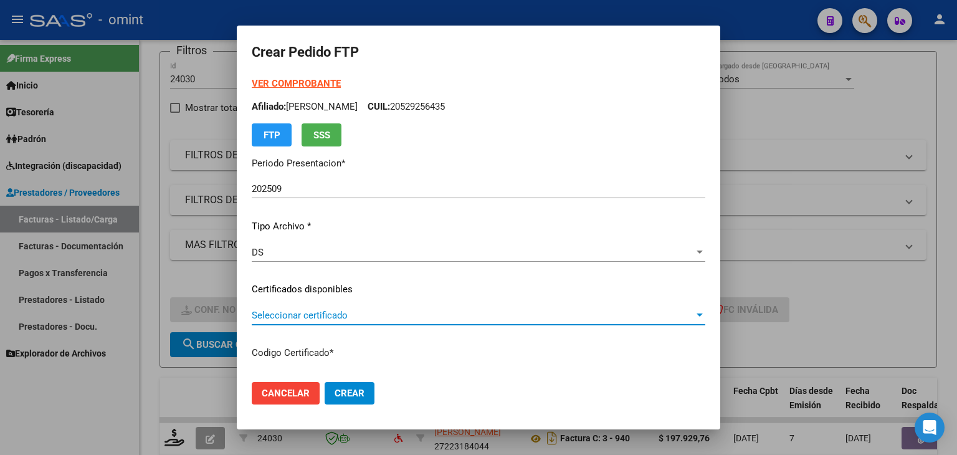
click at [311, 313] on span "Seleccionar certificado" at bounding box center [473, 315] width 442 height 11
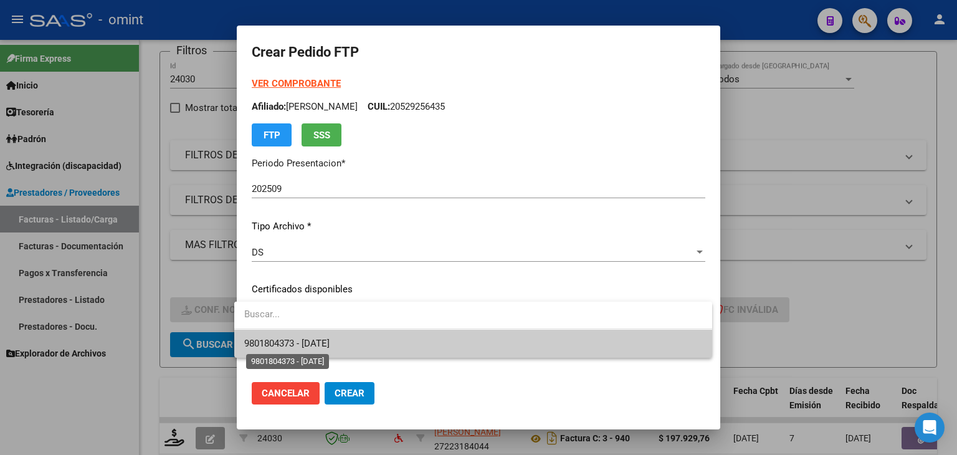
click at [316, 341] on span "9801804373 - 2025-12-03" at bounding box center [286, 343] width 85 height 11
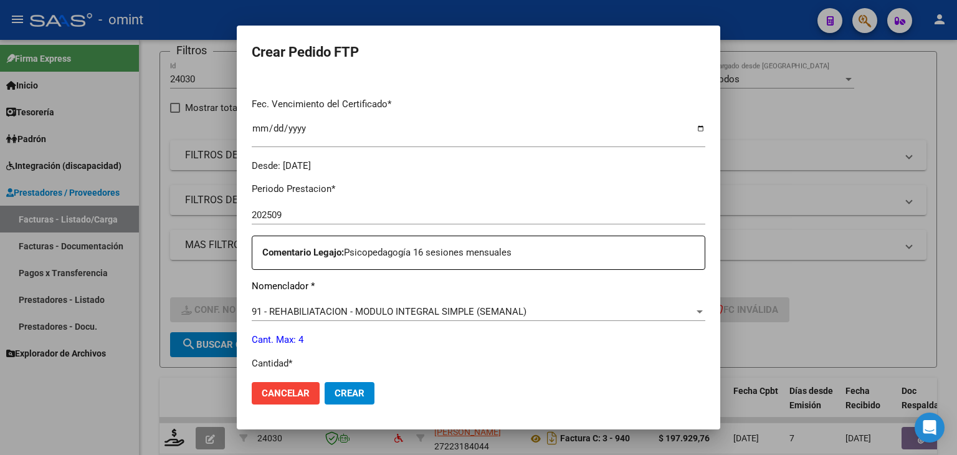
scroll to position [374, 0]
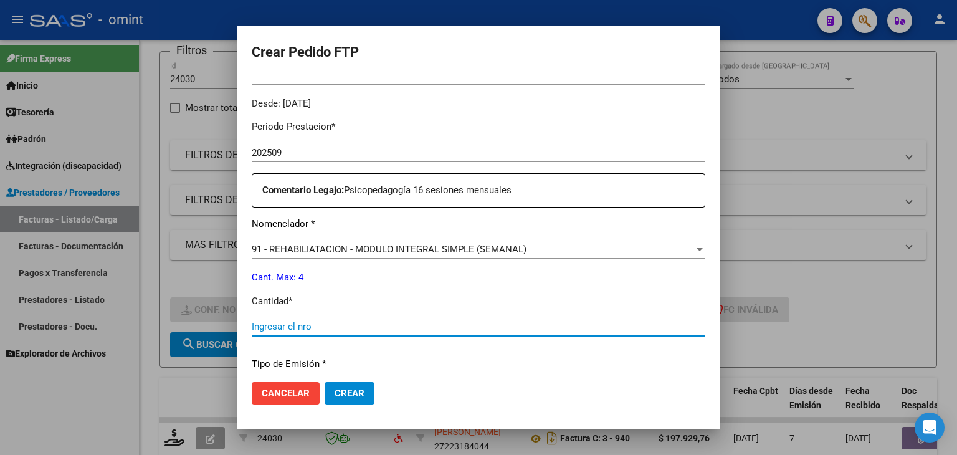
click at [310, 327] on input "Ingresar el nro" at bounding box center [478, 326] width 453 height 11
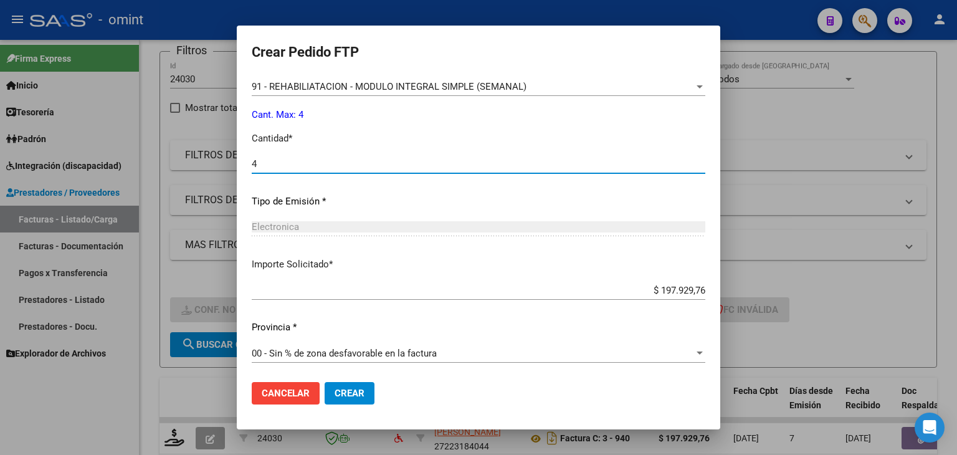
scroll to position [538, 0]
type input "4"
click at [352, 392] on span "Crear" at bounding box center [349, 392] width 30 height 11
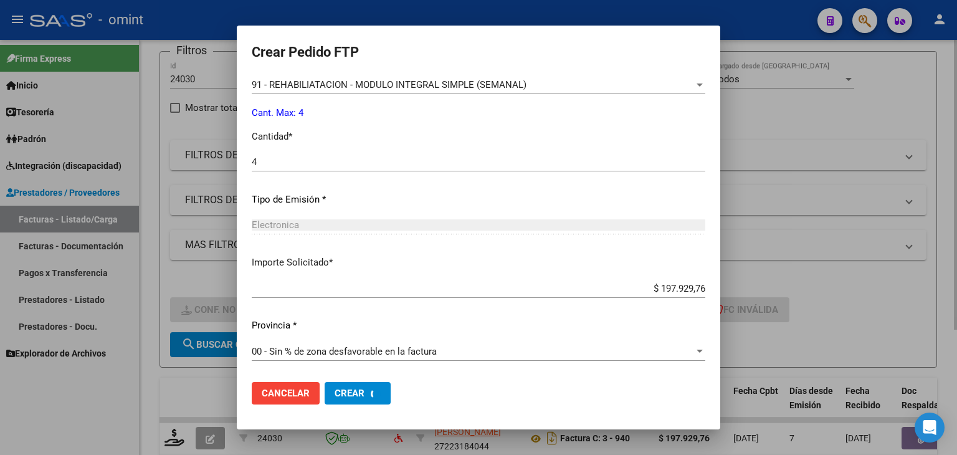
scroll to position [0, 0]
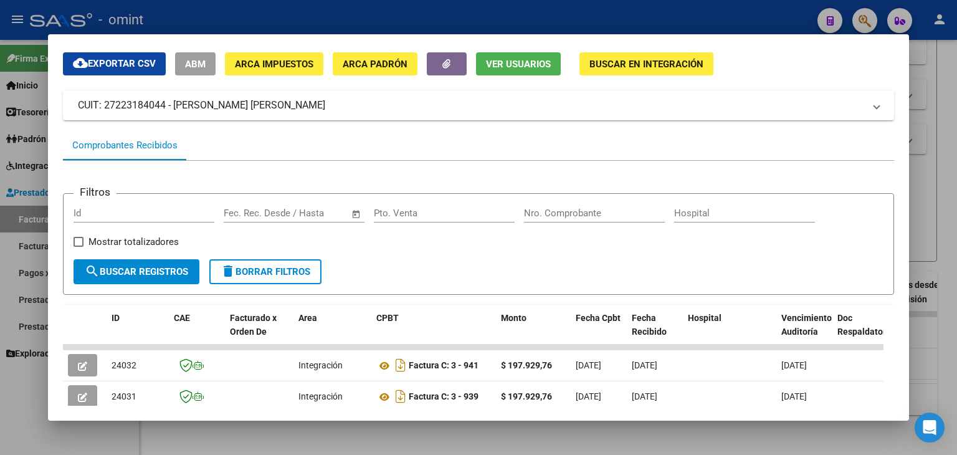
scroll to position [62, 0]
